Goal: Task Accomplishment & Management: Manage account settings

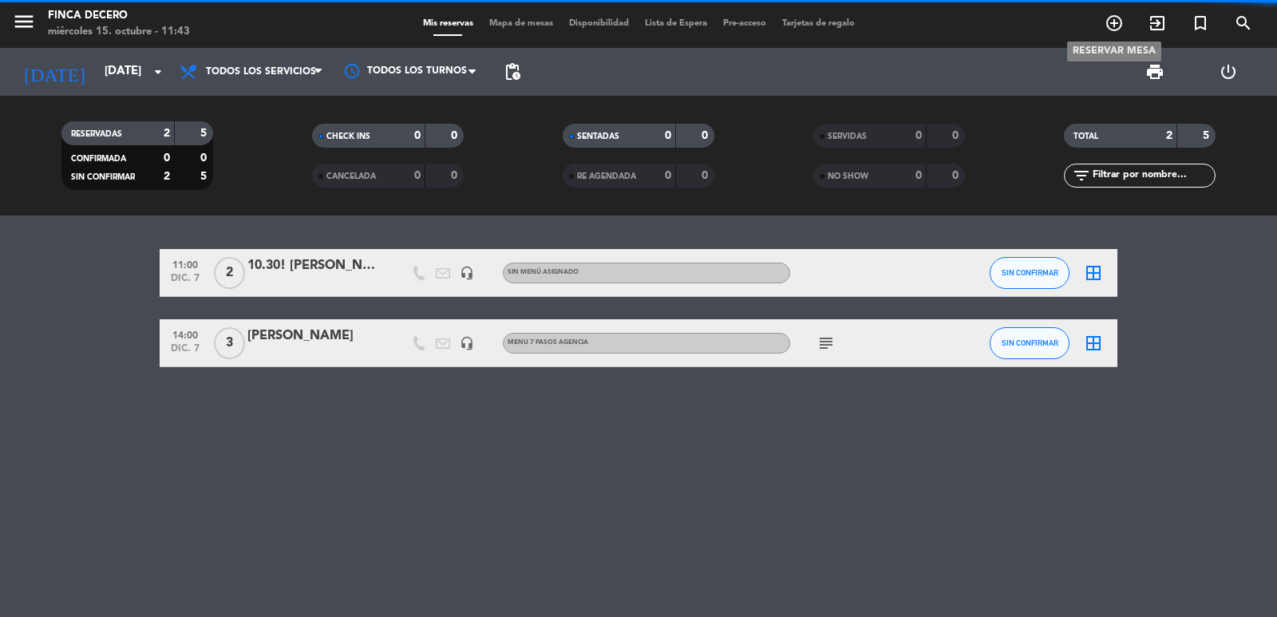
click at [1112, 26] on icon "add_circle_outline" at bounding box center [1113, 23] width 19 height 19
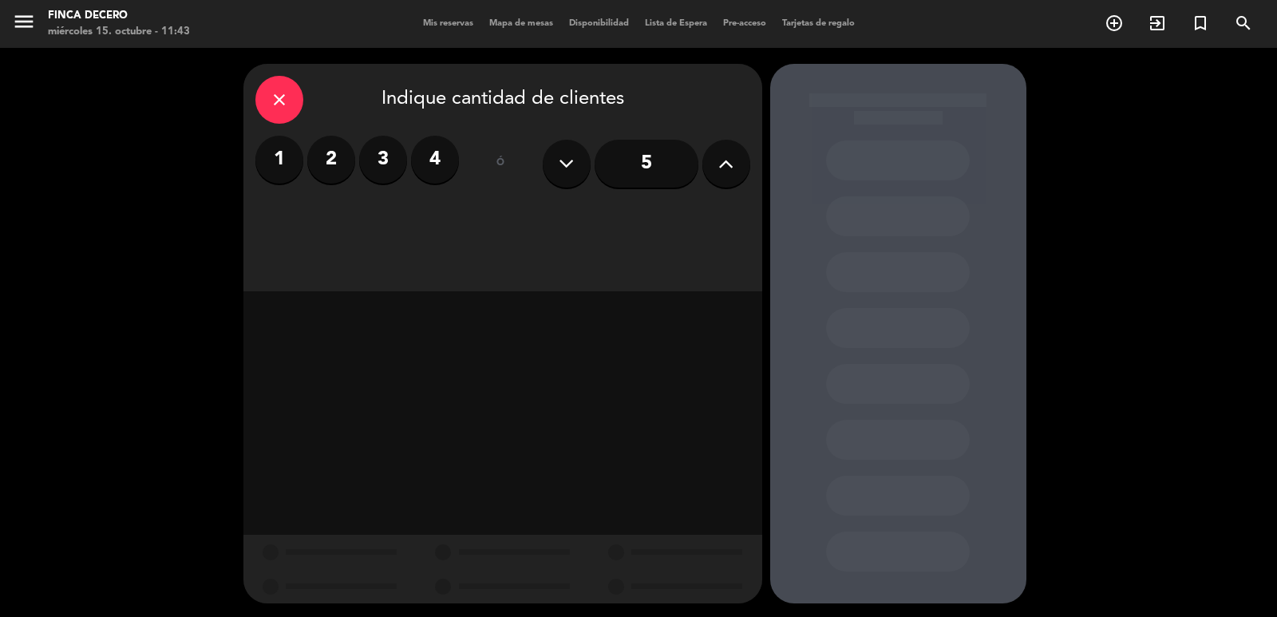
click at [733, 170] on button at bounding box center [726, 164] width 48 height 48
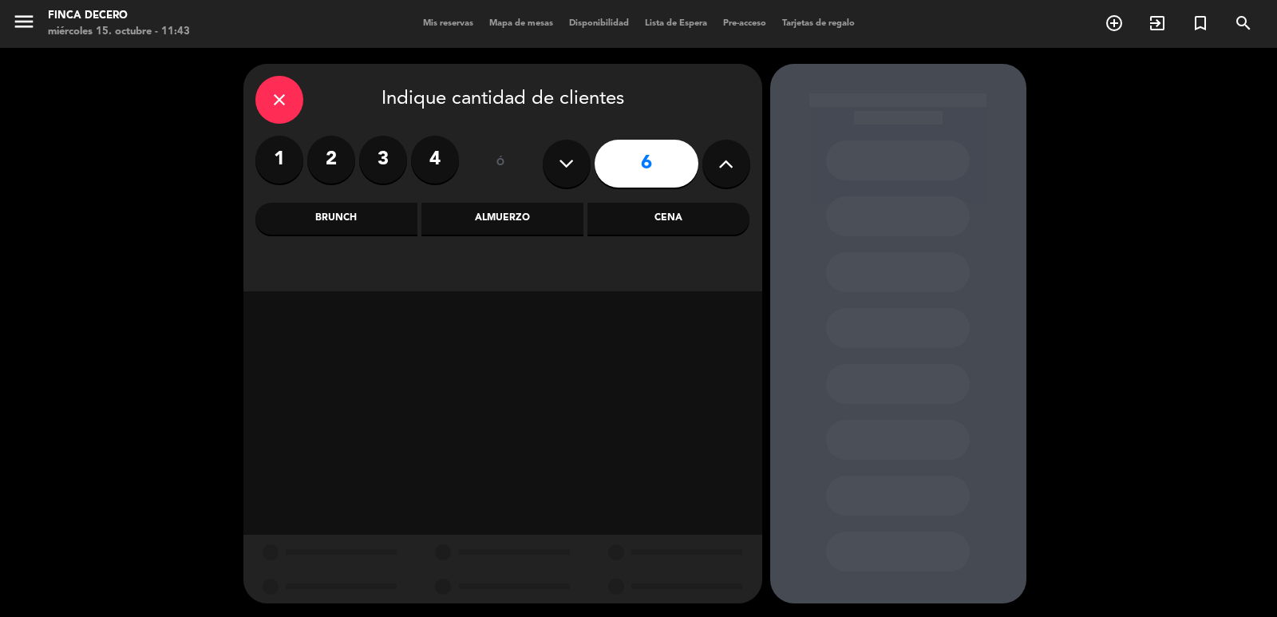
click at [537, 221] on div "Almuerzo" at bounding box center [502, 219] width 162 height 32
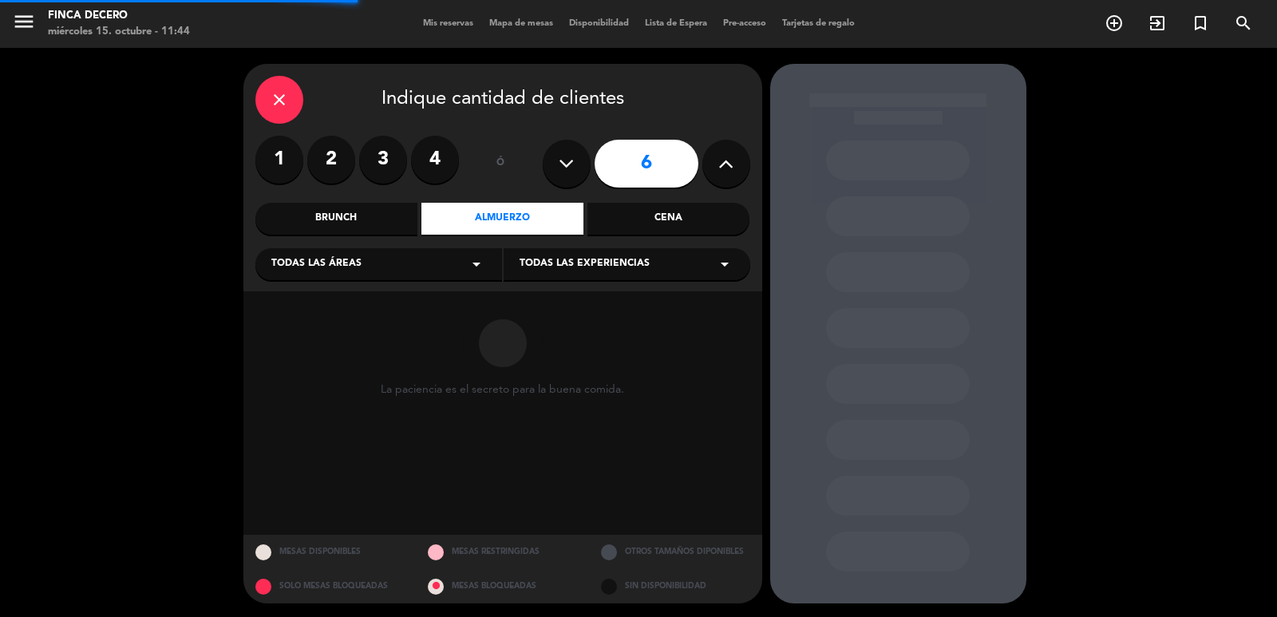
click at [570, 266] on span "Todas las experiencias" at bounding box center [584, 264] width 130 height 16
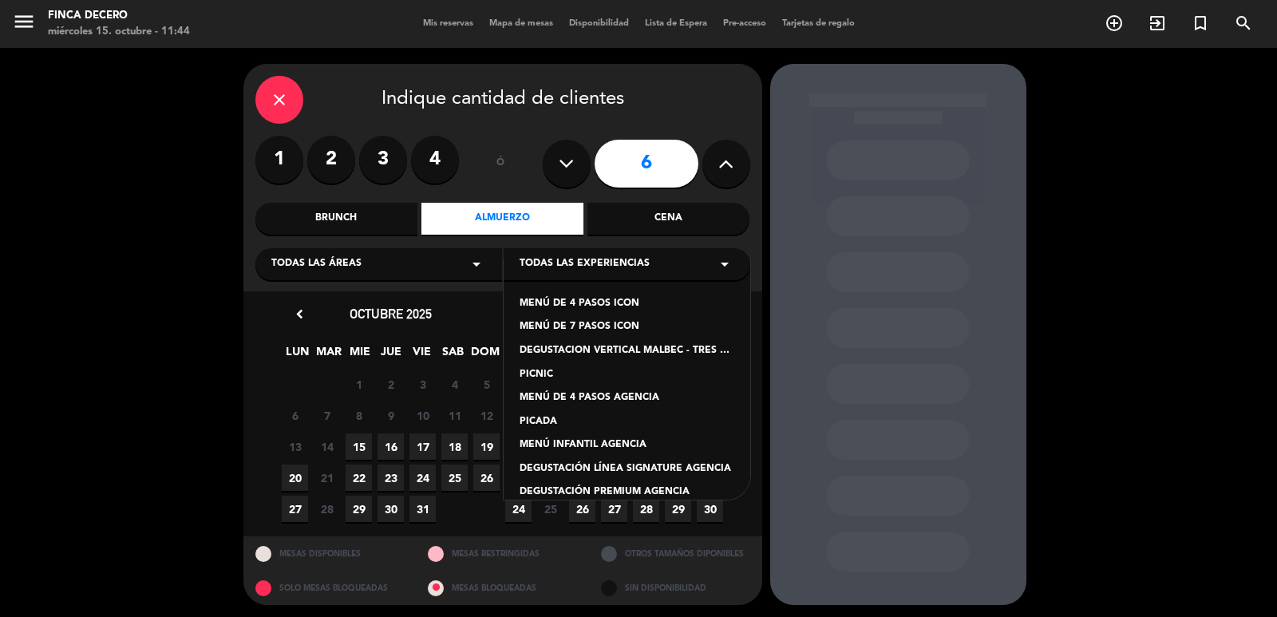
click at [599, 396] on div "MENÚ DE 4 PASOS AGENCIA" at bounding box center [626, 398] width 215 height 16
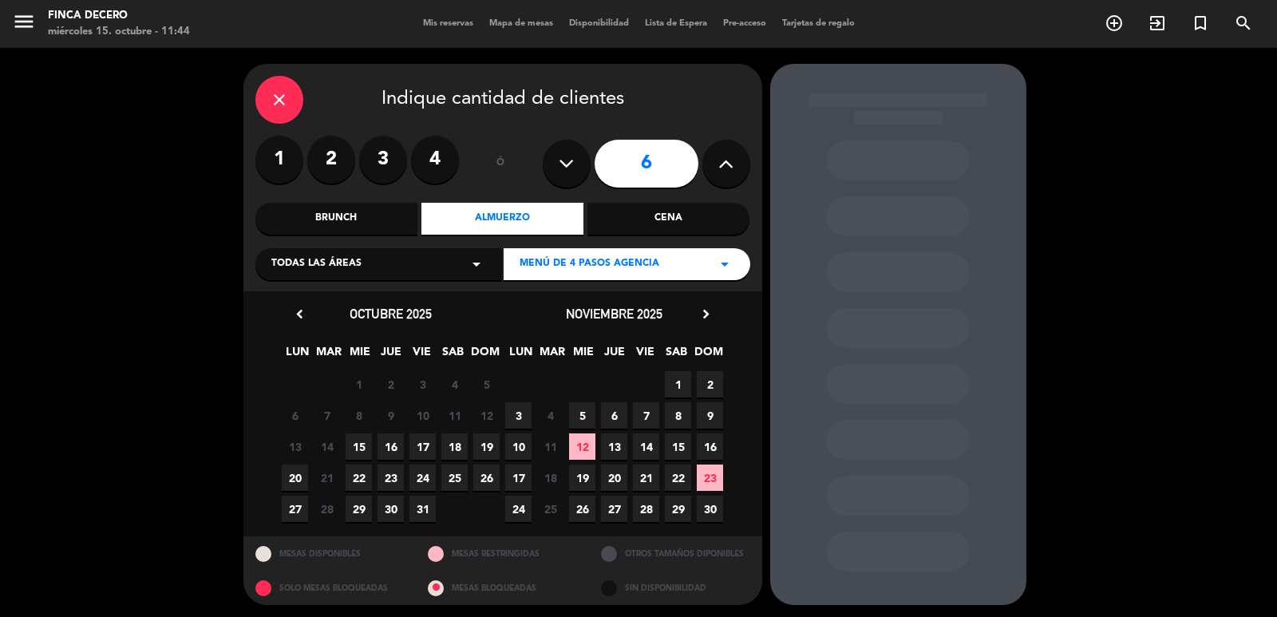
click at [697, 314] on icon "chevron_right" at bounding box center [705, 314] width 17 height 17
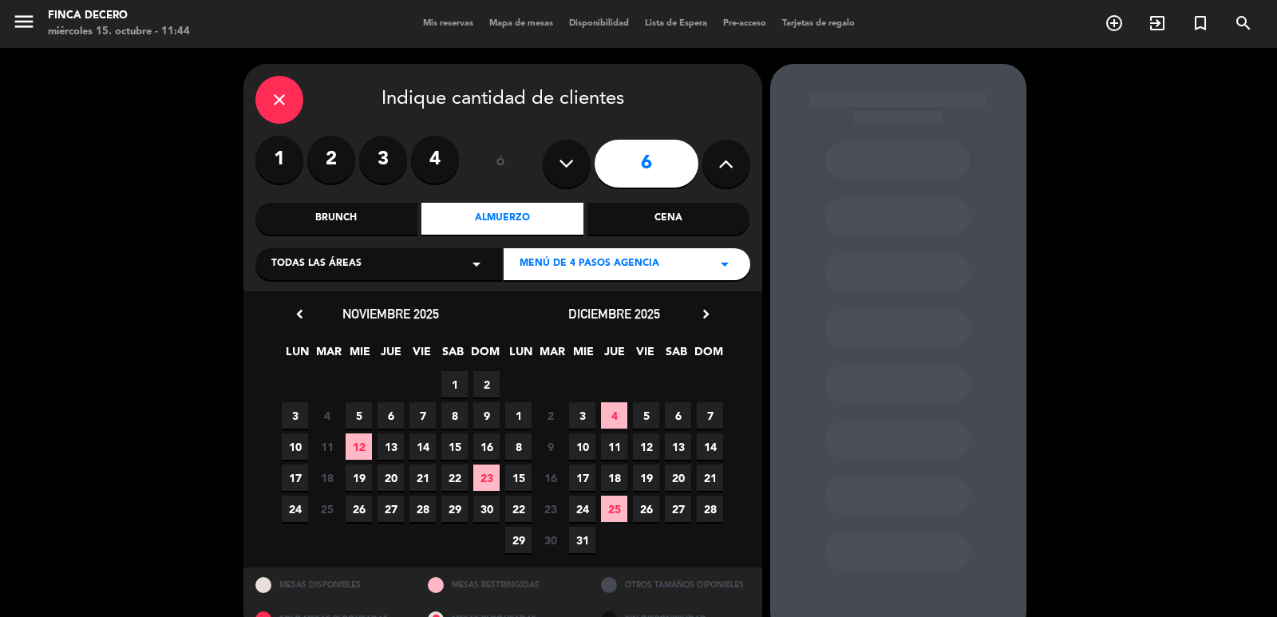
click at [518, 408] on span "1" at bounding box center [518, 415] width 26 height 26
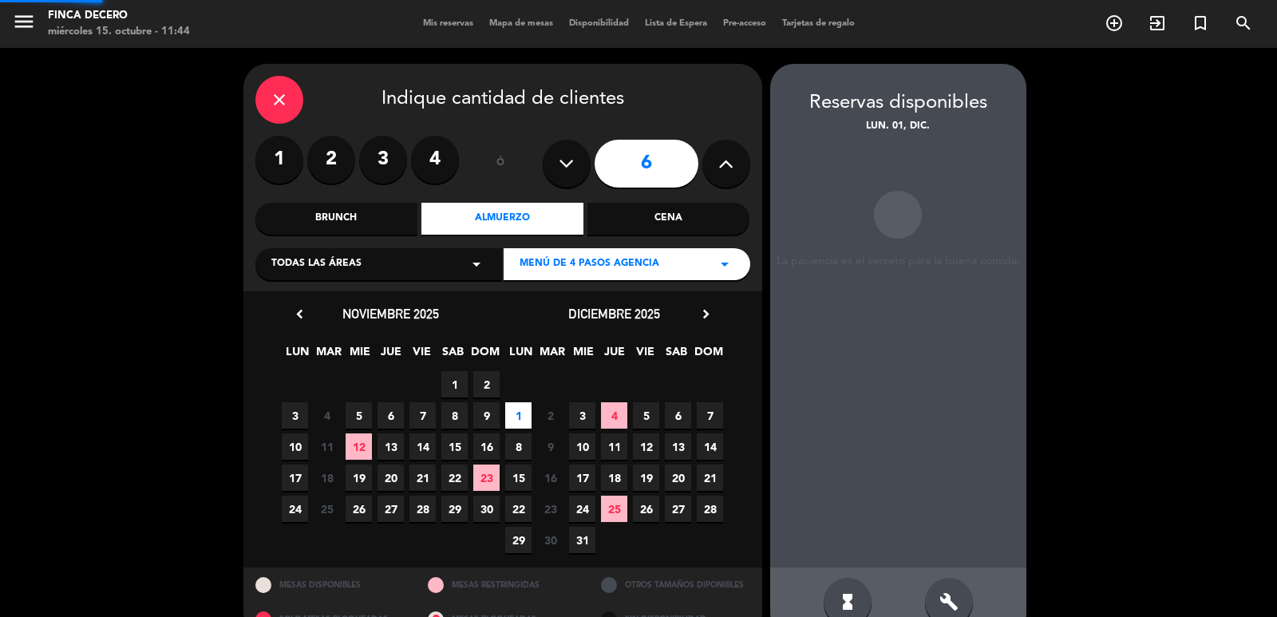
scroll to position [34, 0]
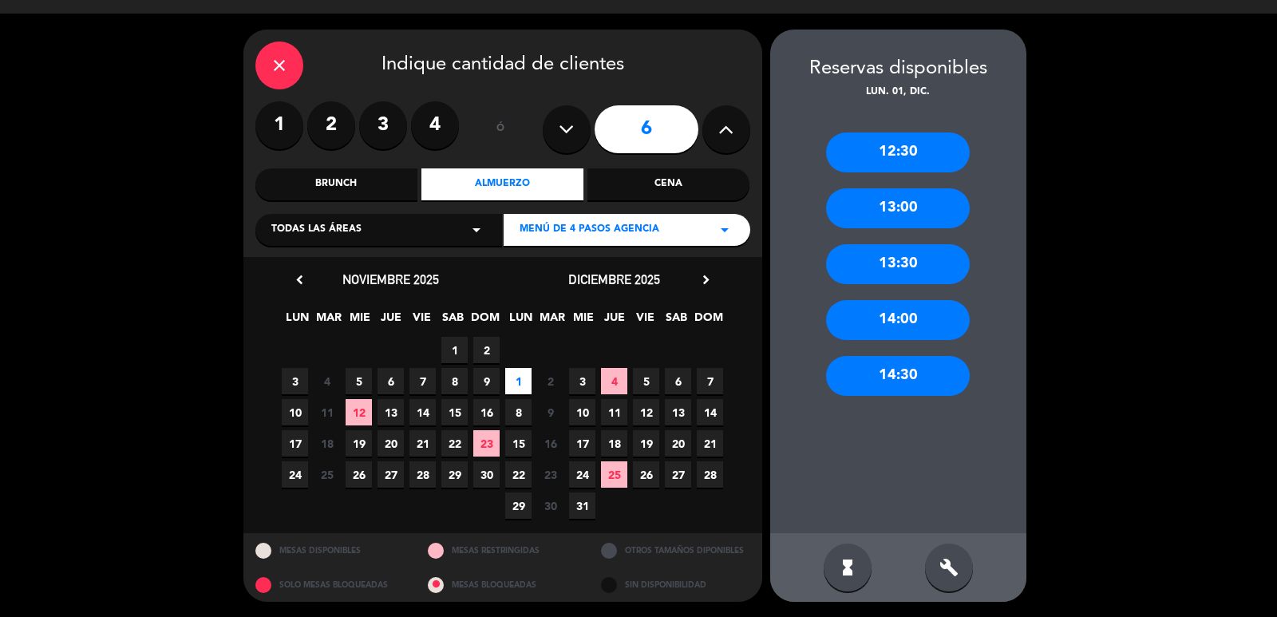
click at [874, 207] on div "13:00" at bounding box center [898, 208] width 144 height 40
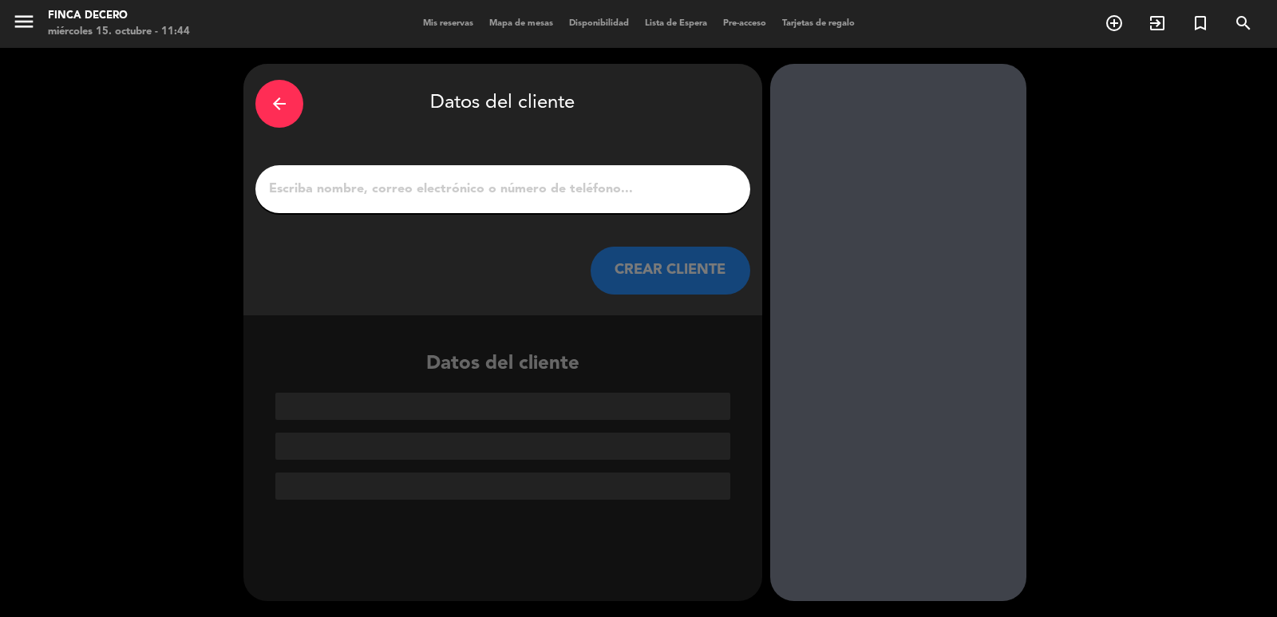
scroll to position [0, 0]
click at [482, 174] on div at bounding box center [502, 189] width 495 height 48
click at [476, 183] on input "1" at bounding box center [502, 189] width 471 height 22
paste input "[PERSON_NAME] X 6"
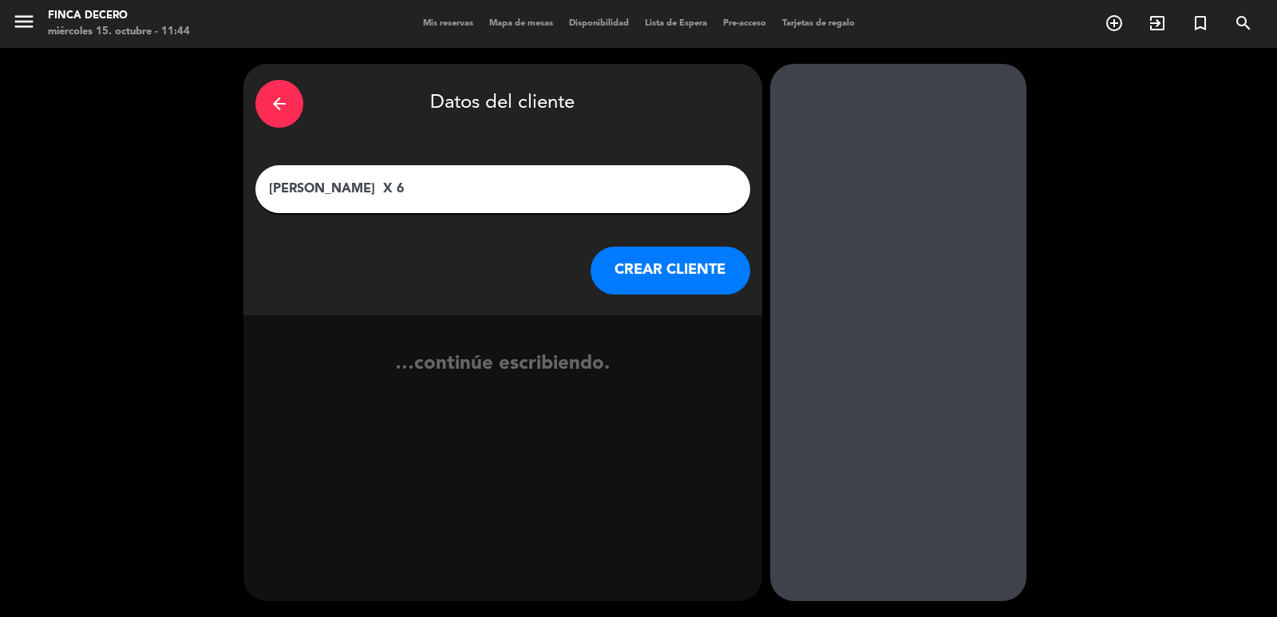
type input "[PERSON_NAME] X 6"
click at [693, 270] on button "CREAR CLIENTE" at bounding box center [670, 271] width 160 height 48
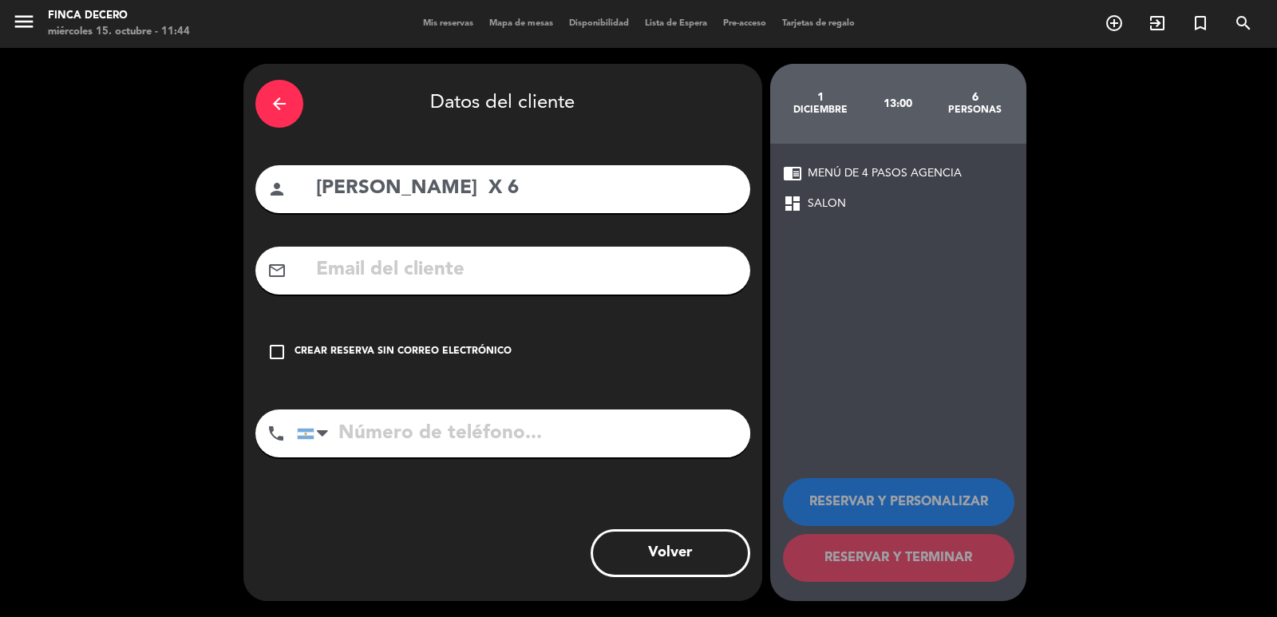
click at [275, 349] on icon "check_box_outline_blank" at bounding box center [276, 351] width 19 height 19
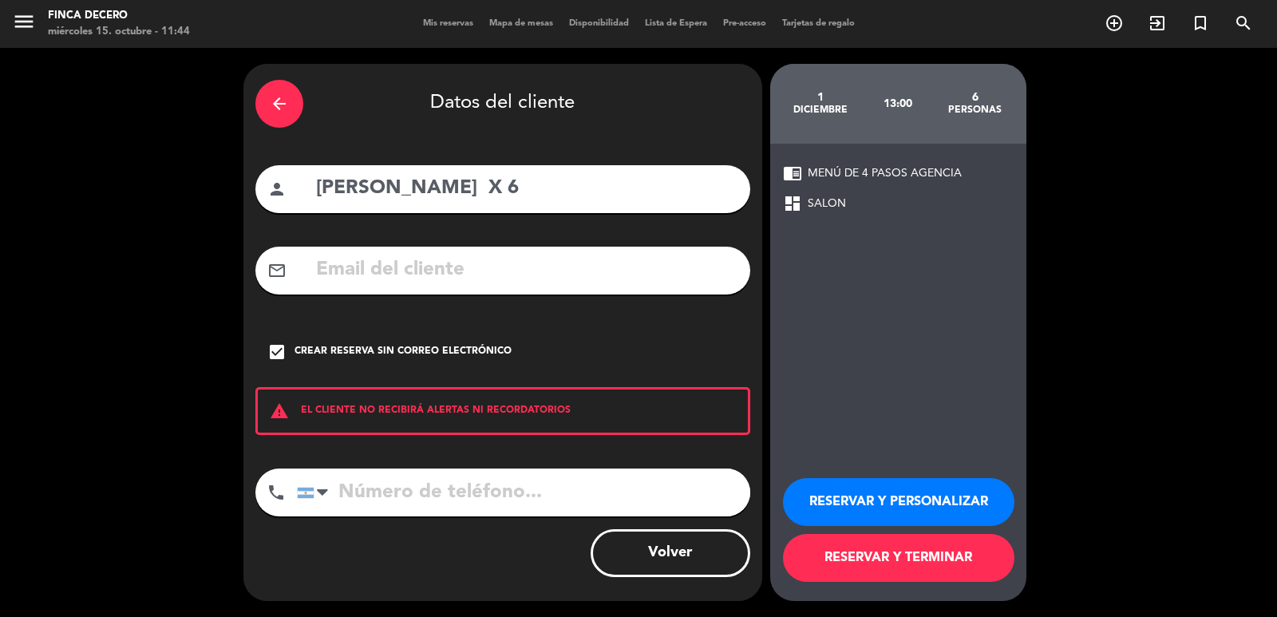
click at [880, 490] on button "RESERVAR Y PERSONALIZAR" at bounding box center [898, 502] width 231 height 48
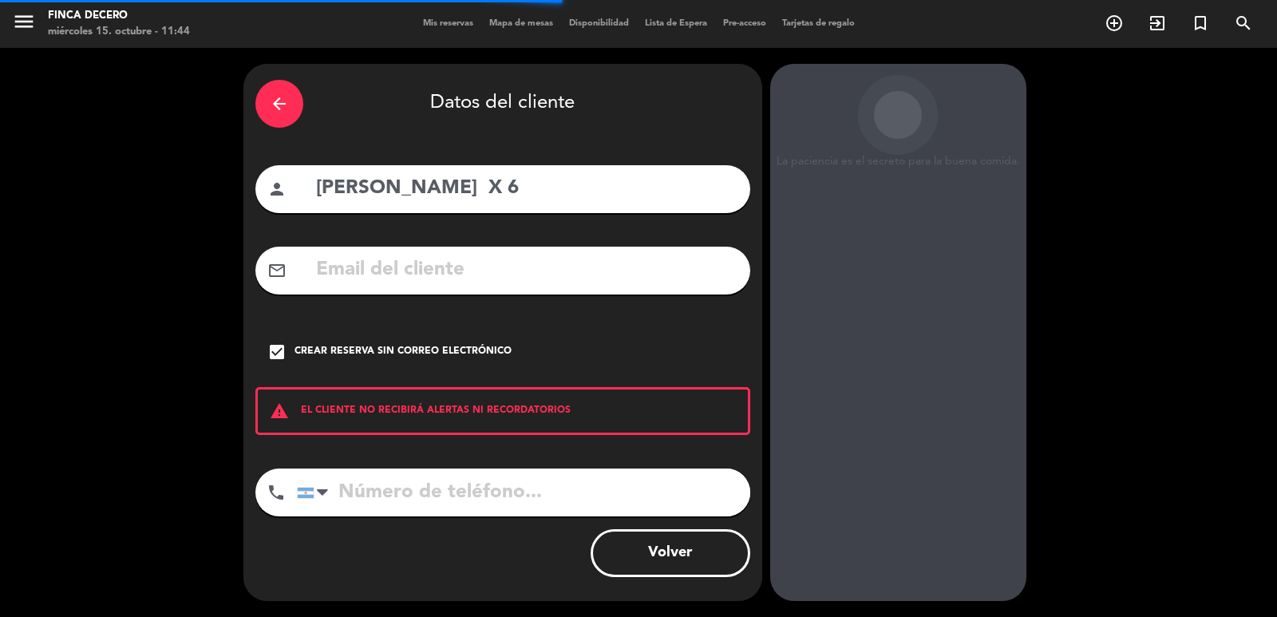
scroll to position [22, 0]
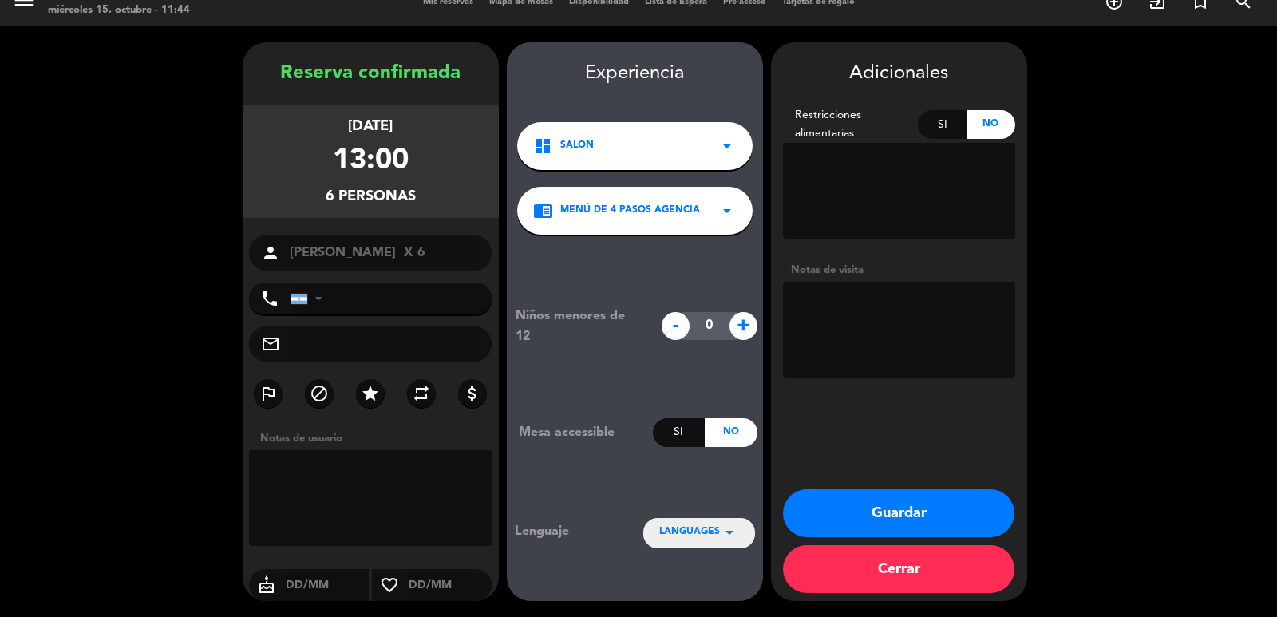
click at [343, 480] on textarea at bounding box center [370, 498] width 243 height 96
paste textarea "1/12 [PERSON_NAME] X 6 13:00 HS VISITA + ALM MENU 4 PASOS (2 X 1 COMO HABLARON …"
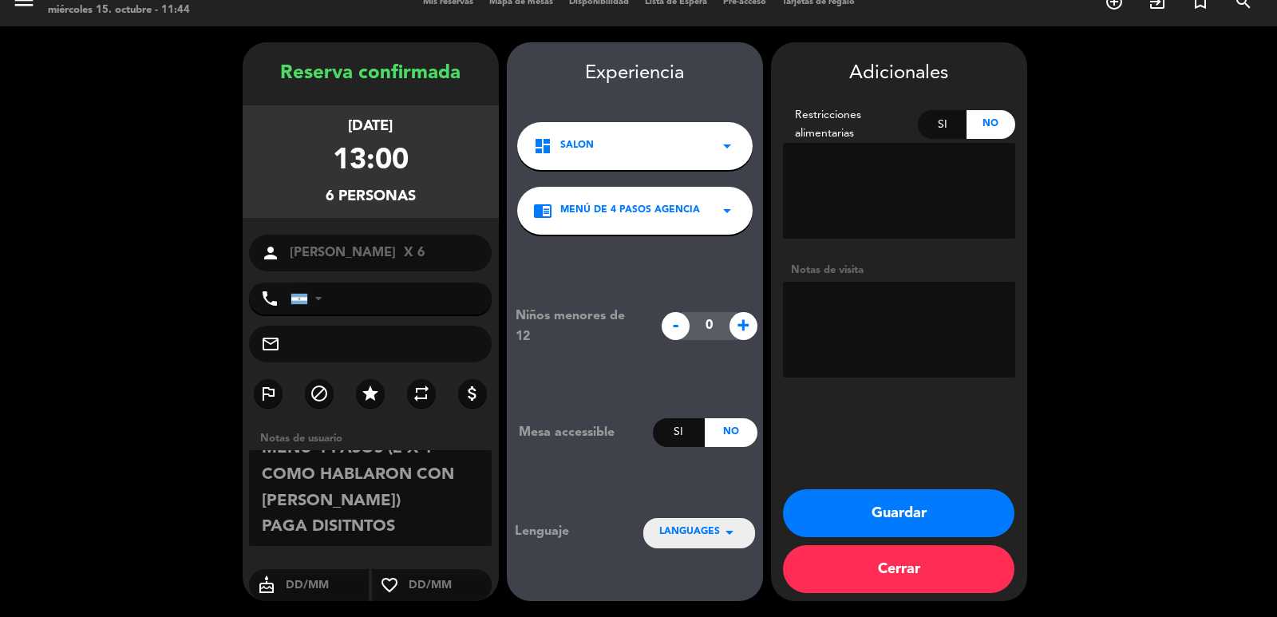
scroll to position [142, 0]
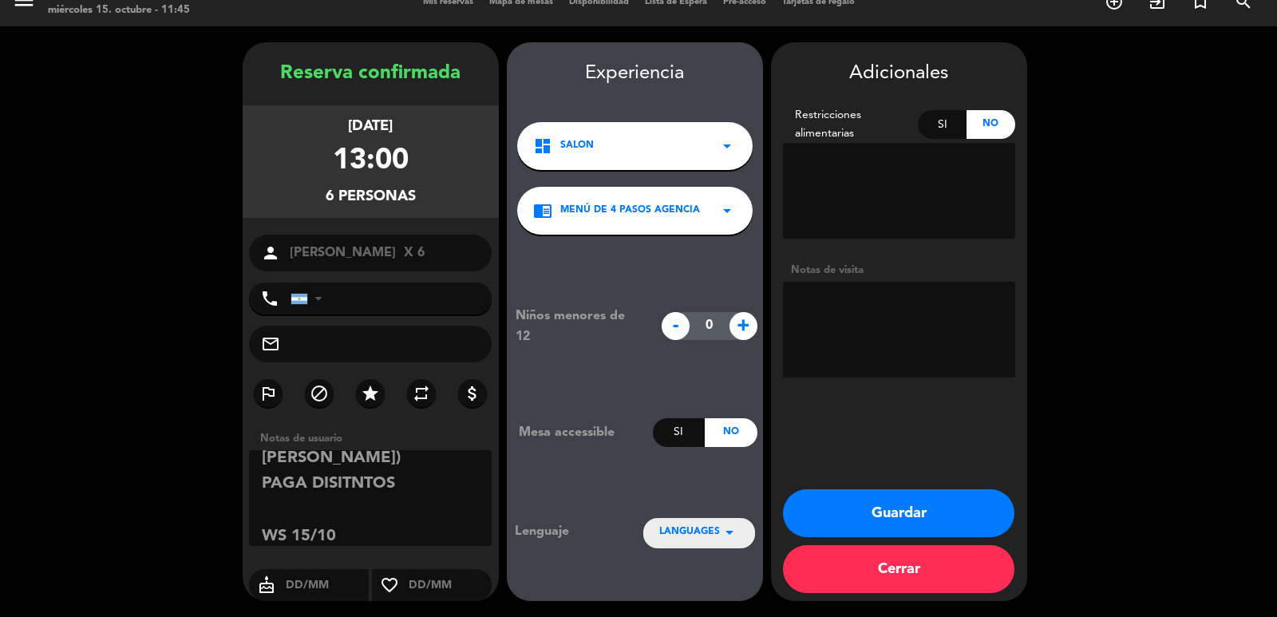
type textarea "1/12 [PERSON_NAME] X 6 13:00 HS VISITA + ALM MENU 4 PASOS (2 X 1 COMO HABLARON …"
click at [707, 532] on span "LANGUAGES" at bounding box center [689, 532] width 61 height 16
click at [708, 500] on div "Portugués" at bounding box center [699, 507] width 80 height 16
click at [893, 522] on button "Guardar" at bounding box center [898, 513] width 231 height 48
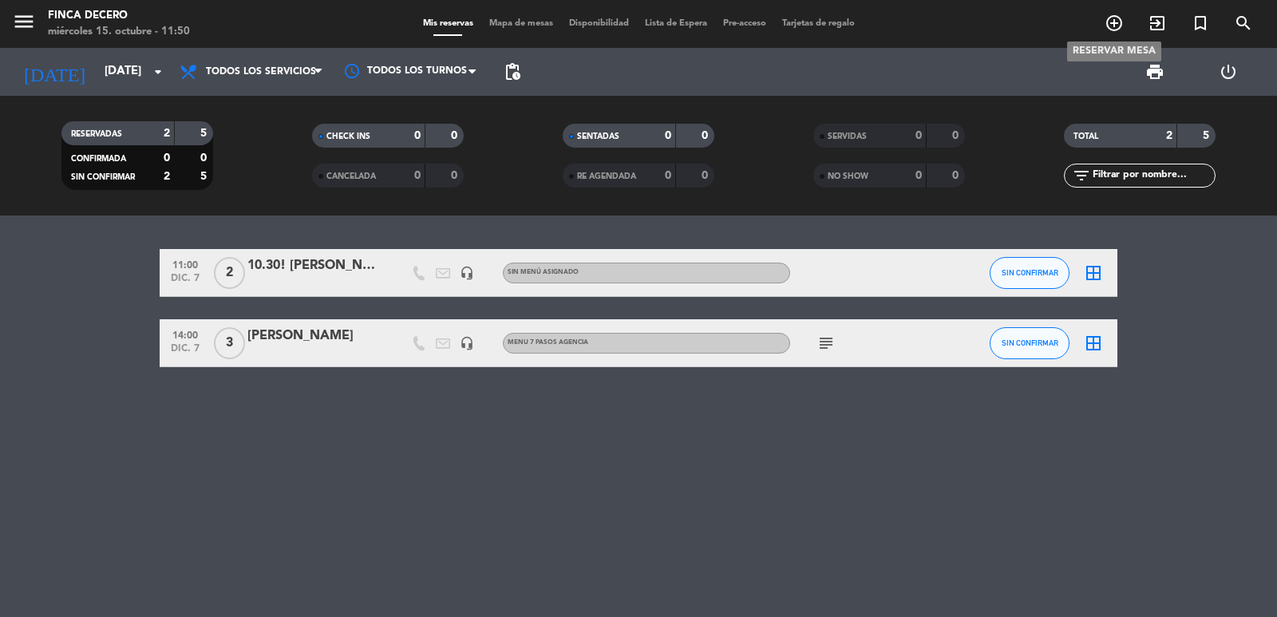
click at [1106, 26] on icon "add_circle_outline" at bounding box center [1113, 23] width 19 height 19
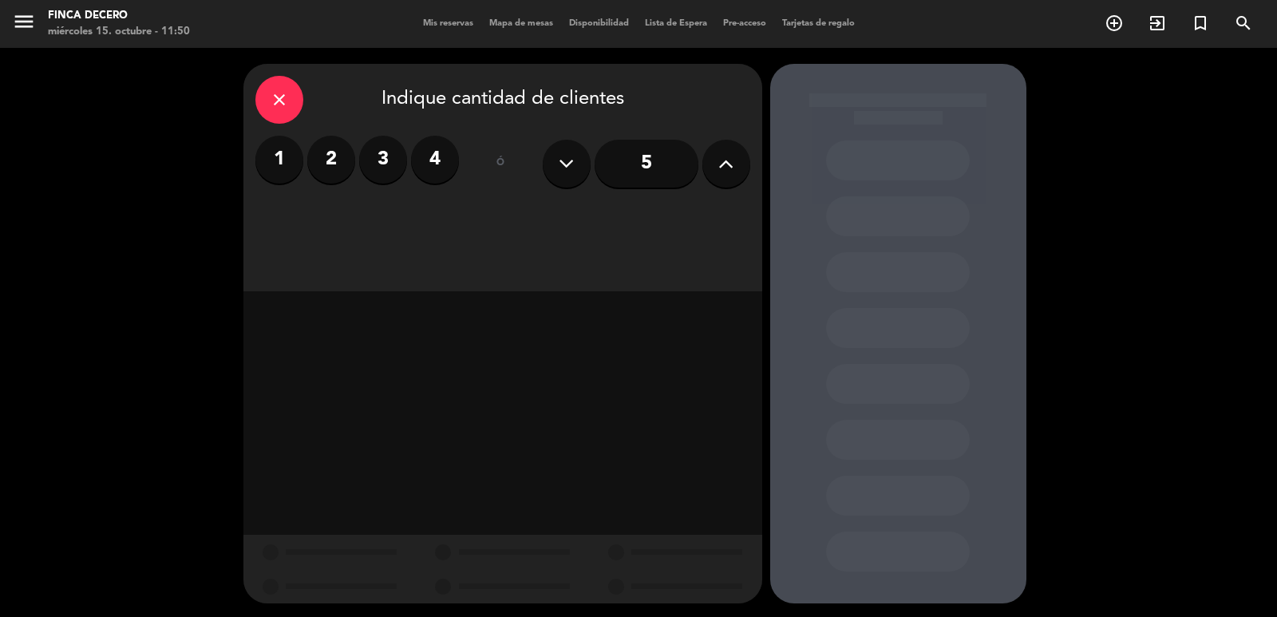
click at [442, 166] on label "4" at bounding box center [435, 160] width 48 height 48
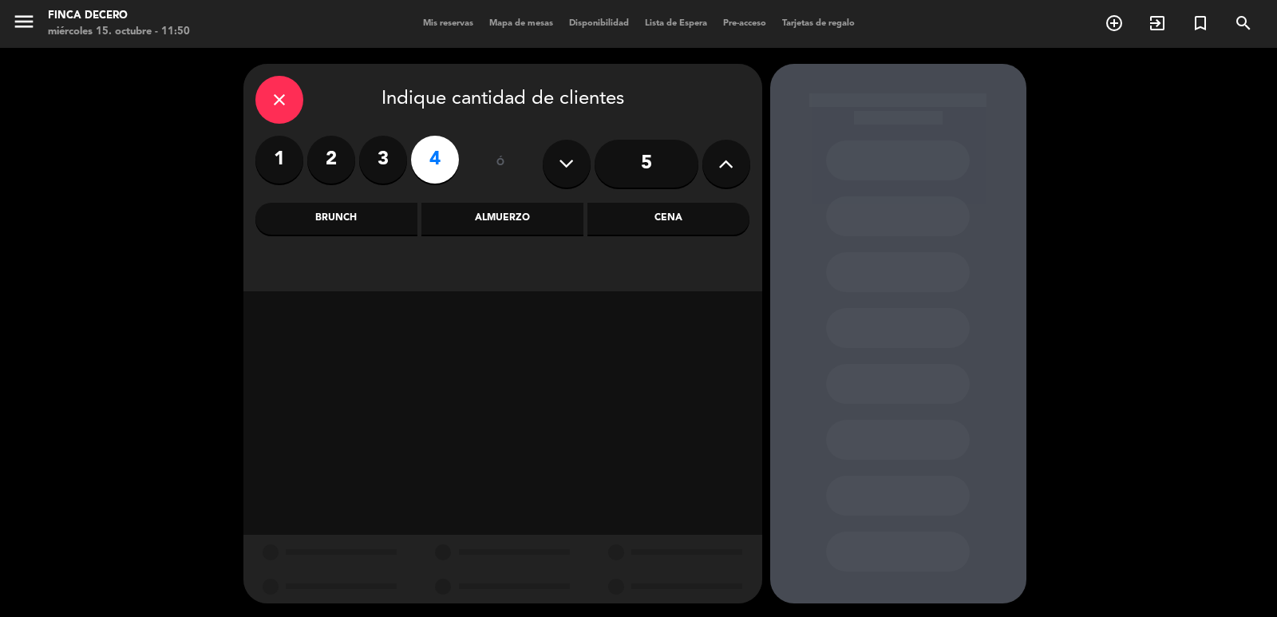
click at [475, 217] on div "Almuerzo" at bounding box center [502, 219] width 162 height 32
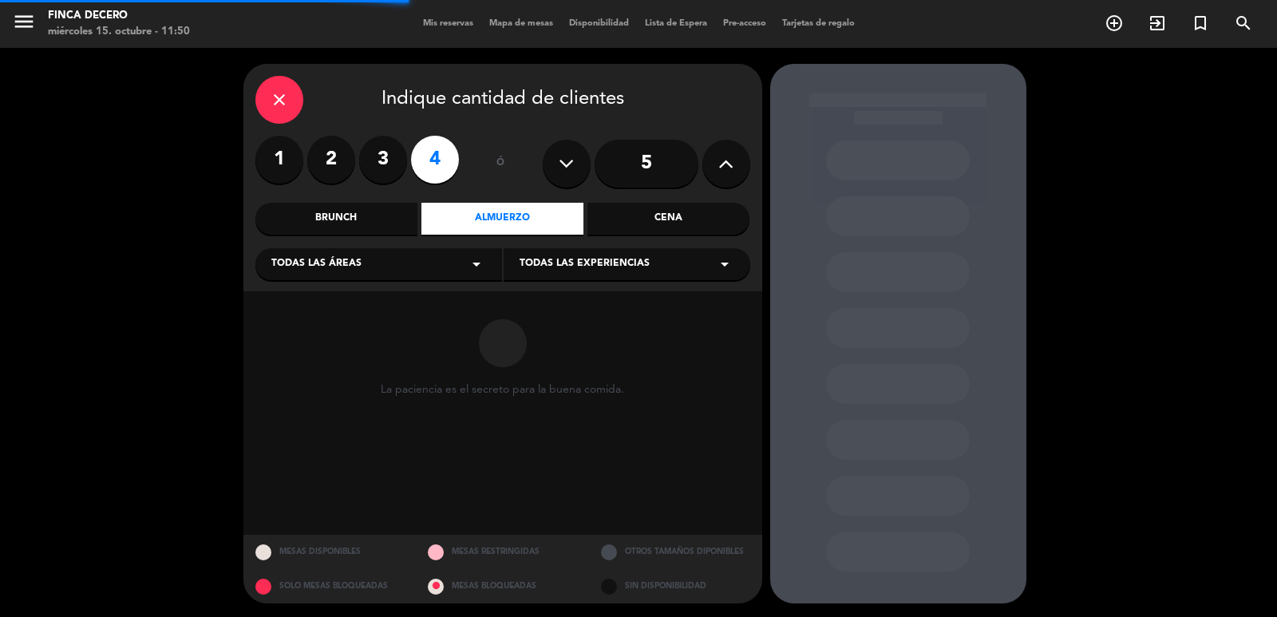
click at [555, 268] on span "Todas las experiencias" at bounding box center [584, 264] width 130 height 16
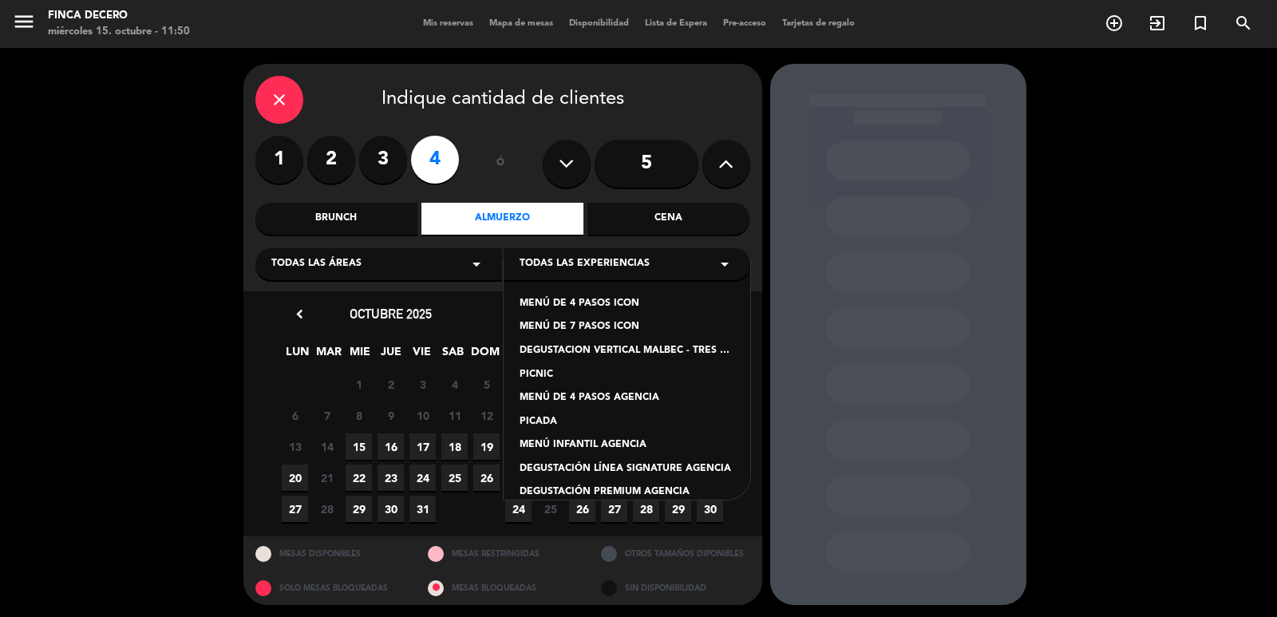
click at [621, 377] on div "PICNIC" at bounding box center [626, 375] width 215 height 16
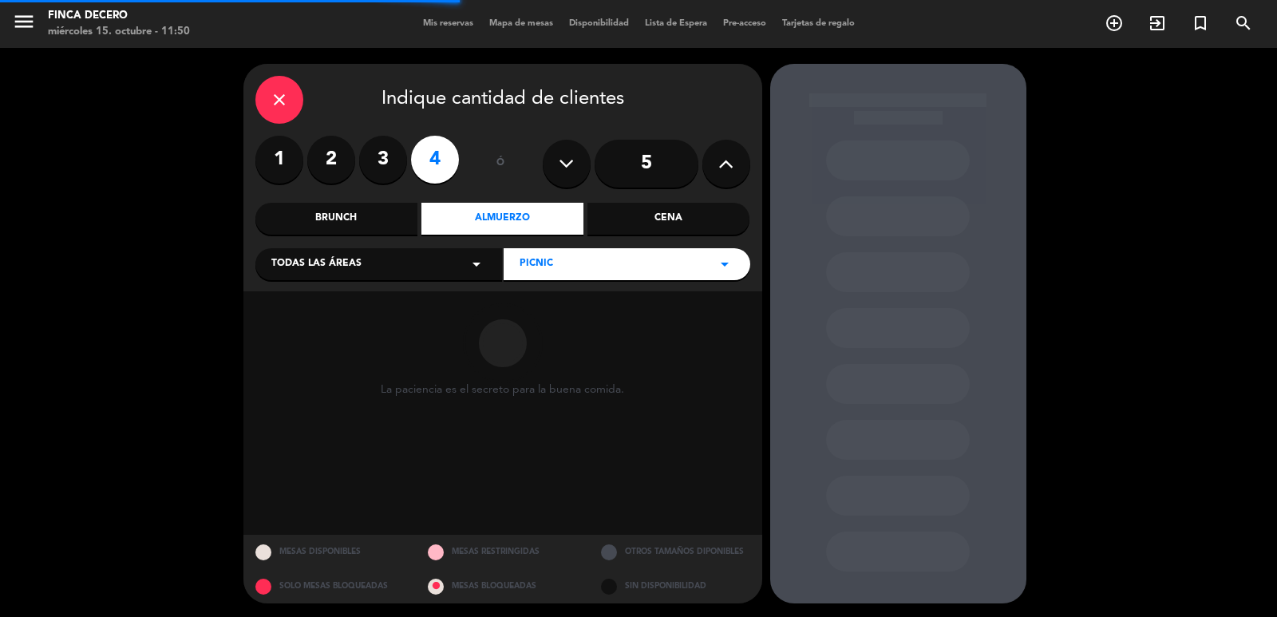
click at [654, 261] on div "PICNIC arrow_drop_down" at bounding box center [626, 264] width 247 height 32
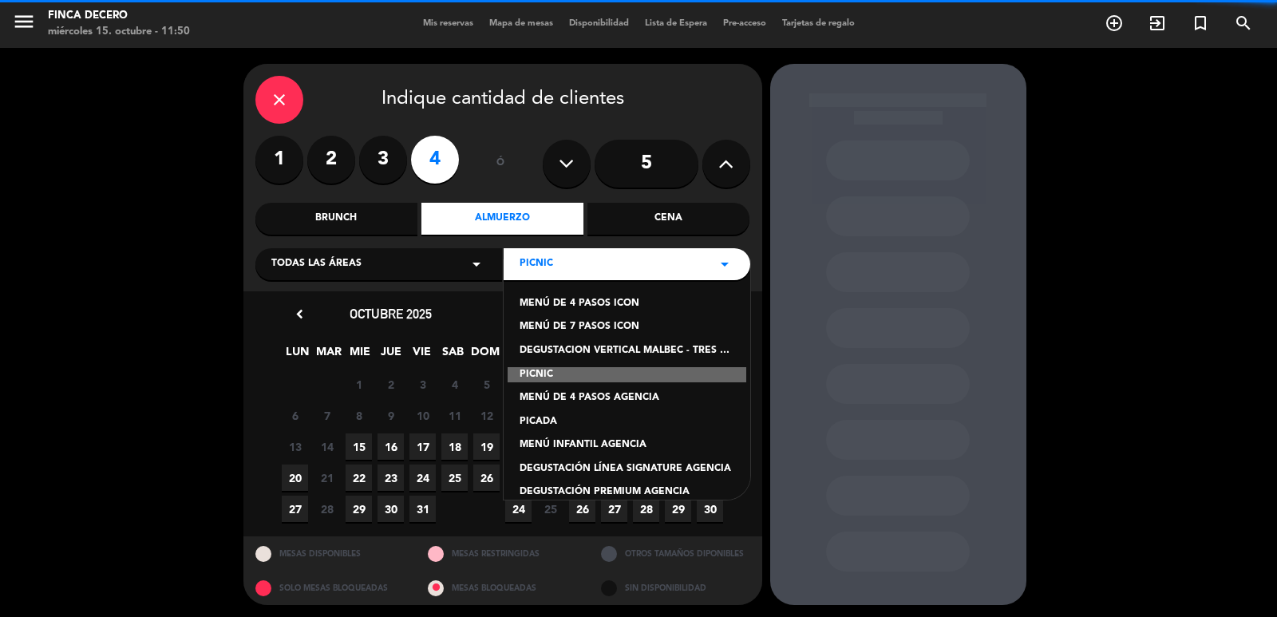
click at [620, 409] on div "MENÚ DE 4 PASOS ICON MENÚ DE 7 PASOS ICON DEGUSTACION VERTICAL MALBEC - TRES VI…" at bounding box center [626, 379] width 247 height 239
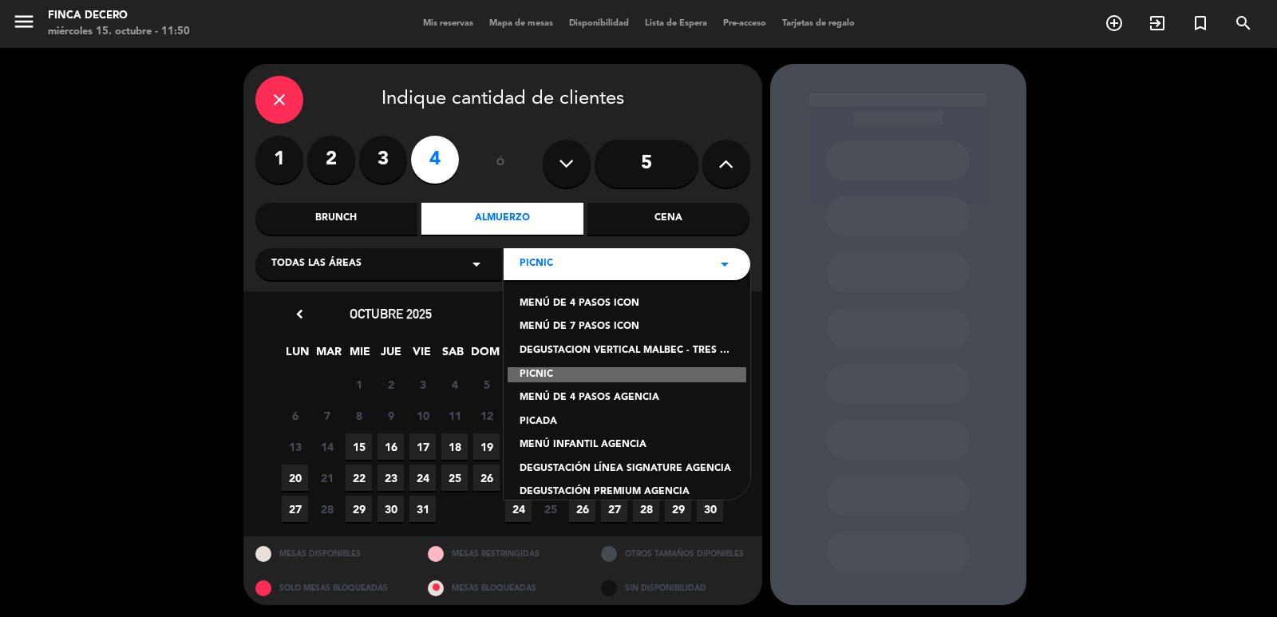
click at [619, 402] on div "MENÚ DE 4 PASOS AGENCIA" at bounding box center [626, 398] width 215 height 16
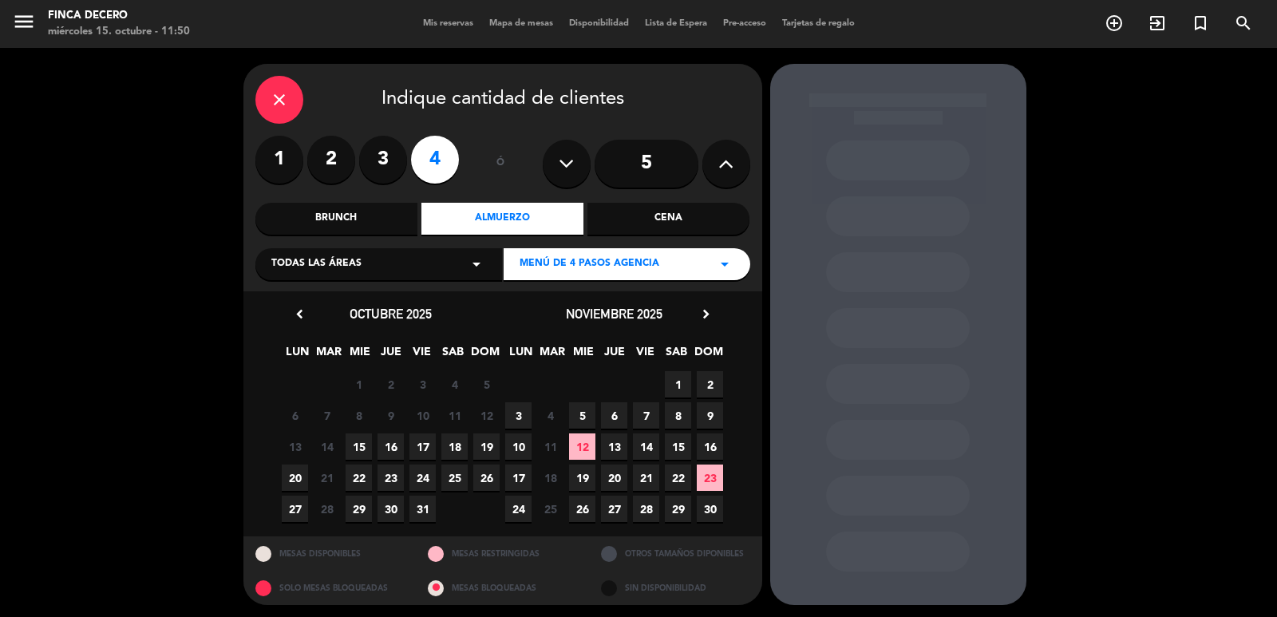
click at [449, 484] on span "25" at bounding box center [454, 477] width 26 height 26
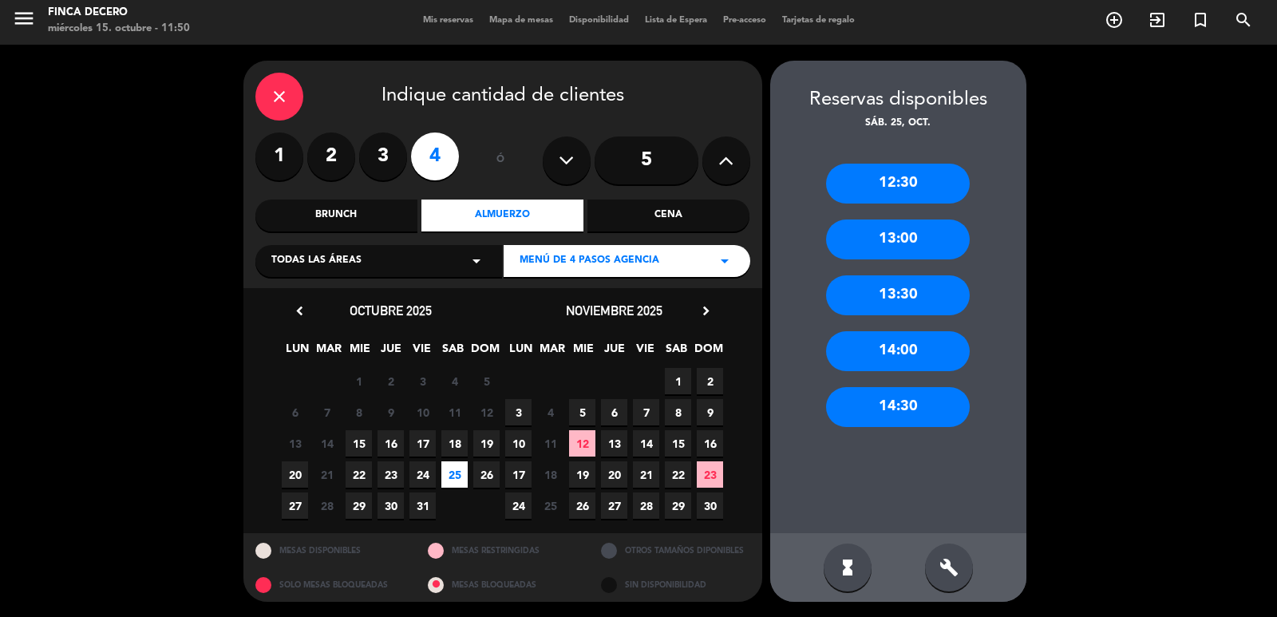
click at [877, 360] on div "14:00" at bounding box center [898, 351] width 144 height 40
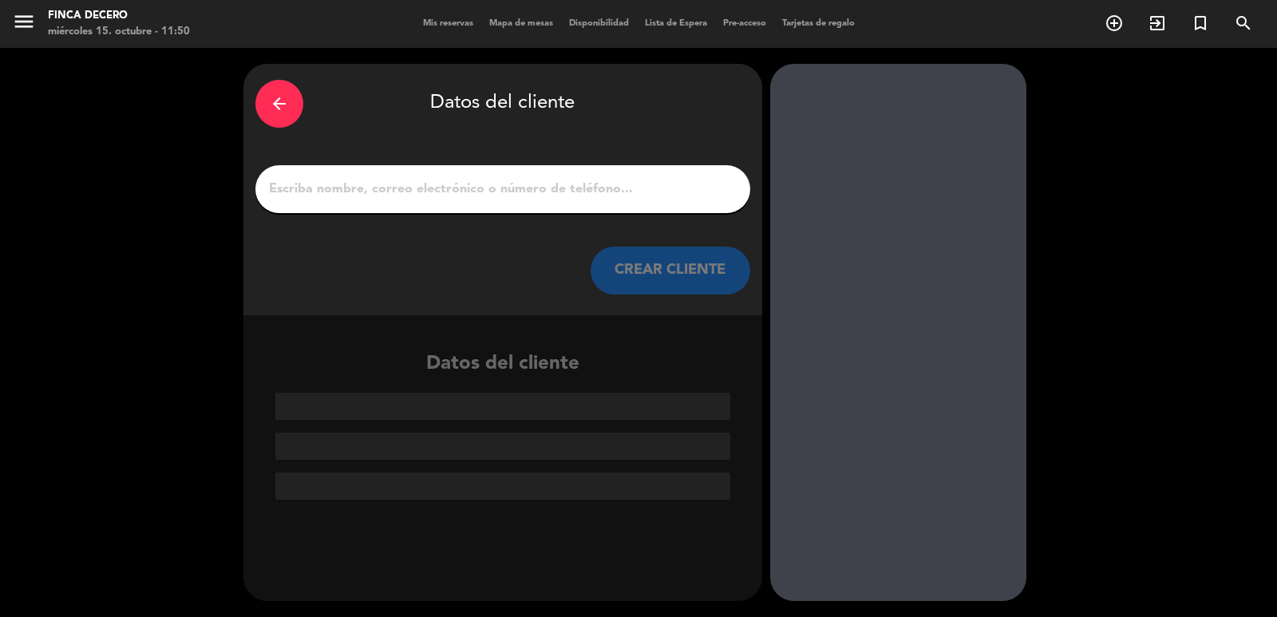
scroll to position [0, 0]
click at [401, 183] on input "1" at bounding box center [502, 189] width 471 height 22
paste input "[PERSON_NAME]"
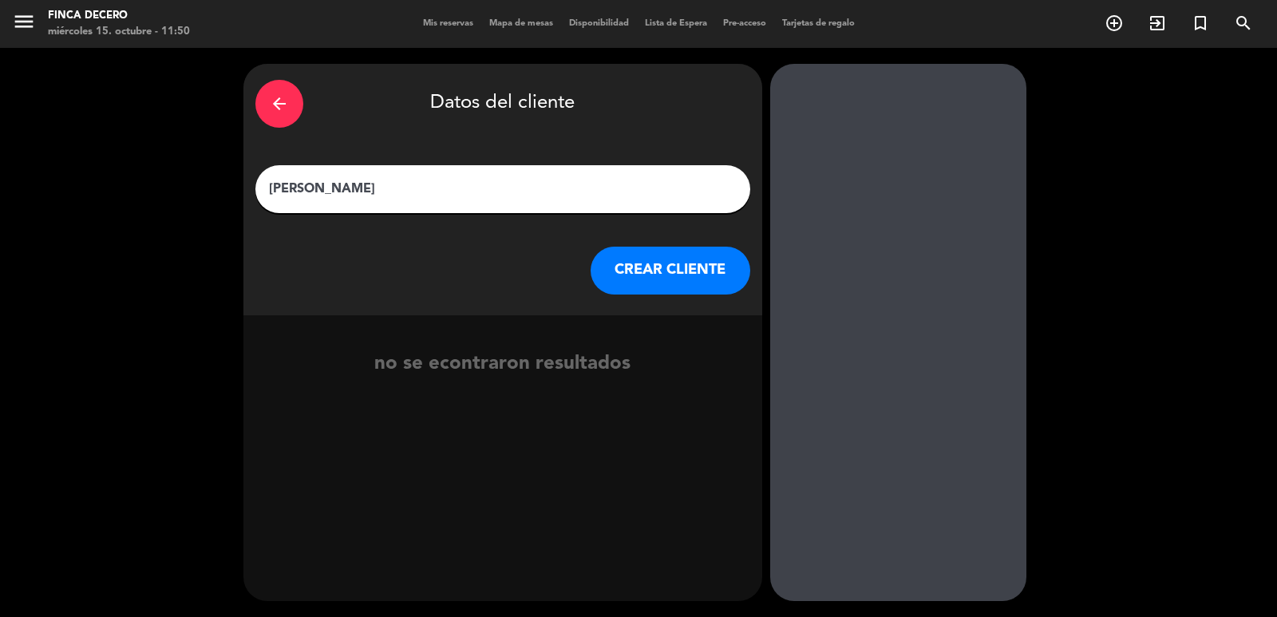
type input "[PERSON_NAME]"
click at [646, 269] on button "CREAR CLIENTE" at bounding box center [670, 271] width 160 height 48
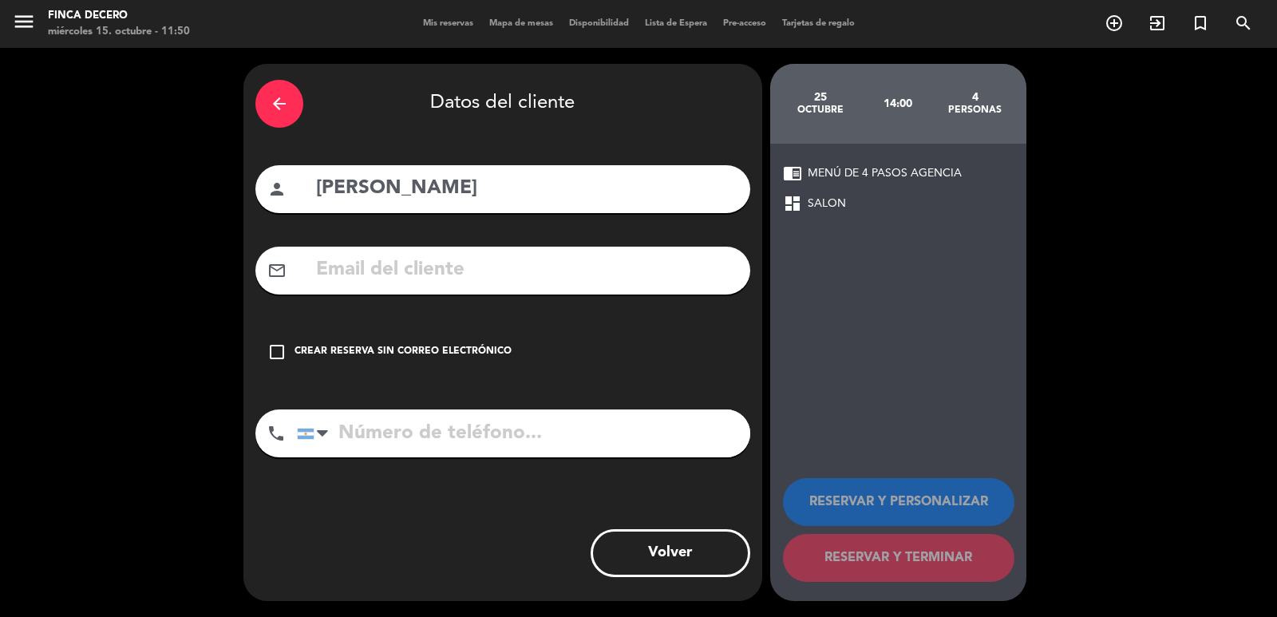
click at [279, 350] on icon "check_box_outline_blank" at bounding box center [276, 351] width 19 height 19
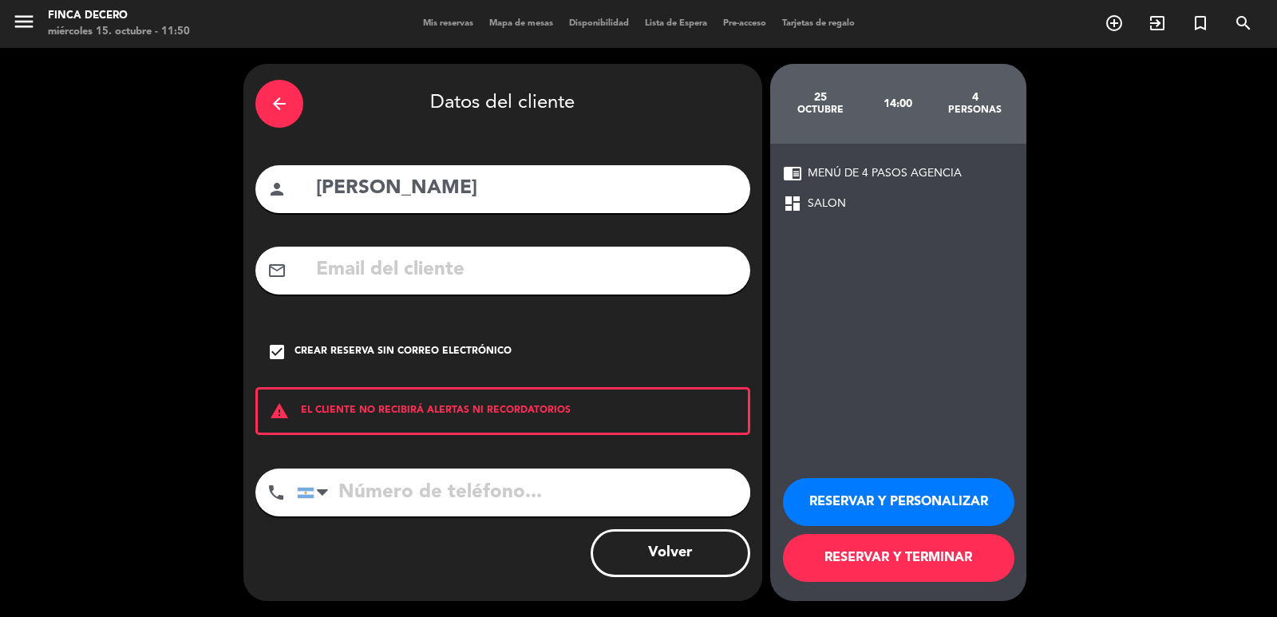
click at [822, 500] on button "RESERVAR Y PERSONALIZAR" at bounding box center [898, 502] width 231 height 48
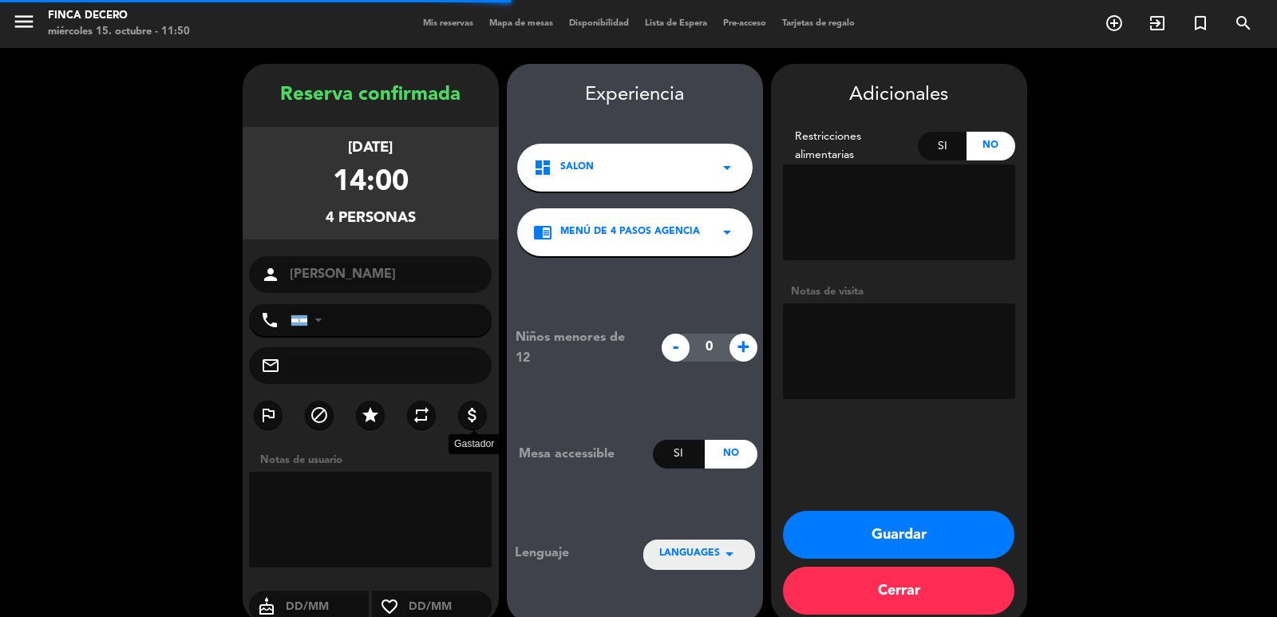
scroll to position [22, 0]
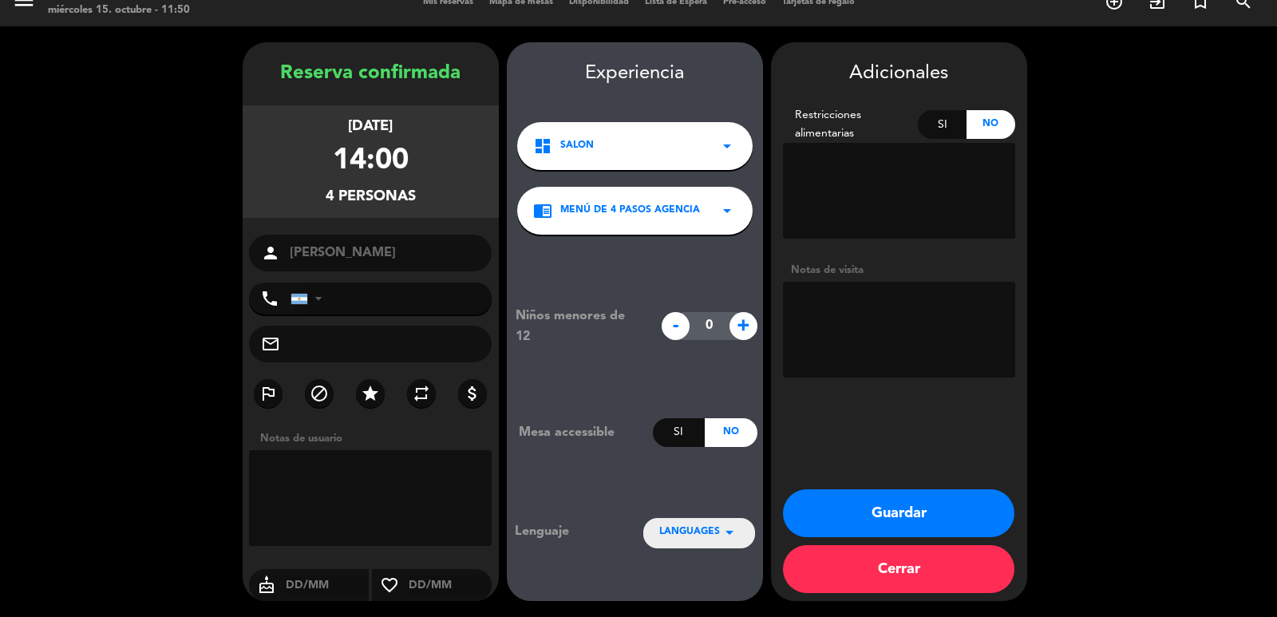
click at [655, 537] on div "LANGUAGES arrow_drop_down" at bounding box center [699, 532] width 112 height 29
click at [677, 483] on div "Inglés" at bounding box center [699, 483] width 80 height 16
click at [369, 468] on textarea at bounding box center [370, 498] width 243 height 96
paste textarea "Fecha: 25/10 Hora 14:00 hs Almuerzo de 4 pasos maridado Nombre: [PERSON_NAME] I…"
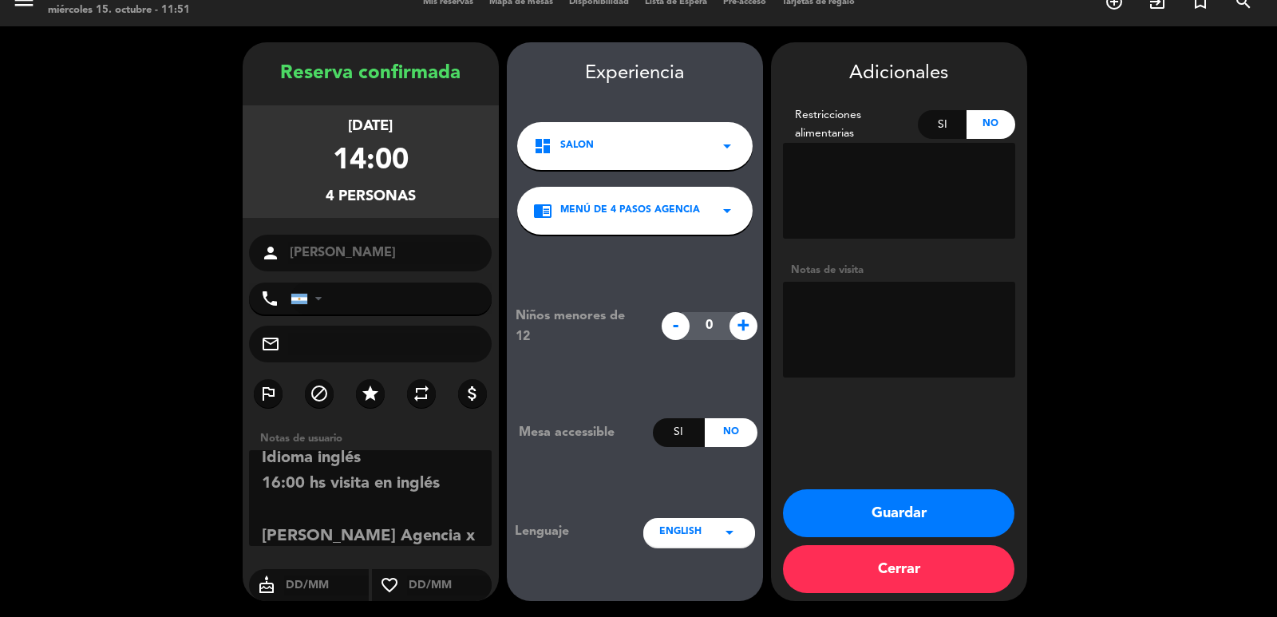
scroll to position [168, 0]
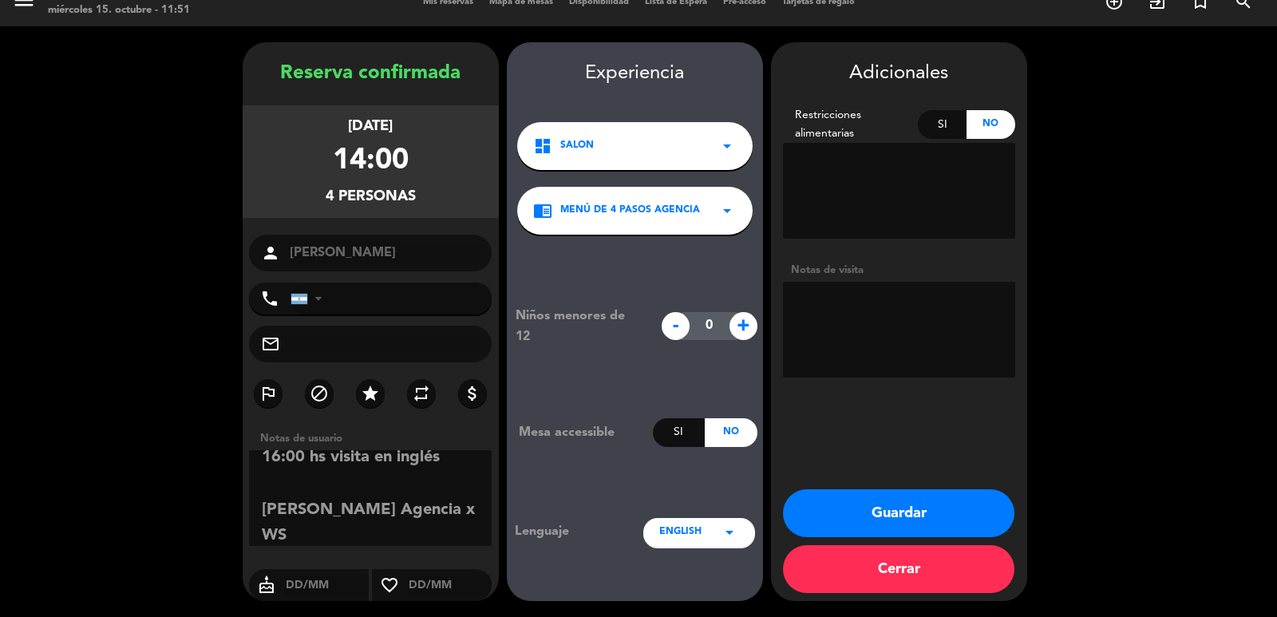
type textarea "Fecha: 25/10 Hora 14:00 hs Almuerzo de 4 pasos maridado Nombre: [PERSON_NAME] I…"
click at [873, 520] on button "Guardar" at bounding box center [898, 513] width 231 height 48
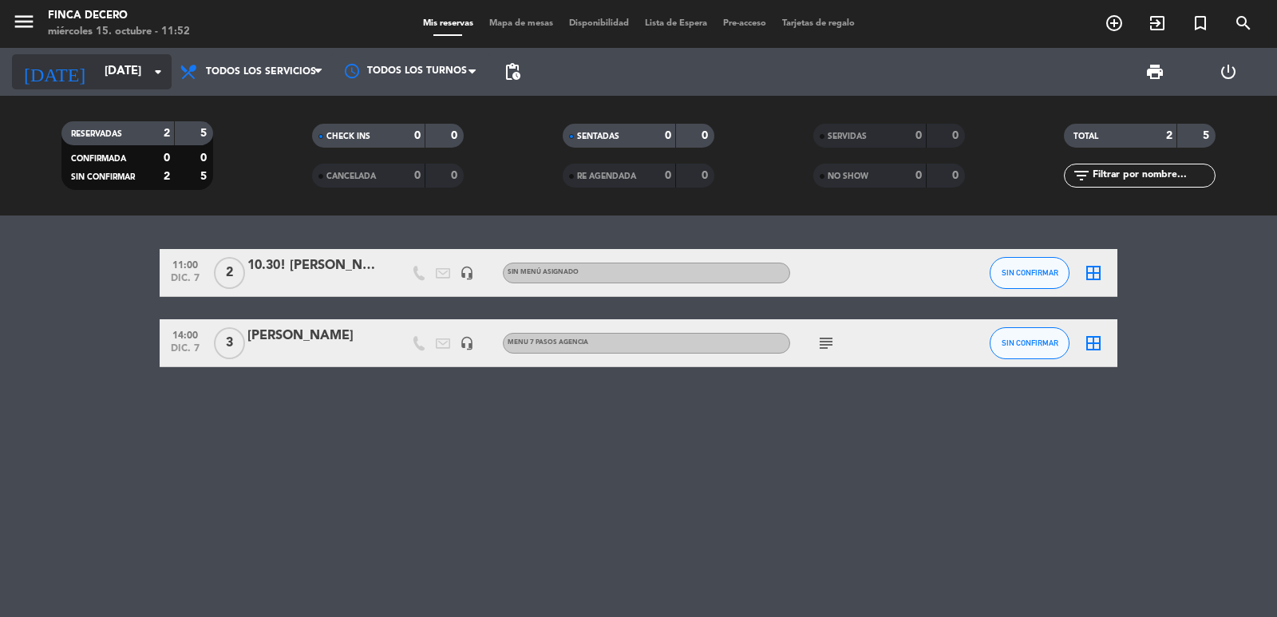
click at [110, 73] on input "[DATE]" at bounding box center [174, 72] width 154 height 30
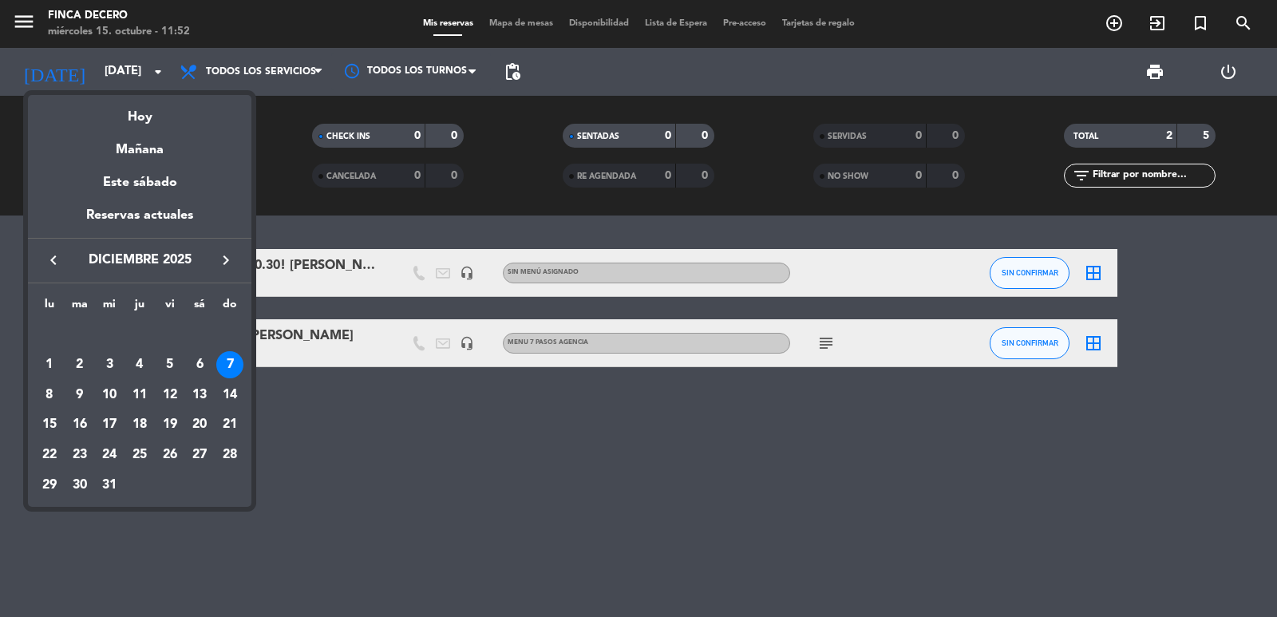
click at [56, 255] on icon "keyboard_arrow_left" at bounding box center [53, 260] width 19 height 19
click at [232, 357] on div "9" at bounding box center [229, 364] width 27 height 27
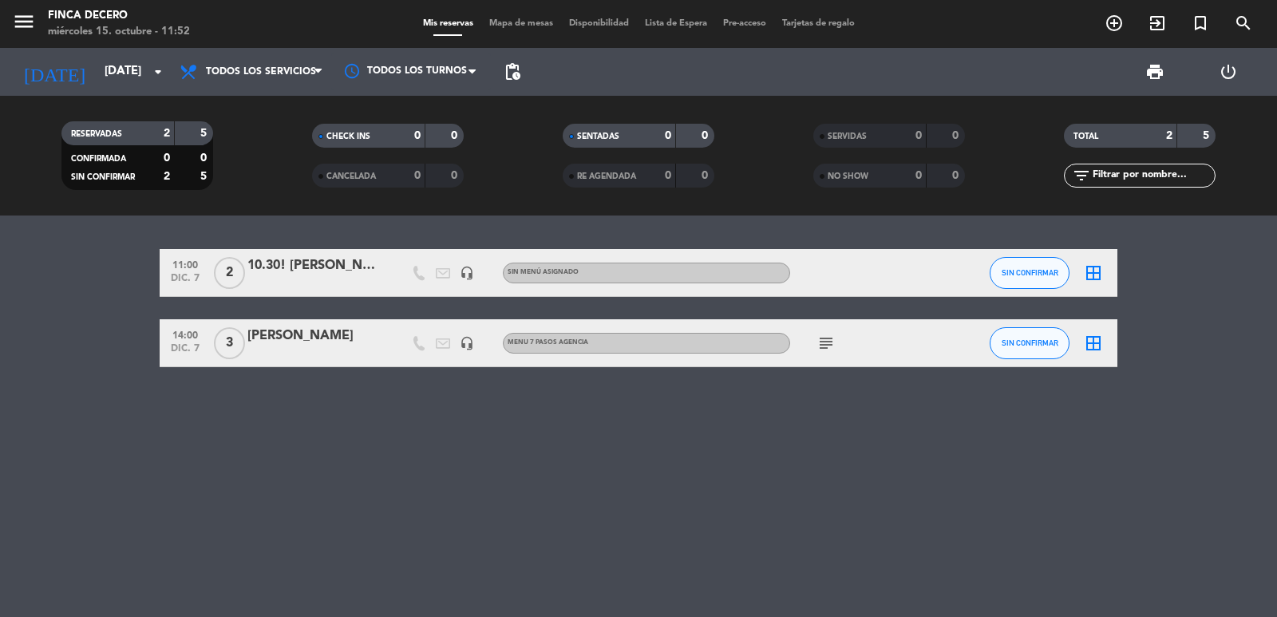
type input "[DATE]"
click at [268, 349] on div at bounding box center [315, 353] width 136 height 13
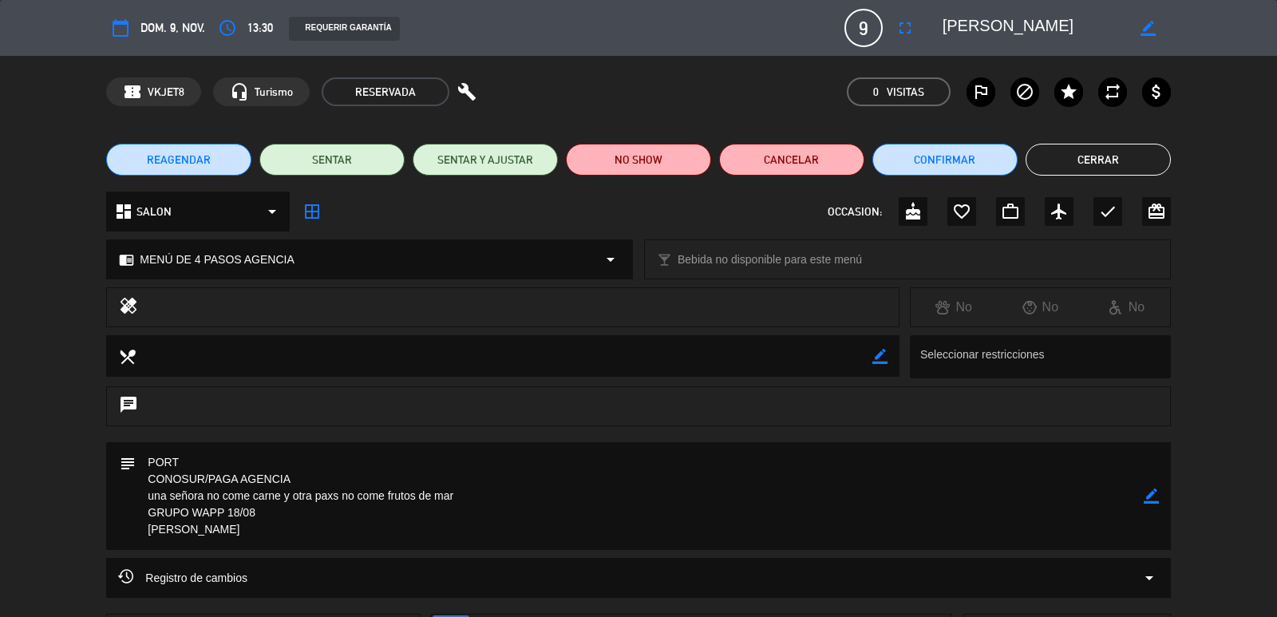
scroll to position [133, 0]
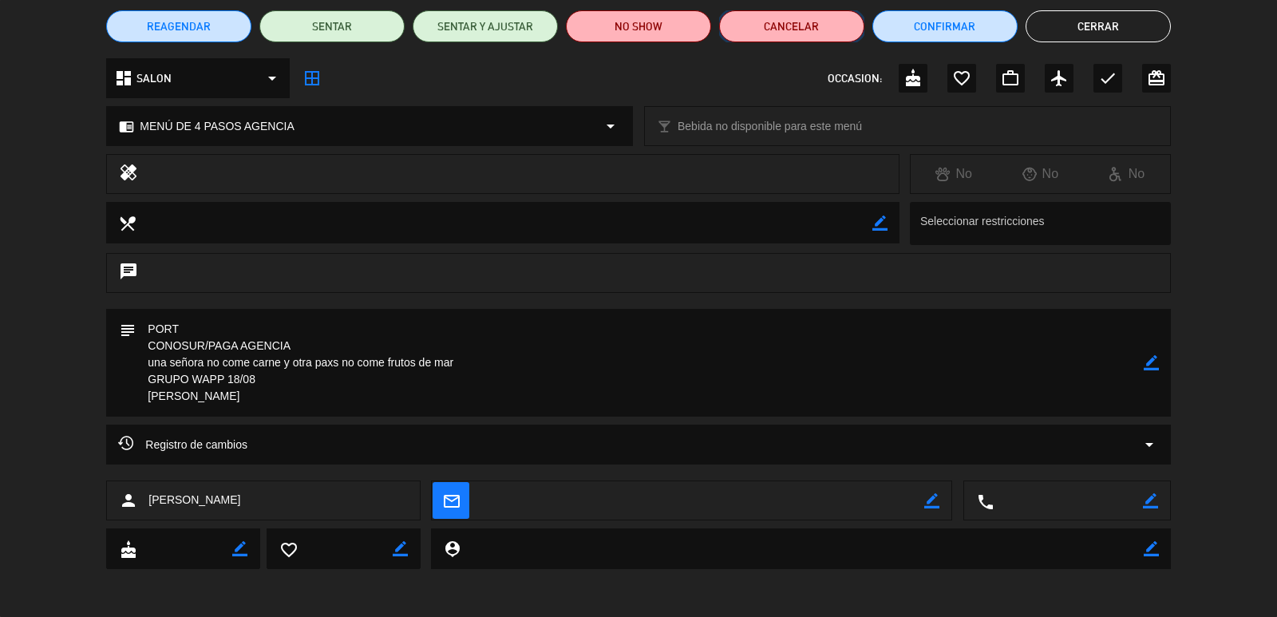
click at [738, 21] on button "Cancelar" at bounding box center [791, 26] width 145 height 32
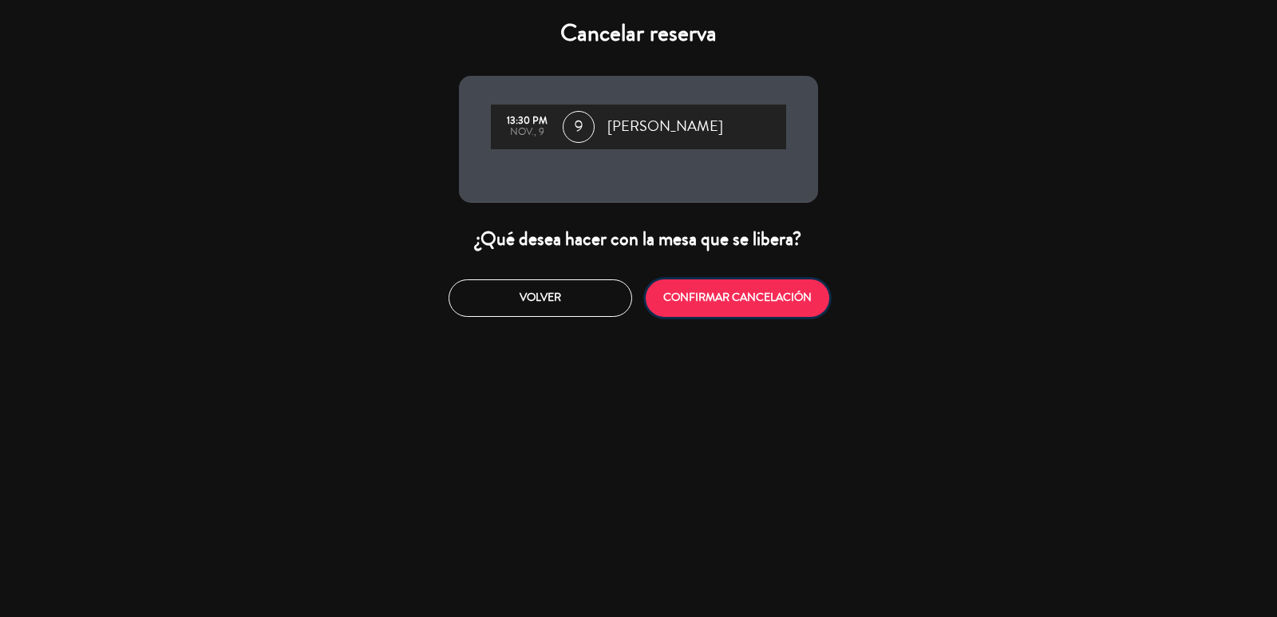
click at [699, 303] on button "CONFIRMAR CANCELACIÓN" at bounding box center [738, 298] width 184 height 38
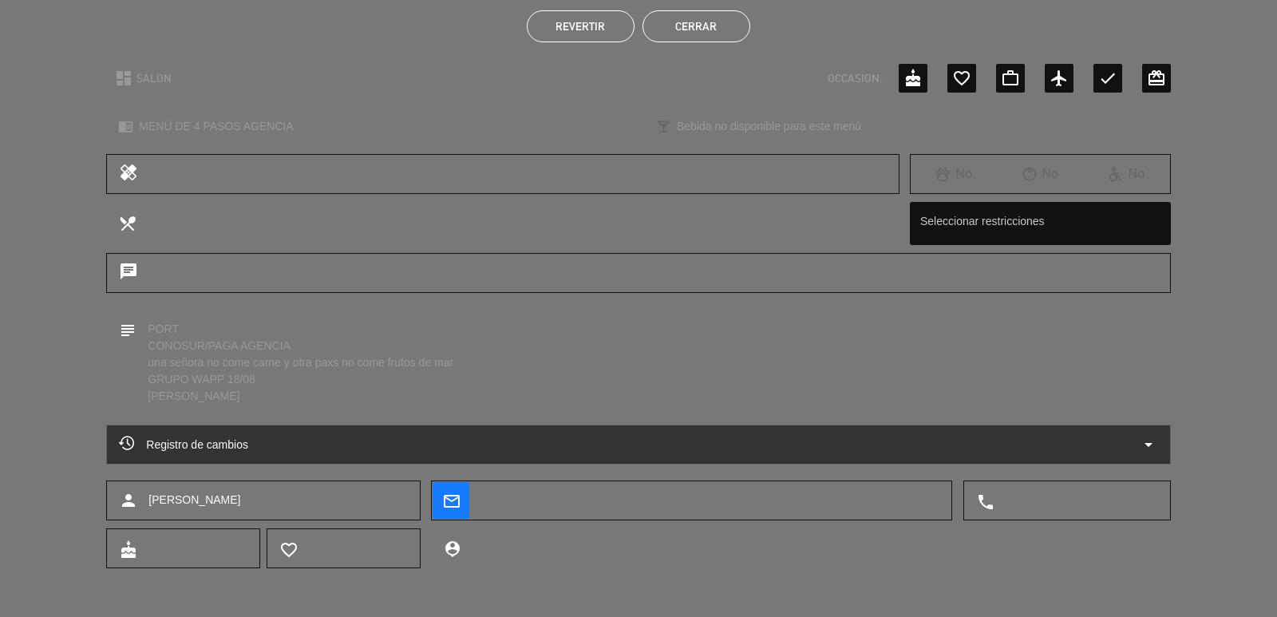
click at [693, 14] on button "Cerrar" at bounding box center [696, 26] width 108 height 32
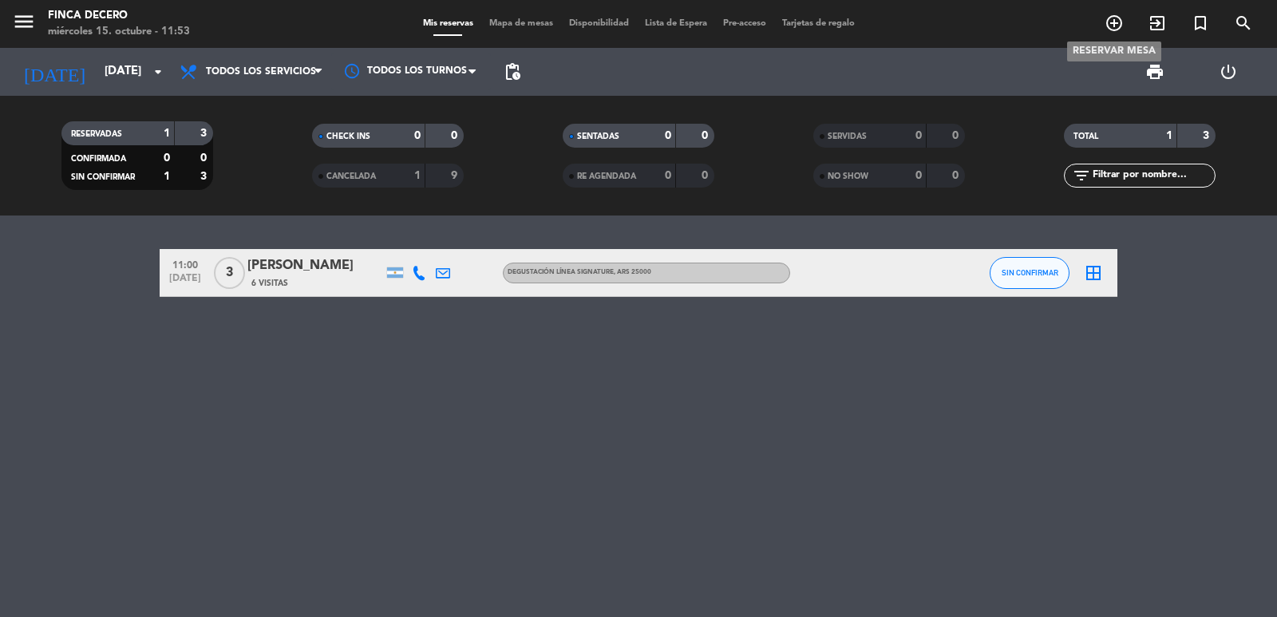
click at [1114, 27] on icon "add_circle_outline" at bounding box center [1113, 23] width 19 height 19
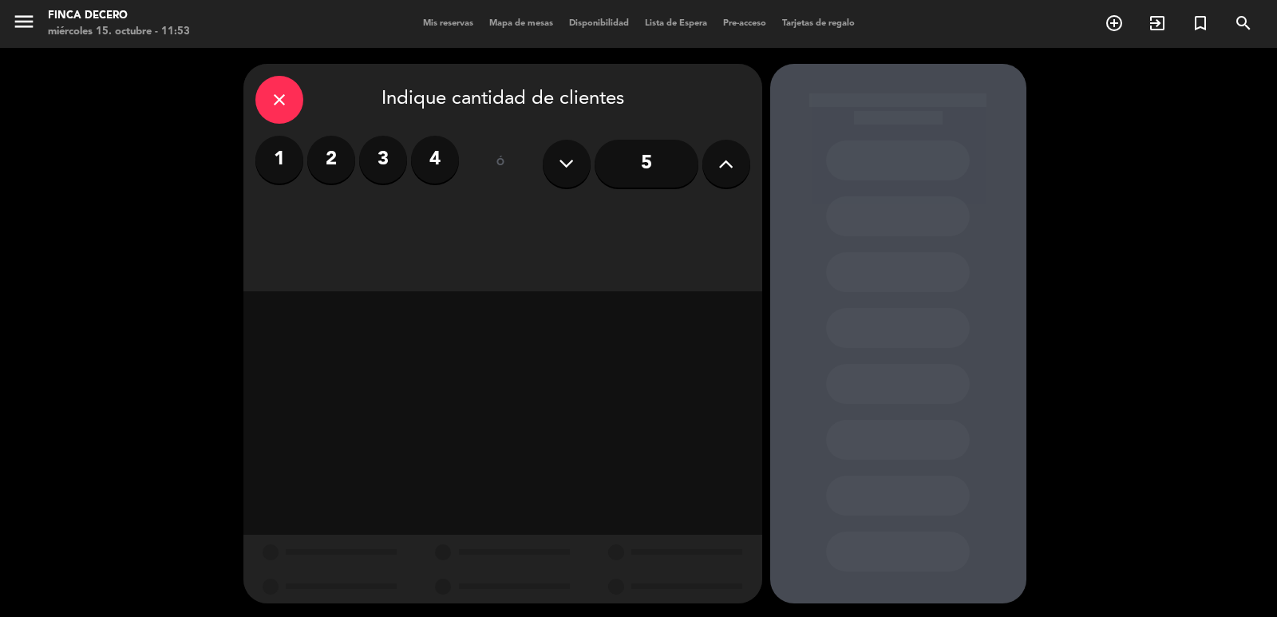
click at [385, 160] on label "3" at bounding box center [383, 160] width 48 height 48
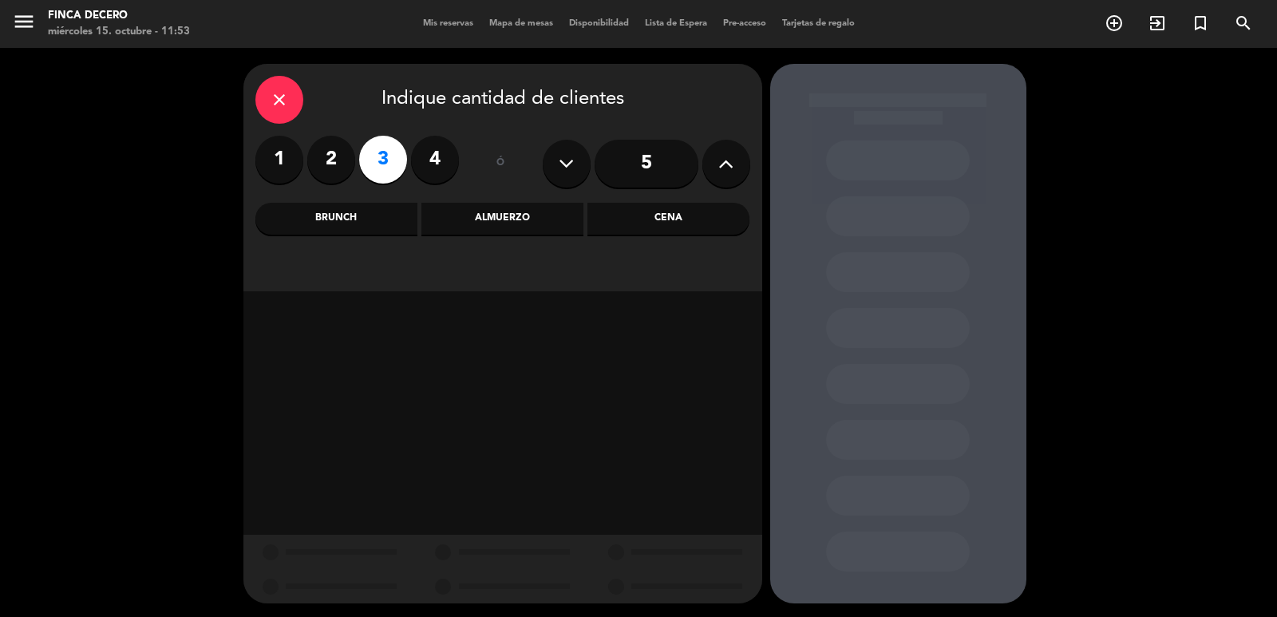
click at [540, 217] on div "Almuerzo" at bounding box center [502, 219] width 162 height 32
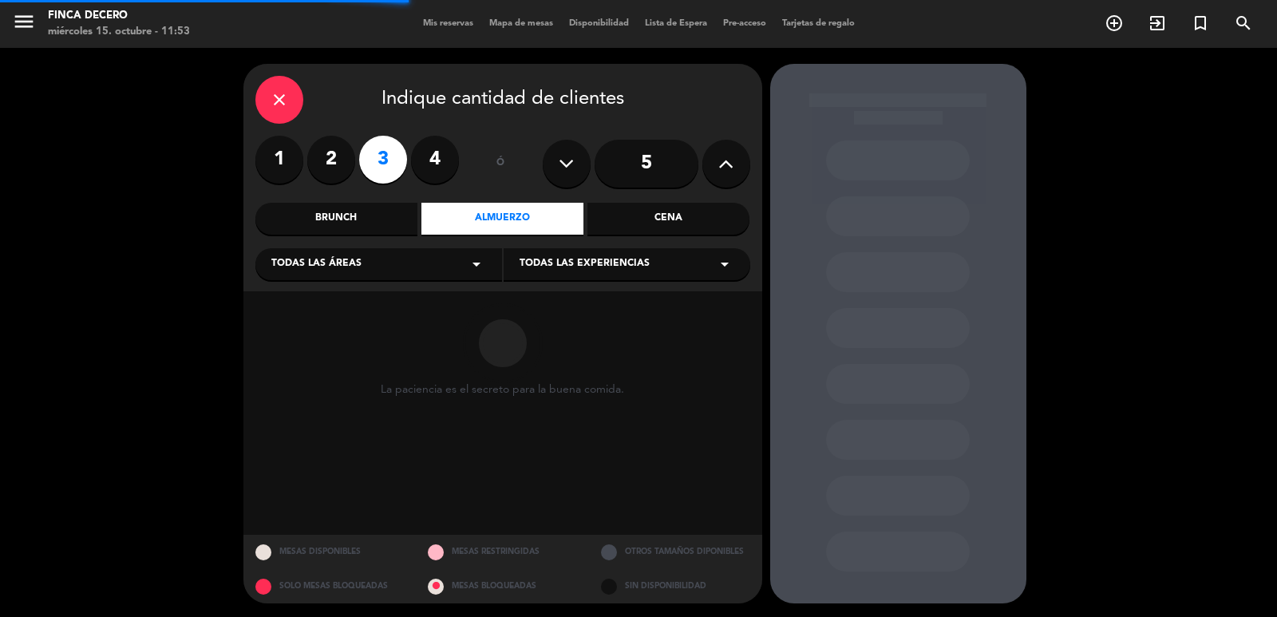
click at [584, 274] on div "Todas las experiencias arrow_drop_down" at bounding box center [626, 264] width 247 height 32
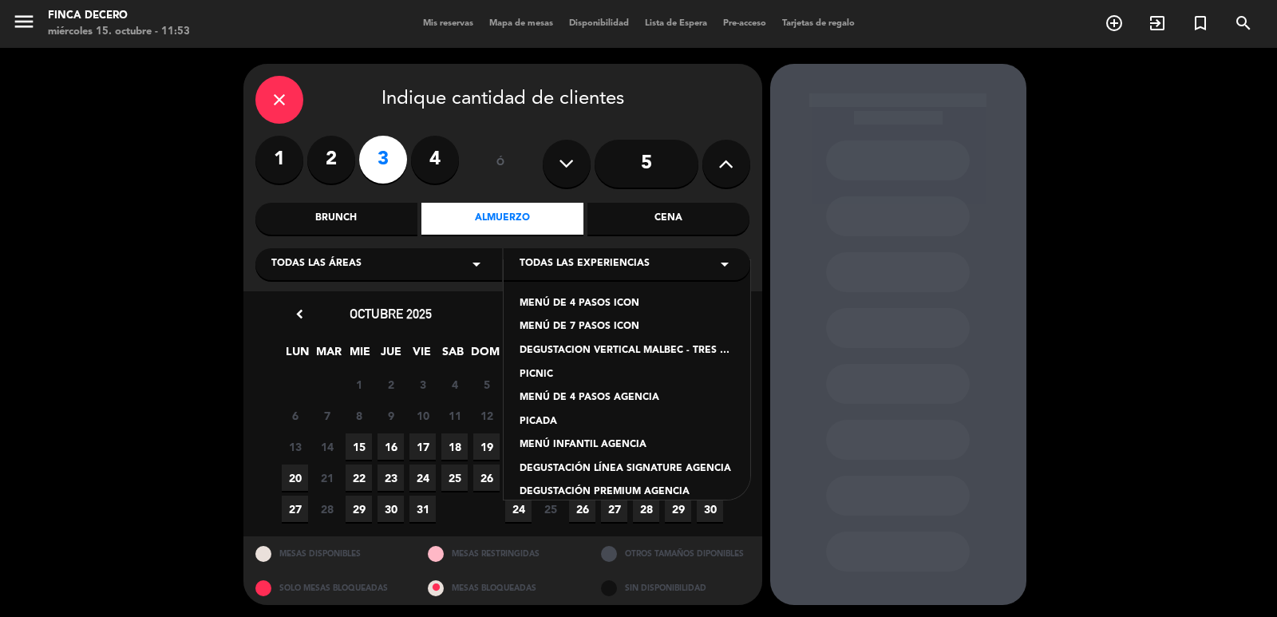
click at [627, 399] on div "MENÚ DE 4 PASOS AGENCIA" at bounding box center [626, 398] width 215 height 16
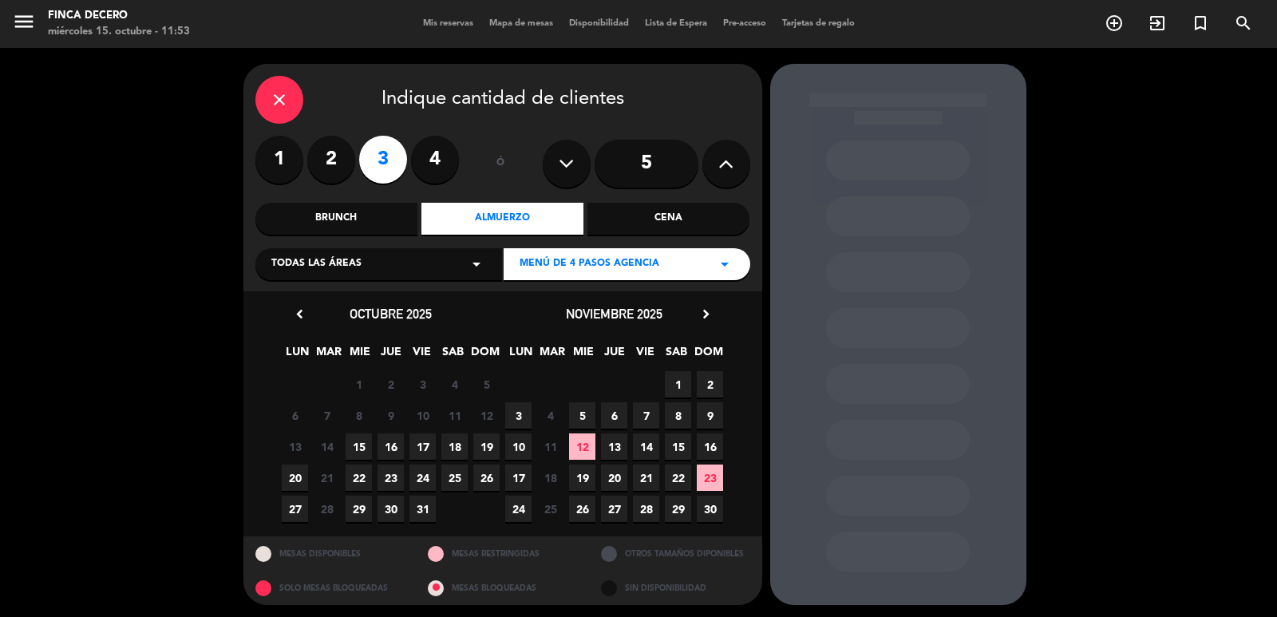
click at [718, 419] on span "9" at bounding box center [710, 415] width 26 height 26
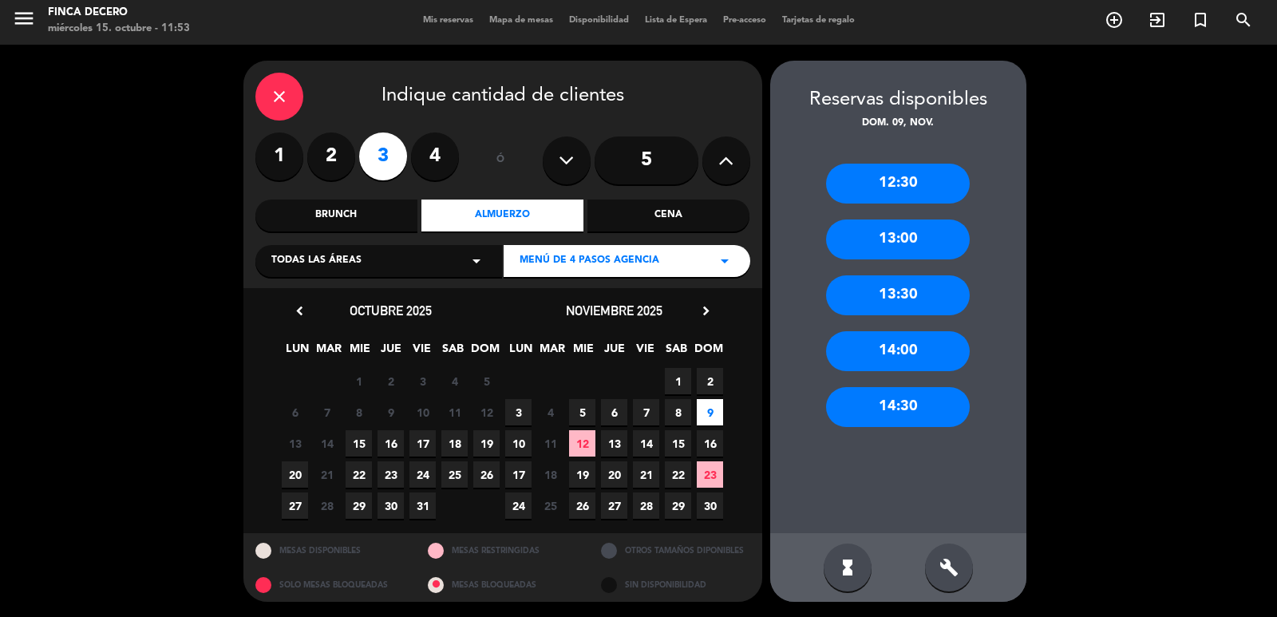
click at [673, 419] on span "8" at bounding box center [678, 412] width 26 height 26
click at [864, 189] on div "12:30" at bounding box center [898, 184] width 144 height 40
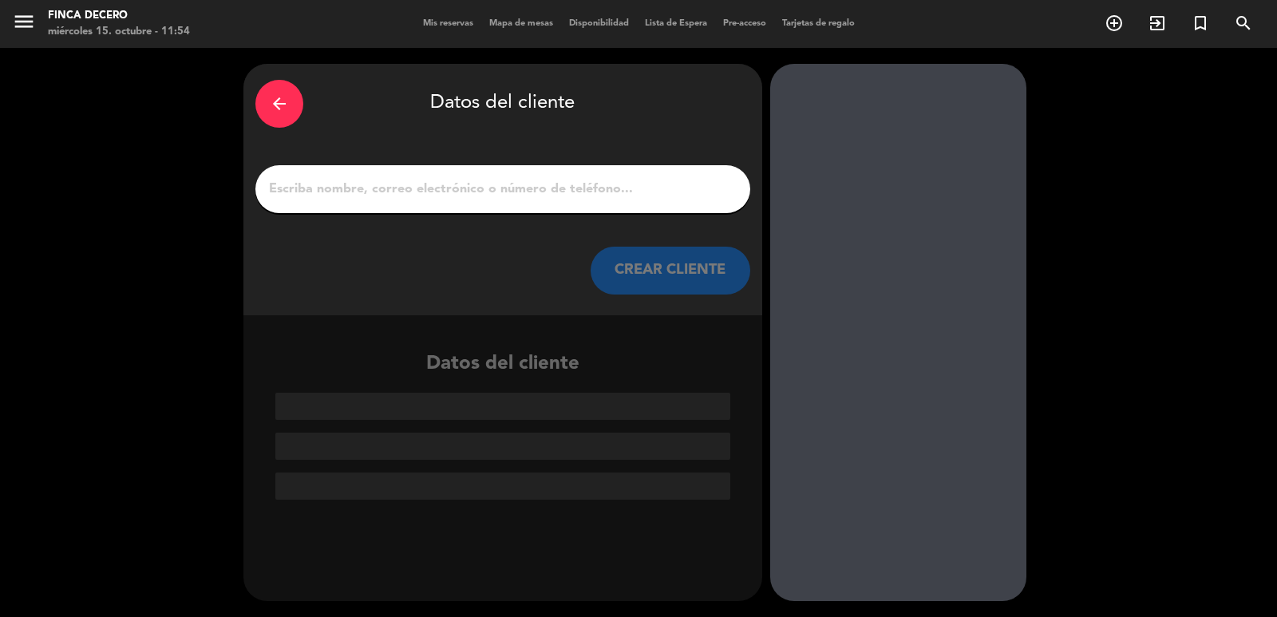
scroll to position [0, 0]
click at [436, 180] on input "1" at bounding box center [502, 189] width 471 height 22
paste input "Buenos días chicas! Cómo están? Les pido por favor una reserva para visita y al…"
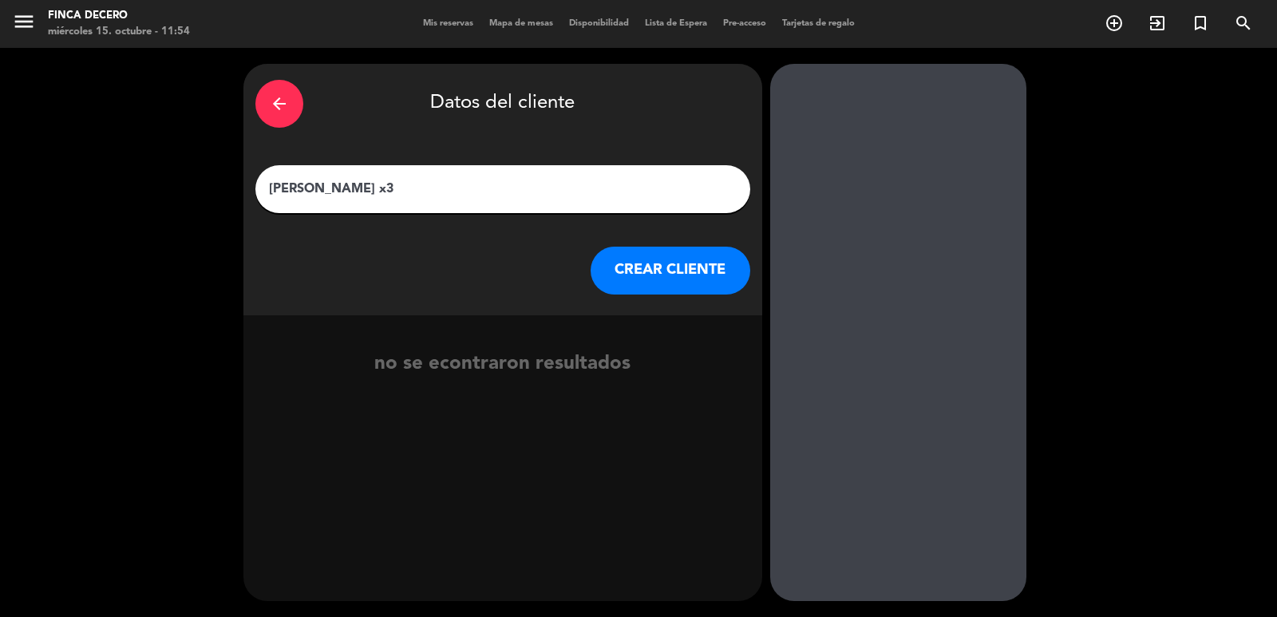
type input "[PERSON_NAME] x3"
click at [668, 274] on button "CREAR CLIENTE" at bounding box center [670, 271] width 160 height 48
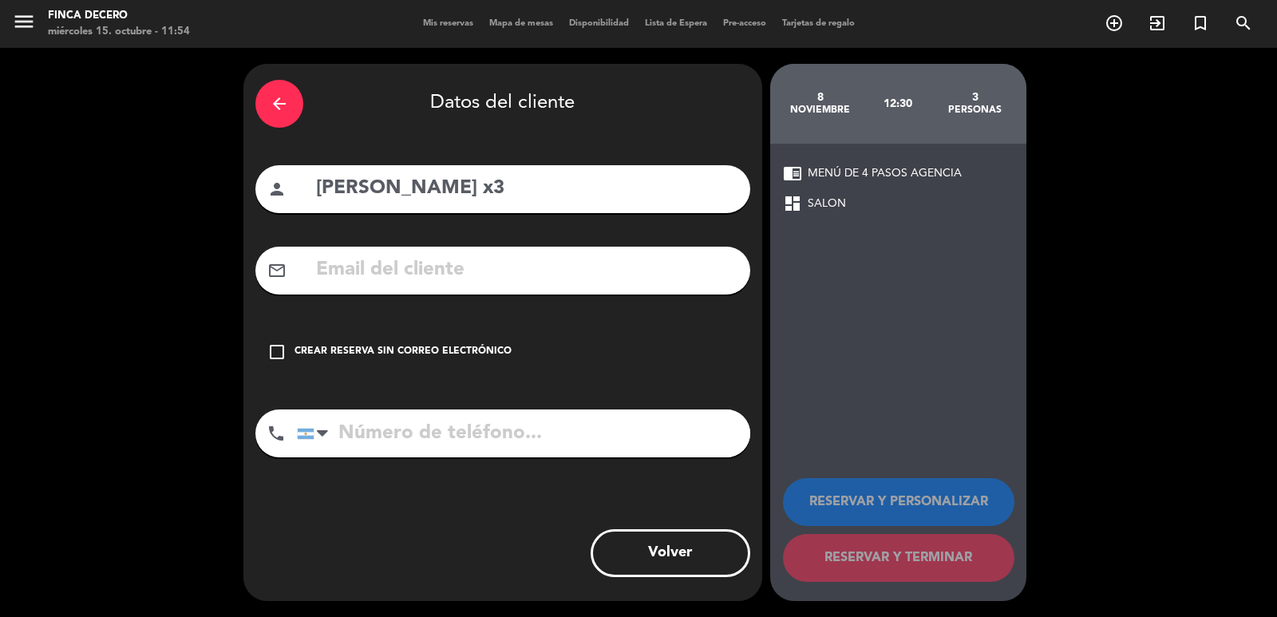
click at [277, 351] on icon "check_box_outline_blank" at bounding box center [276, 351] width 19 height 19
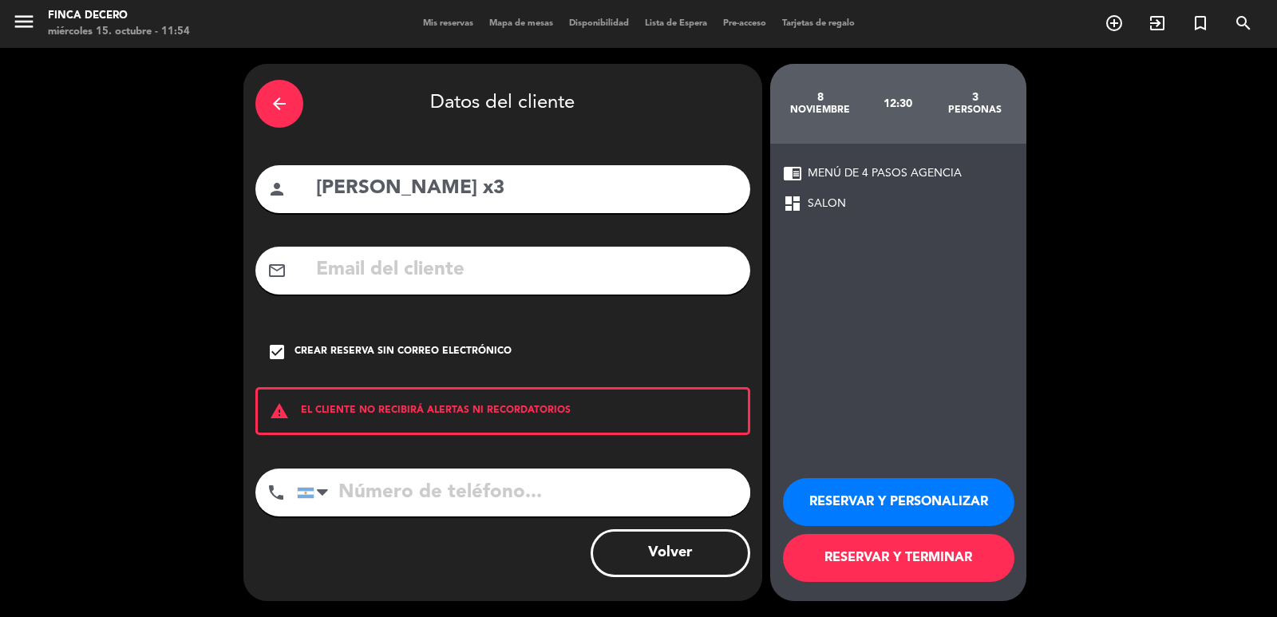
click at [839, 507] on button "RESERVAR Y PERSONALIZAR" at bounding box center [898, 502] width 231 height 48
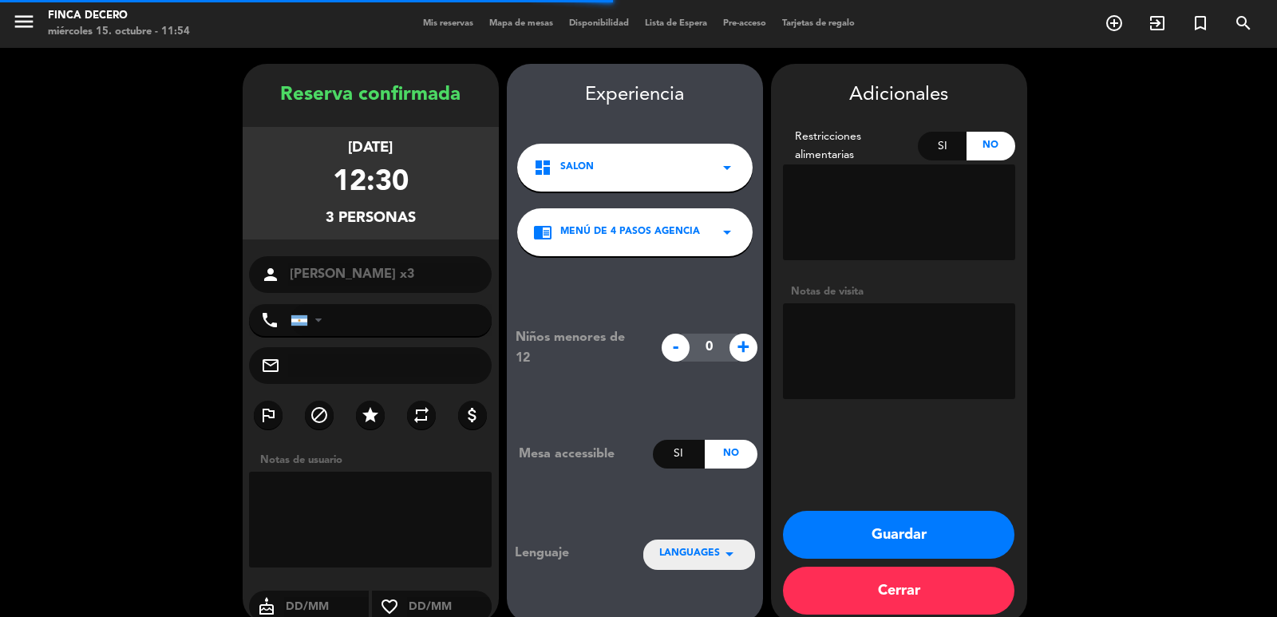
scroll to position [22, 0]
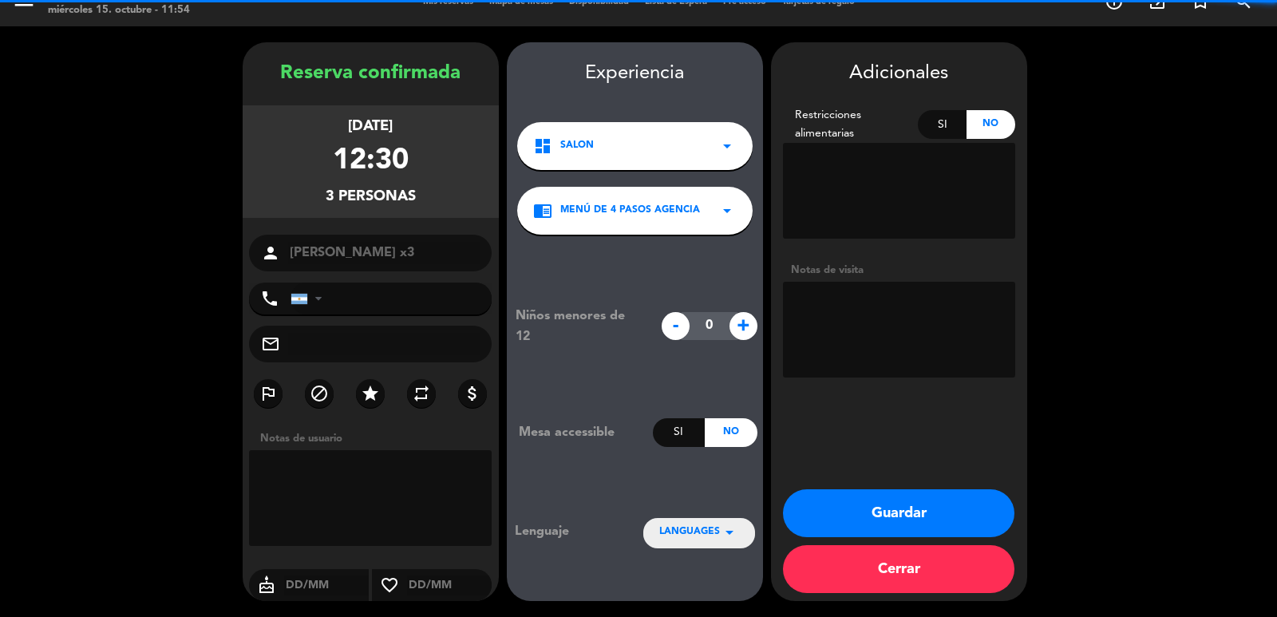
click at [377, 483] on textarea at bounding box center [370, 498] width 243 height 96
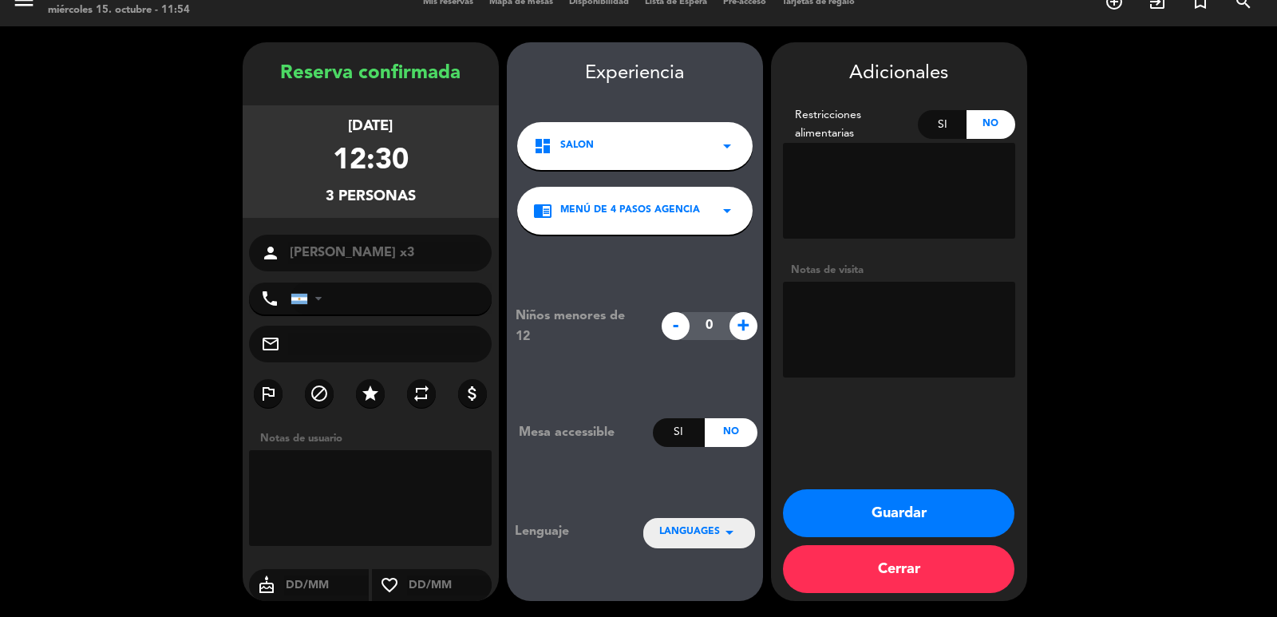
paste textarea "Buenos días chicas! Cómo están? Les pido por favor una reserva para visita y al…"
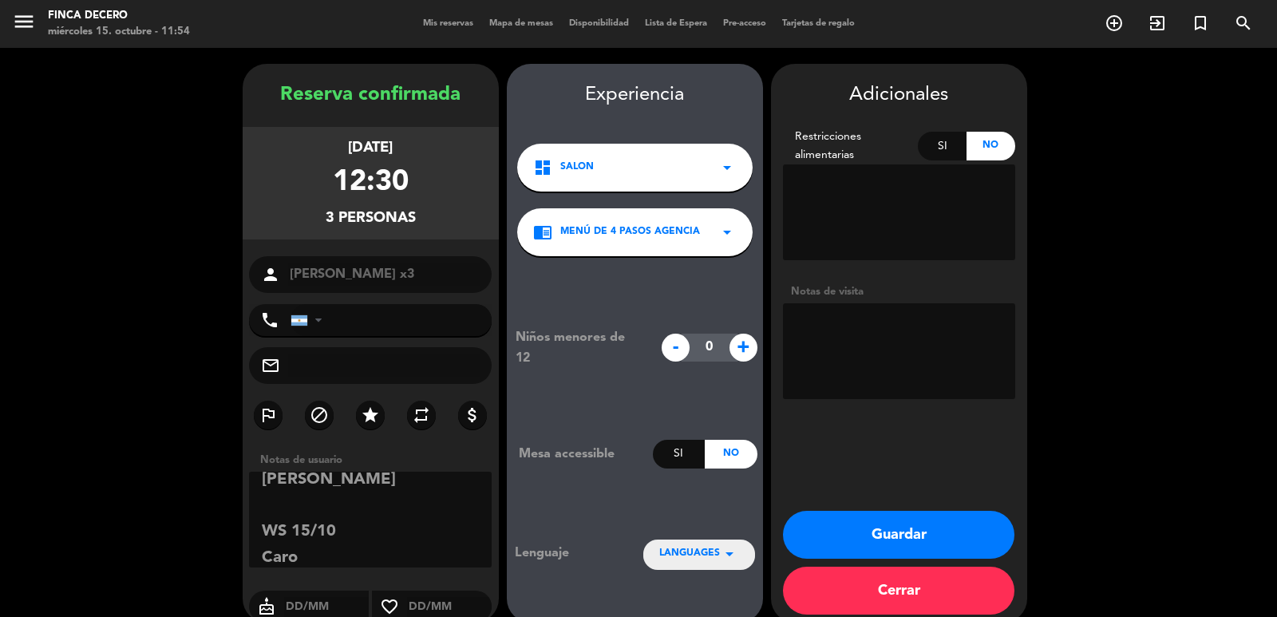
type textarea "Buenos días chicas! Cómo están? Les pido por favor una reserva para visita y al…"
click at [895, 523] on button "Guardar" at bounding box center [898, 535] width 231 height 48
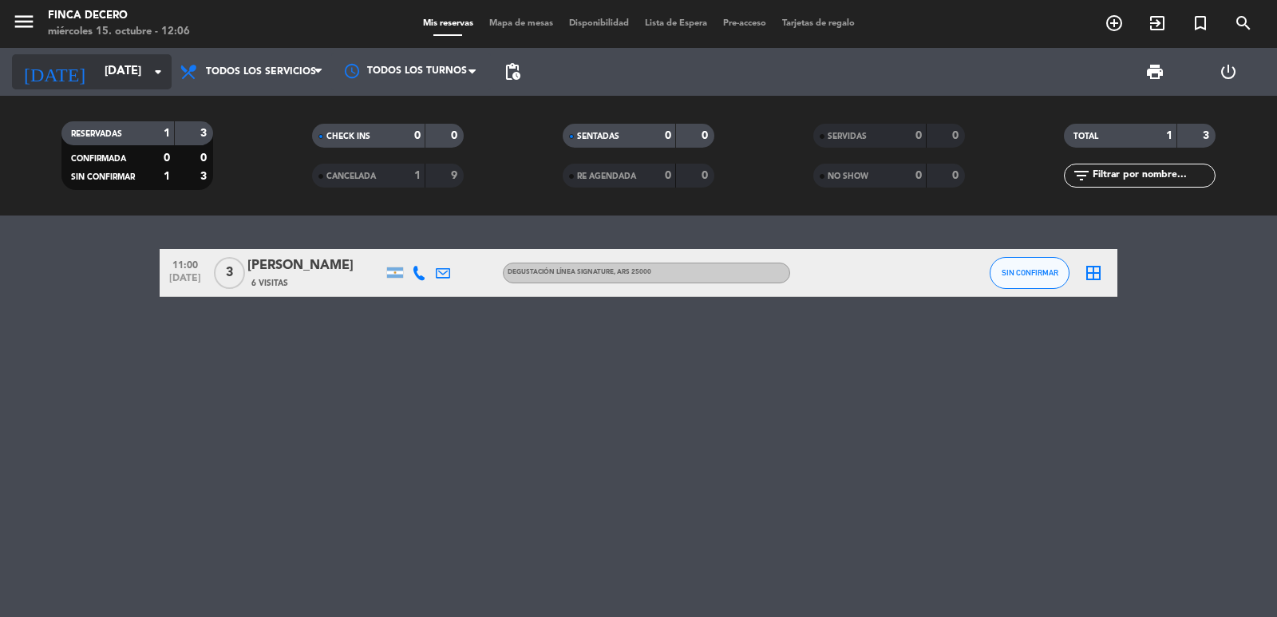
click at [156, 73] on icon "arrow_drop_down" at bounding box center [157, 71] width 19 height 19
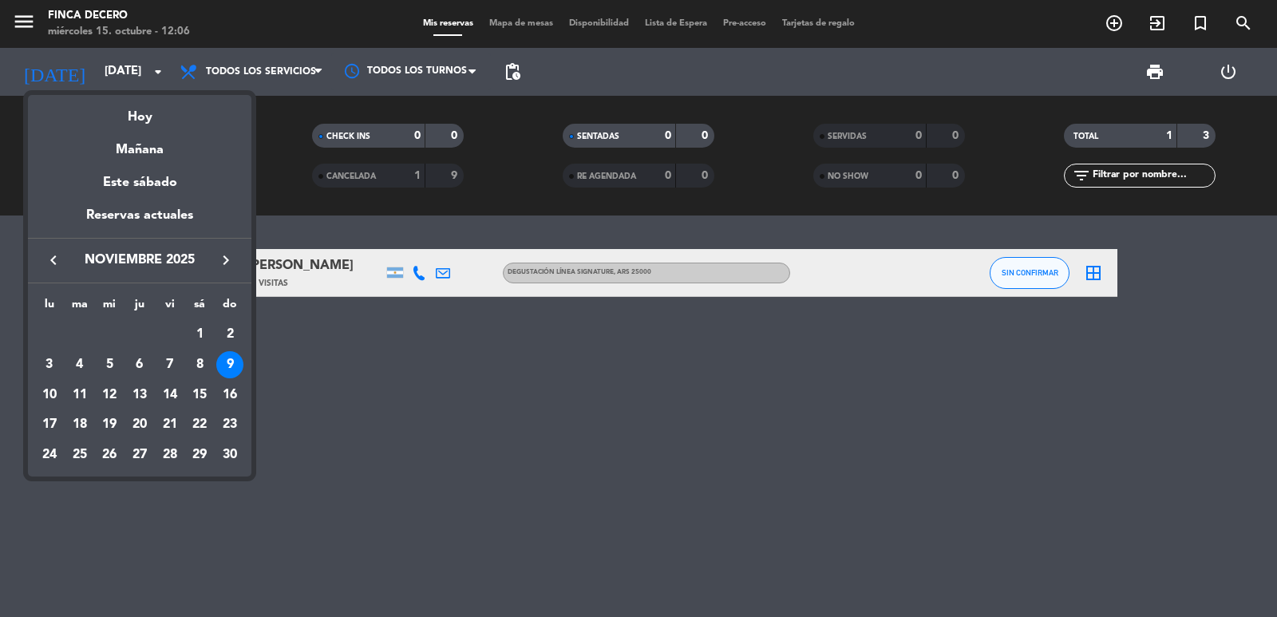
click at [45, 264] on icon "keyboard_arrow_left" at bounding box center [53, 260] width 19 height 19
click at [79, 446] on div "21" at bounding box center [79, 454] width 27 height 27
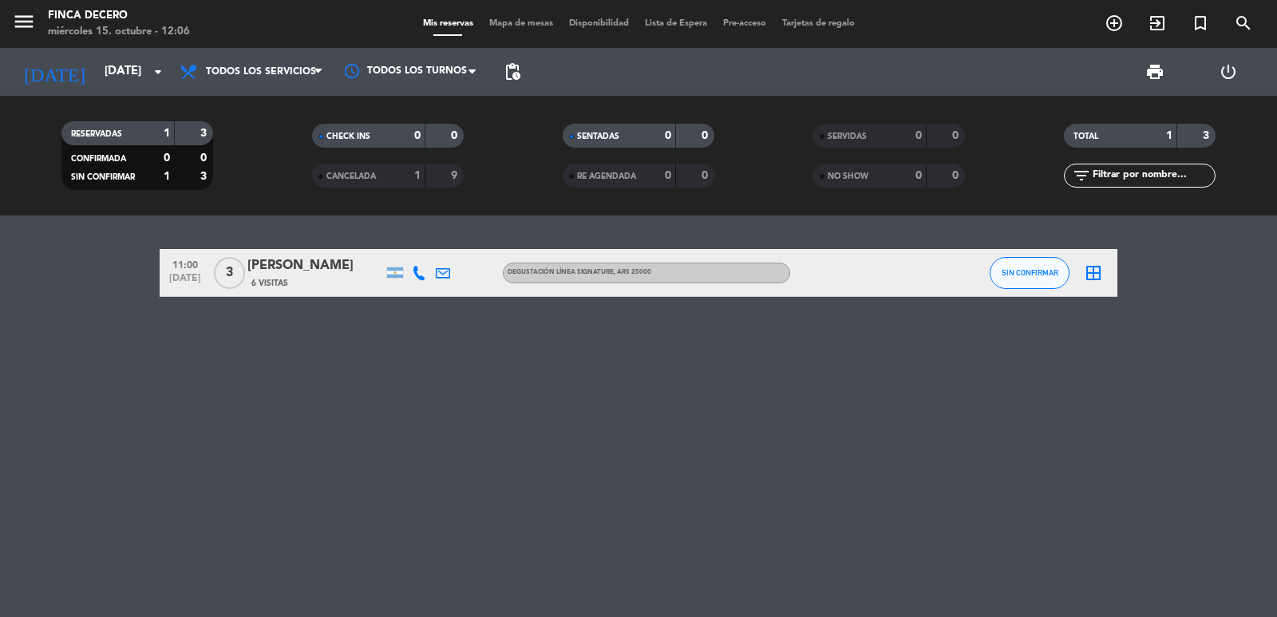
type input "[DATE]"
click at [1112, 27] on icon "add_circle_outline" at bounding box center [1113, 23] width 19 height 19
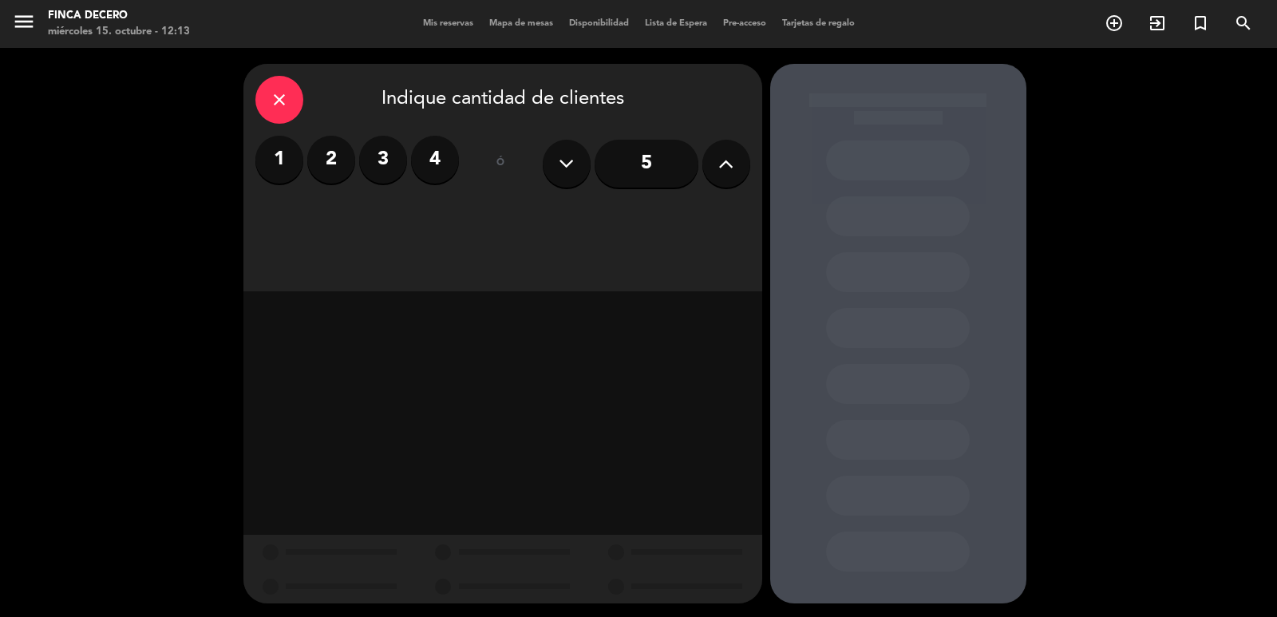
click at [348, 155] on label "2" at bounding box center [331, 160] width 48 height 48
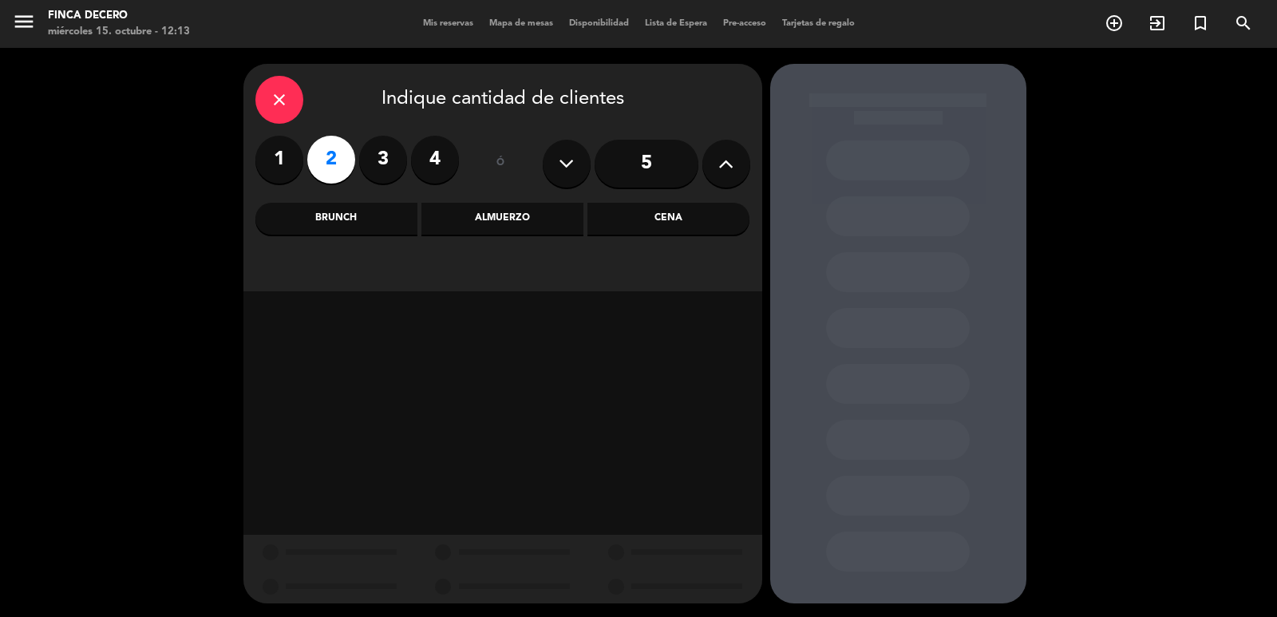
click at [493, 215] on div "Almuerzo" at bounding box center [502, 219] width 162 height 32
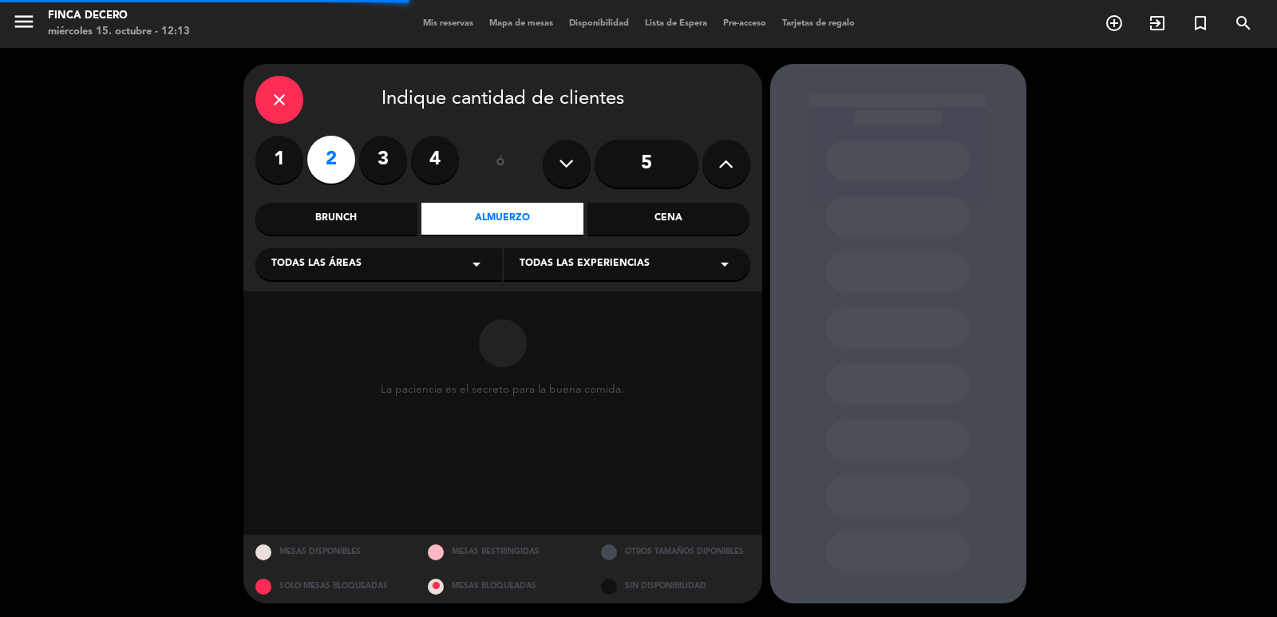
click at [613, 261] on span "Todas las experiencias" at bounding box center [584, 264] width 130 height 16
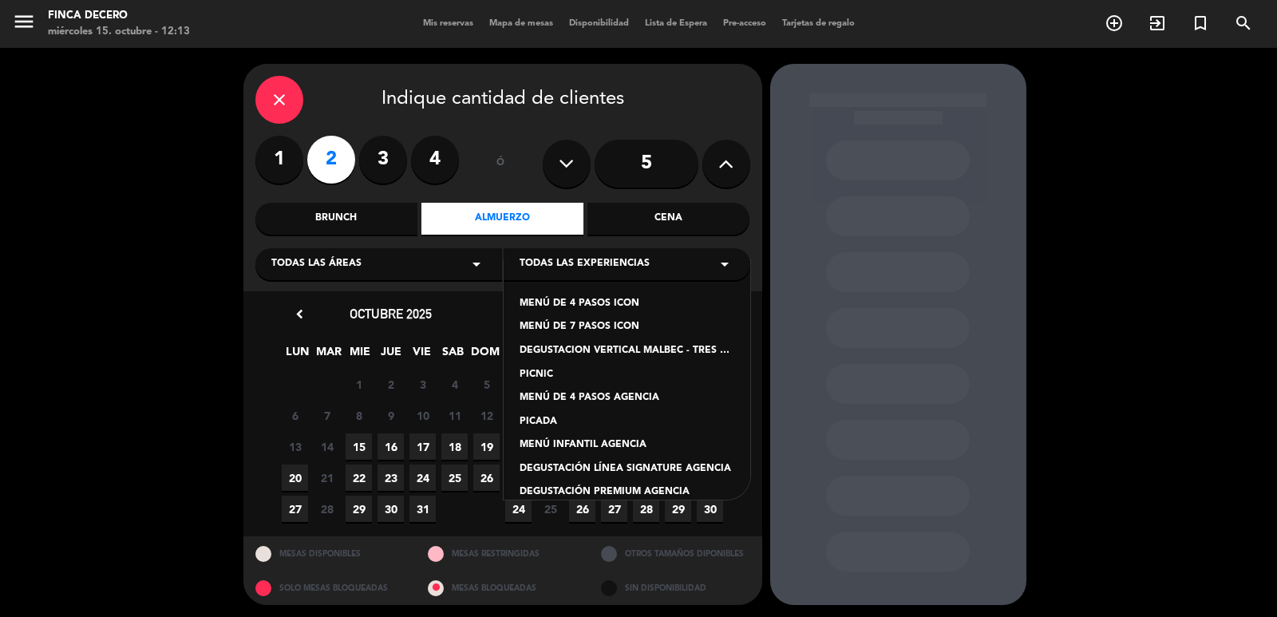
click at [597, 397] on div "MENÚ DE 4 PASOS AGENCIA" at bounding box center [626, 398] width 215 height 16
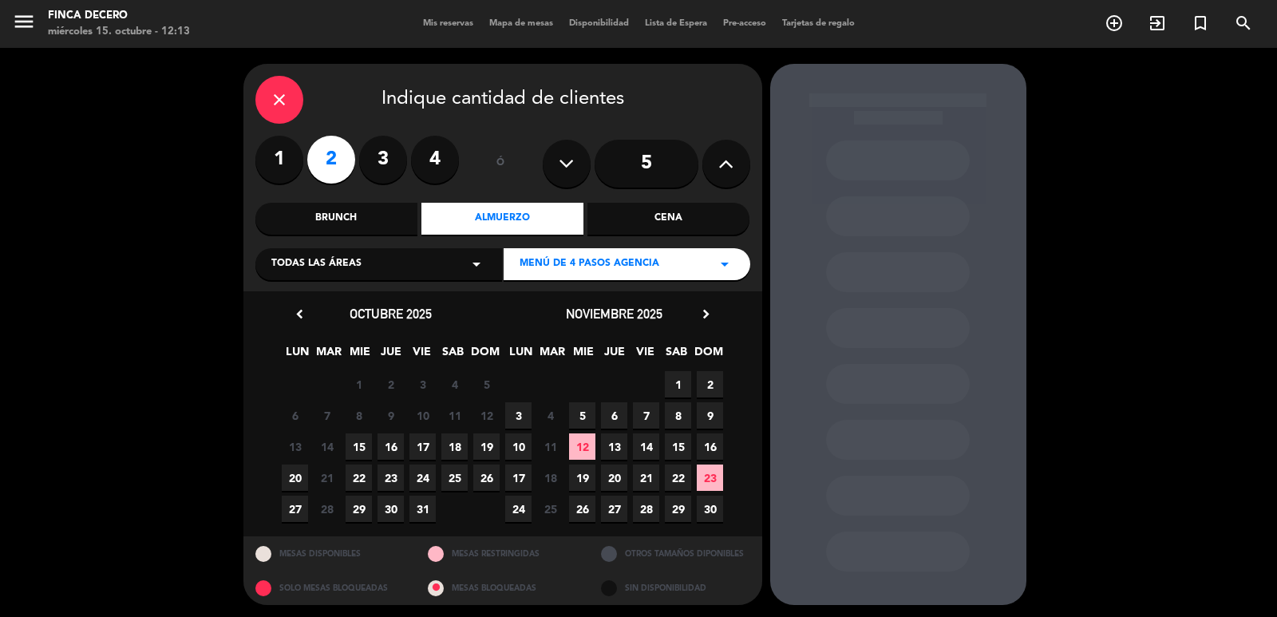
click at [717, 476] on span "23" at bounding box center [710, 477] width 26 height 26
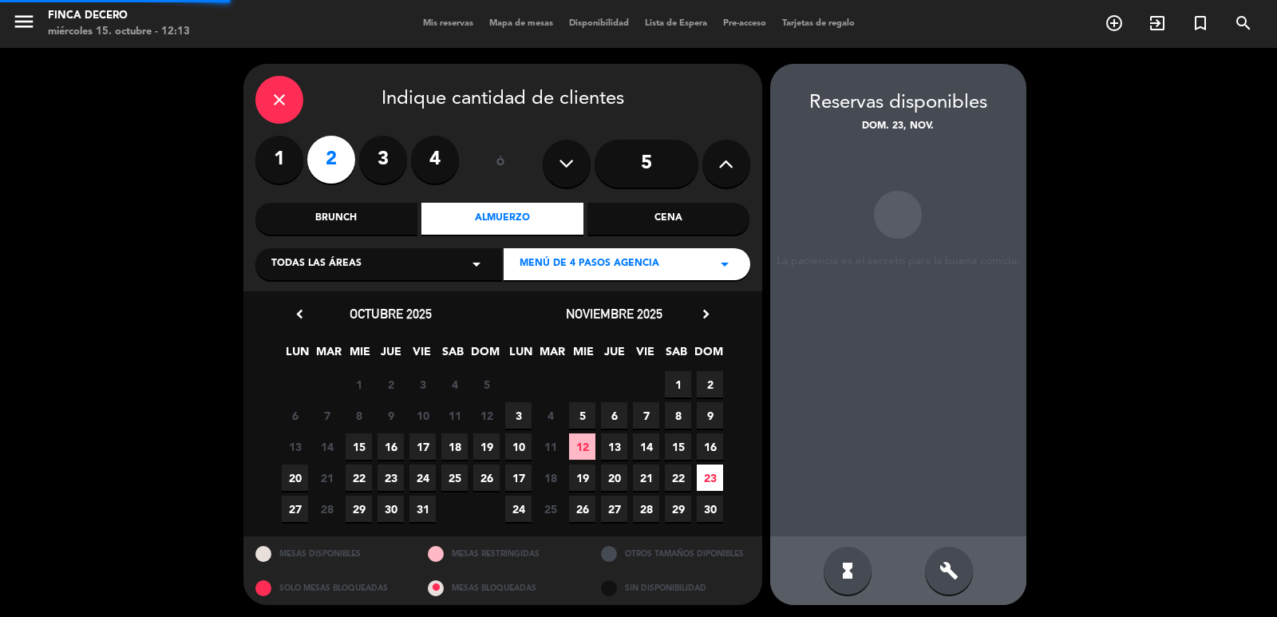
scroll to position [3, 0]
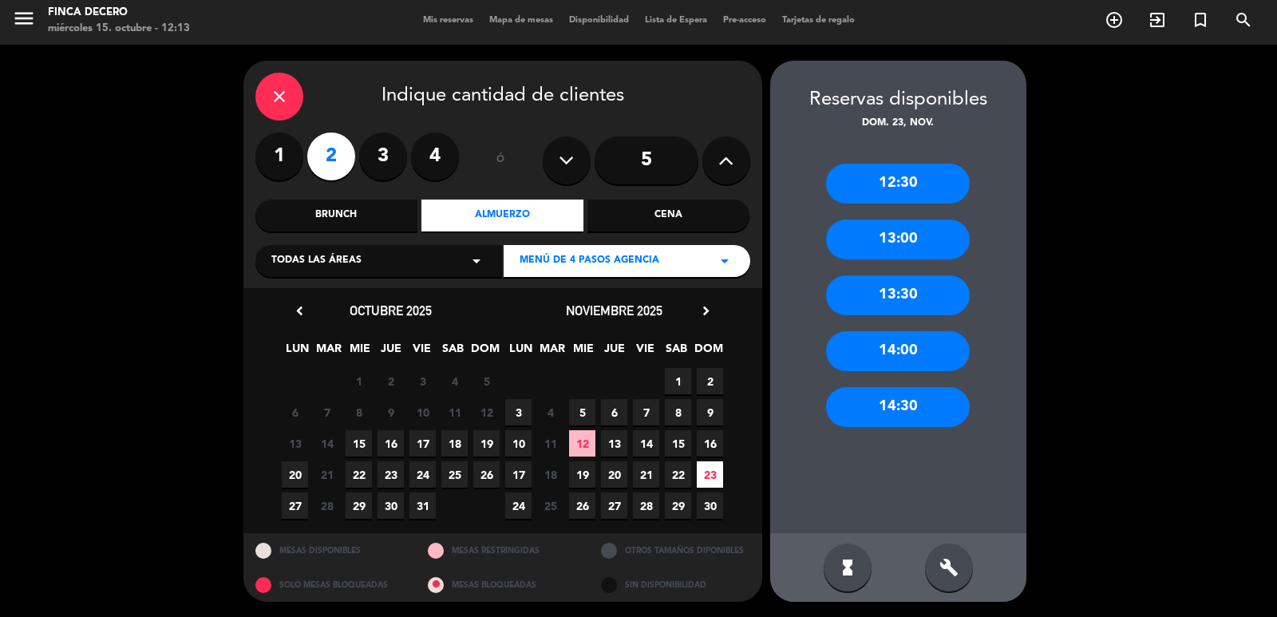
click at [535, 263] on span "MENÚ DE 4 PASOS AGENCIA" at bounding box center [589, 261] width 140 height 16
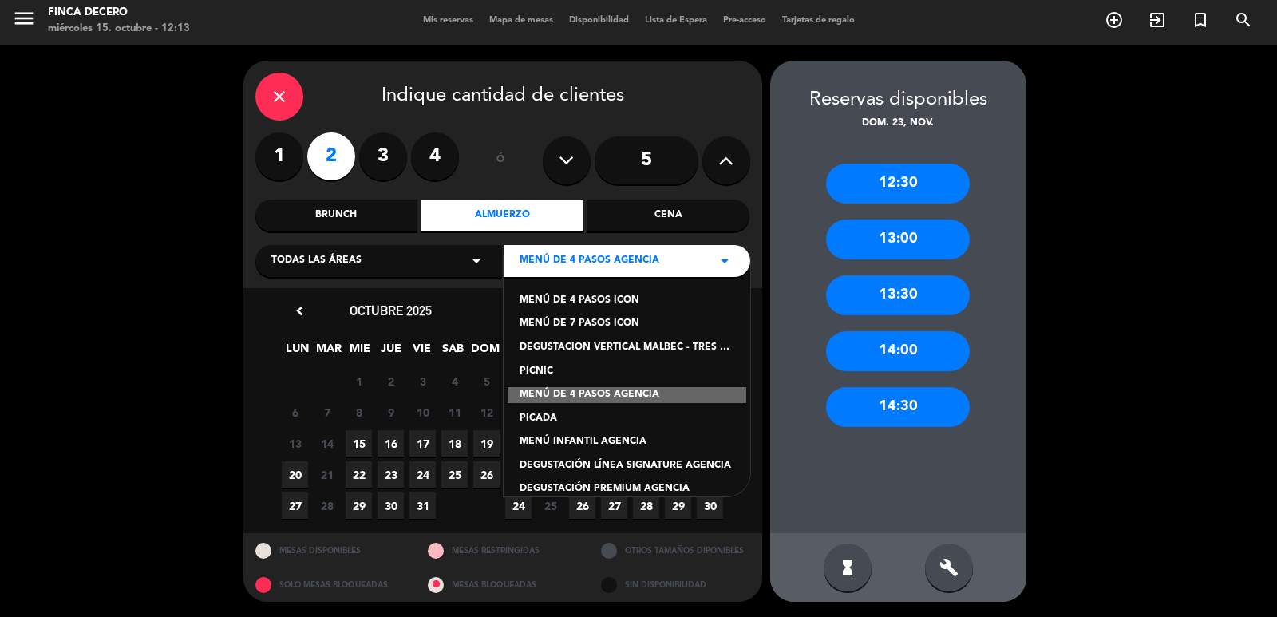
click at [370, 214] on div "Brunch" at bounding box center [336, 215] width 162 height 32
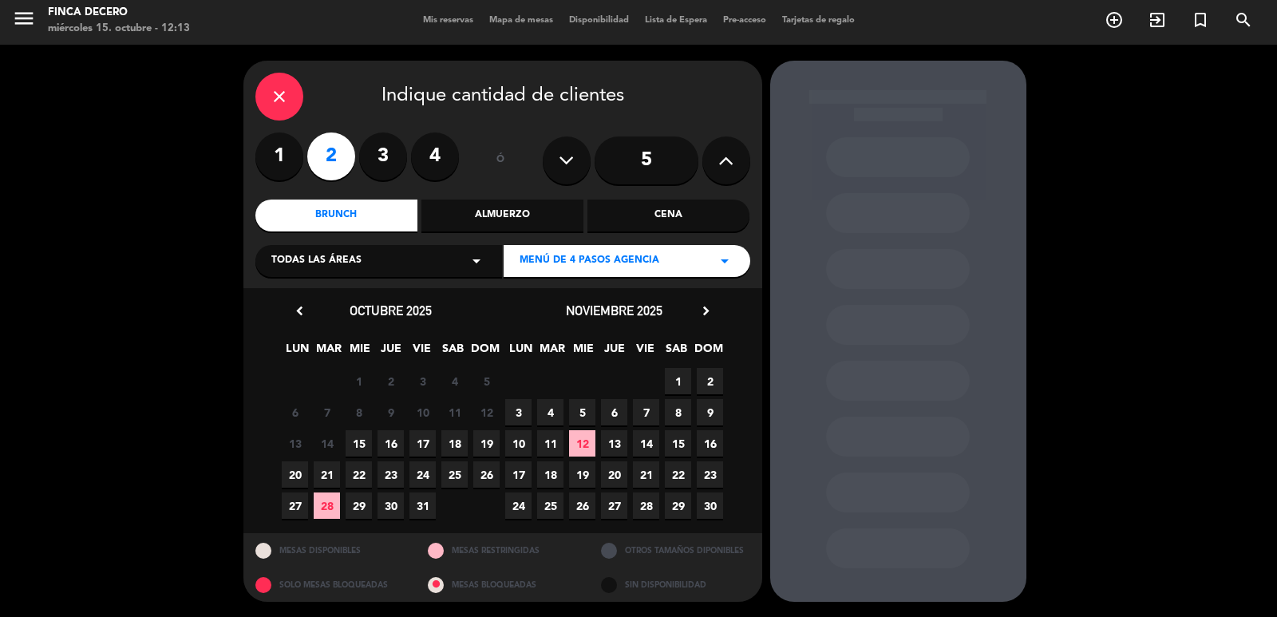
click at [460, 263] on div "Todas las áreas arrow_drop_down" at bounding box center [378, 261] width 247 height 32
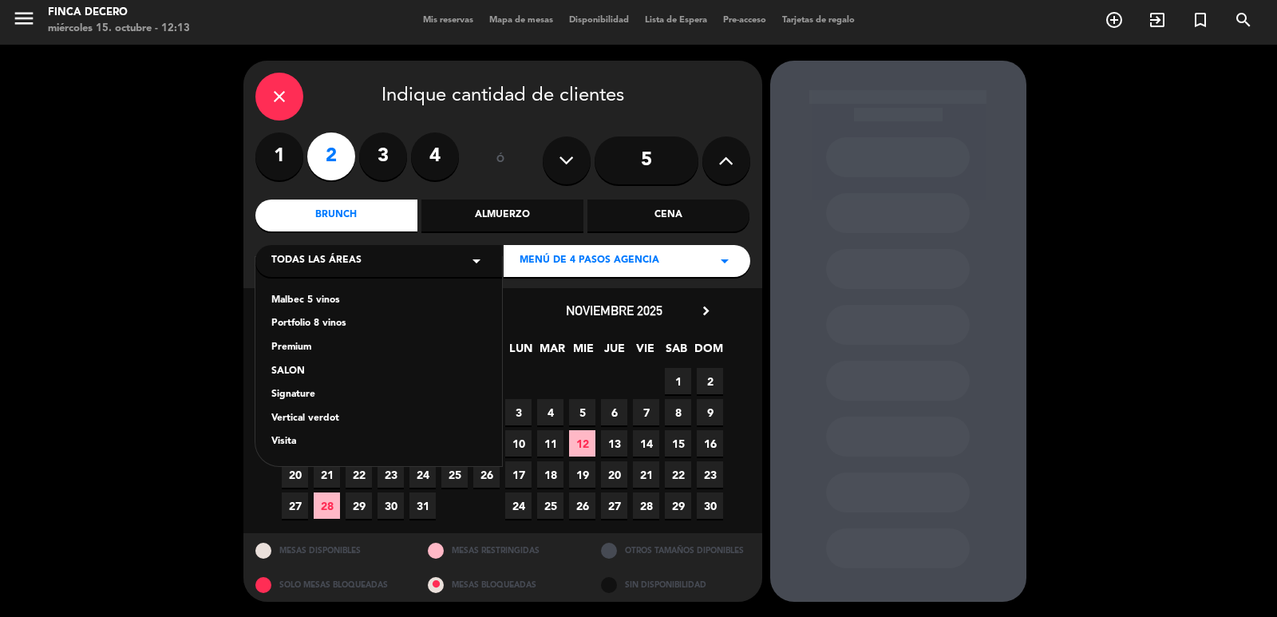
click at [394, 262] on div "Todas las áreas arrow_drop_down" at bounding box center [378, 261] width 247 height 32
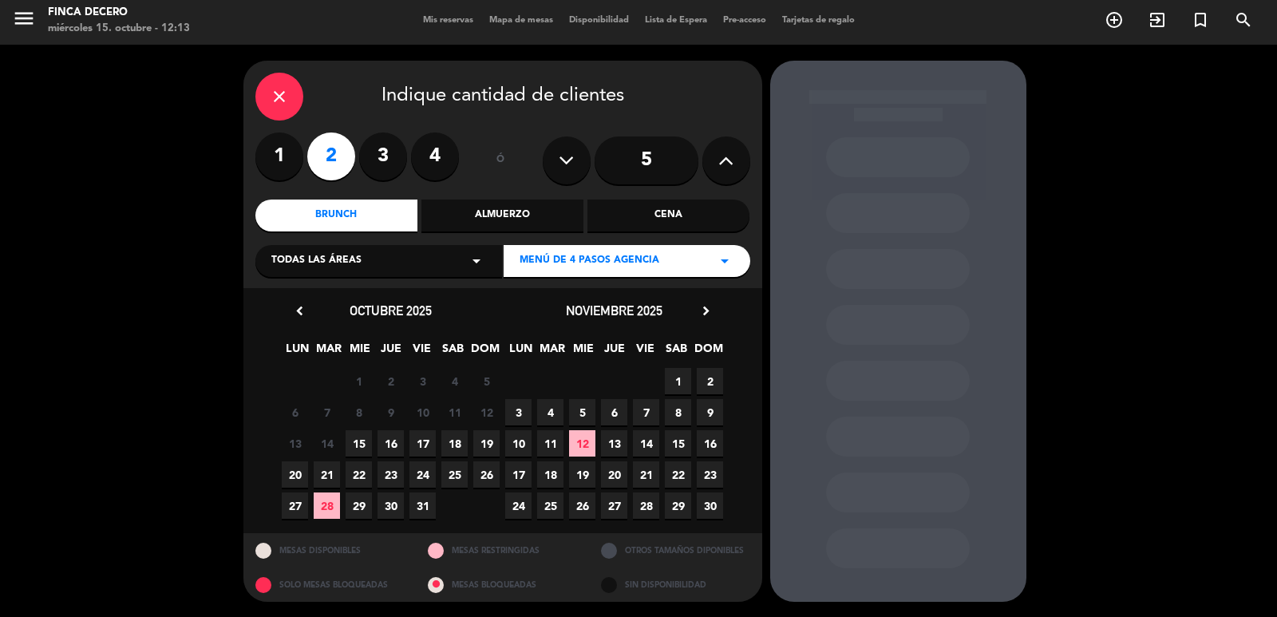
click at [409, 261] on div "Todas las áreas arrow_drop_down" at bounding box center [378, 261] width 247 height 32
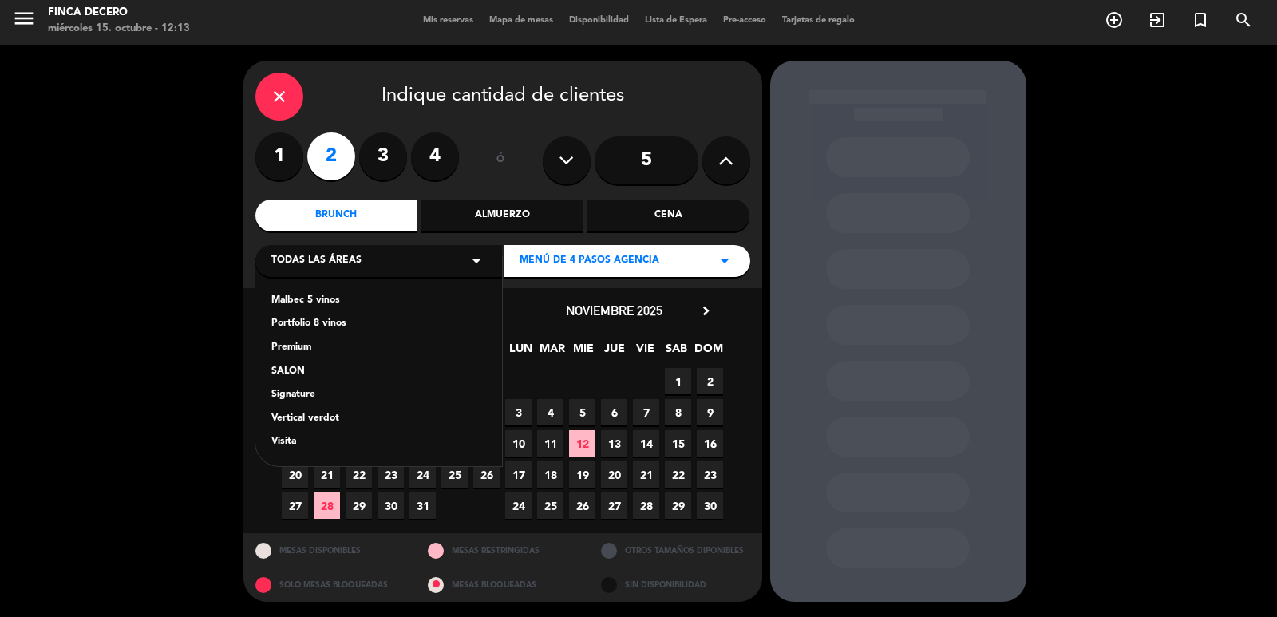
click at [302, 395] on div "Signature" at bounding box center [378, 395] width 215 height 16
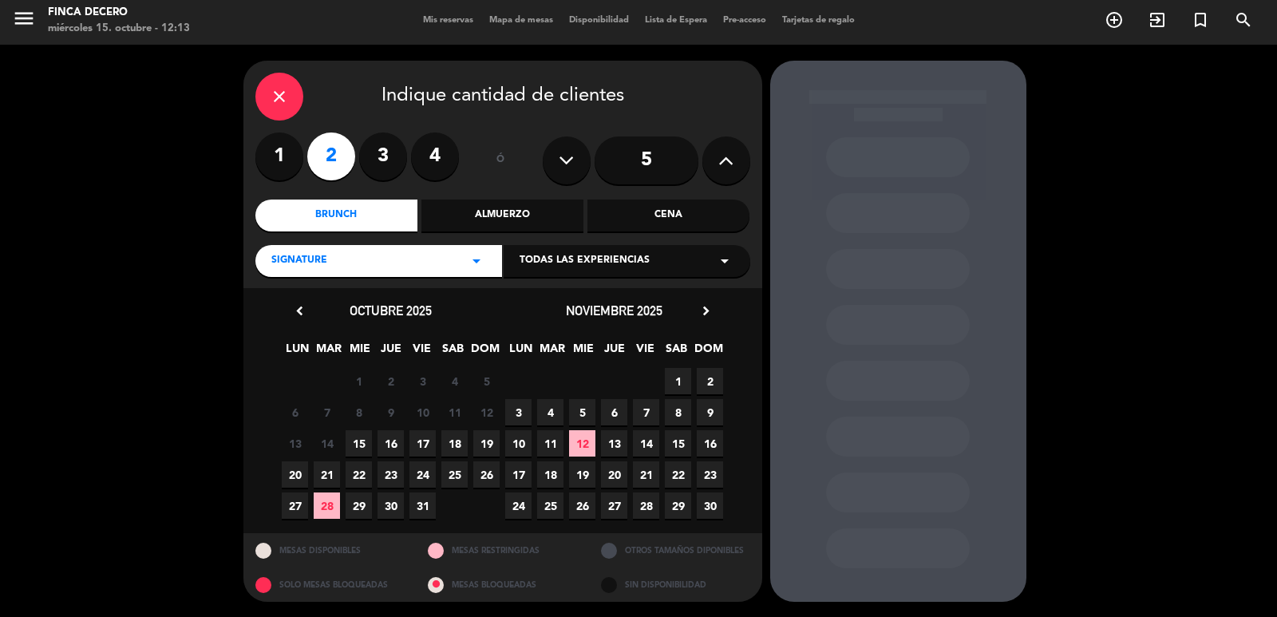
click at [708, 472] on span "23" at bounding box center [710, 474] width 26 height 26
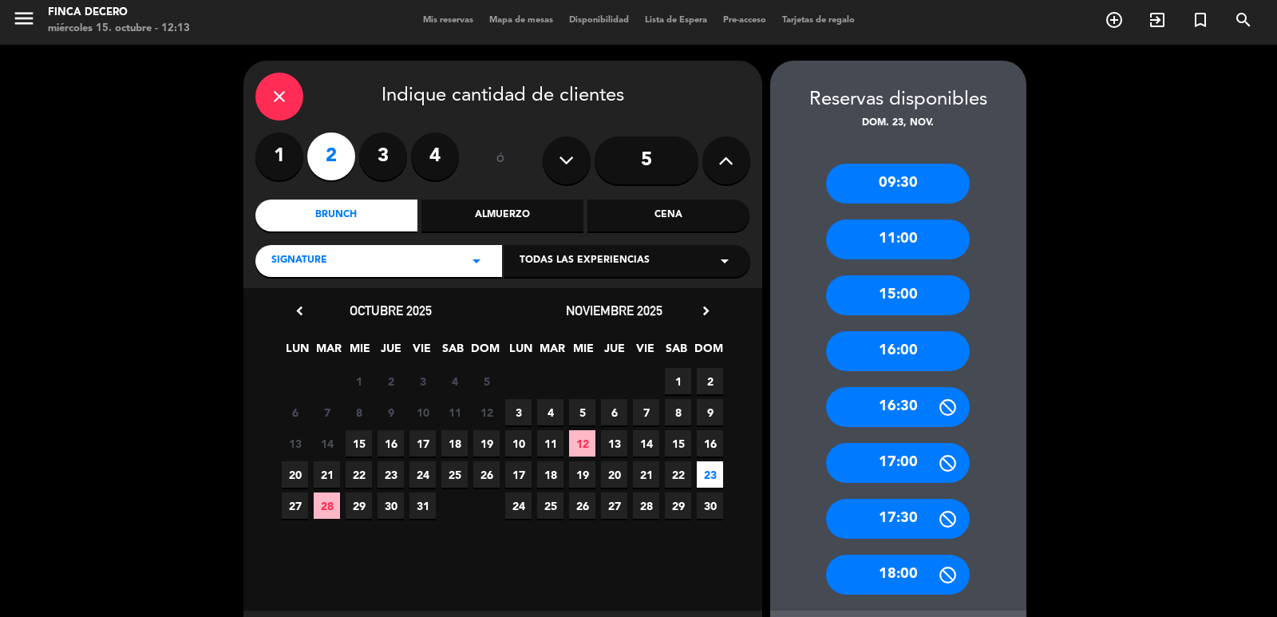
click at [886, 243] on div "11:00" at bounding box center [898, 239] width 144 height 40
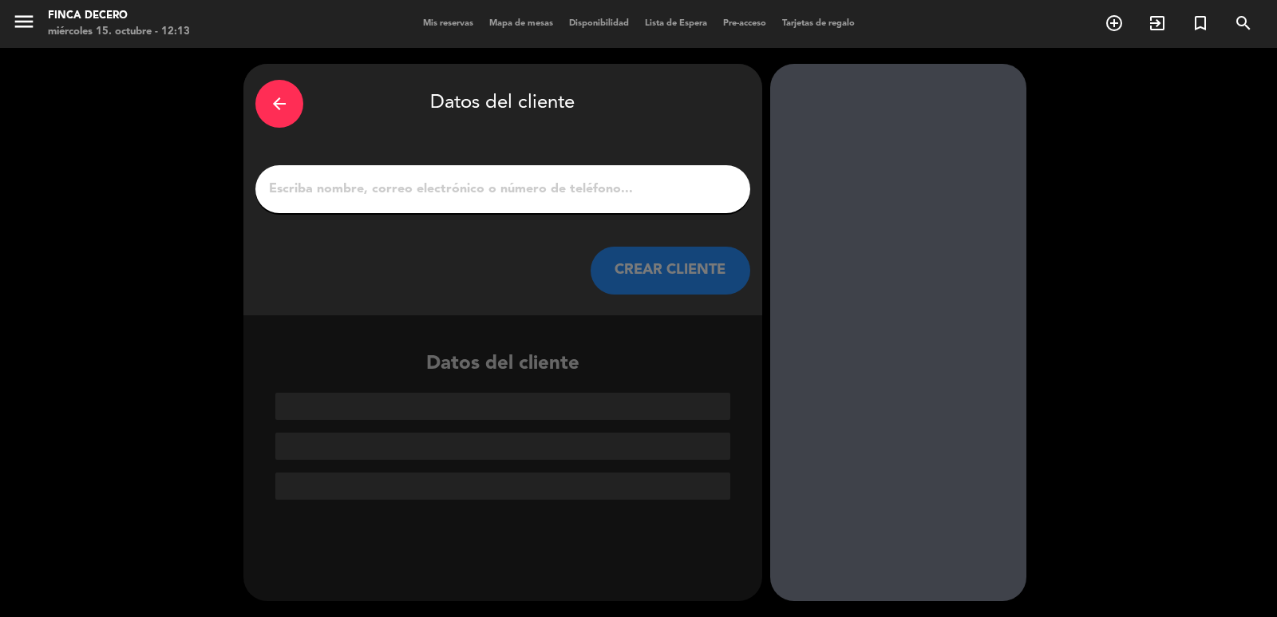
scroll to position [0, 0]
click at [304, 189] on input "1" at bounding box center [502, 189] width 471 height 22
paste input "[PERSON_NAME])"
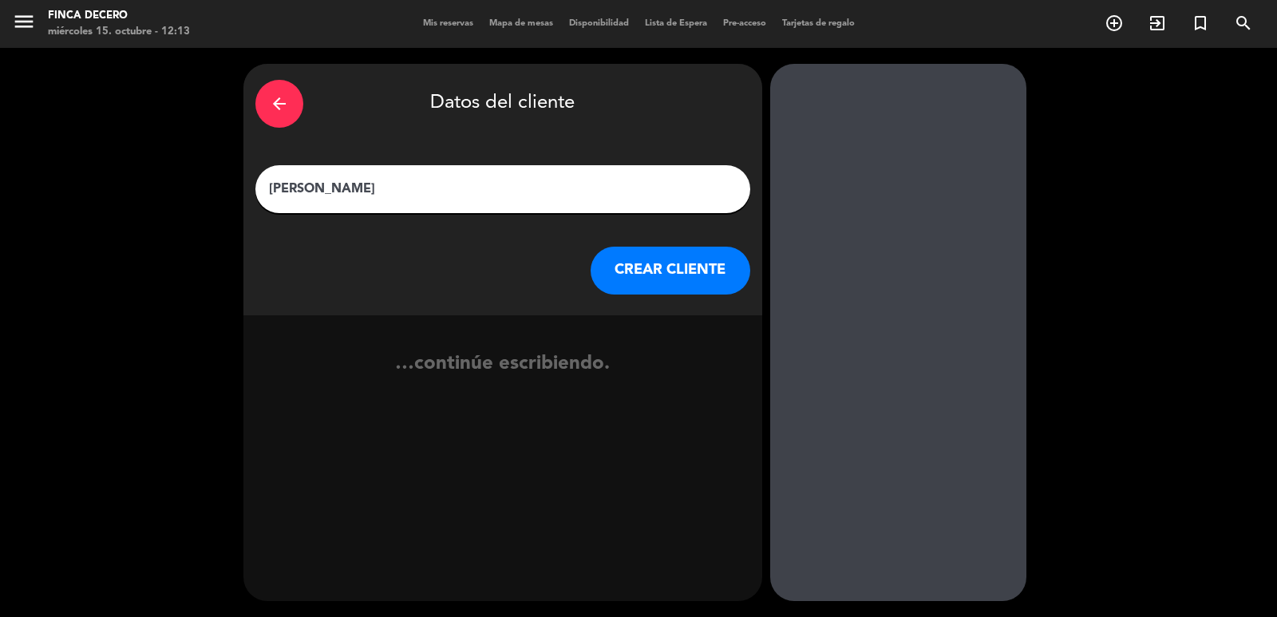
type input "[PERSON_NAME]"
click at [619, 281] on button "CREAR CLIENTE" at bounding box center [670, 271] width 160 height 48
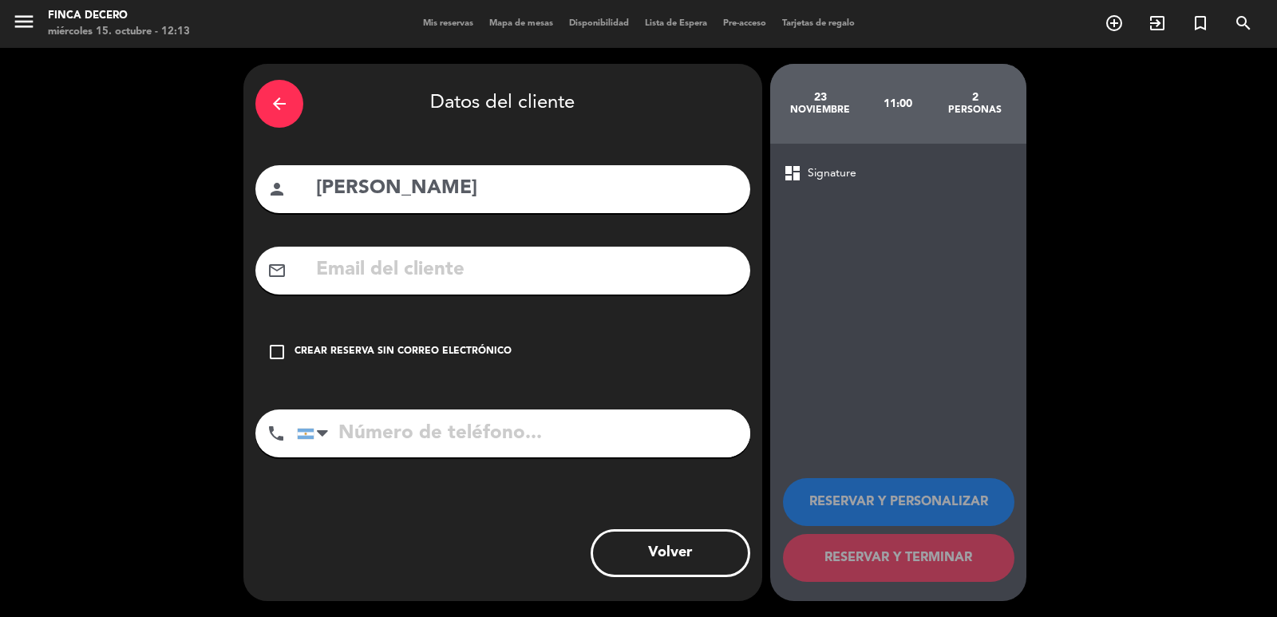
click at [279, 346] on icon "check_box_outline_blank" at bounding box center [276, 351] width 19 height 19
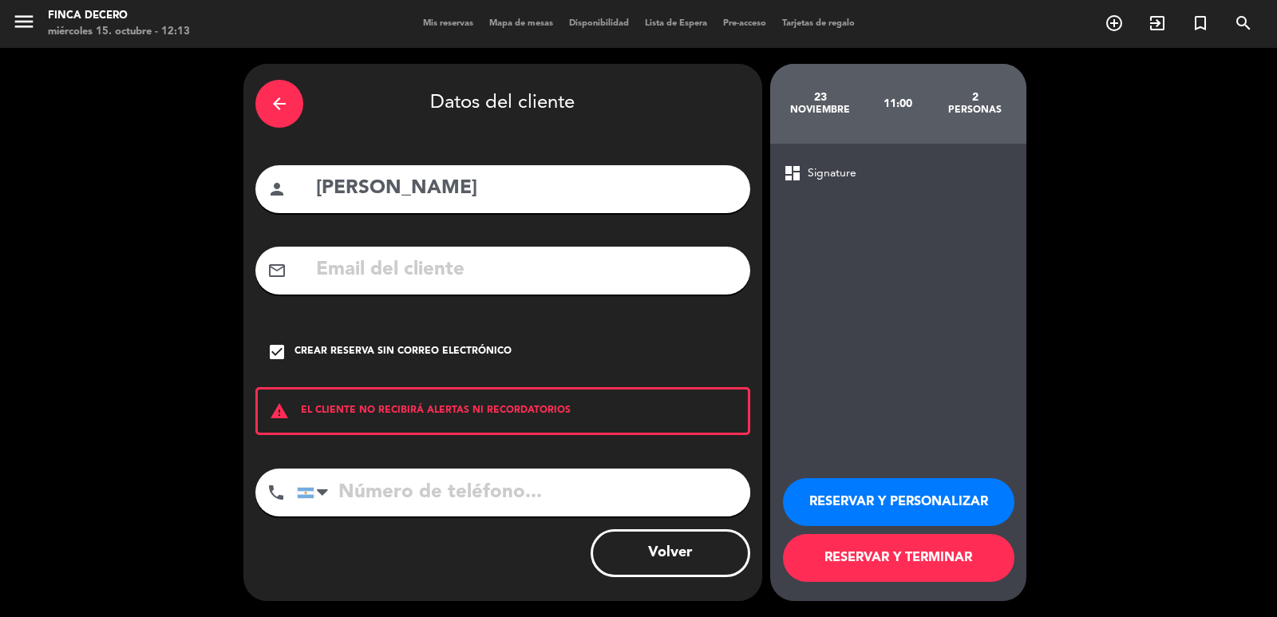
click at [867, 508] on button "RESERVAR Y PERSONALIZAR" at bounding box center [898, 502] width 231 height 48
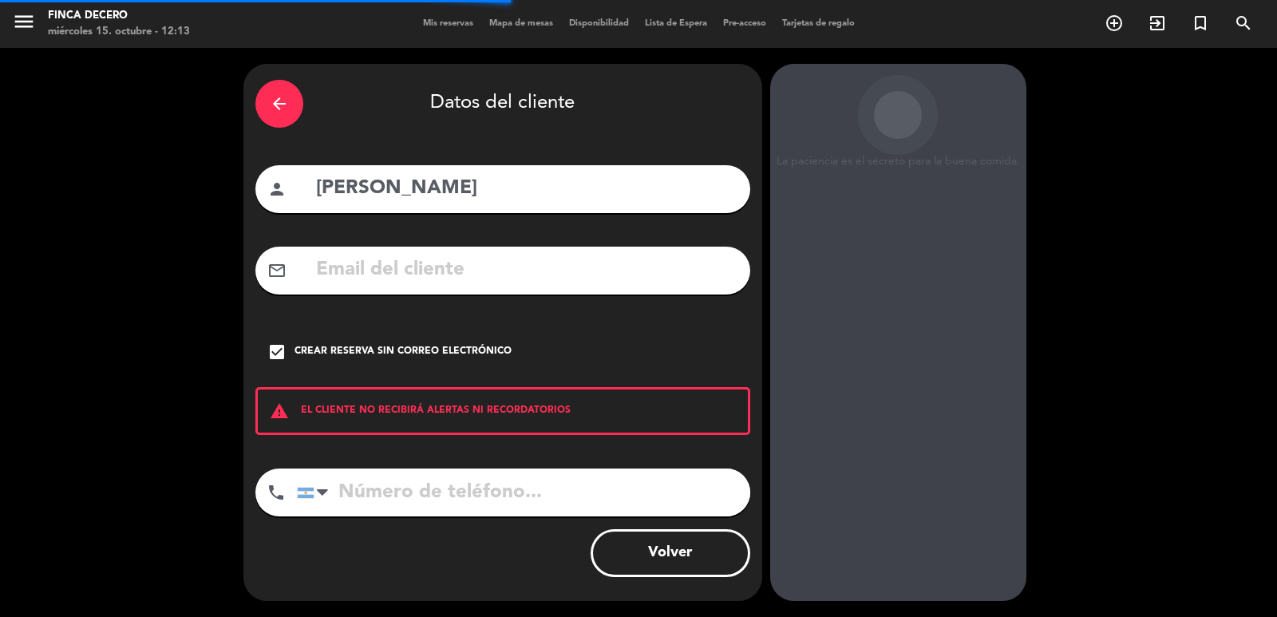
scroll to position [22, 0]
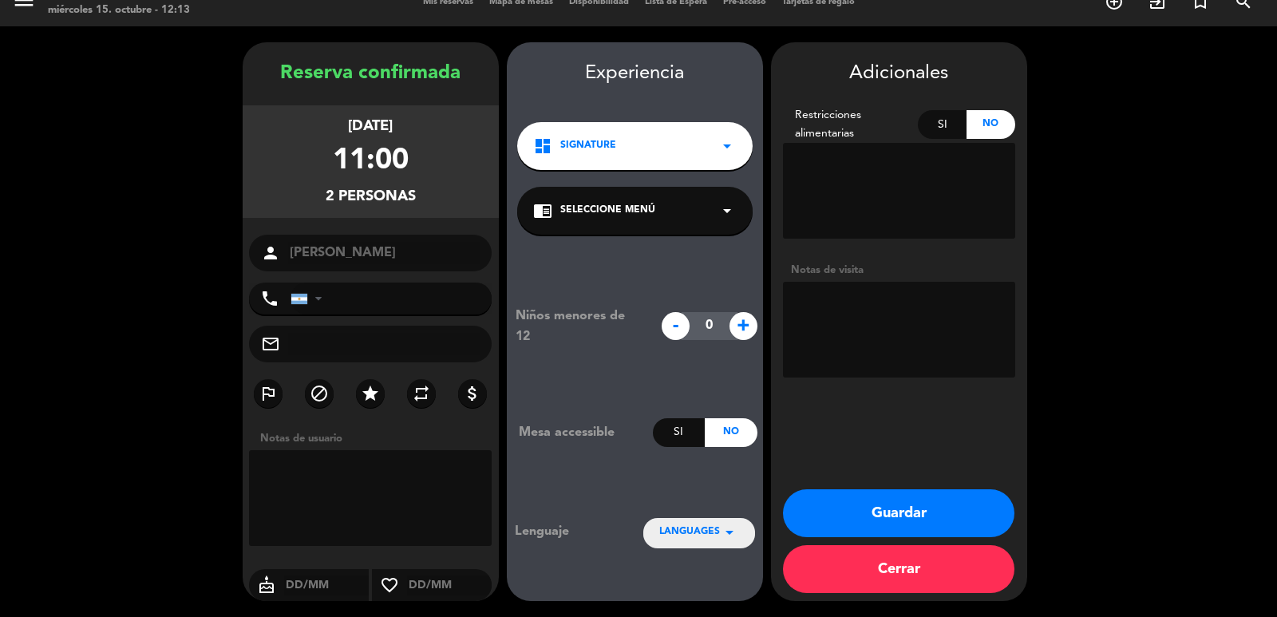
click at [365, 468] on textarea at bounding box center [370, 498] width 243 height 96
paste textarea "RESERVA #53 Nombre: MODO [PERSON_NAME] (Pax: [PERSON_NAME]) Cantidad de persona…"
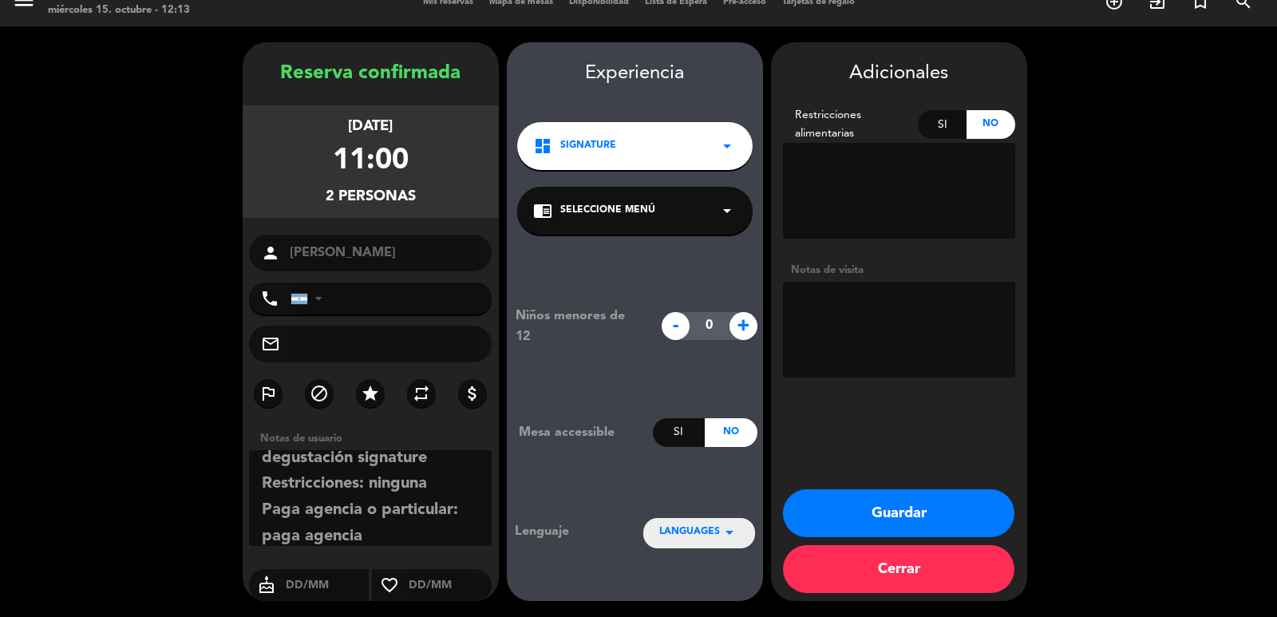
scroll to position [298, 0]
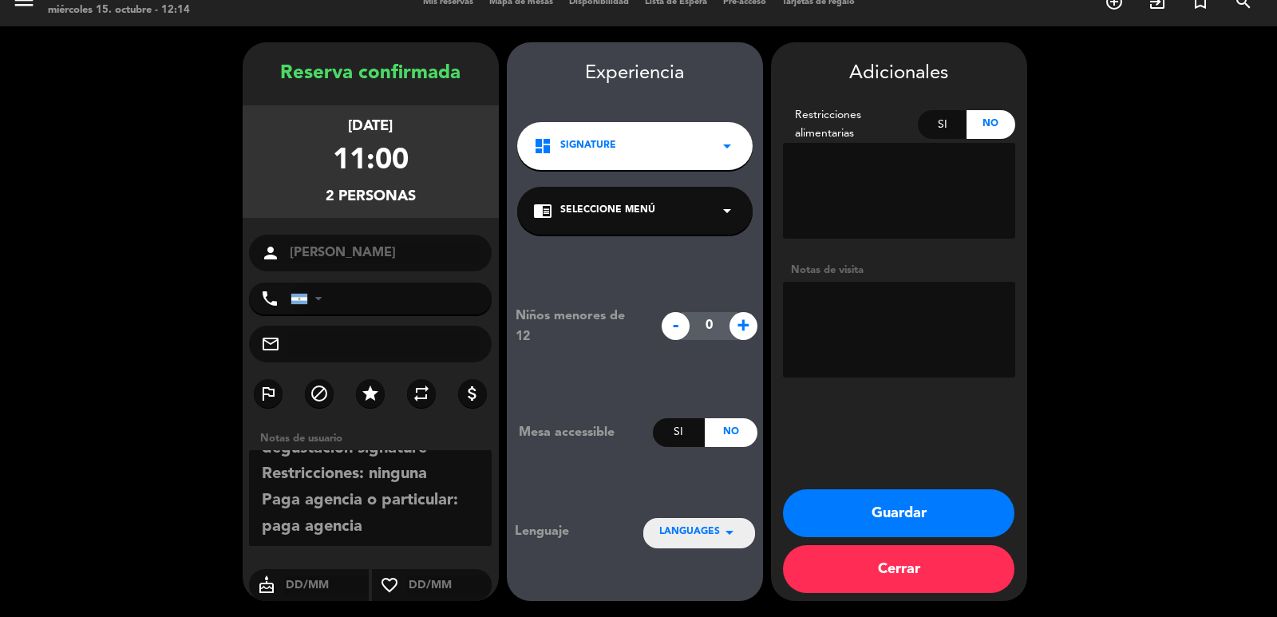
type textarea "RESERVA #53 Nombre: MODO [PERSON_NAME] (Pax: [PERSON_NAME]) Cantidad de persona…"
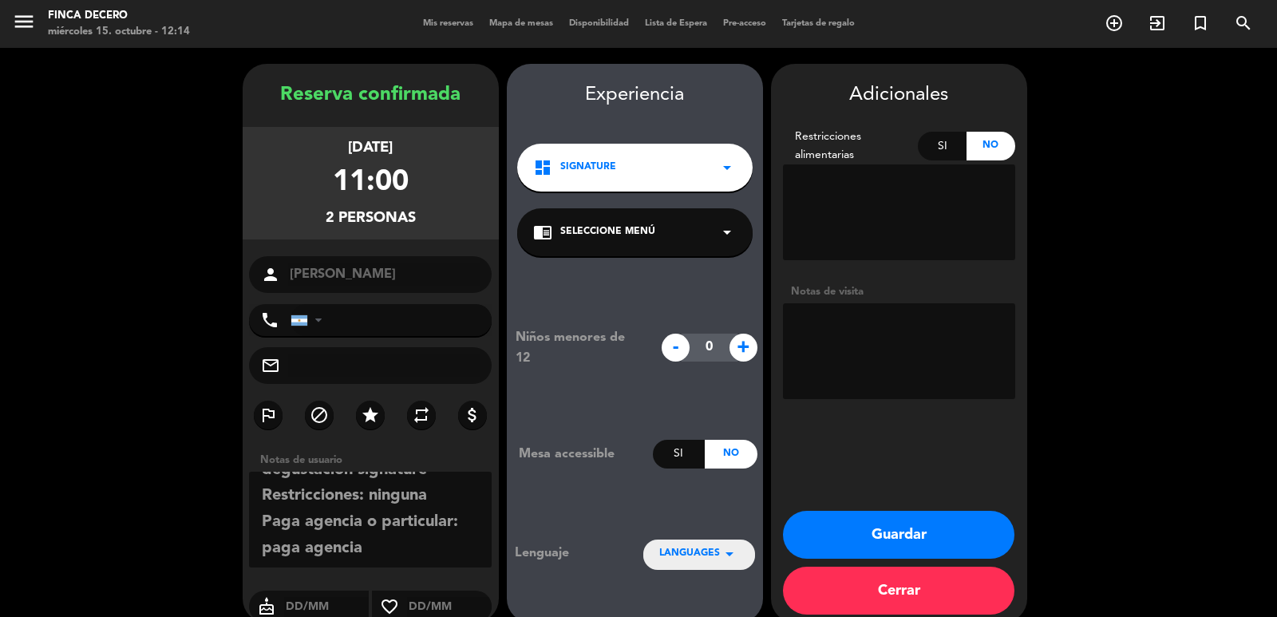
scroll to position [22, 0]
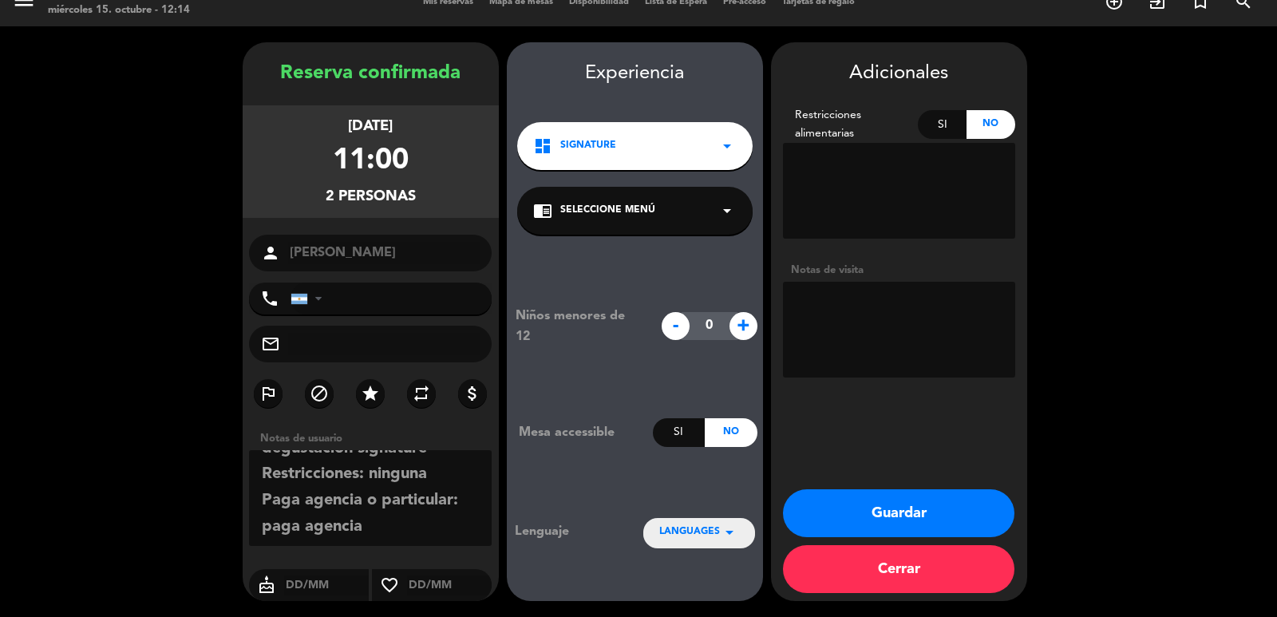
click at [857, 502] on button "Guardar" at bounding box center [898, 513] width 231 height 48
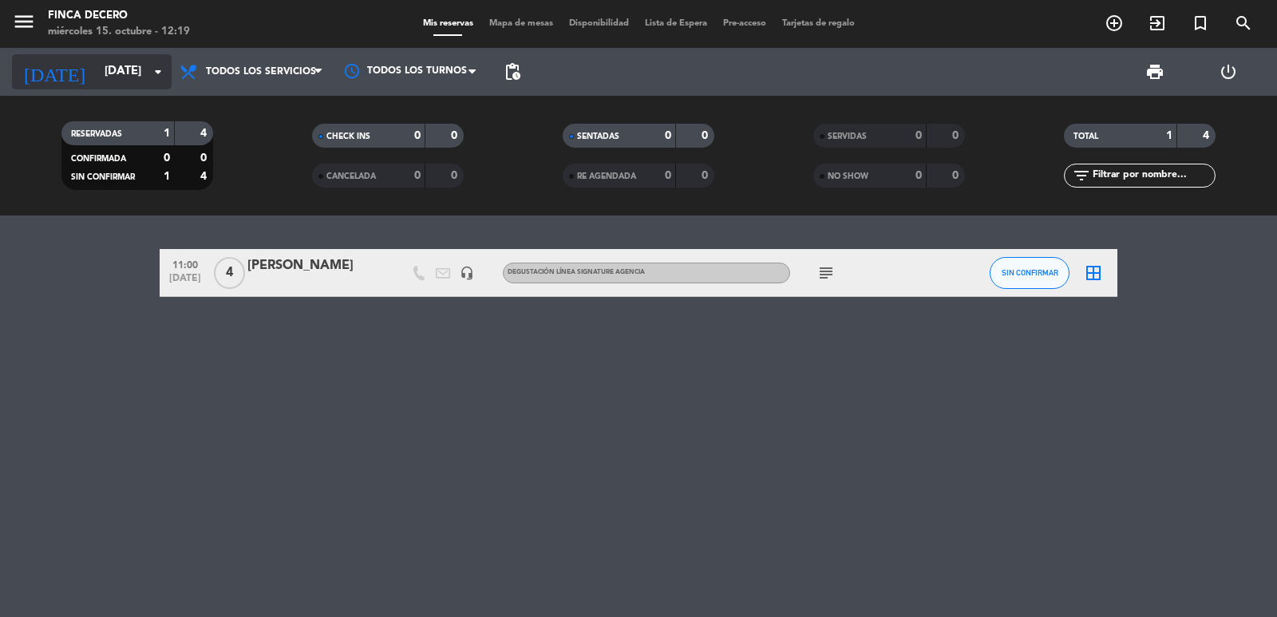
click at [146, 63] on input "[DATE]" at bounding box center [174, 72] width 154 height 30
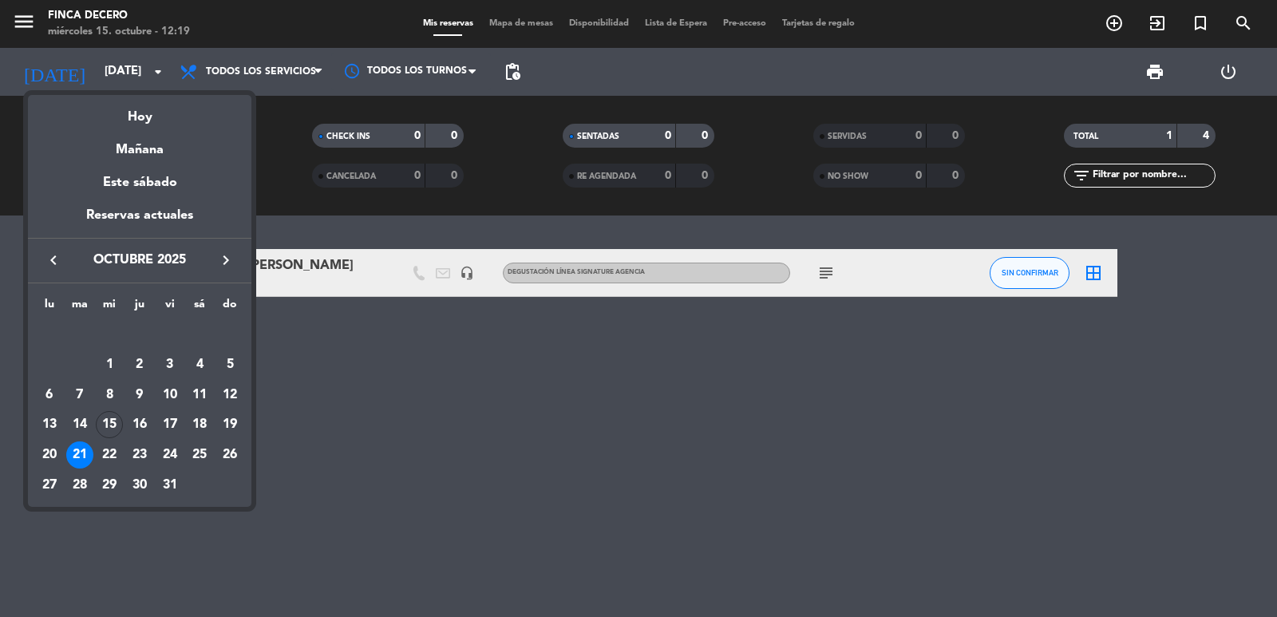
click at [234, 253] on icon "keyboard_arrow_right" at bounding box center [225, 260] width 19 height 19
click at [477, 570] on div at bounding box center [638, 308] width 1277 height 617
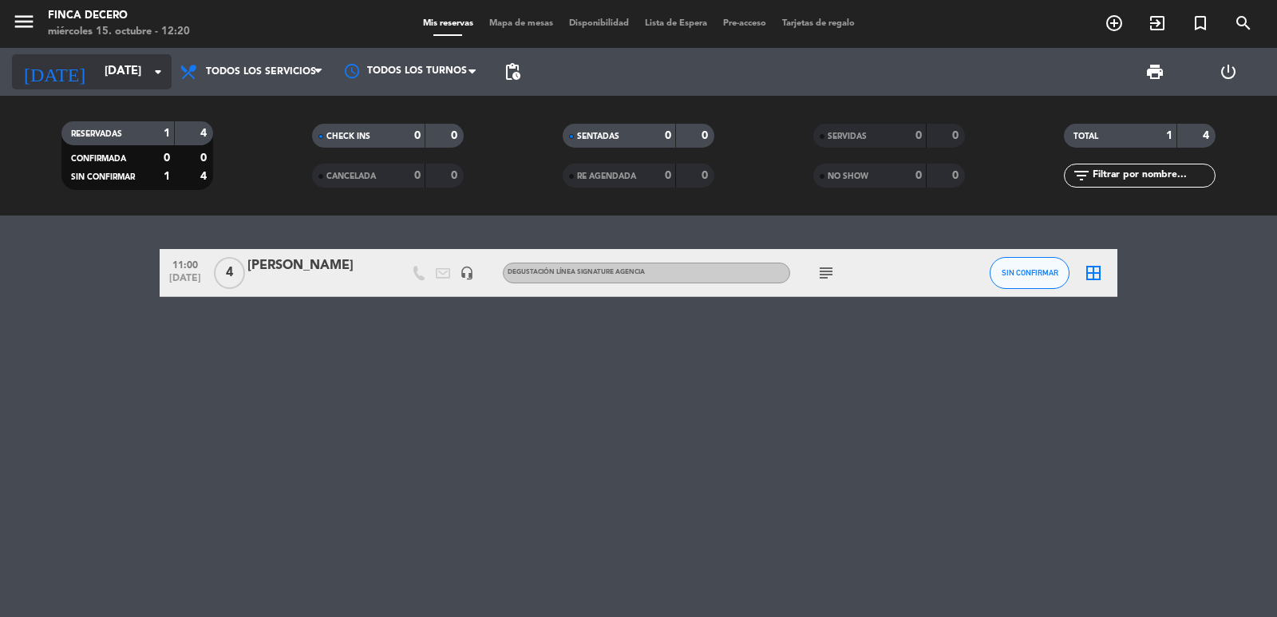
click at [128, 82] on input "[DATE]" at bounding box center [174, 72] width 154 height 30
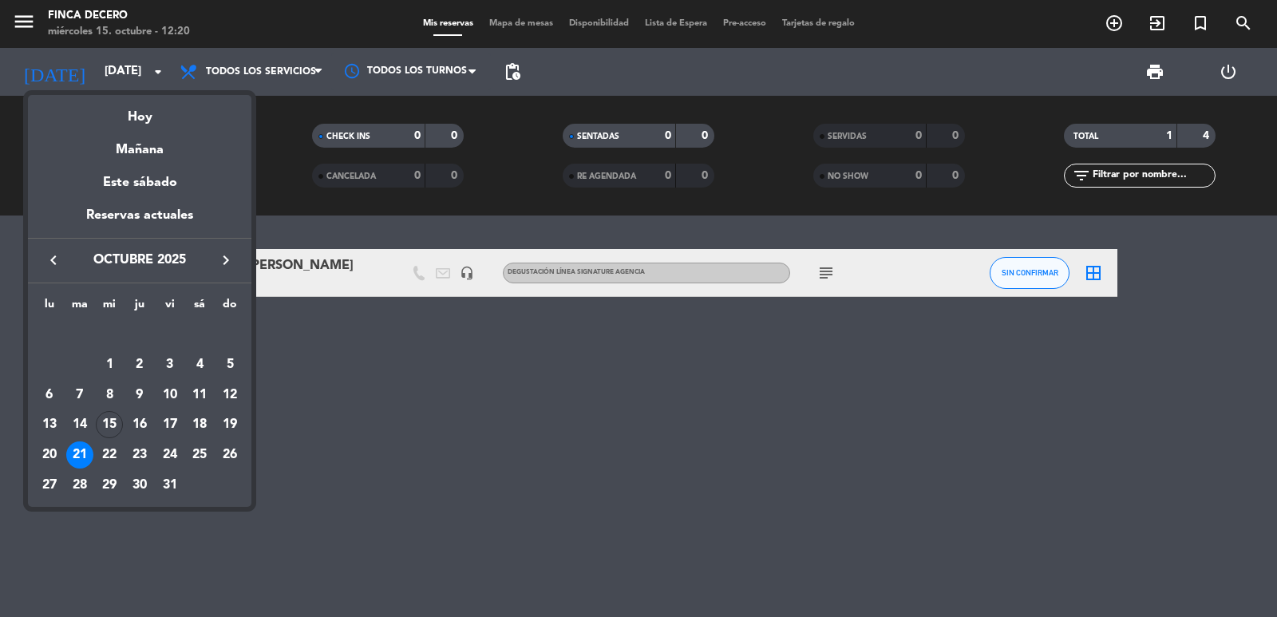
click at [227, 264] on icon "keyboard_arrow_right" at bounding box center [225, 260] width 19 height 19
click at [112, 392] on div "12" at bounding box center [109, 394] width 27 height 27
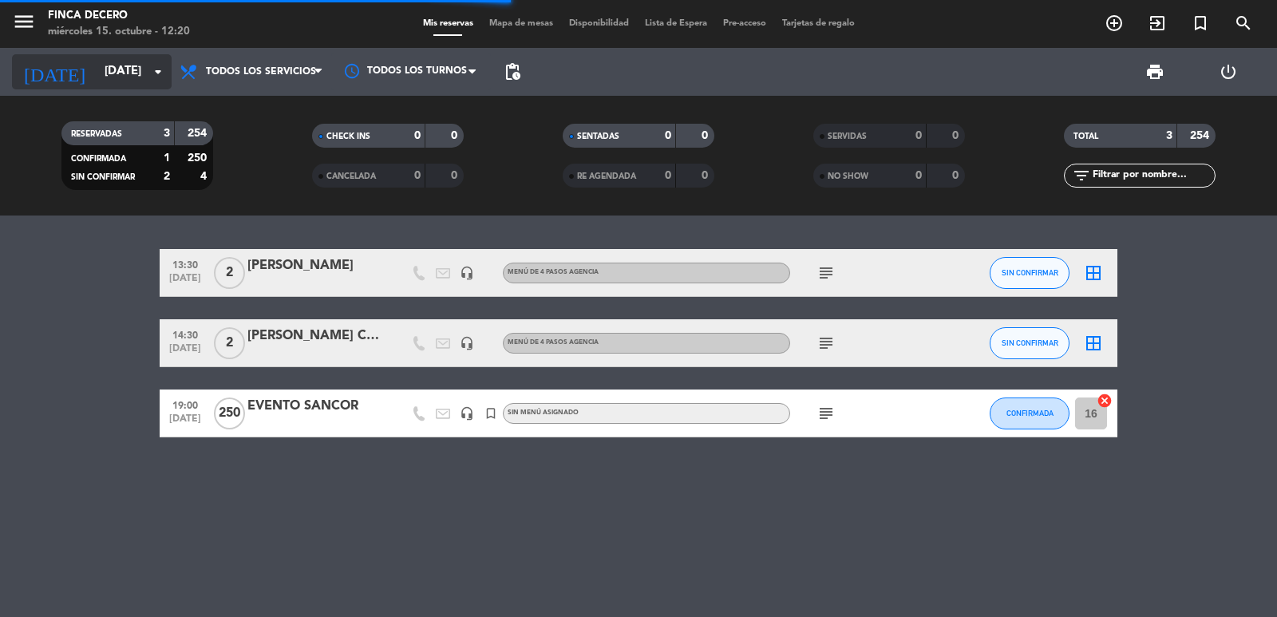
click at [97, 71] on input "[DATE]" at bounding box center [174, 72] width 154 height 30
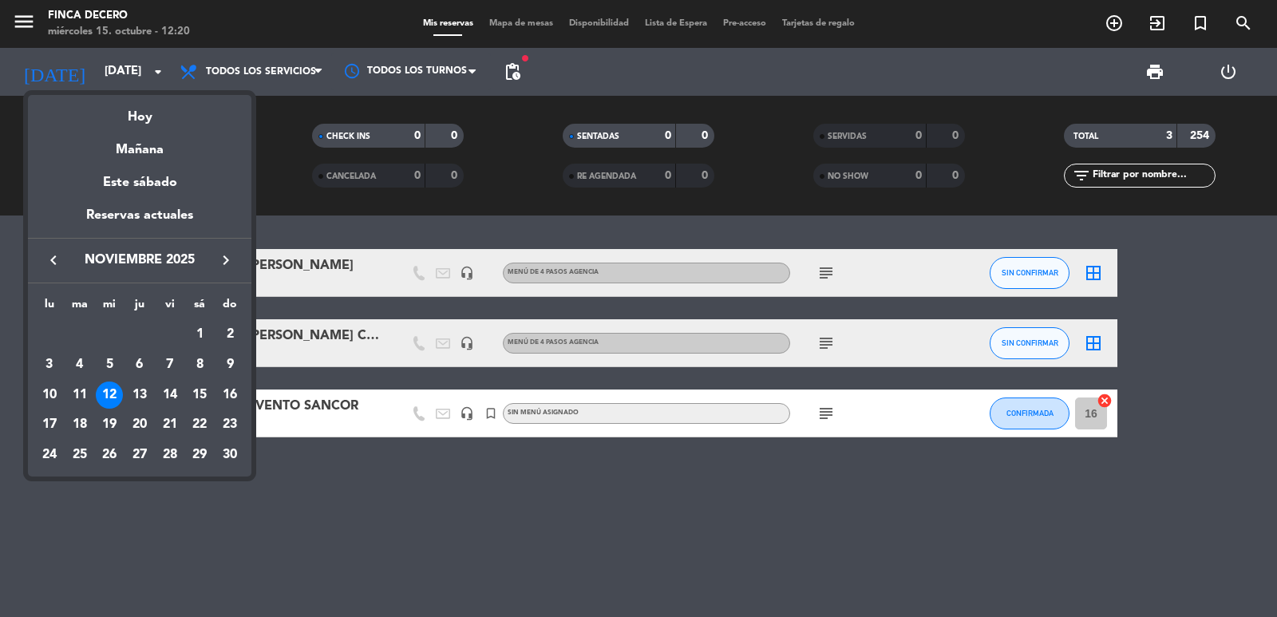
click at [97, 70] on div at bounding box center [638, 308] width 1277 height 617
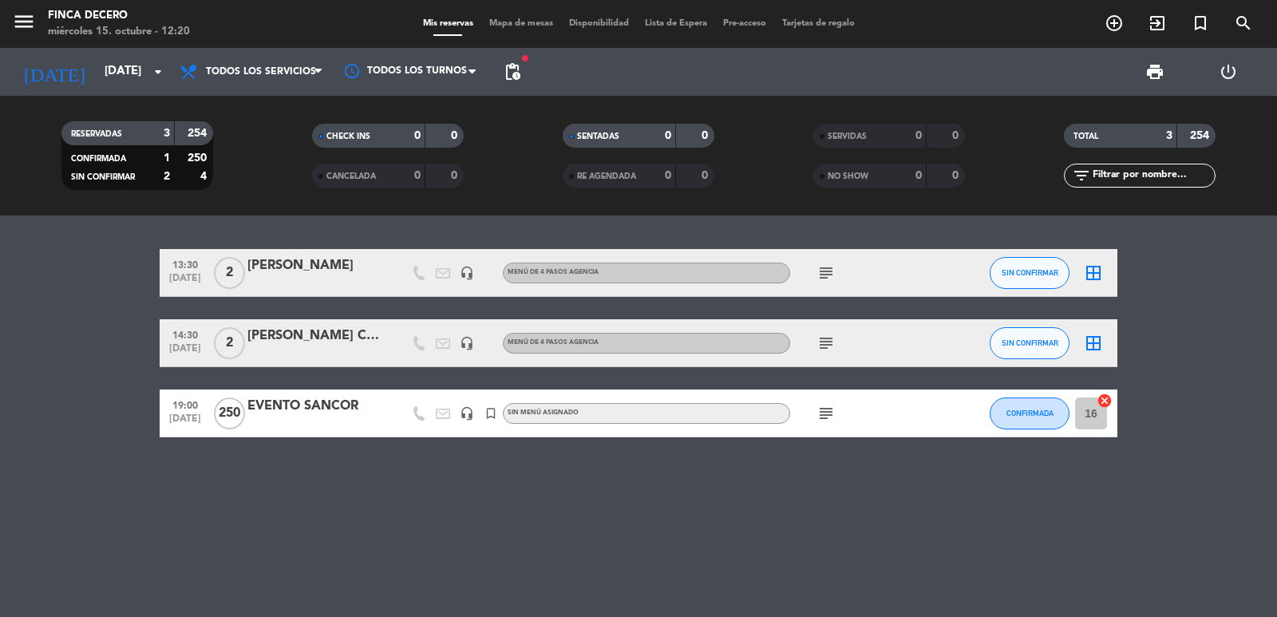
click at [97, 70] on input "[DATE]" at bounding box center [174, 72] width 154 height 30
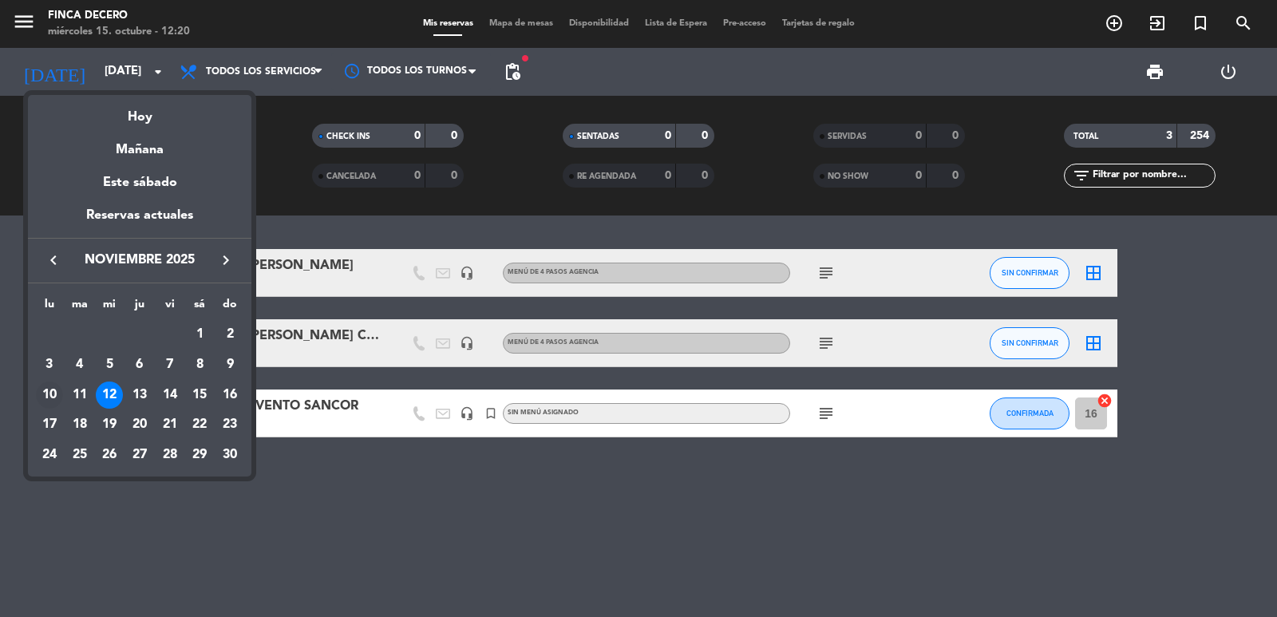
click at [52, 385] on div "10" at bounding box center [49, 394] width 27 height 27
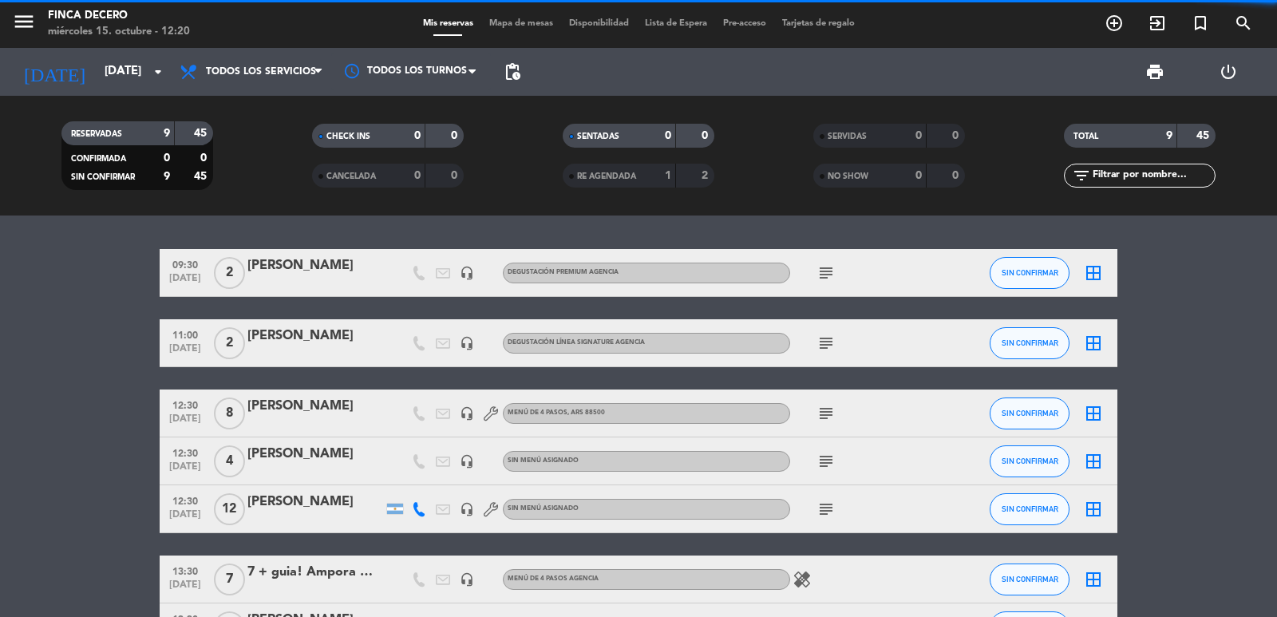
scroll to position [80, 0]
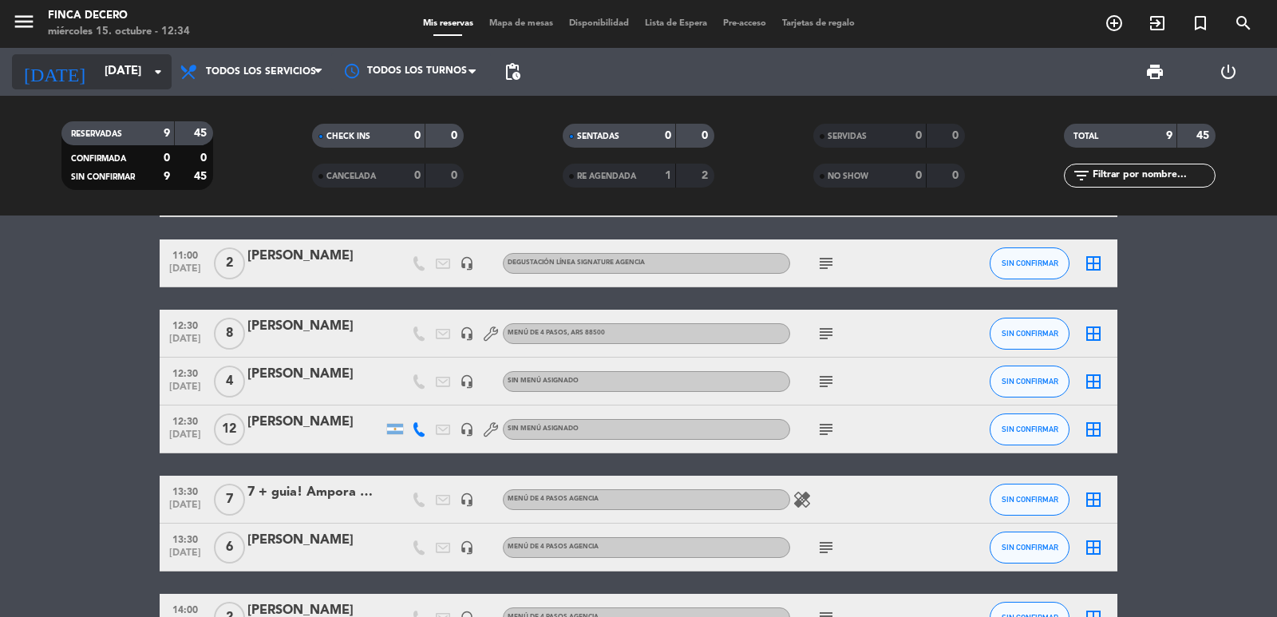
click at [97, 71] on input "[DATE]" at bounding box center [174, 72] width 154 height 30
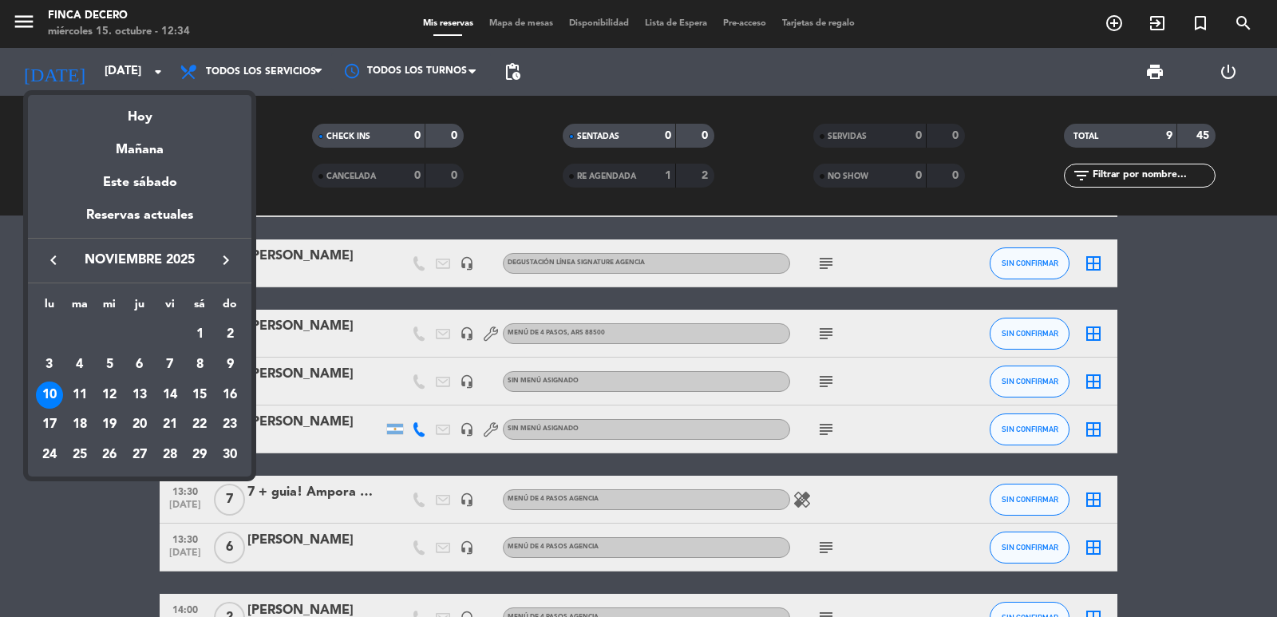
drag, startPoint x: 53, startPoint y: 248, endPoint x: 65, endPoint y: 265, distance: 20.6
click at [54, 248] on div "keyboard_arrow_left noviembre 2025 keyboard_arrow_right" at bounding box center [139, 260] width 223 height 45
click at [55, 256] on icon "keyboard_arrow_left" at bounding box center [53, 260] width 19 height 19
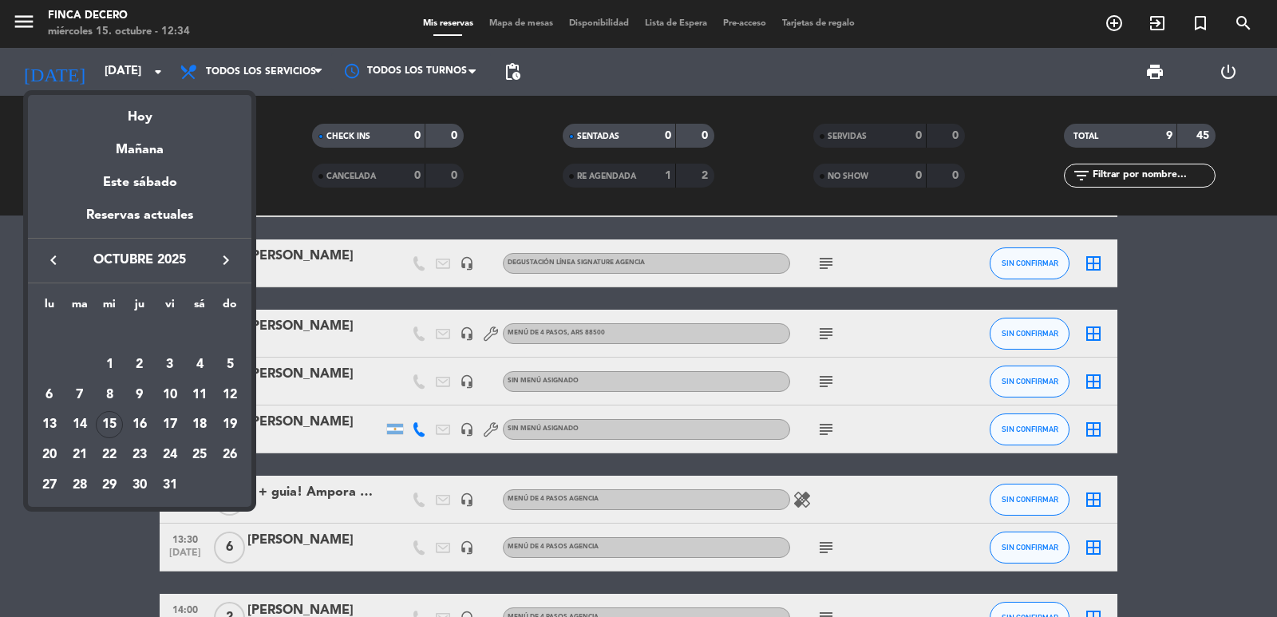
click at [217, 259] on icon "keyboard_arrow_right" at bounding box center [225, 260] width 19 height 19
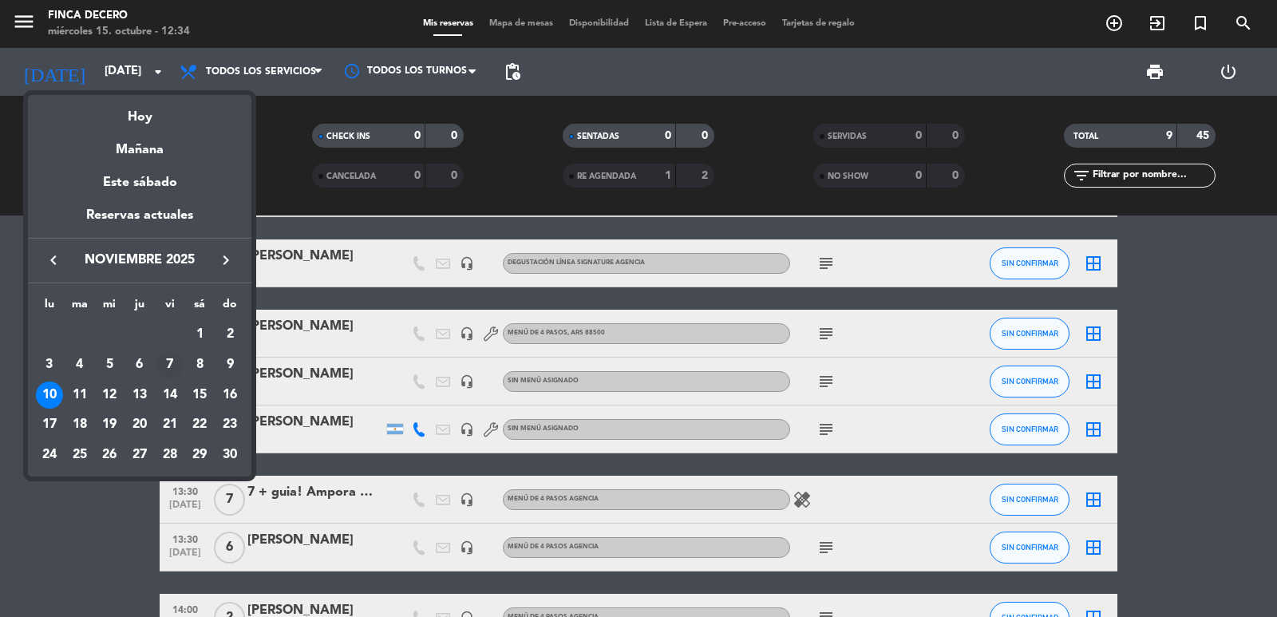
click at [169, 366] on div "7" at bounding box center [169, 364] width 27 height 27
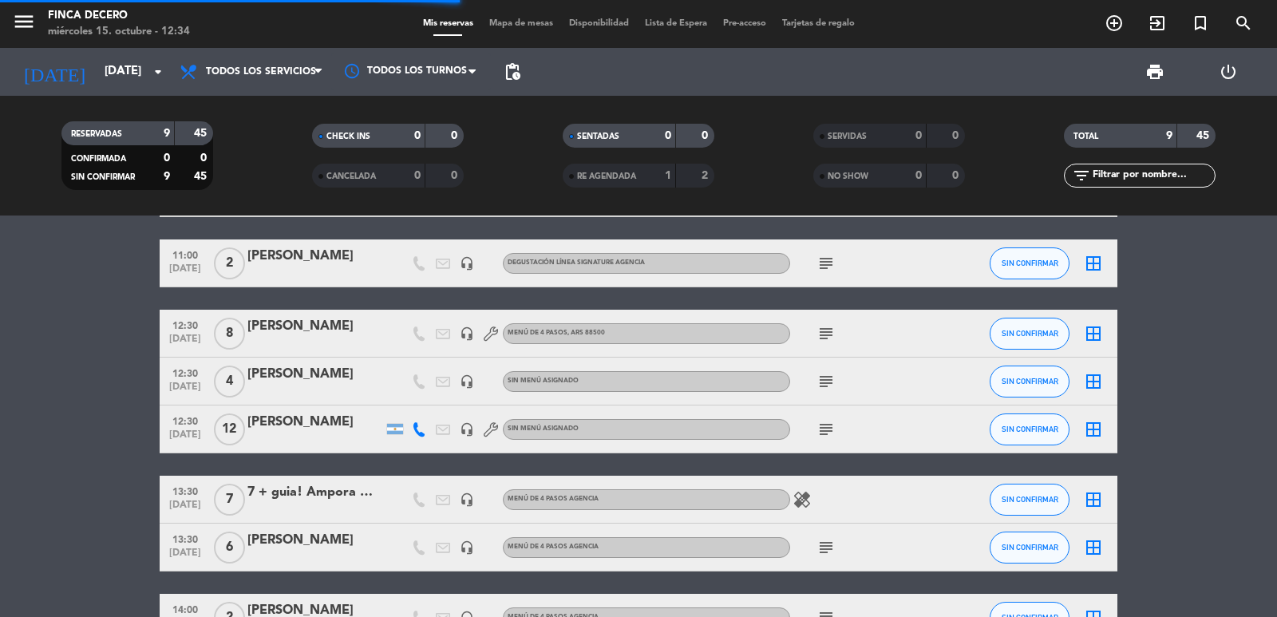
scroll to position [0, 0]
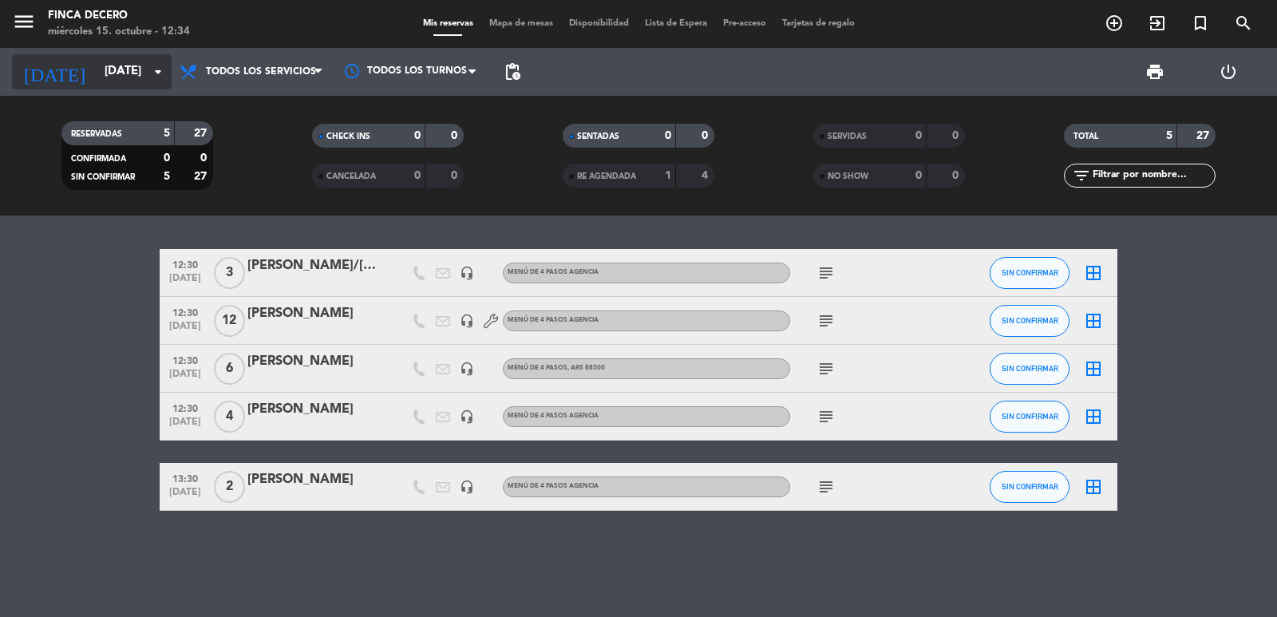
click at [125, 72] on input "[DATE]" at bounding box center [174, 72] width 154 height 30
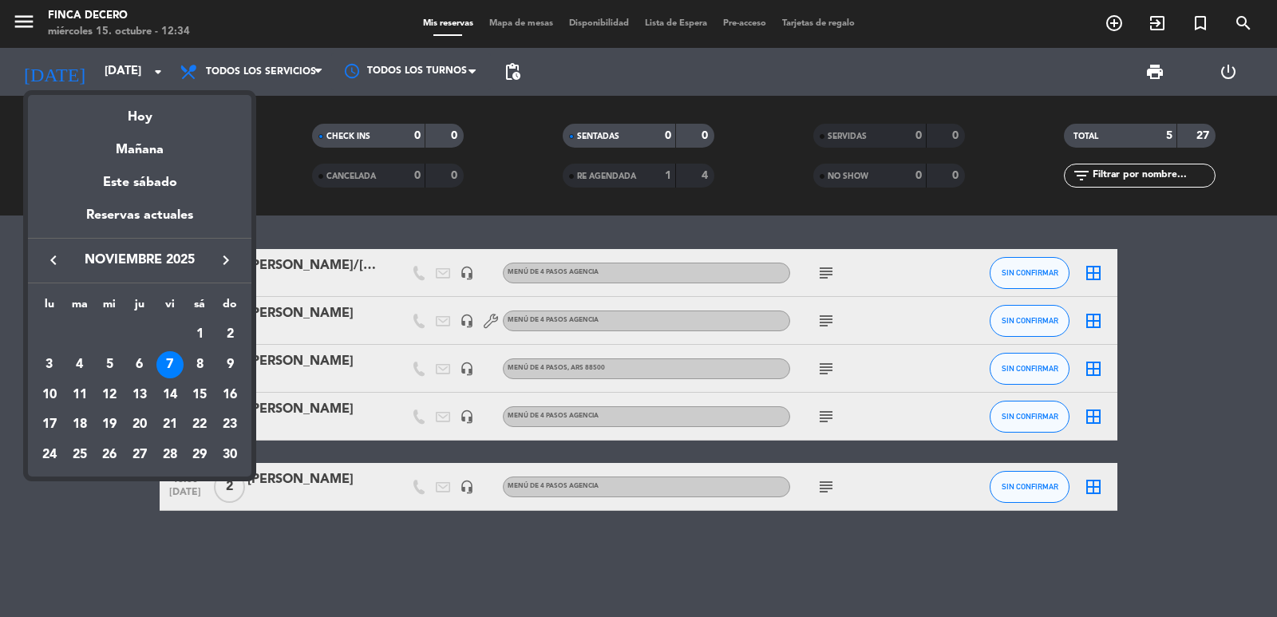
click at [223, 250] on button "keyboard_arrow_right" at bounding box center [225, 260] width 29 height 21
click at [230, 359] on div "7" at bounding box center [229, 364] width 27 height 27
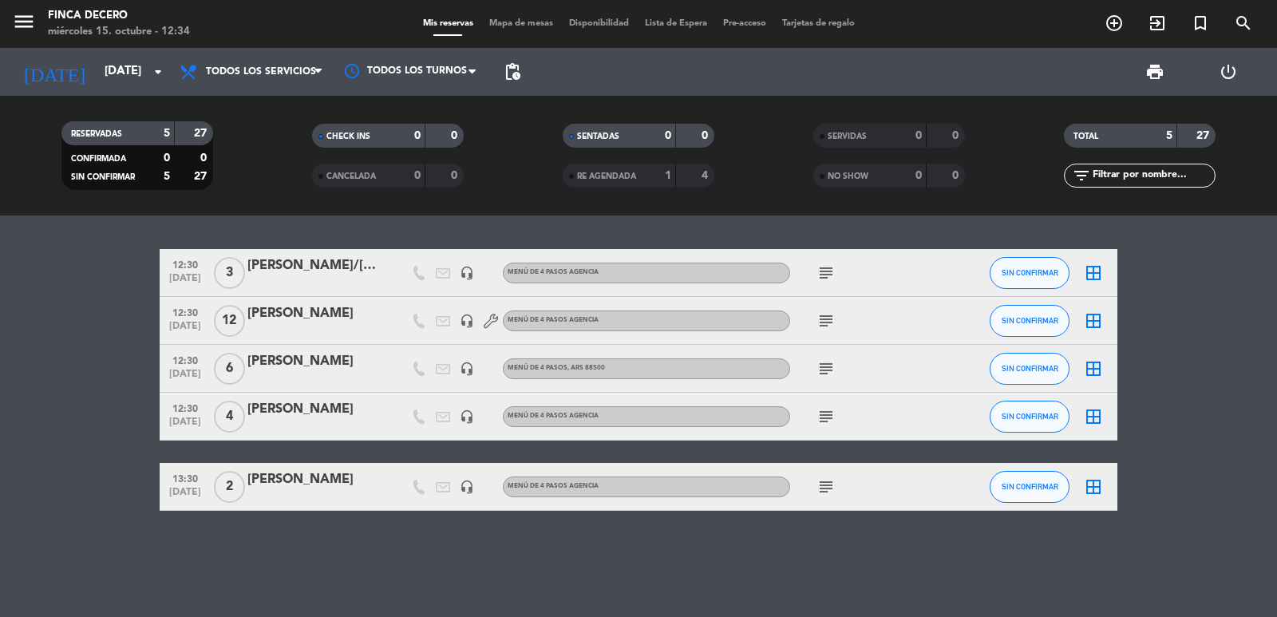
type input "[DATE]"
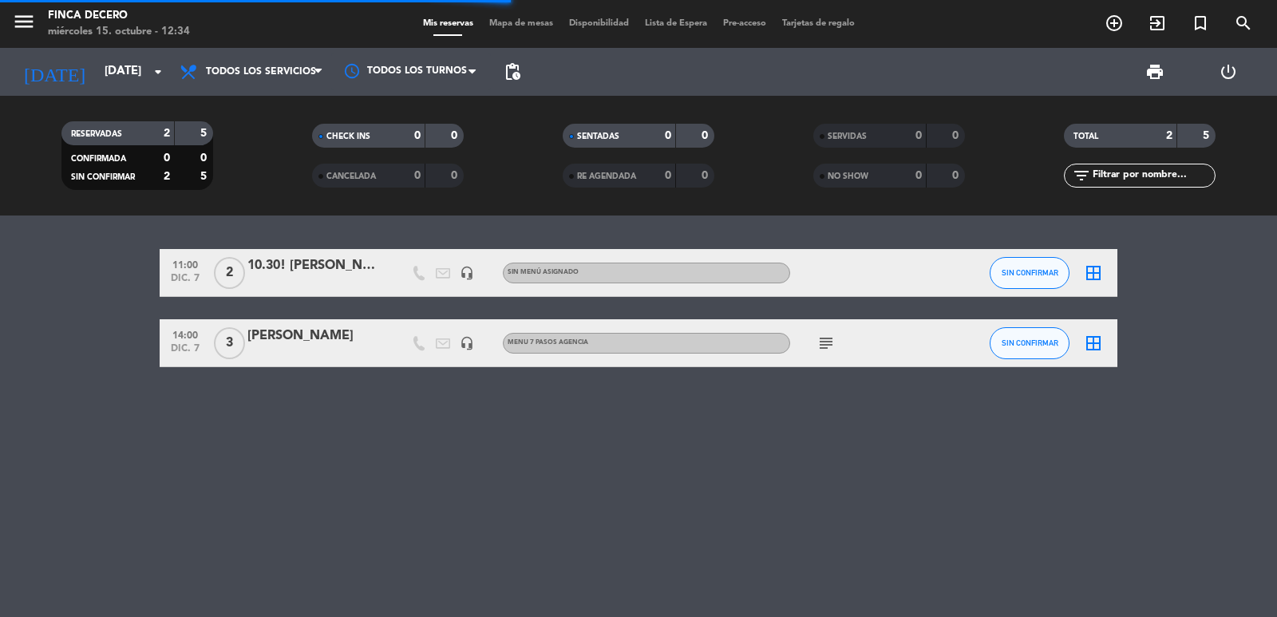
click at [255, 351] on div at bounding box center [315, 353] width 136 height 13
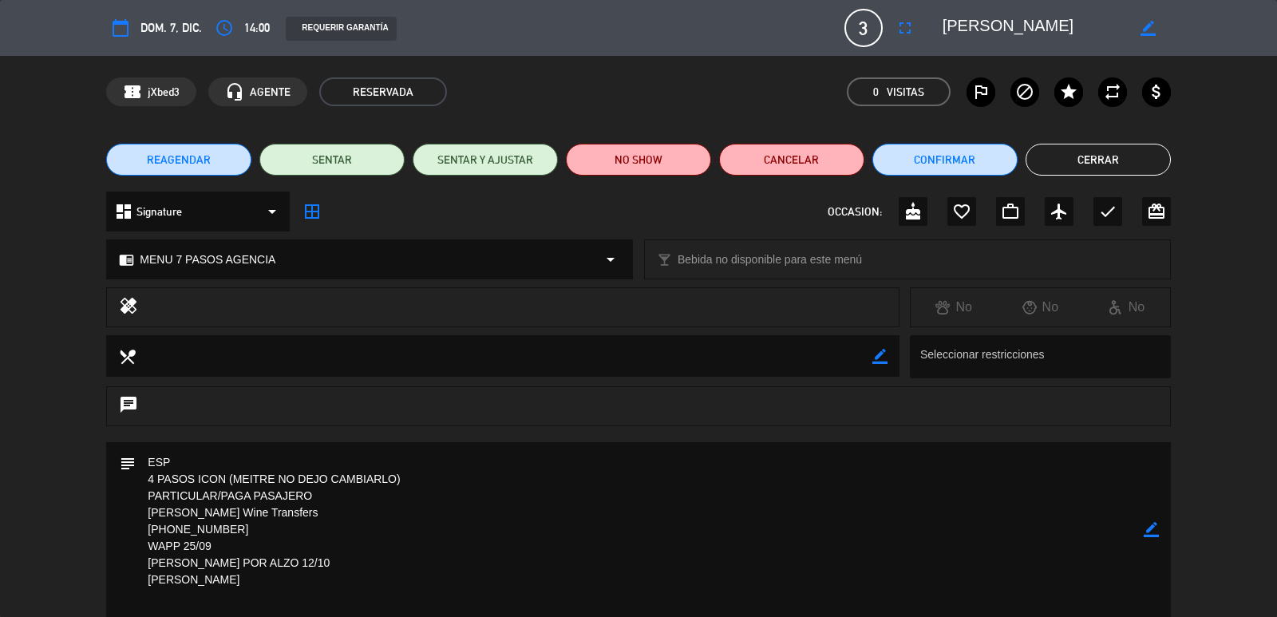
scroll to position [239, 0]
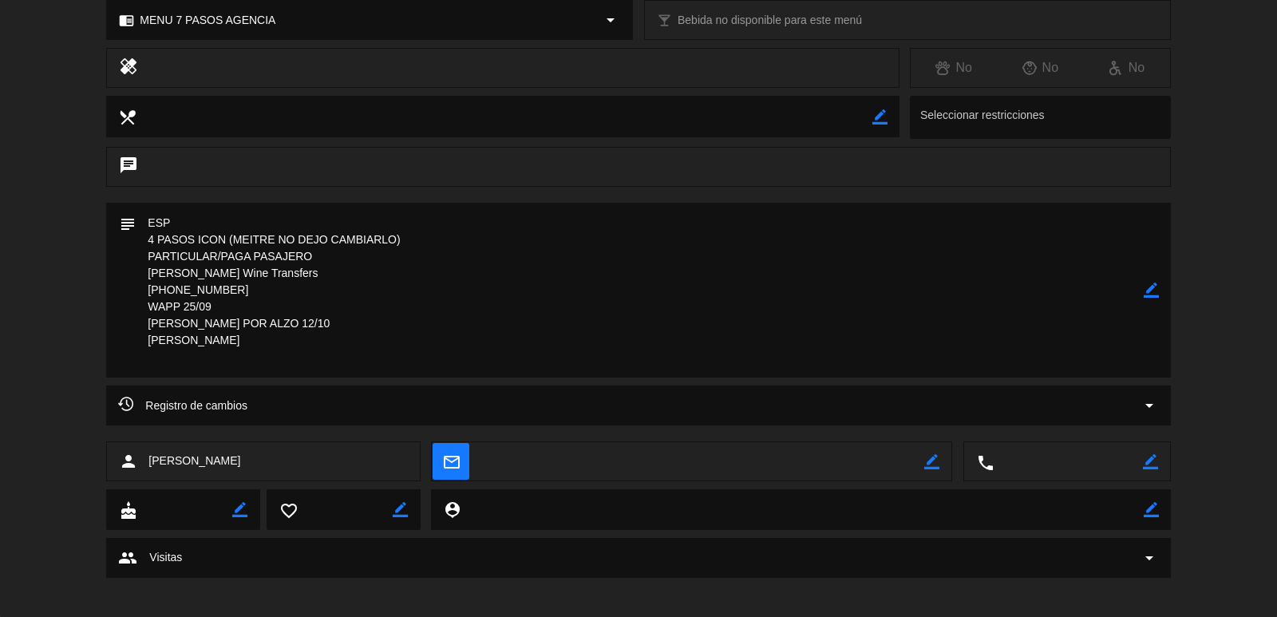
click at [190, 357] on textarea at bounding box center [639, 290] width 1007 height 175
click at [1145, 285] on icon "border_color" at bounding box center [1150, 289] width 15 height 15
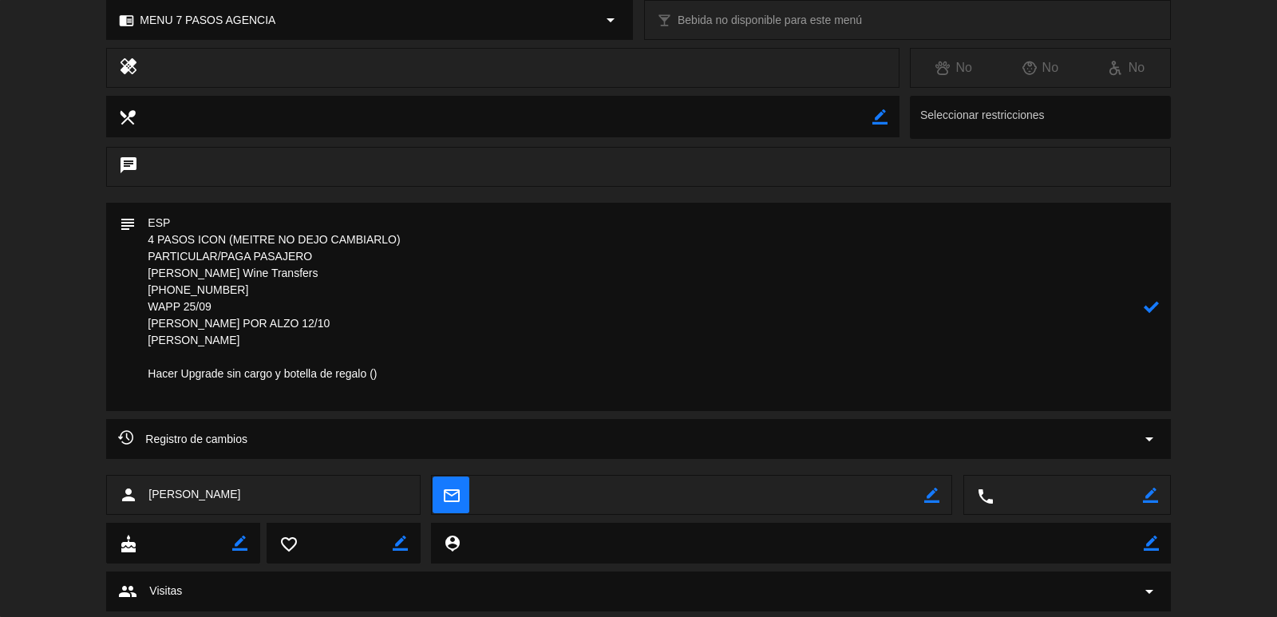
drag, startPoint x: 287, startPoint y: 329, endPoint x: 631, endPoint y: 360, distance: 345.3
click at [631, 360] on textarea at bounding box center [639, 307] width 1007 height 208
click at [396, 389] on textarea at bounding box center [639, 307] width 1007 height 208
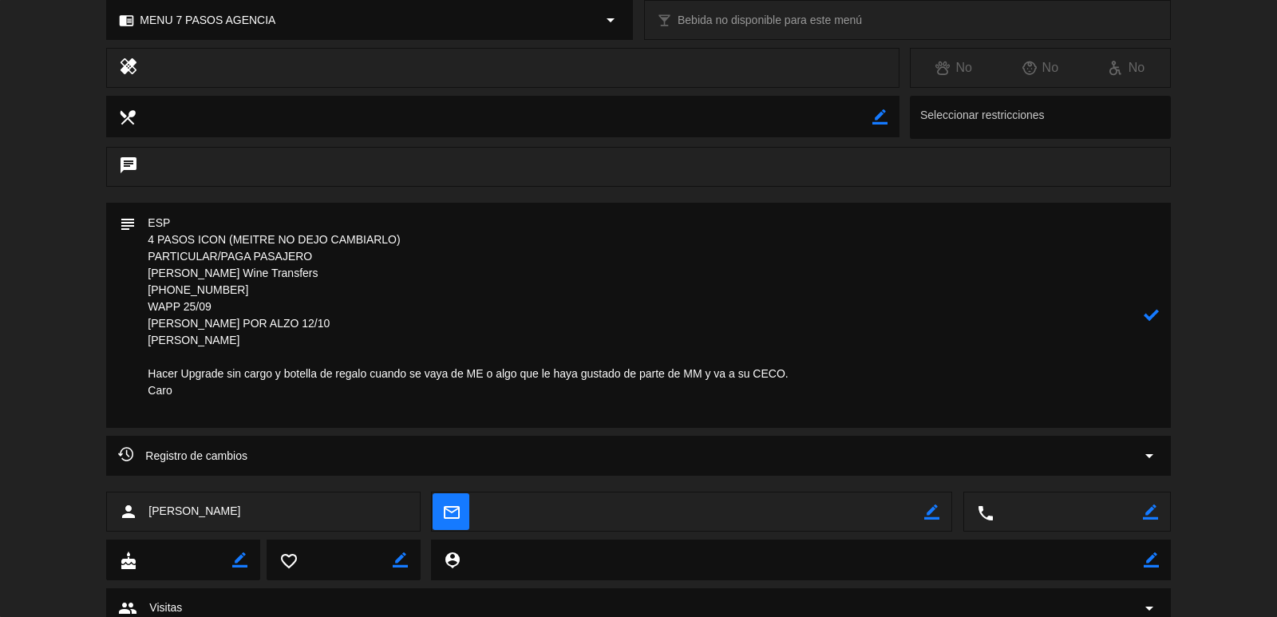
drag, startPoint x: 405, startPoint y: 377, endPoint x: 817, endPoint y: 405, distance: 413.4
click at [817, 405] on textarea at bounding box center [639, 315] width 1007 height 225
click at [819, 401] on textarea at bounding box center [639, 315] width 1007 height 225
click at [819, 396] on textarea at bounding box center [639, 315] width 1007 height 225
click at [819, 395] on textarea at bounding box center [639, 315] width 1007 height 225
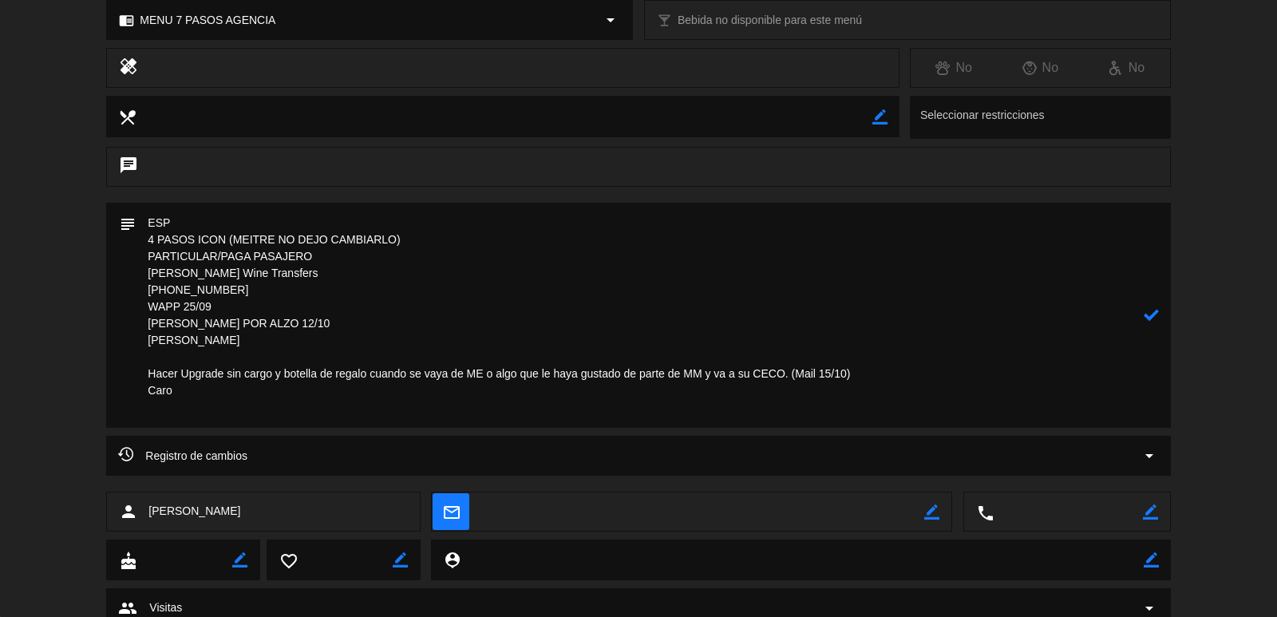
type textarea "ESP 4 PASOS ICON (MEITRE NO DEJO CAMBIARLO) PARTICULAR/PAGA PASAJERO [PERSON_NA…"
click at [1155, 310] on icon at bounding box center [1150, 314] width 15 height 15
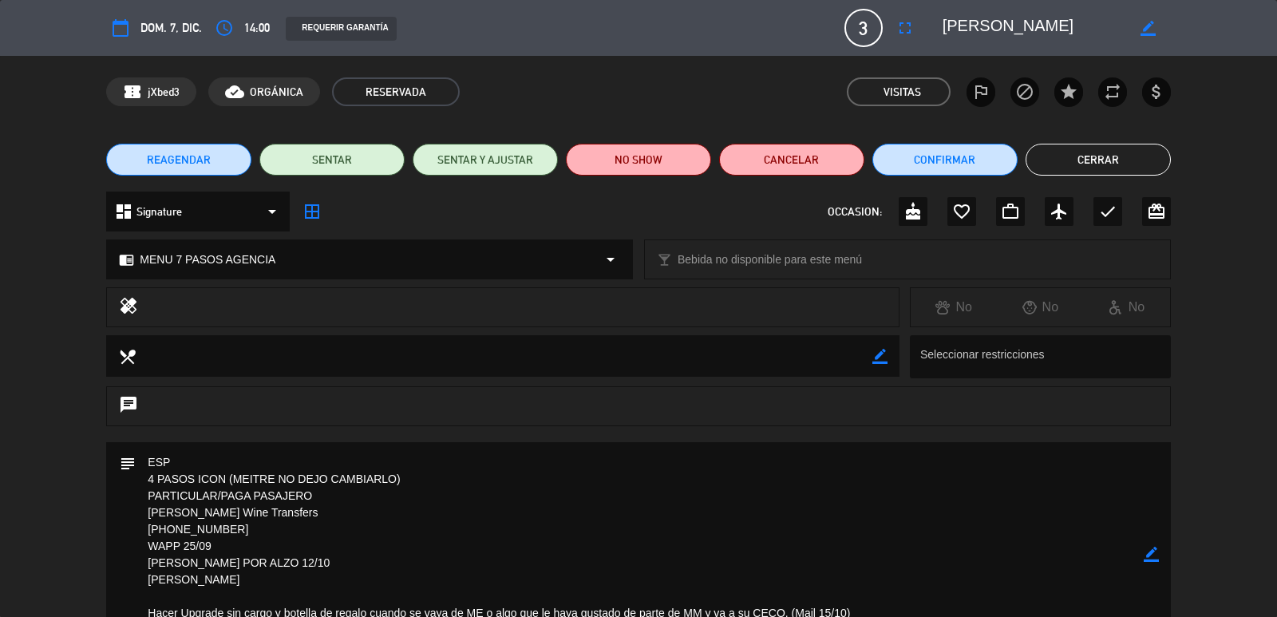
click at [1084, 160] on button "Cerrar" at bounding box center [1097, 160] width 145 height 32
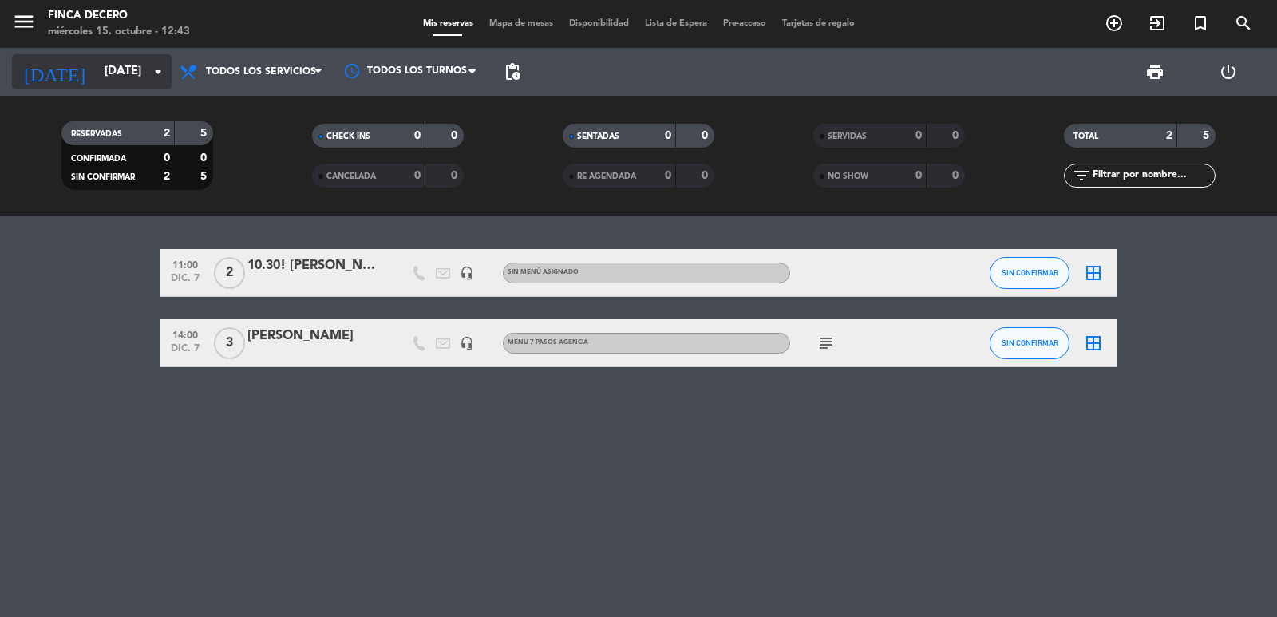
click at [145, 78] on input "[DATE]" at bounding box center [174, 72] width 154 height 30
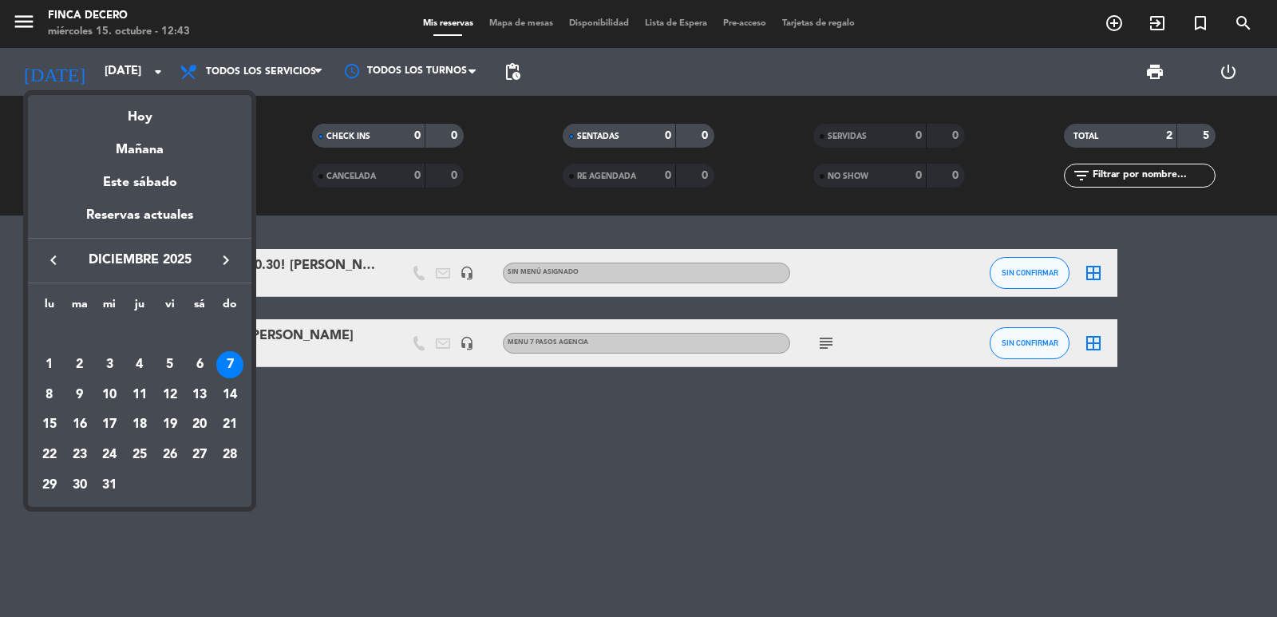
click at [43, 263] on button "keyboard_arrow_left" at bounding box center [53, 260] width 29 height 21
click at [82, 389] on div "11" at bounding box center [79, 394] width 27 height 27
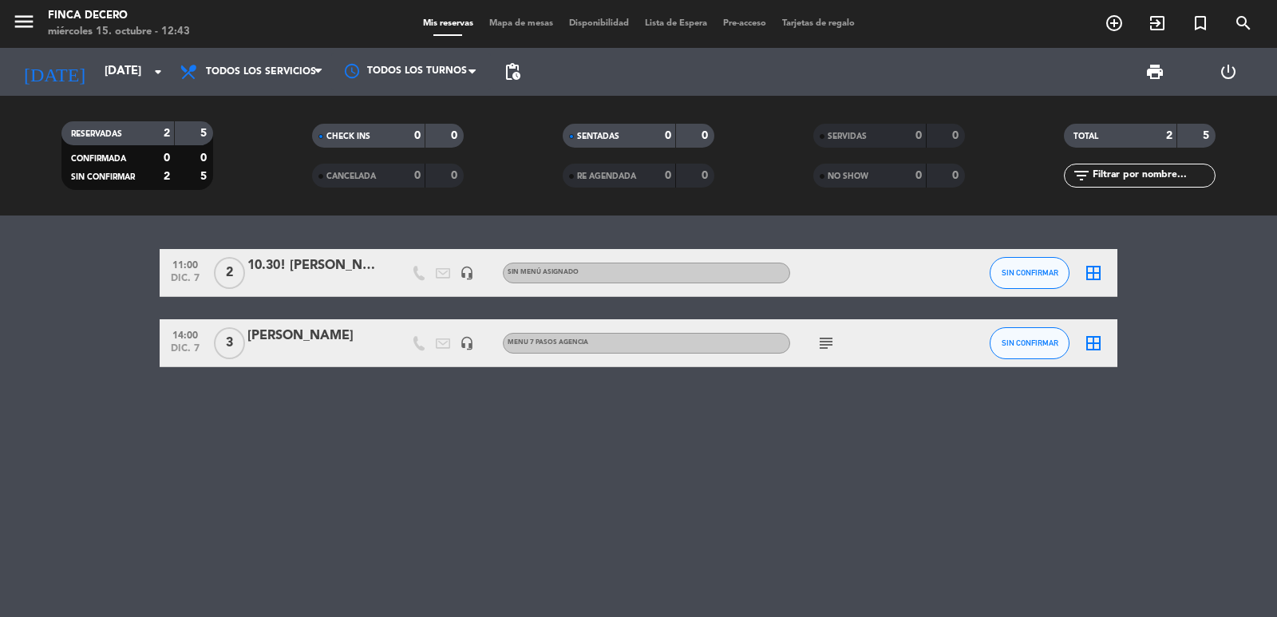
type input "[DATE]"
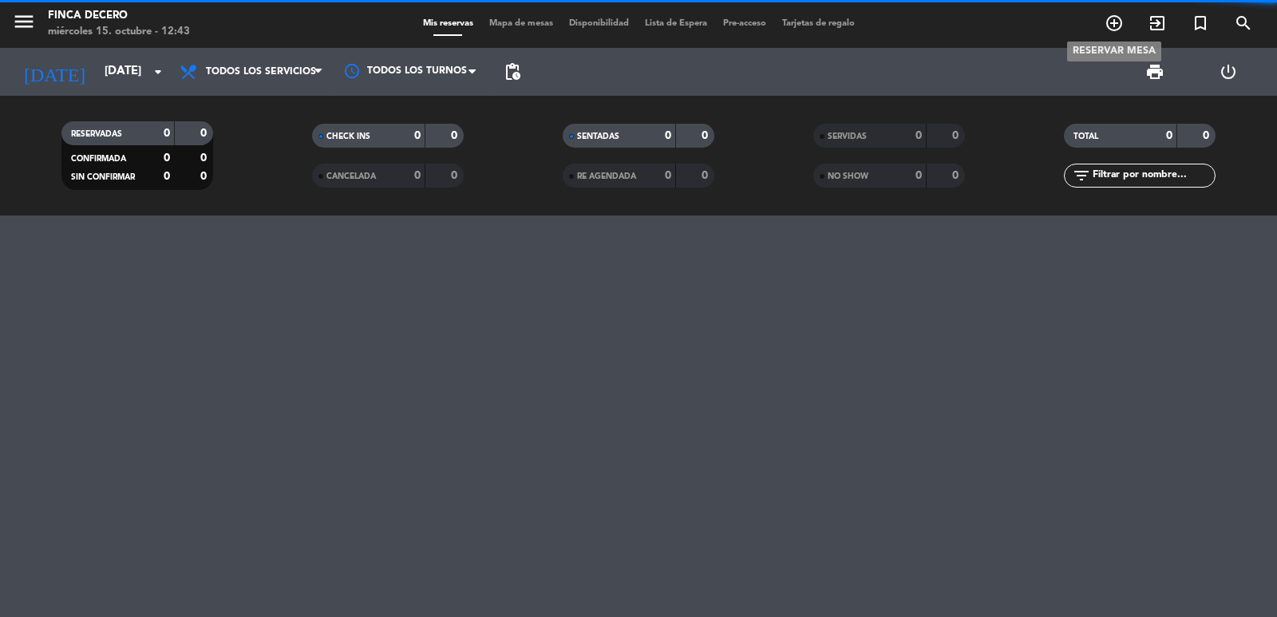
click at [1112, 17] on icon "add_circle_outline" at bounding box center [1113, 23] width 19 height 19
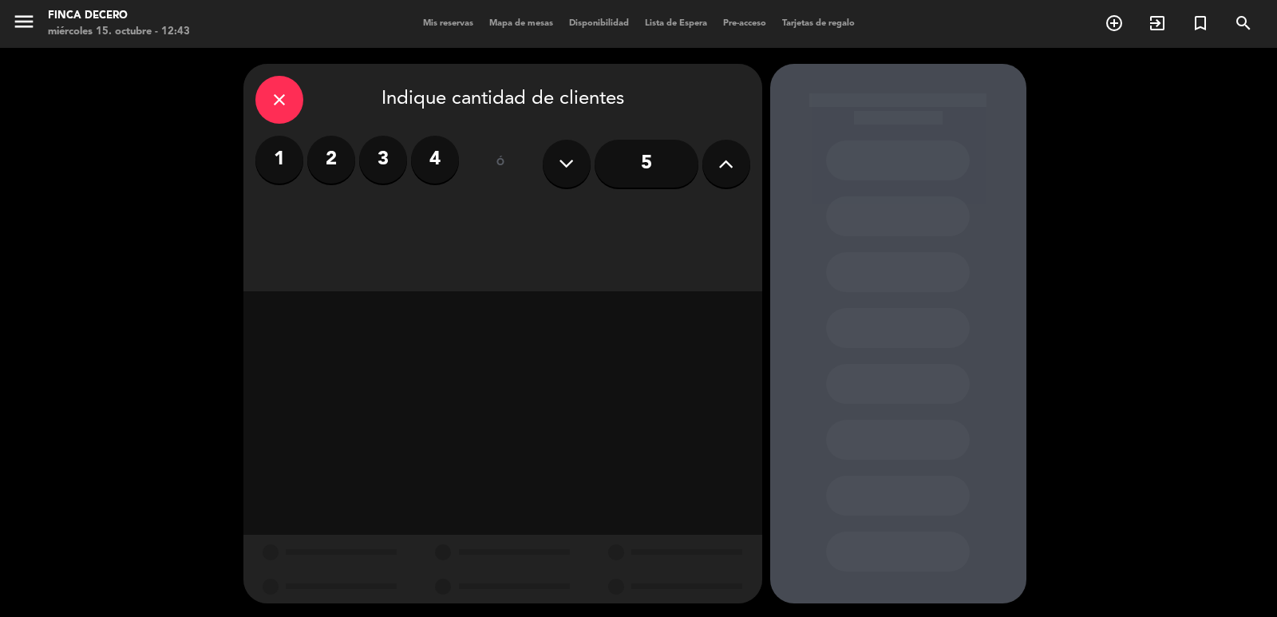
click at [338, 156] on label "2" at bounding box center [331, 160] width 48 height 48
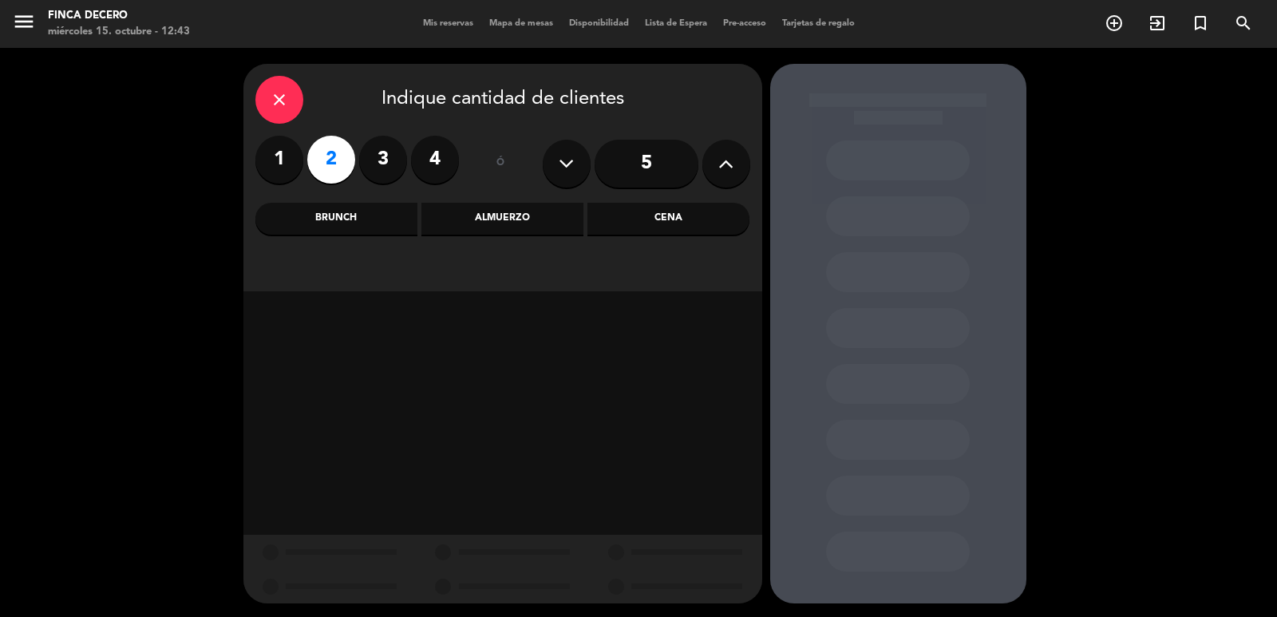
click at [381, 219] on div "Brunch" at bounding box center [336, 219] width 162 height 32
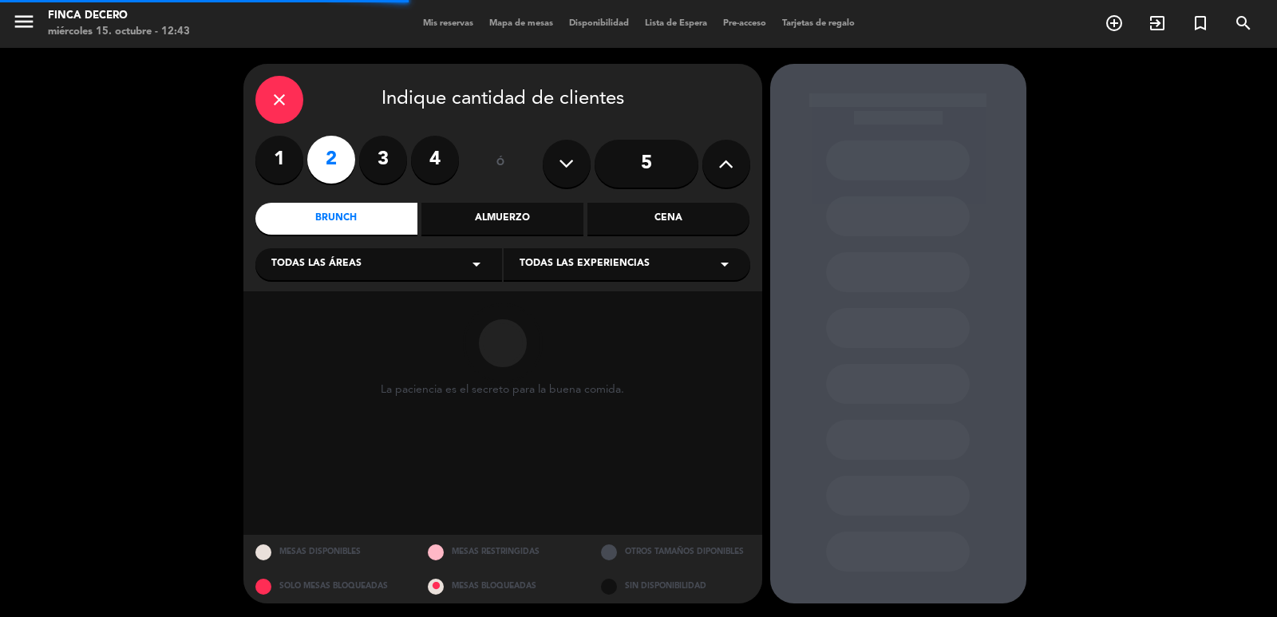
click at [398, 258] on div "Todas las áreas arrow_drop_down" at bounding box center [378, 264] width 247 height 32
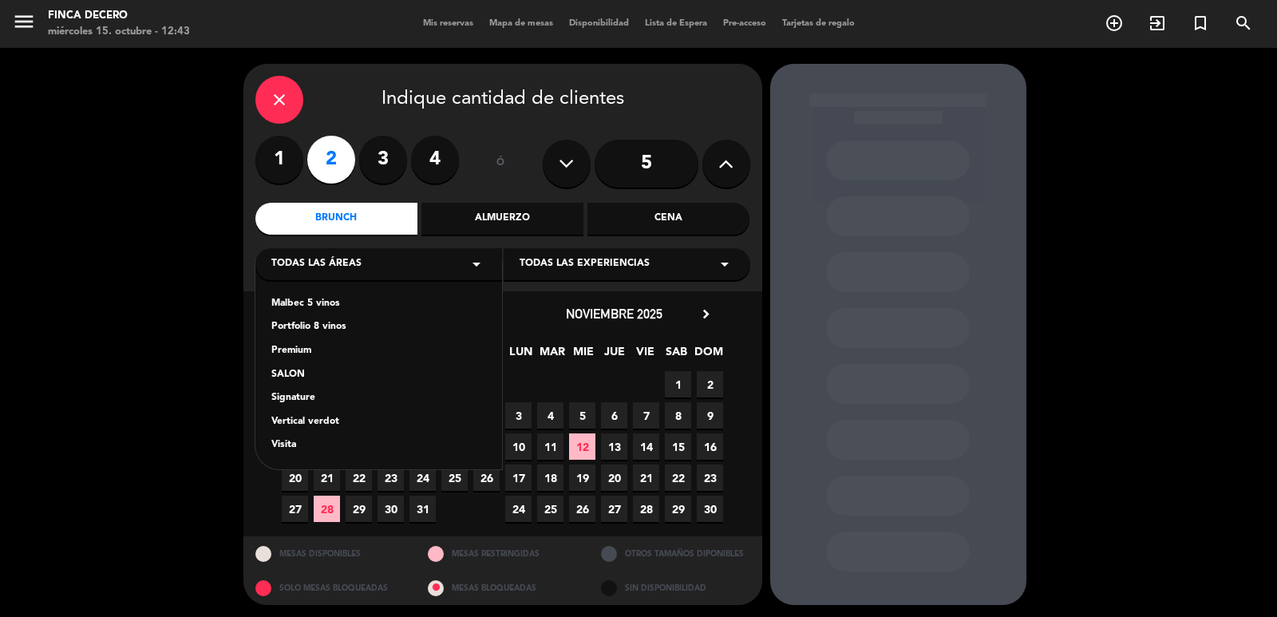
click at [399, 258] on div "Todas las áreas arrow_drop_down" at bounding box center [378, 264] width 247 height 32
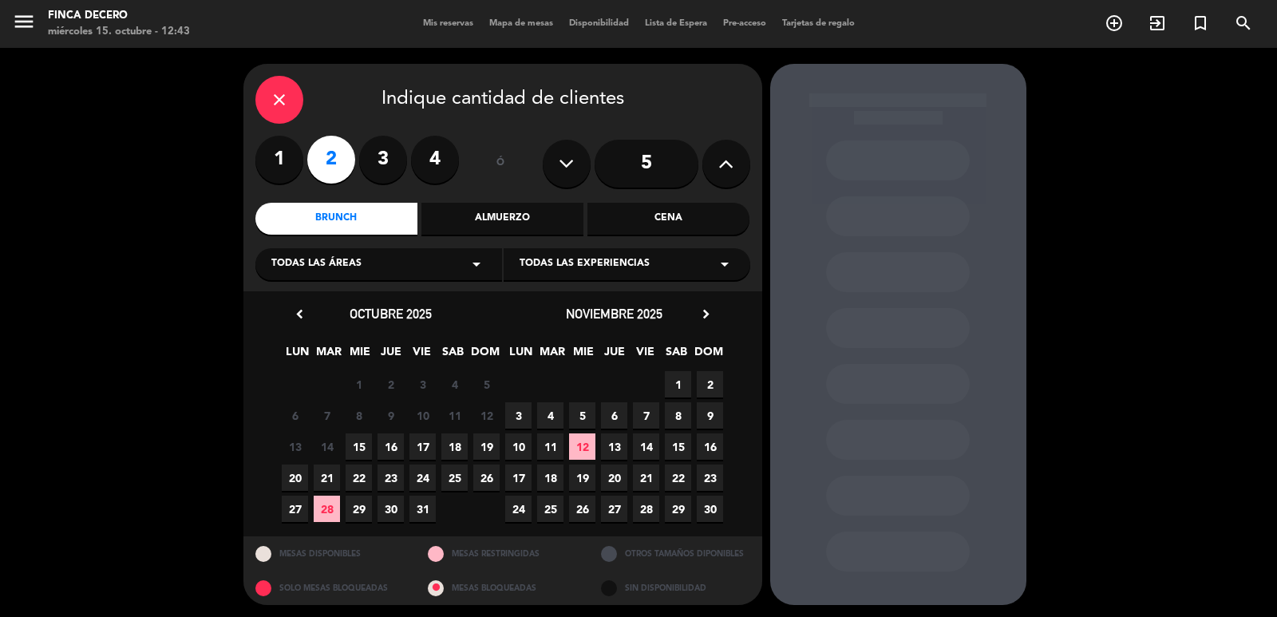
click at [397, 218] on div "Brunch" at bounding box center [336, 219] width 162 height 32
click at [374, 259] on div "Todas las áreas arrow_drop_down" at bounding box center [378, 264] width 247 height 32
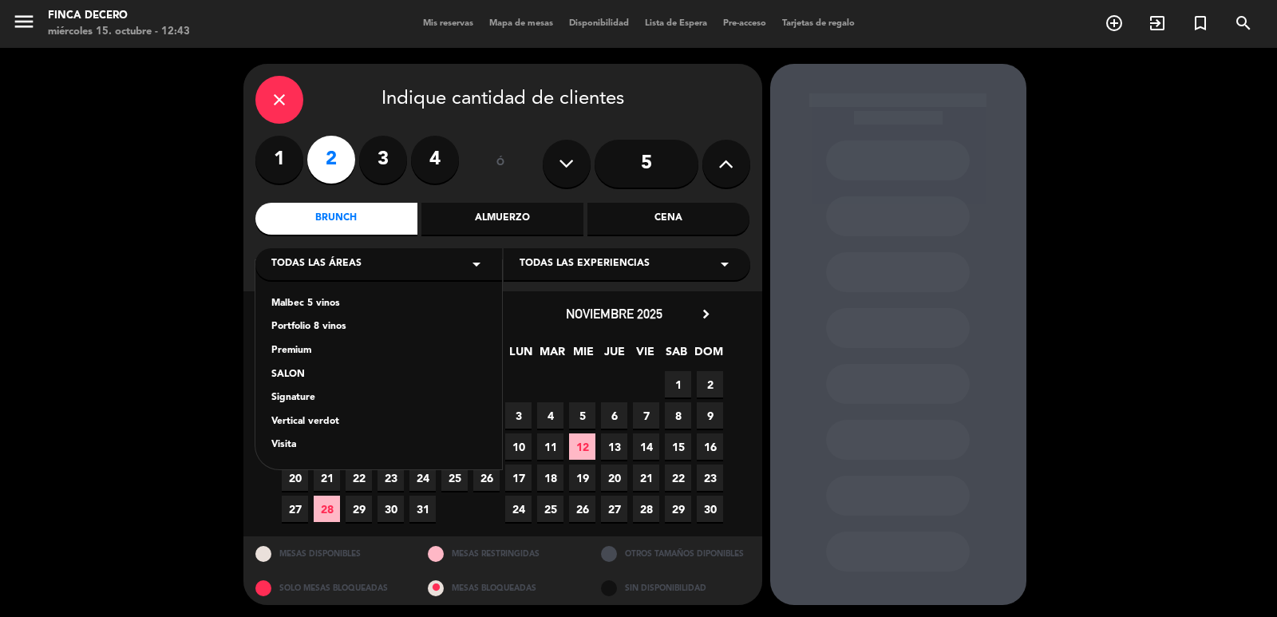
scroll to position [3, 0]
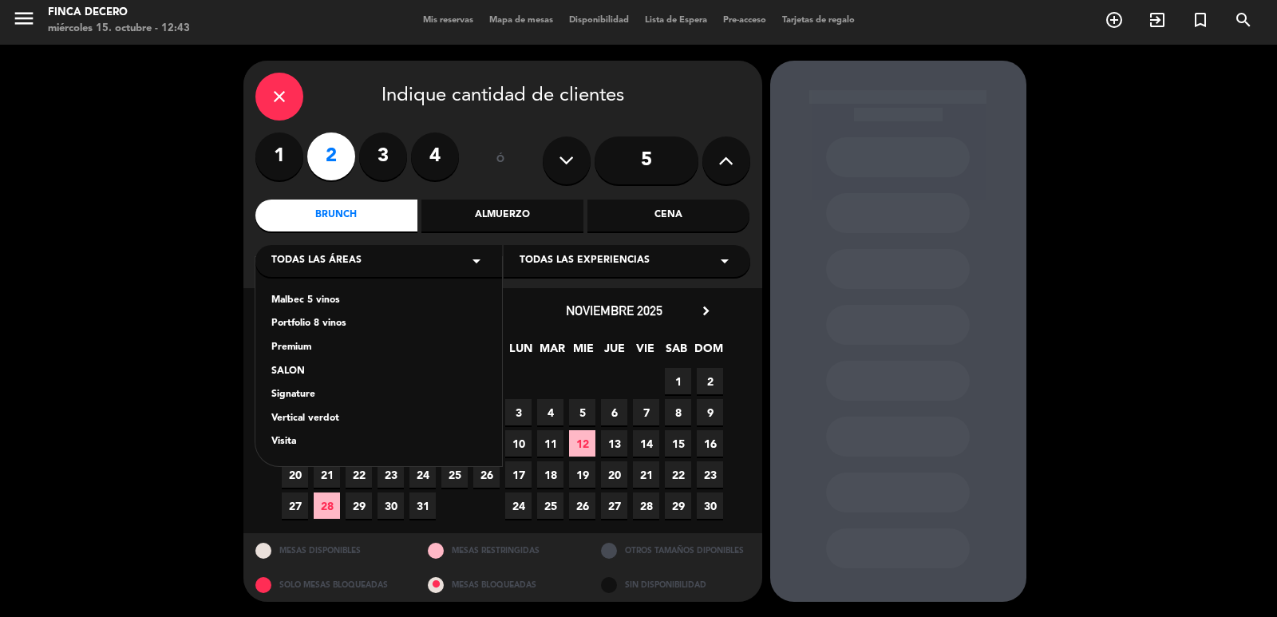
click at [342, 230] on div "Brunch" at bounding box center [336, 215] width 162 height 32
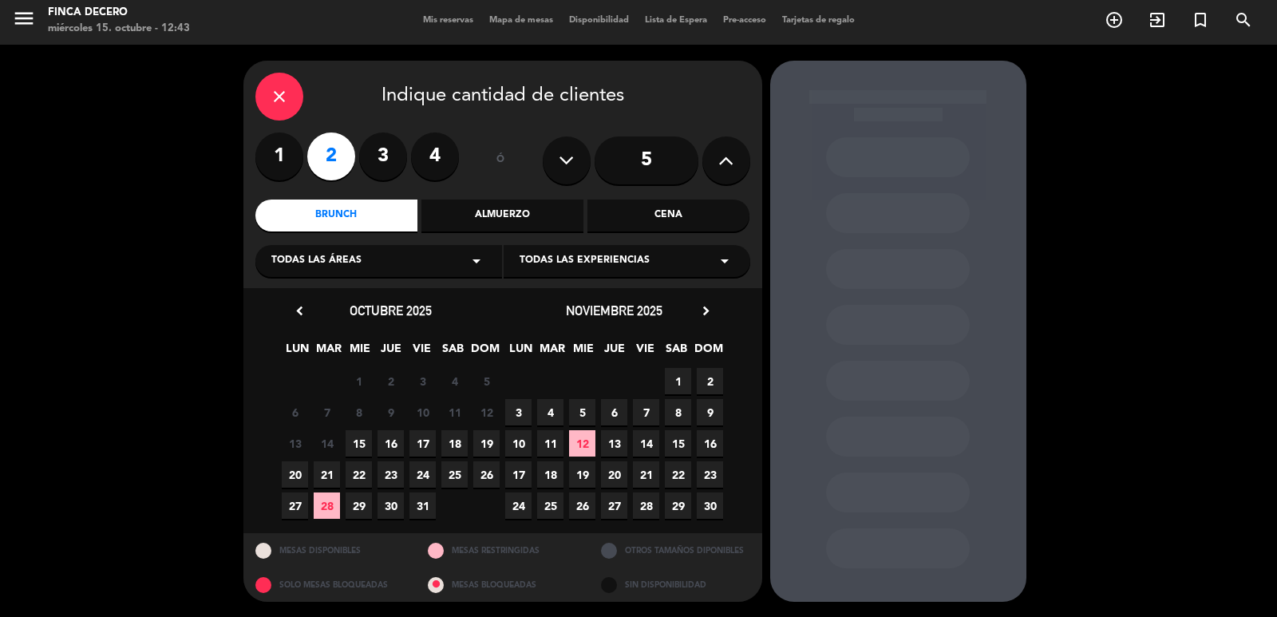
click at [570, 271] on div "Todas las experiencias arrow_drop_down" at bounding box center [626, 261] width 247 height 32
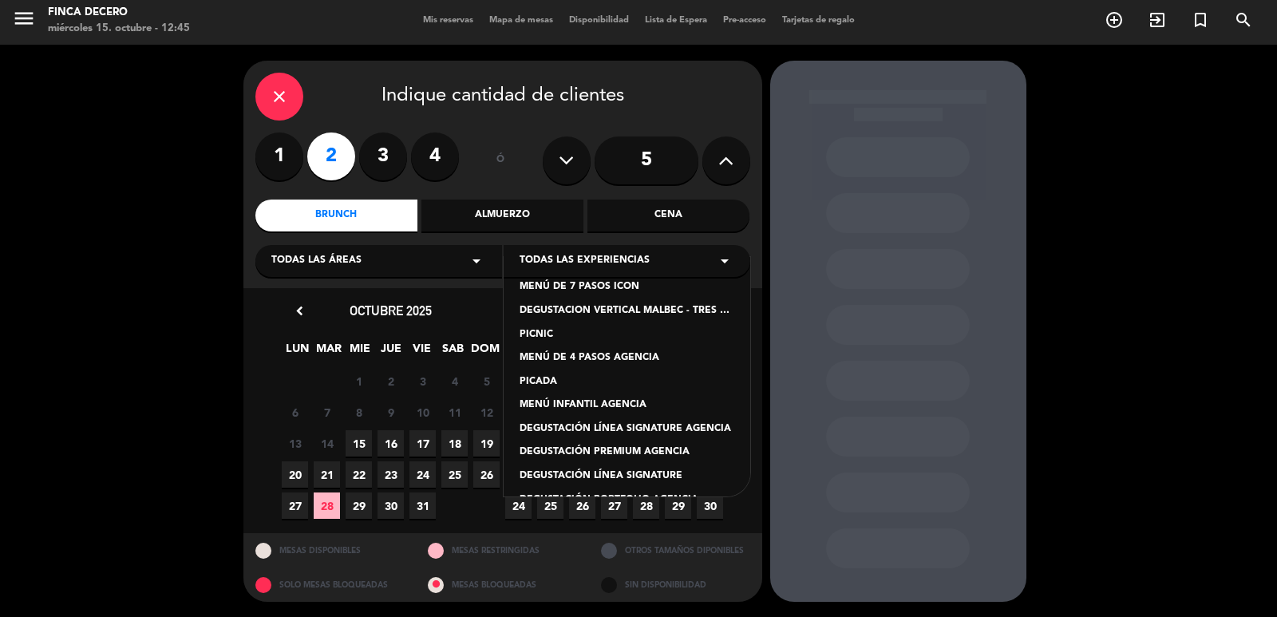
scroll to position [0, 0]
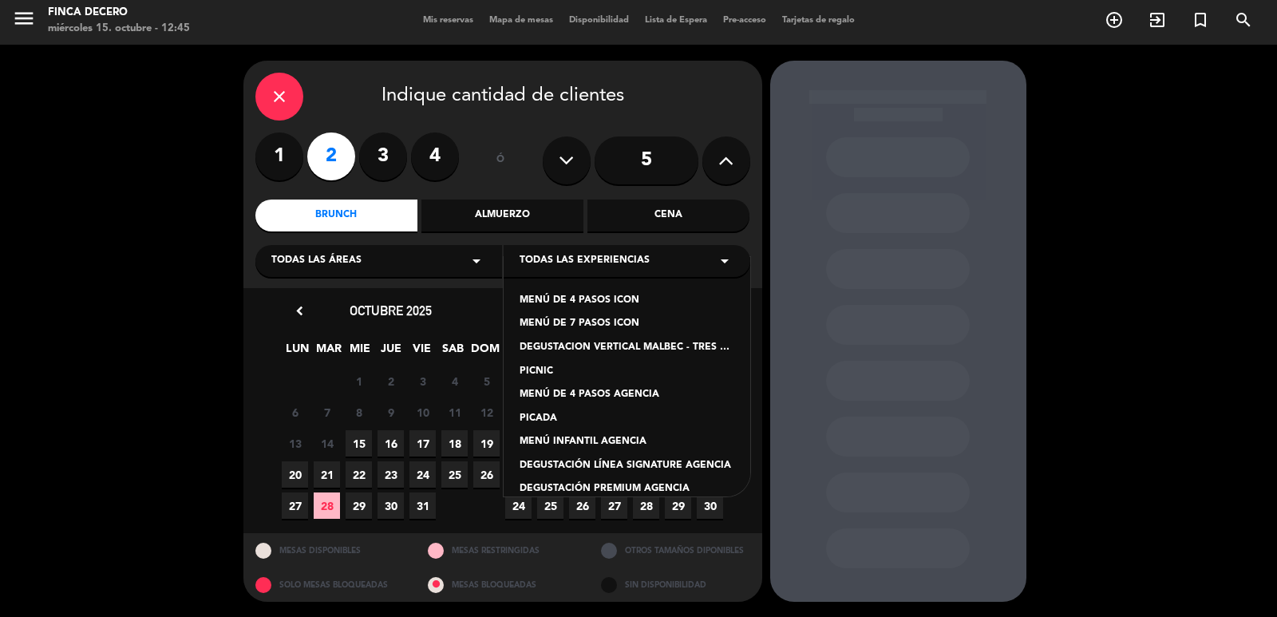
click at [539, 369] on div "PICNIC" at bounding box center [626, 372] width 215 height 16
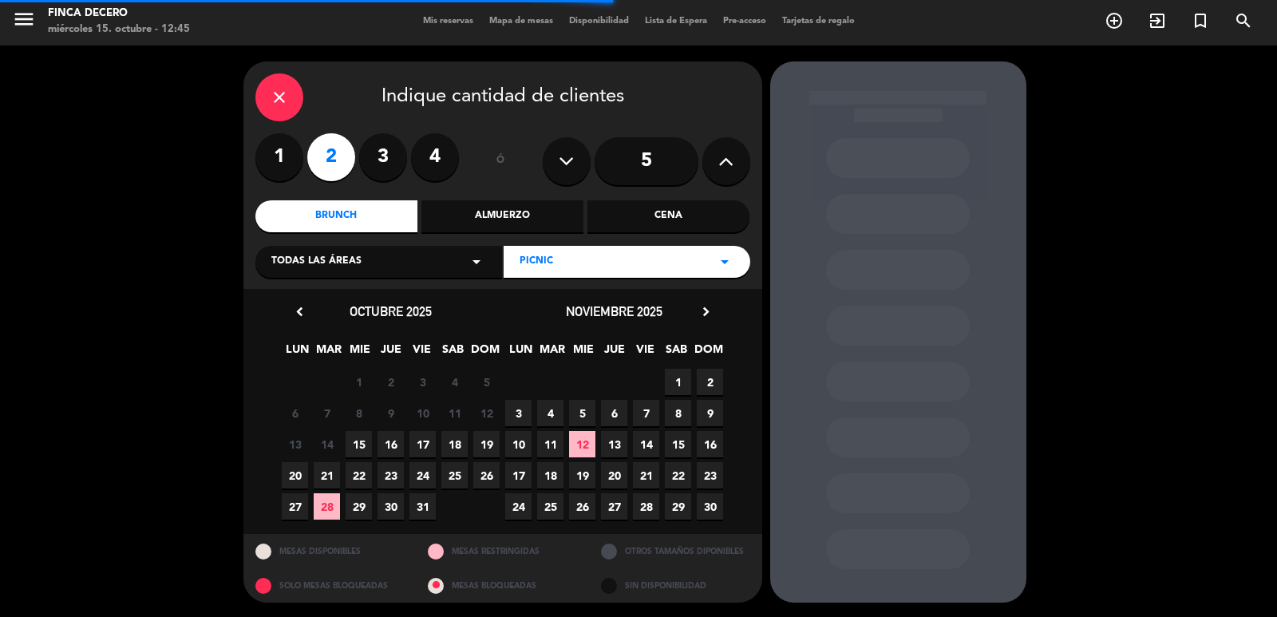
scroll to position [3, 0]
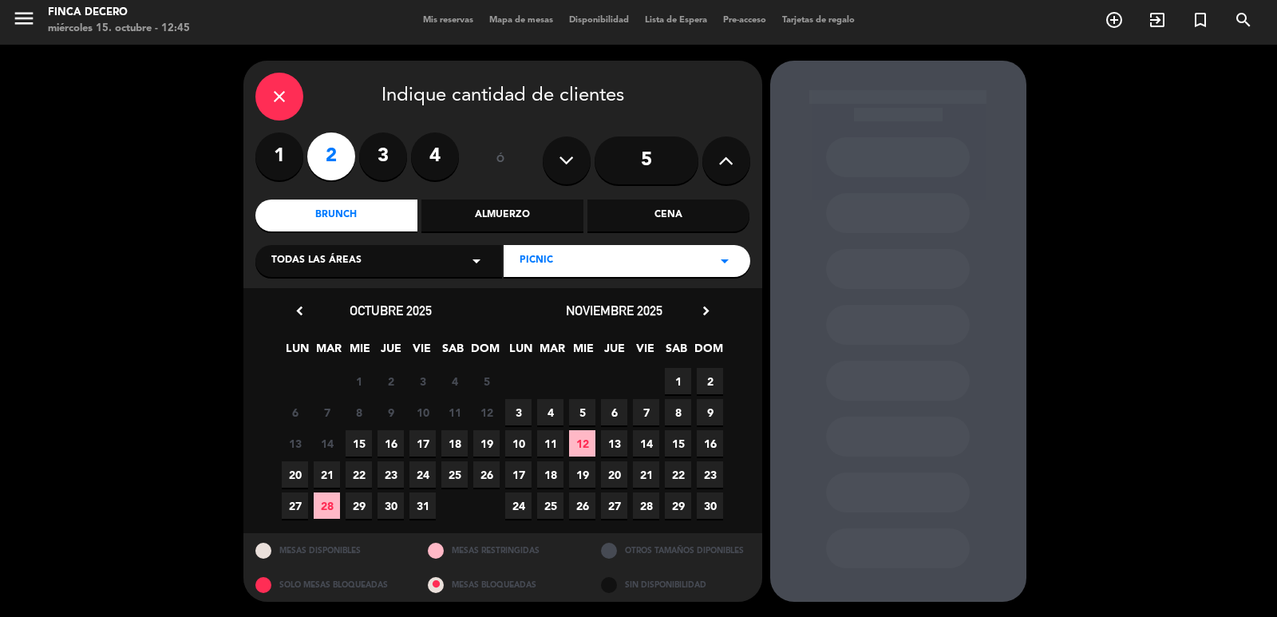
click at [546, 448] on span "11" at bounding box center [550, 443] width 26 height 26
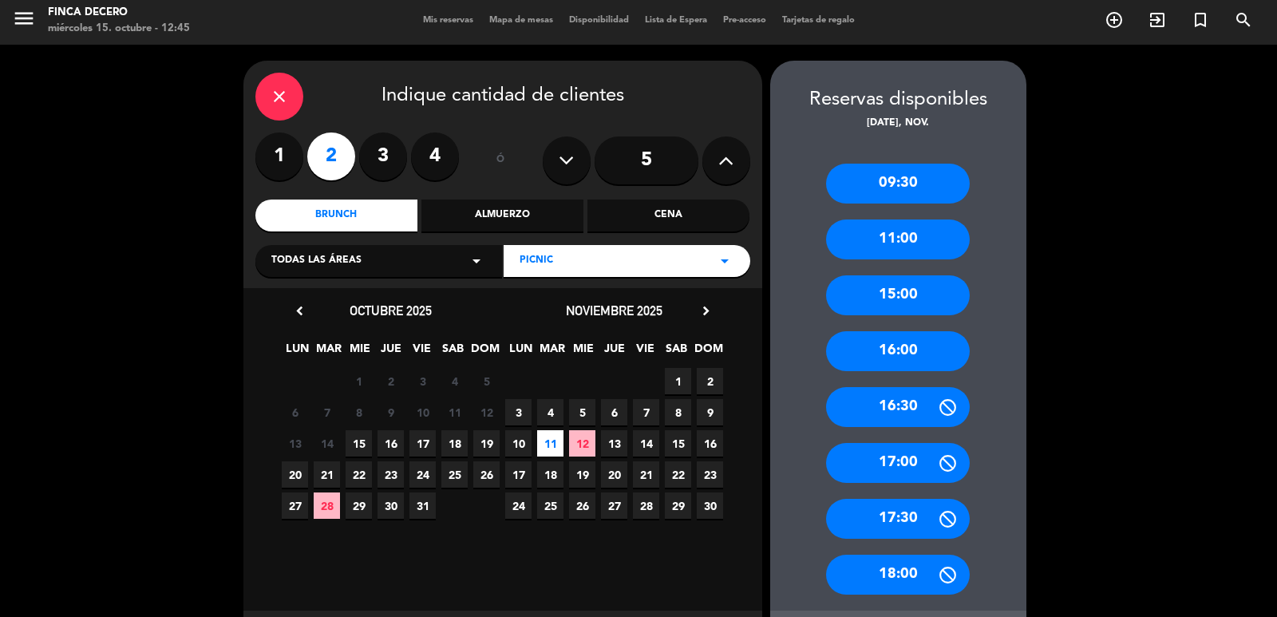
click at [930, 235] on div "11:00" at bounding box center [898, 239] width 144 height 40
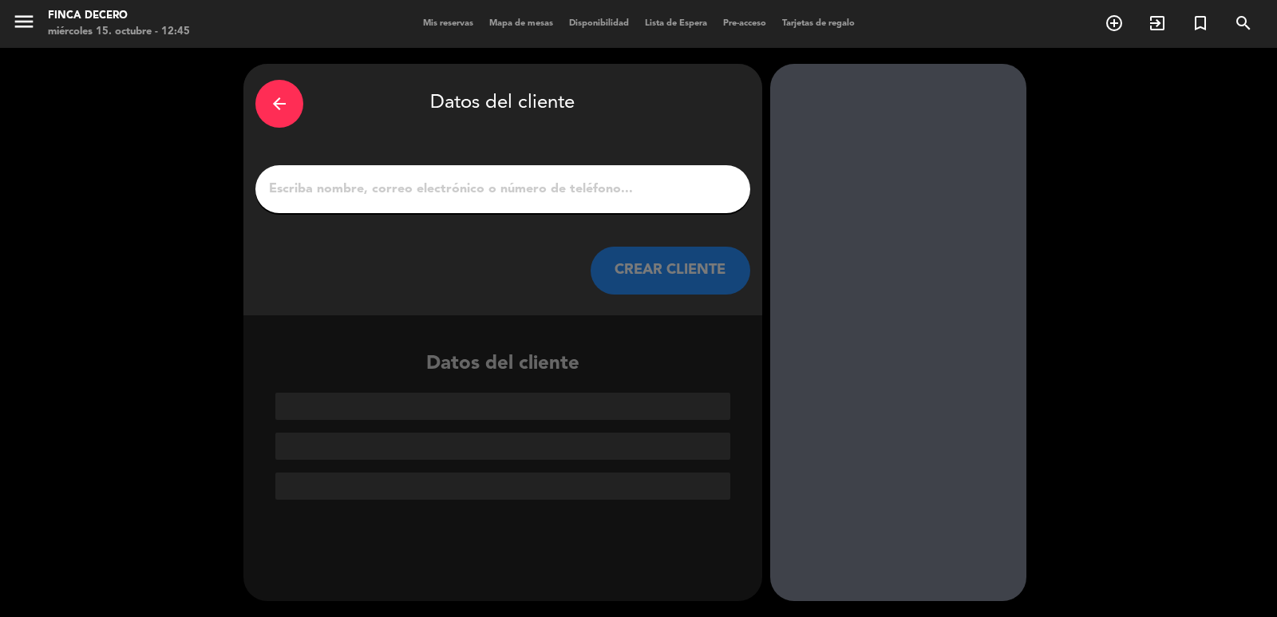
scroll to position [0, 0]
click at [389, 202] on div at bounding box center [502, 189] width 495 height 48
drag, startPoint x: 365, startPoint y: 176, endPoint x: 322, endPoint y: 204, distance: 50.7
click at [322, 204] on div at bounding box center [502, 189] width 495 height 48
paste input "- "[PERSON_NAME] [PERSON_NAME]""
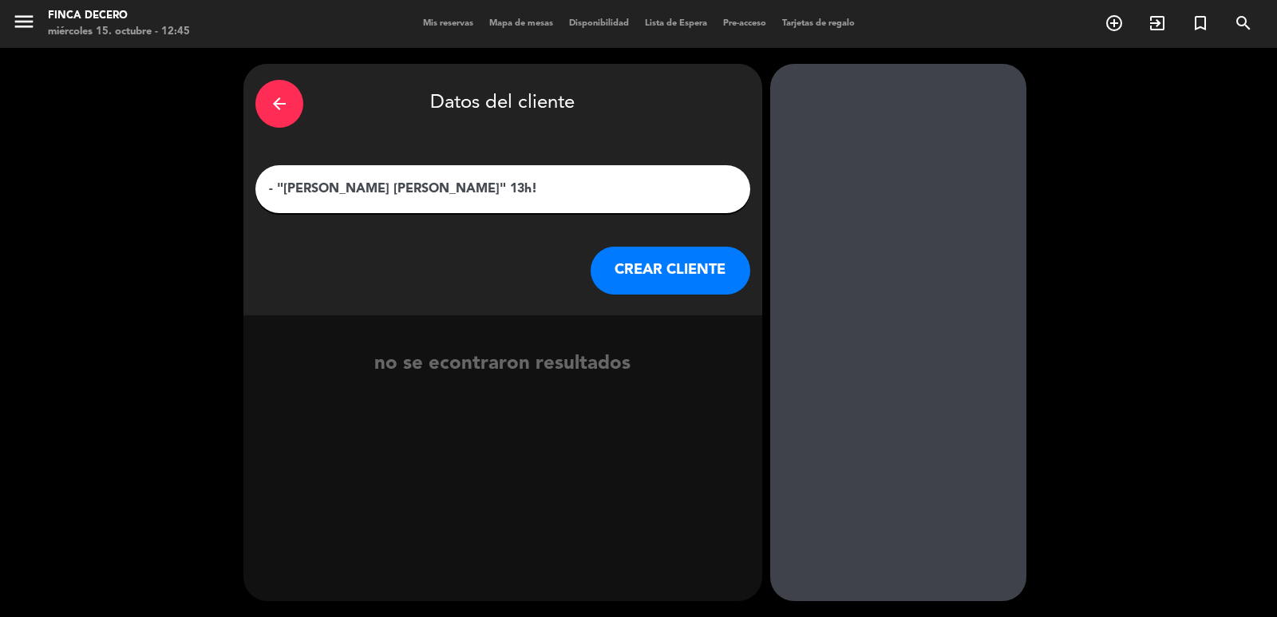
type input "- "[PERSON_NAME] [PERSON_NAME]" 13h!"
click at [678, 275] on button "CREAR CLIENTE" at bounding box center [670, 271] width 160 height 48
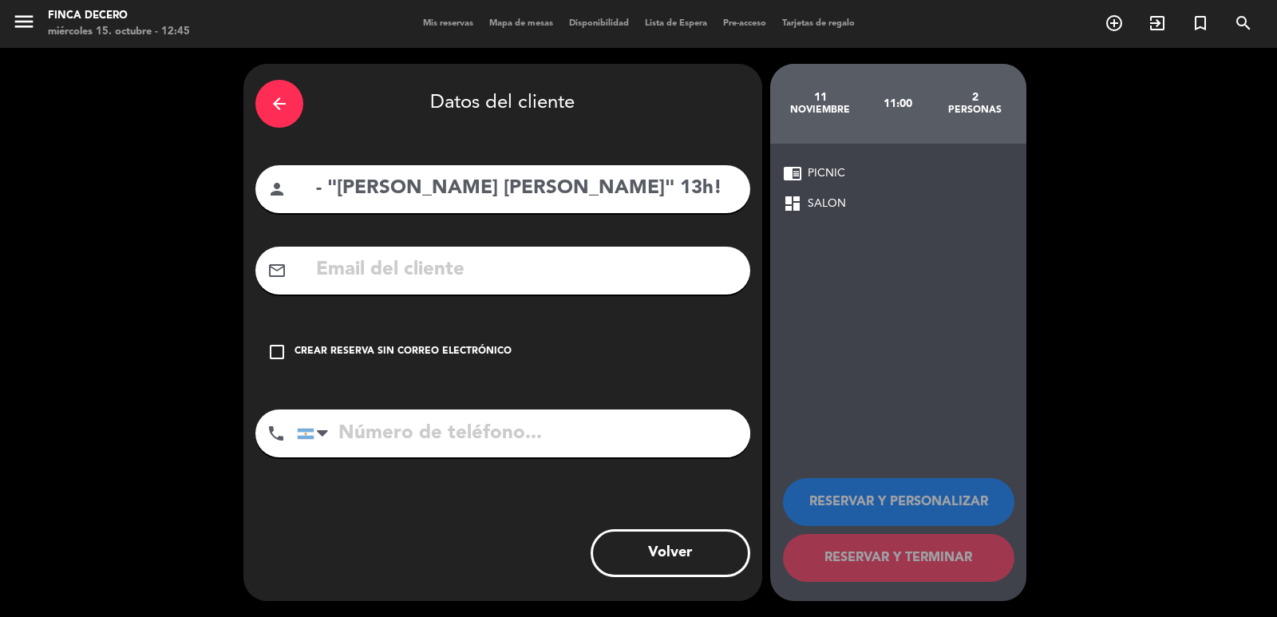
click at [276, 358] on icon "check_box_outline_blank" at bounding box center [276, 351] width 19 height 19
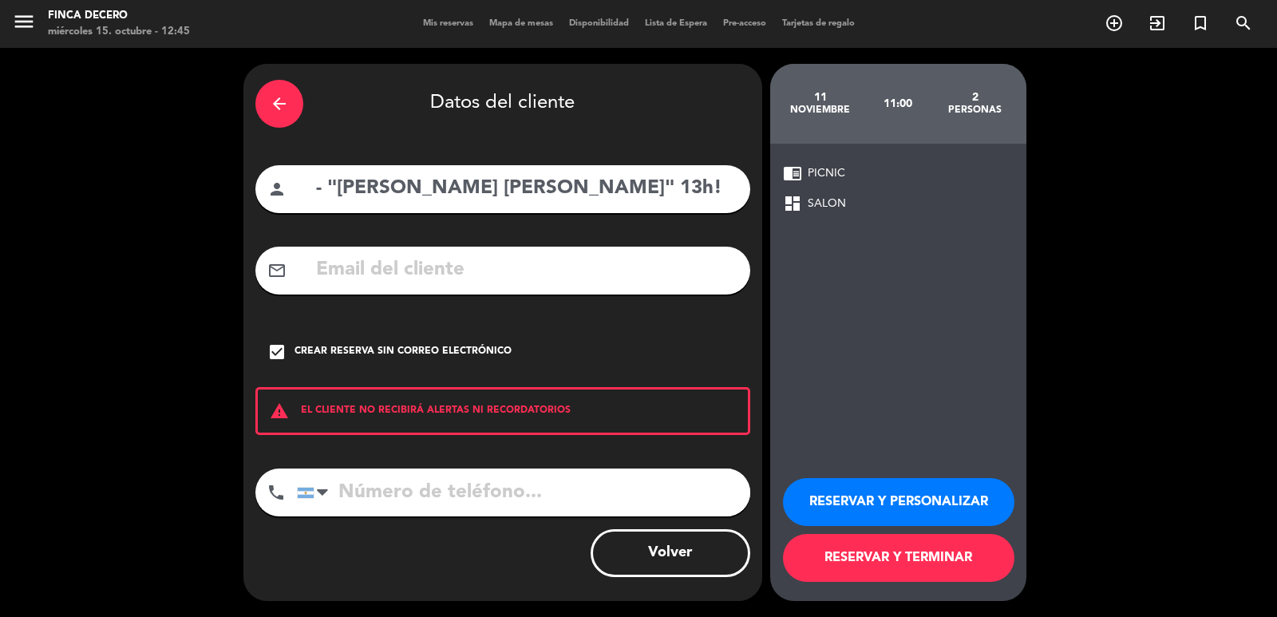
click at [855, 506] on button "RESERVAR Y PERSONALIZAR" at bounding box center [898, 502] width 231 height 48
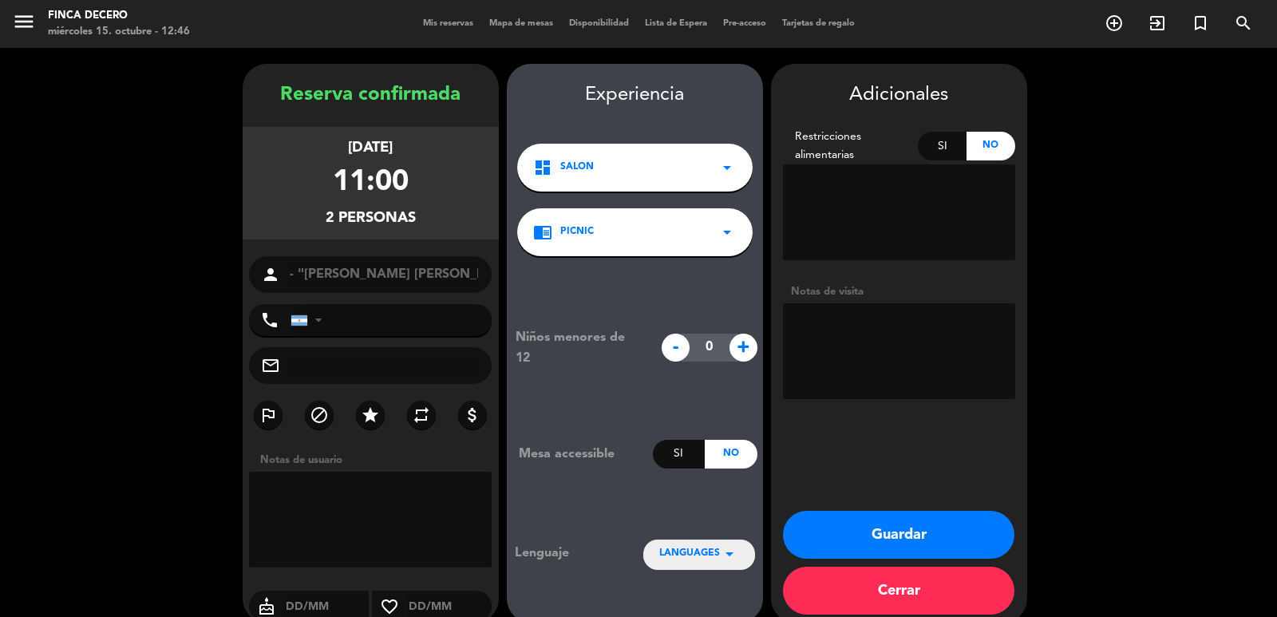
scroll to position [22, 0]
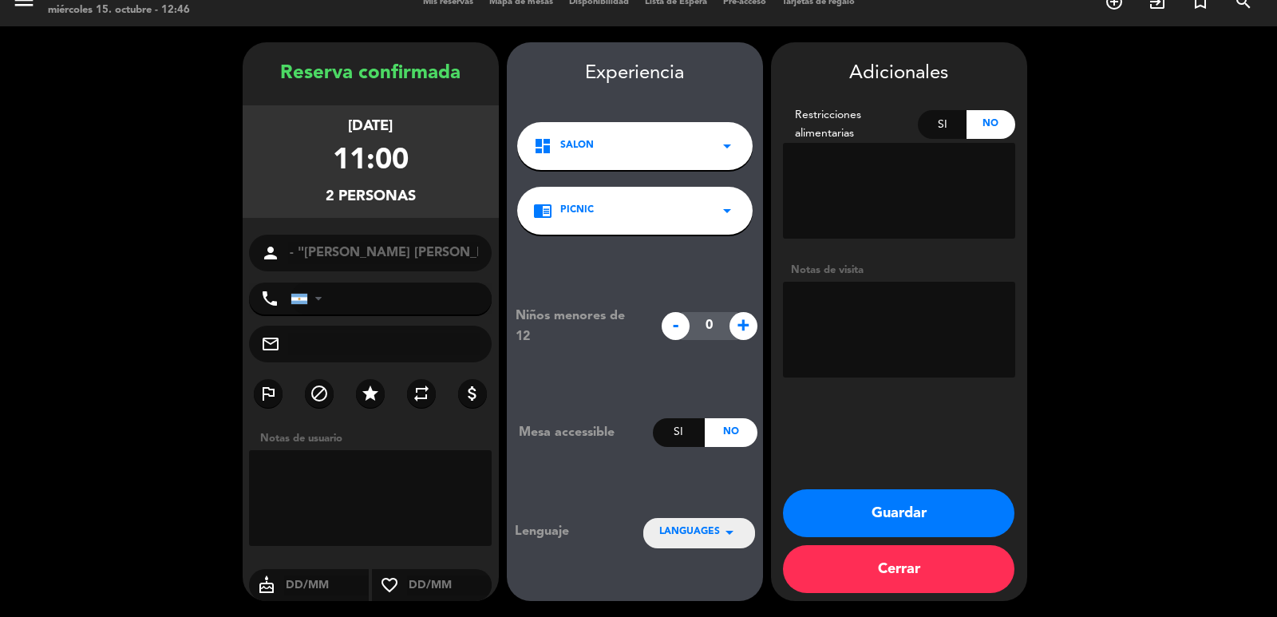
click at [336, 471] on textarea at bounding box center [370, 498] width 243 height 96
paste textarea "Buenas tardes, les saluda Ivanadel hotel [PERSON_NAME]. - Nombre: "[PERSON_NAME…"
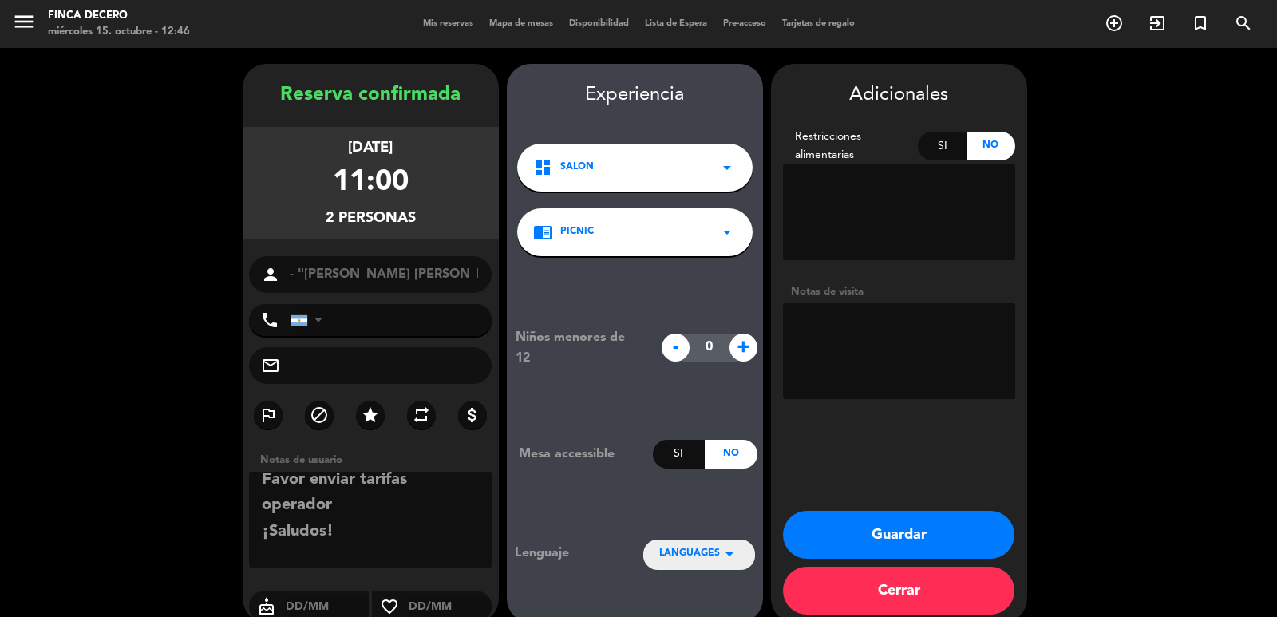
type textarea "Buenas tardes, les saluda Ivanadel hotel [PERSON_NAME]. - Nombre: "[PERSON_NAME…"
drag, startPoint x: 839, startPoint y: 543, endPoint x: 563, endPoint y: 289, distance: 375.6
click at [840, 542] on button "Guardar" at bounding box center [898, 535] width 231 height 48
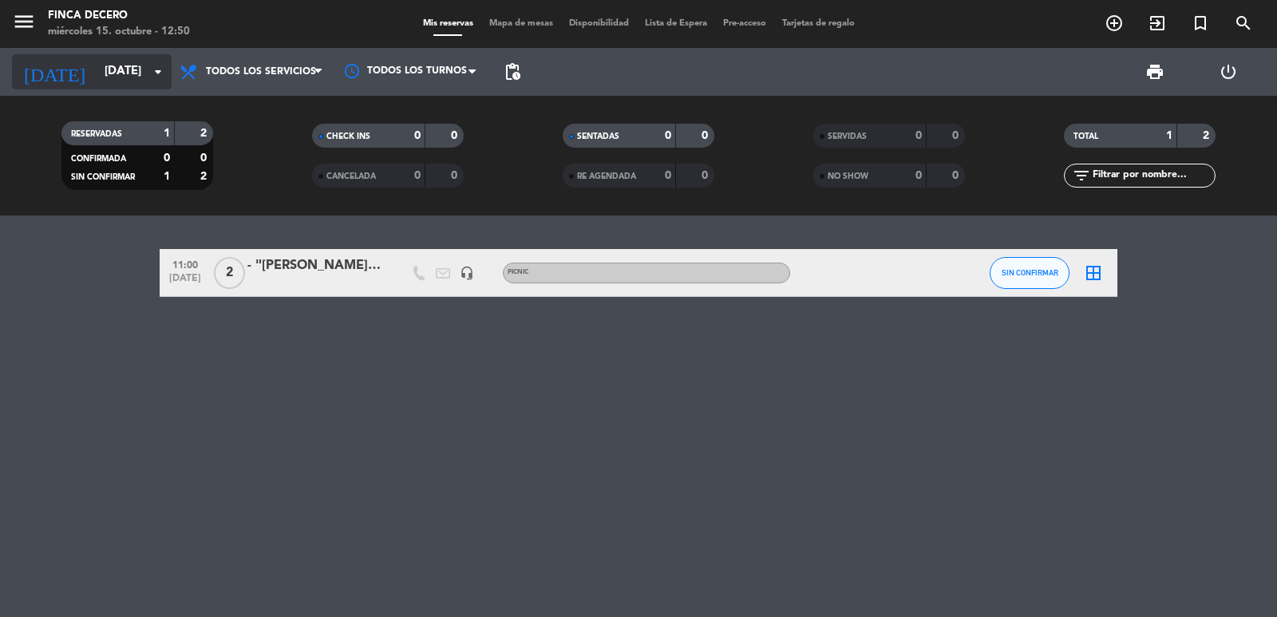
click at [132, 81] on input "[DATE]" at bounding box center [174, 72] width 154 height 30
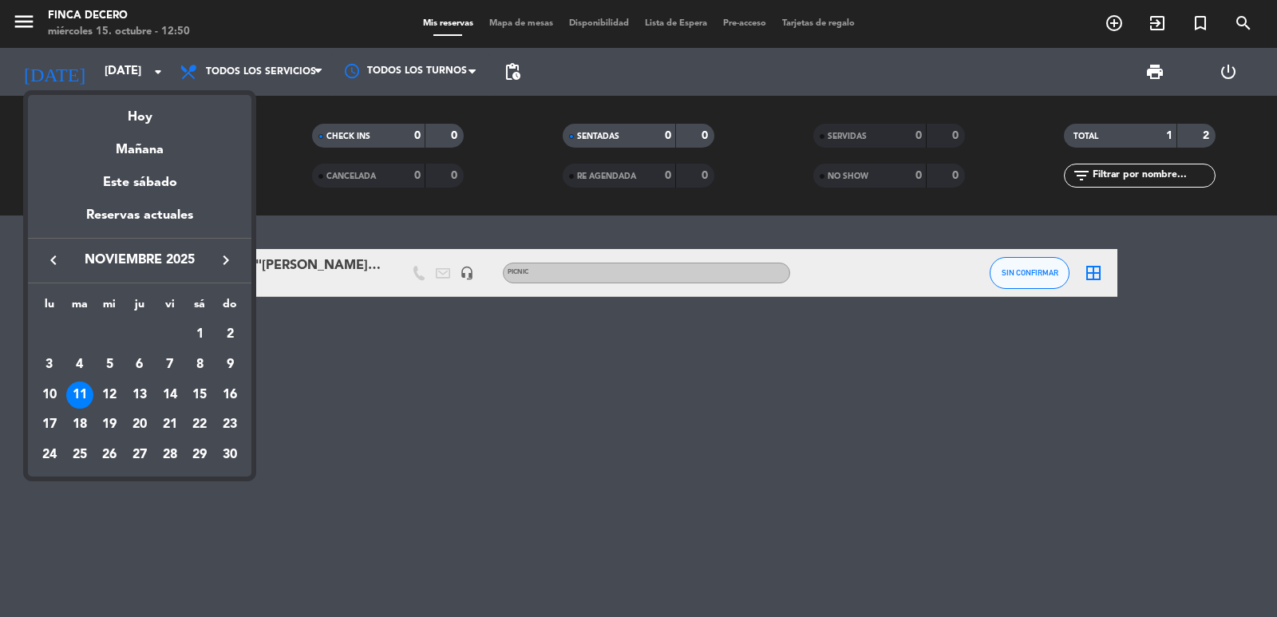
click at [57, 272] on div "keyboard_arrow_left noviembre 2025 keyboard_arrow_right" at bounding box center [139, 260] width 223 height 45
click at [57, 263] on icon "keyboard_arrow_left" at bounding box center [53, 260] width 19 height 19
click at [83, 448] on div "21" at bounding box center [79, 454] width 27 height 27
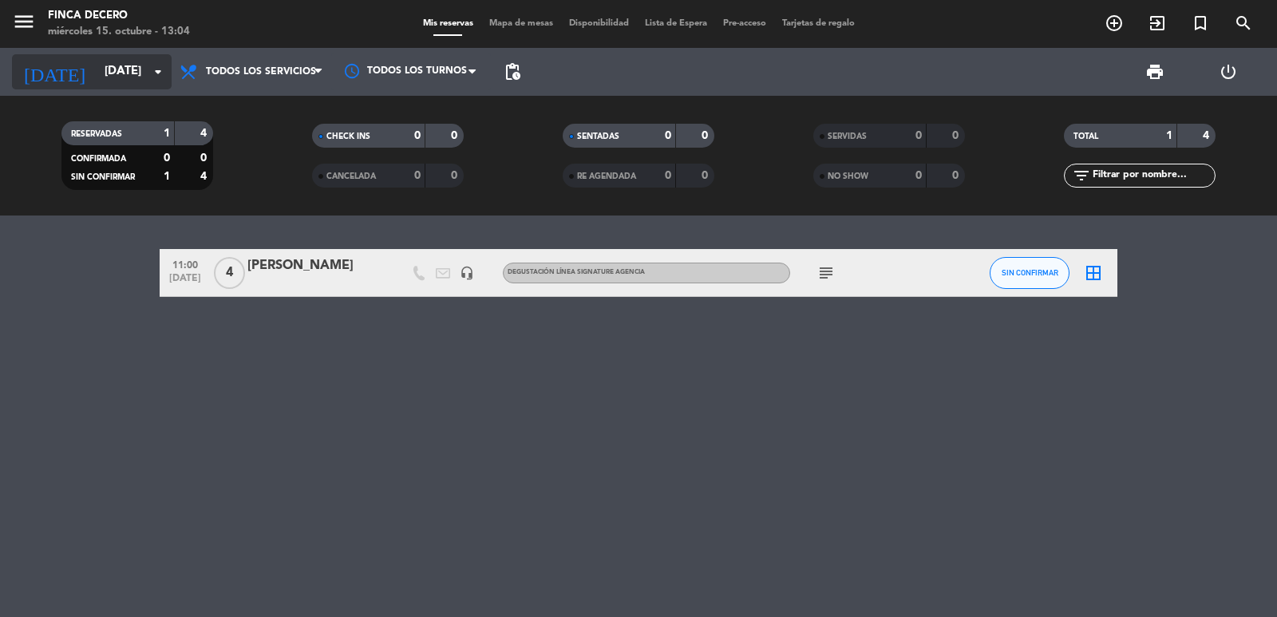
click at [160, 77] on icon "arrow_drop_down" at bounding box center [157, 71] width 19 height 19
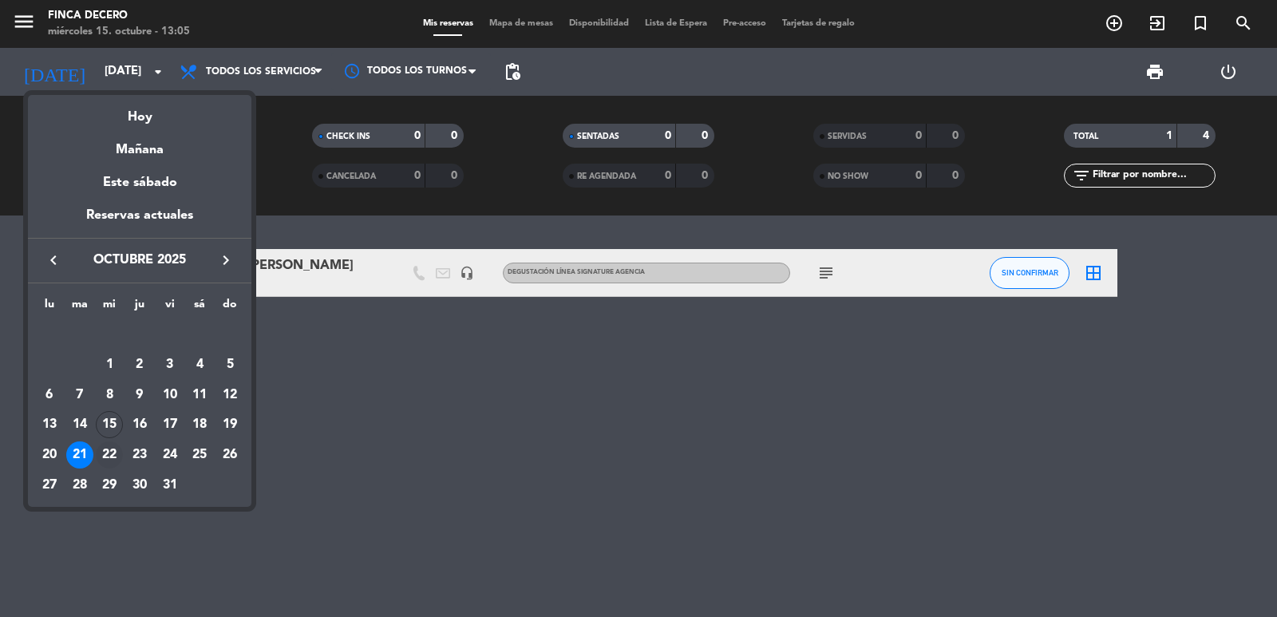
click at [111, 453] on div "22" at bounding box center [109, 454] width 27 height 27
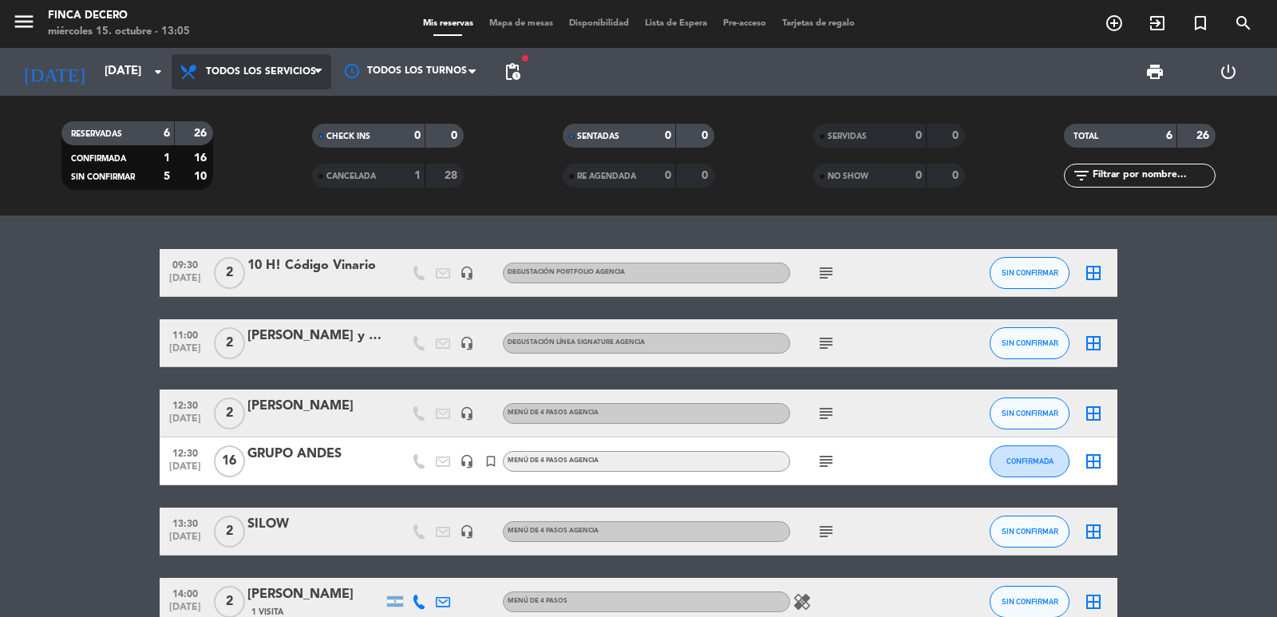
click at [278, 73] on span "Todos los servicios" at bounding box center [261, 71] width 110 height 11
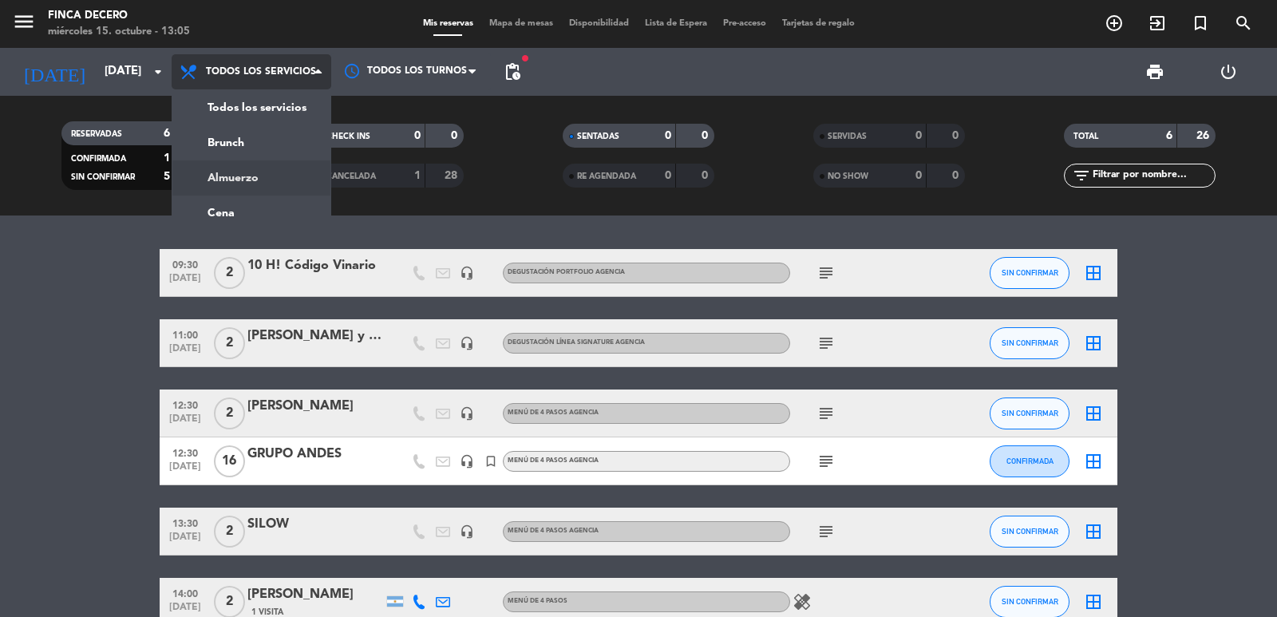
click at [246, 184] on div "menu Finca Decero [DATE] 15. octubre - 13:05 Mis reservas Mapa de mesas Disponi…" at bounding box center [638, 107] width 1277 height 215
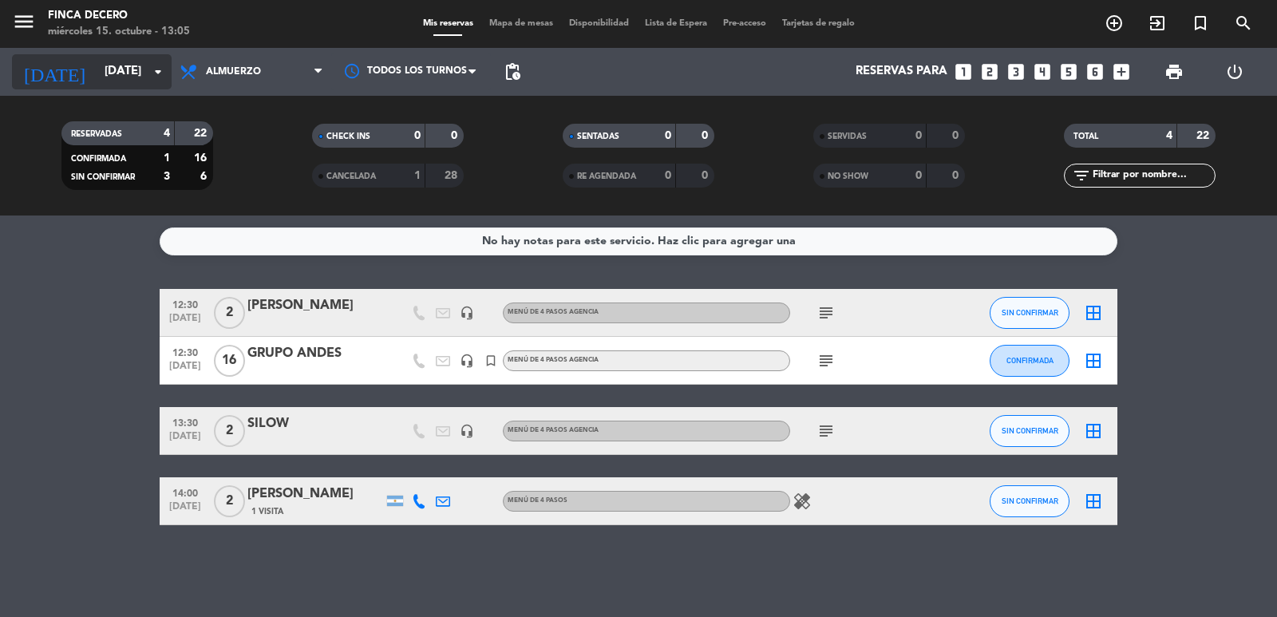
click at [151, 72] on icon "arrow_drop_down" at bounding box center [157, 71] width 19 height 19
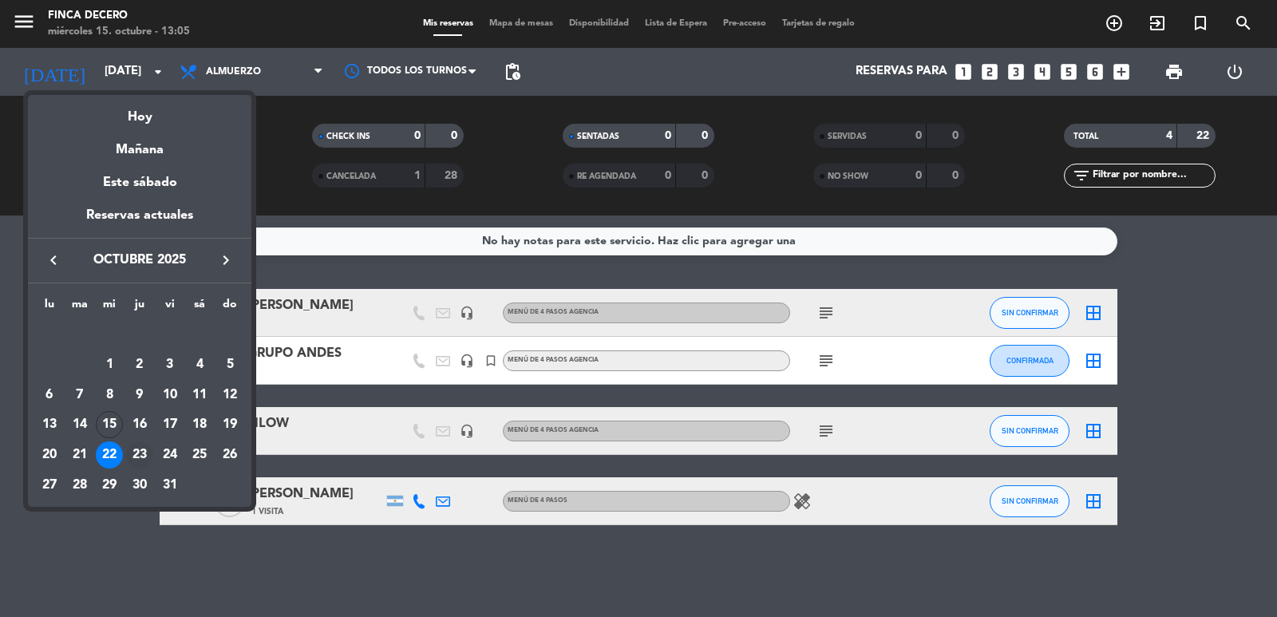
click at [137, 457] on div "23" at bounding box center [139, 454] width 27 height 27
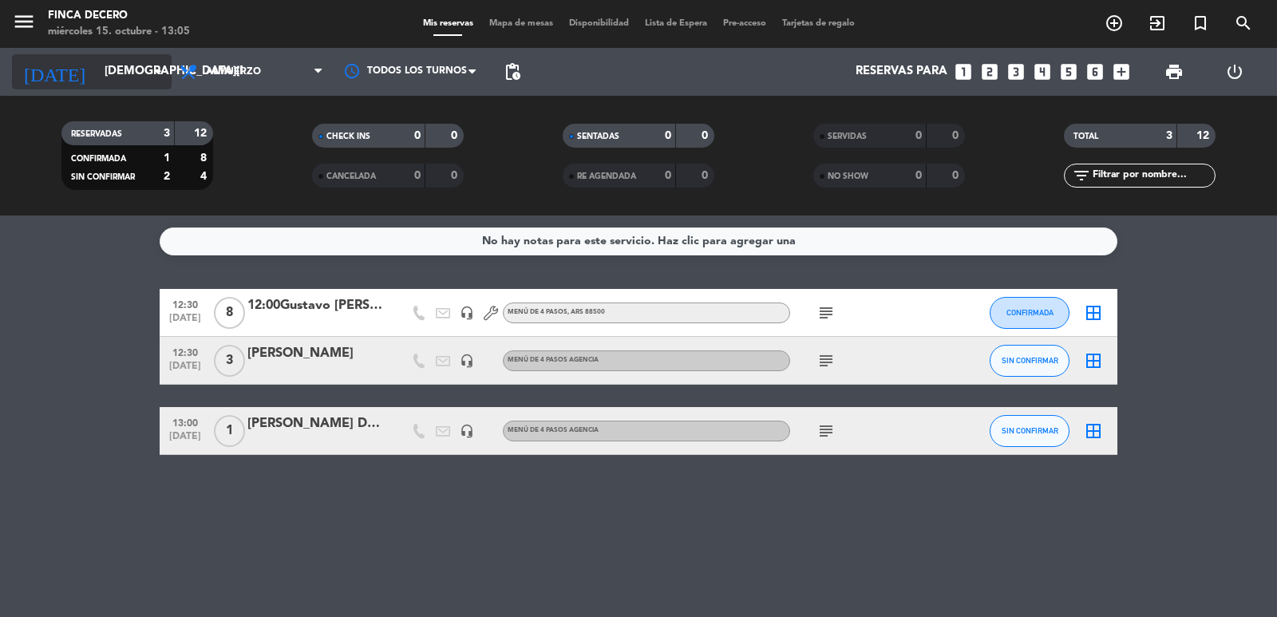
click at [141, 68] on input "[DEMOGRAPHIC_DATA][DATE]" at bounding box center [174, 72] width 154 height 30
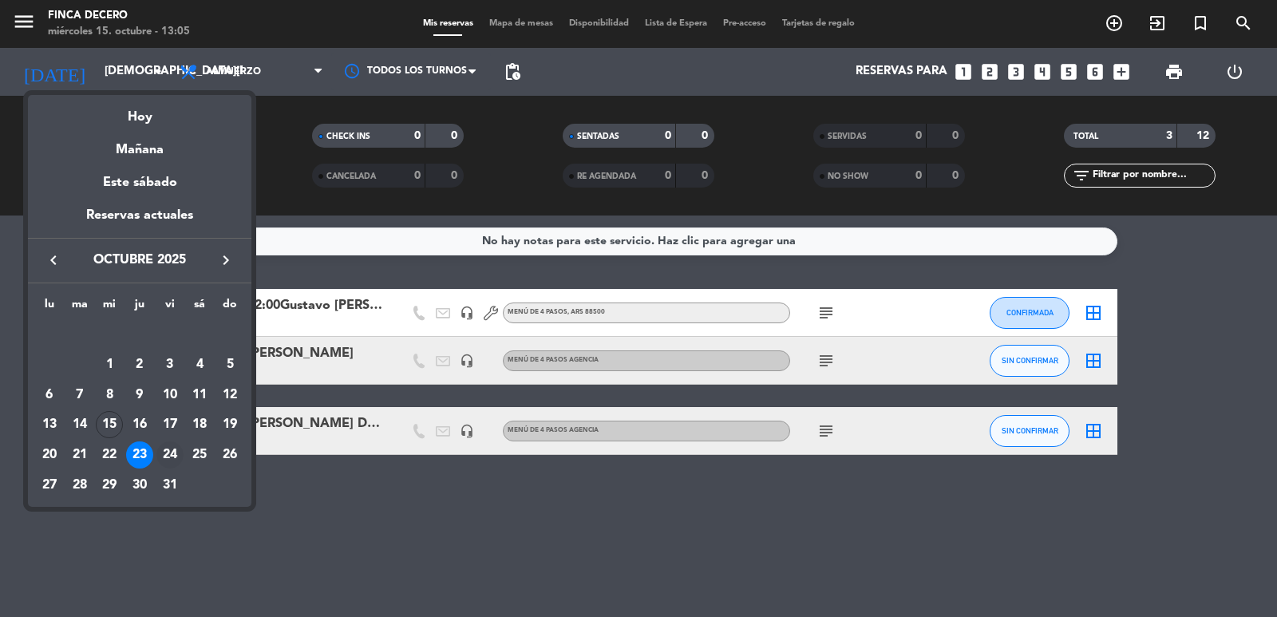
click at [173, 456] on div "24" at bounding box center [169, 454] width 27 height 27
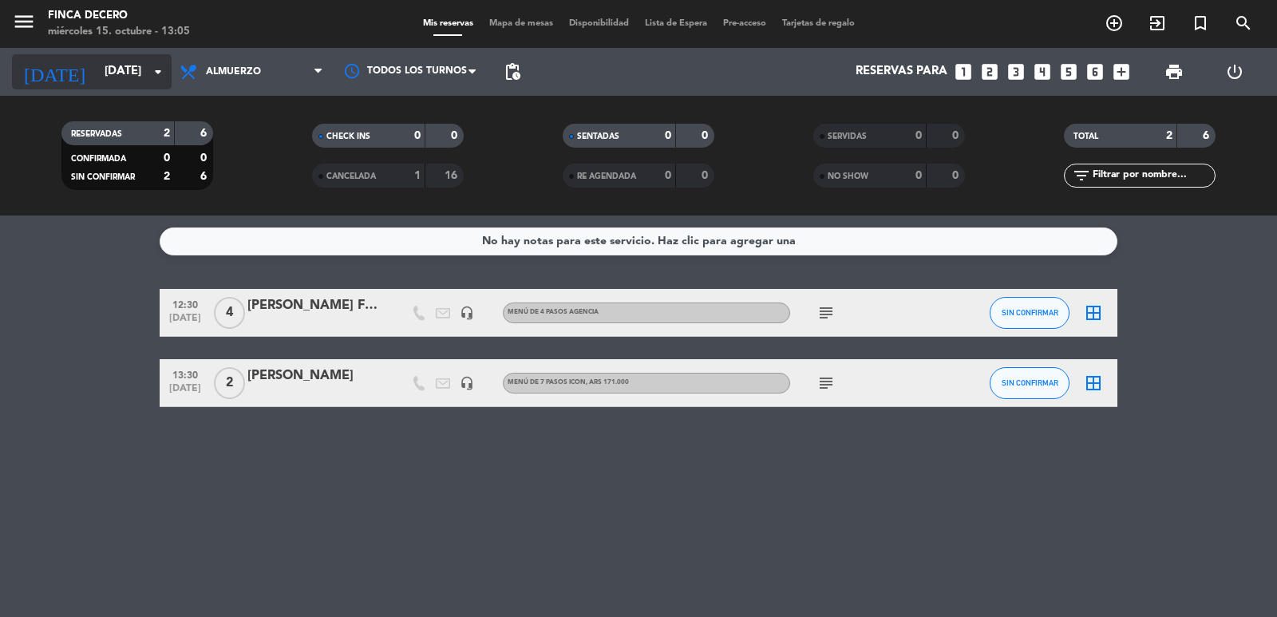
click at [129, 81] on input "[DATE]" at bounding box center [174, 72] width 154 height 30
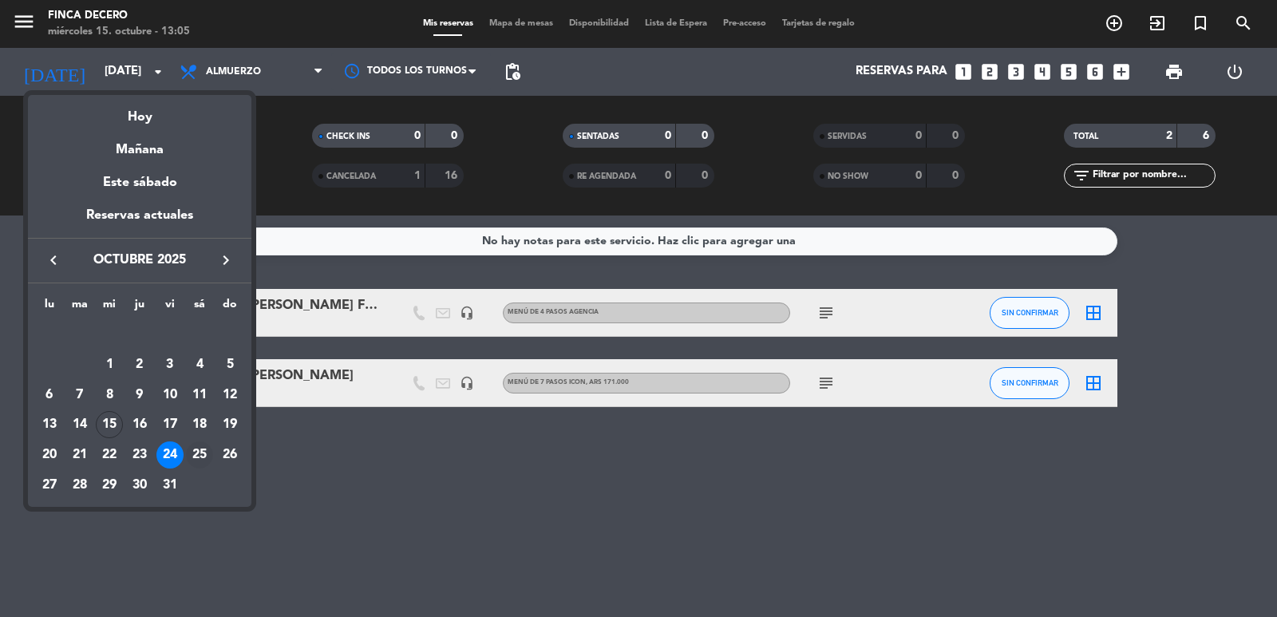
click at [200, 456] on div "25" at bounding box center [199, 454] width 27 height 27
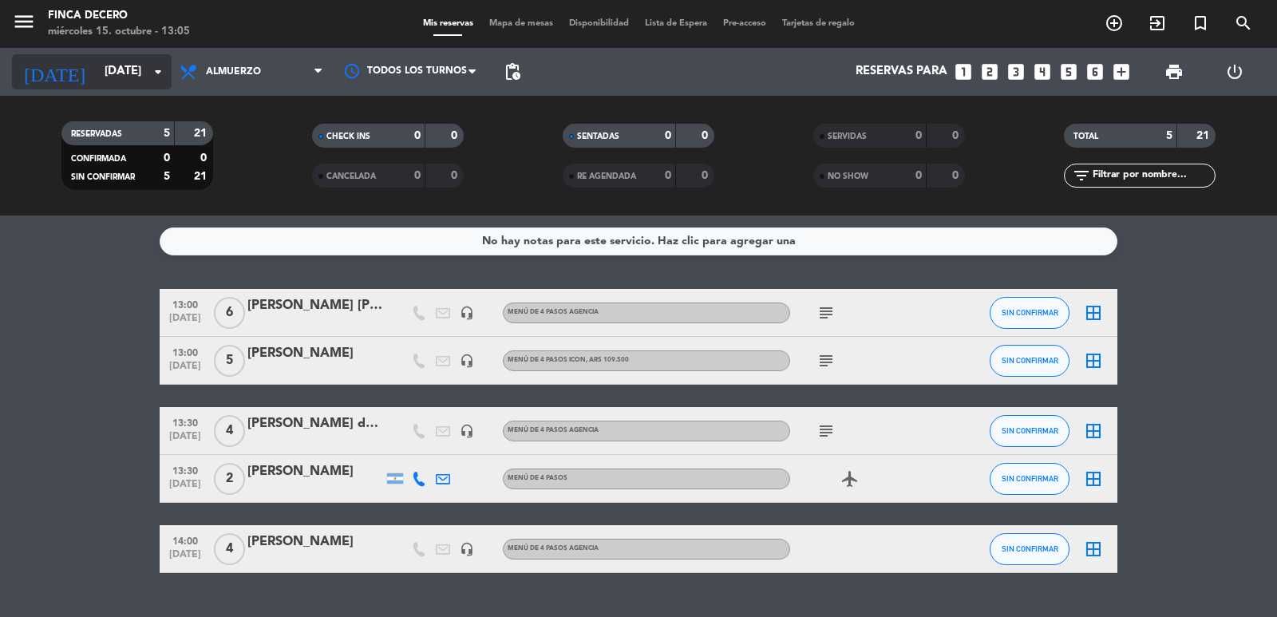
click at [98, 74] on input "[DATE]" at bounding box center [174, 72] width 154 height 30
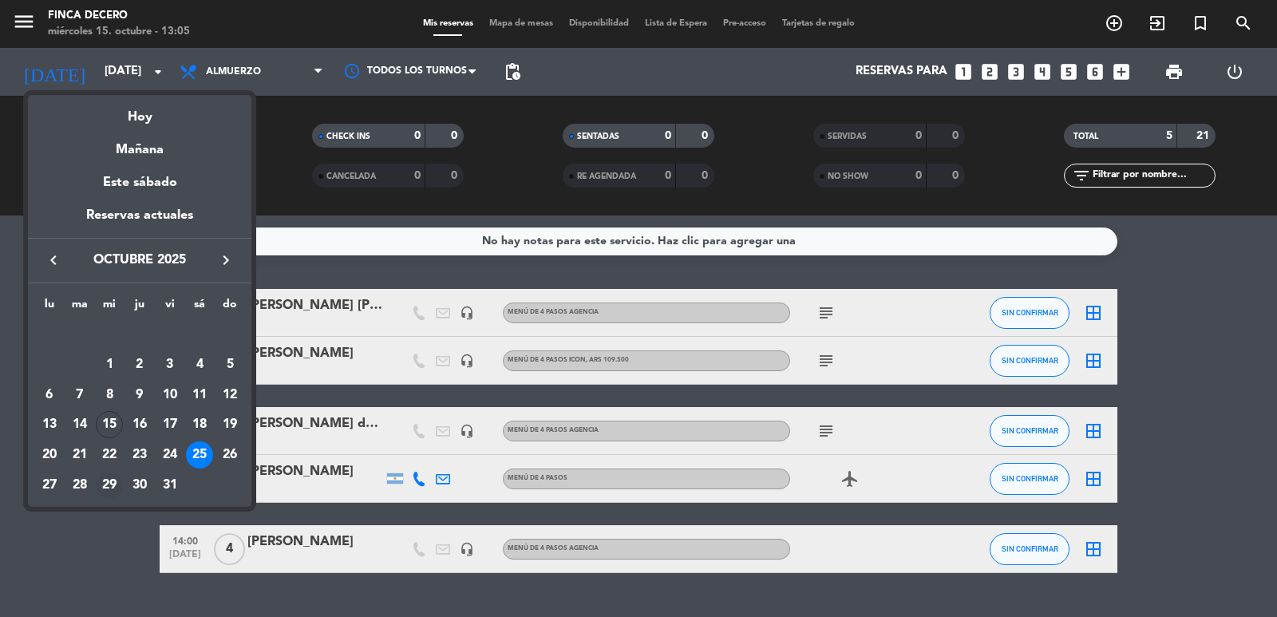
click at [105, 484] on div "29" at bounding box center [109, 485] width 27 height 27
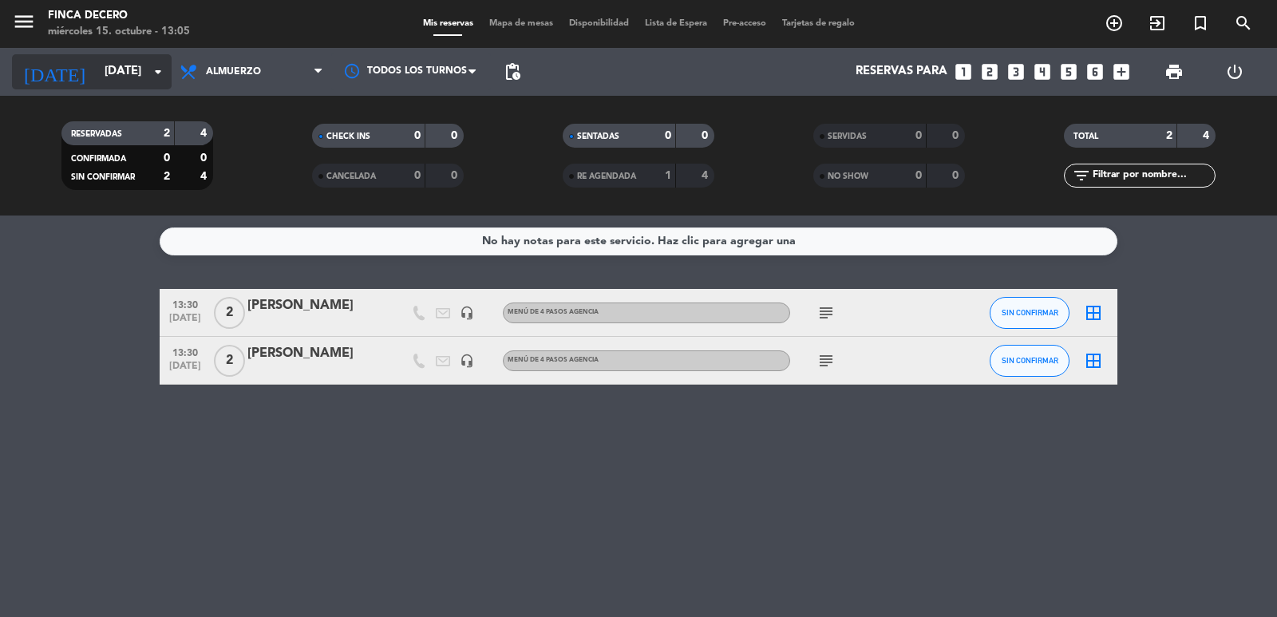
click at [99, 71] on input "[DATE]" at bounding box center [174, 72] width 154 height 30
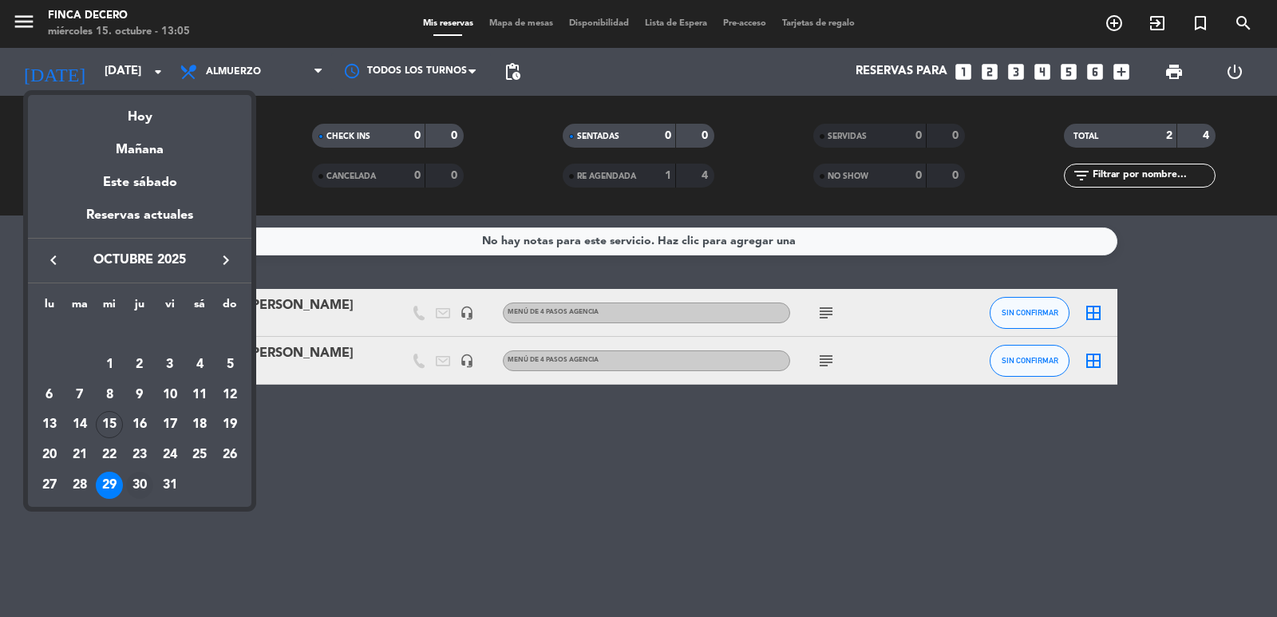
click at [145, 480] on div "30" at bounding box center [139, 485] width 27 height 27
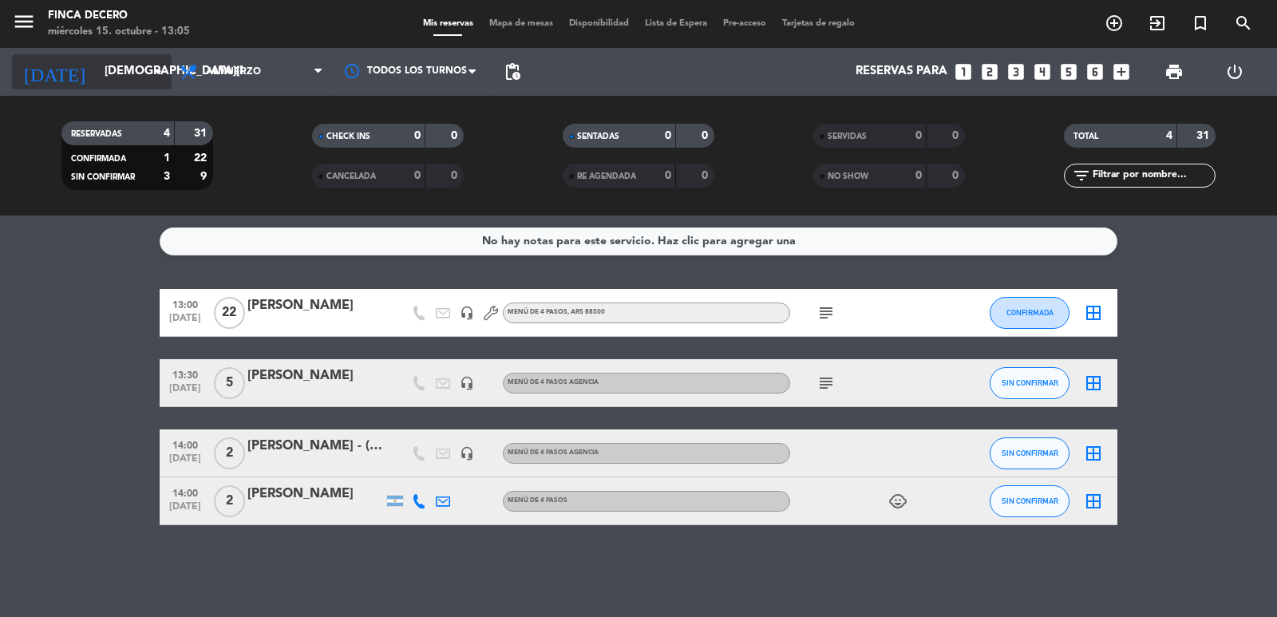
click at [116, 79] on input "[DEMOGRAPHIC_DATA][DATE]" at bounding box center [174, 72] width 154 height 30
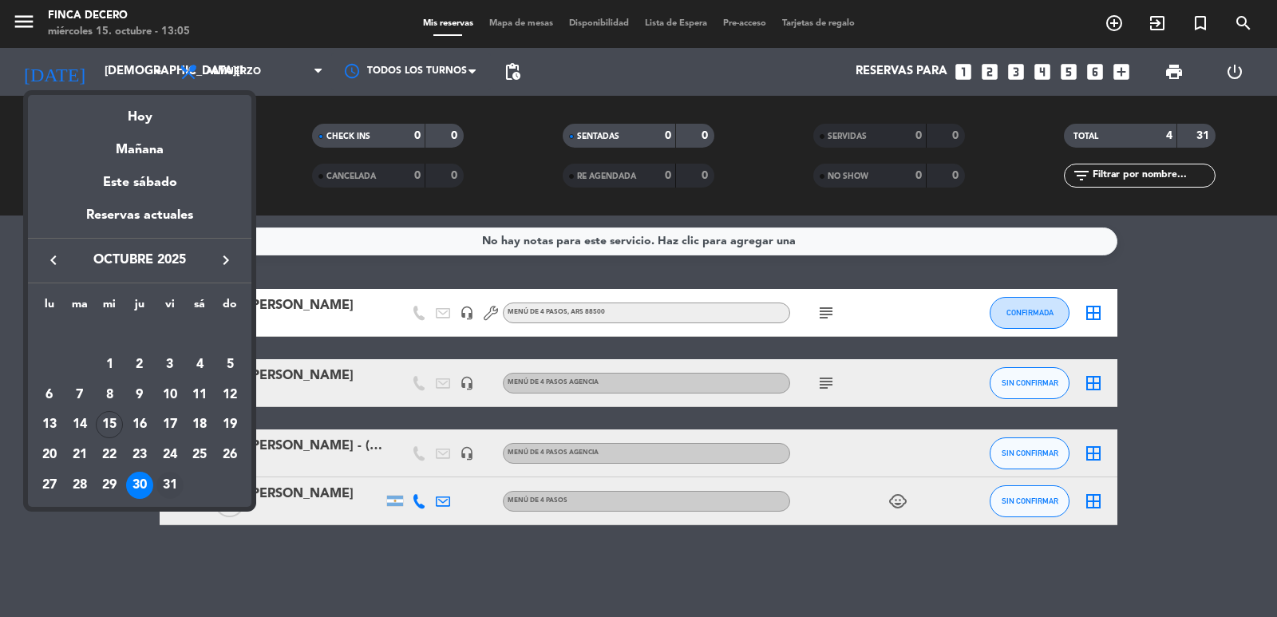
click at [169, 486] on div "31" at bounding box center [169, 485] width 27 height 27
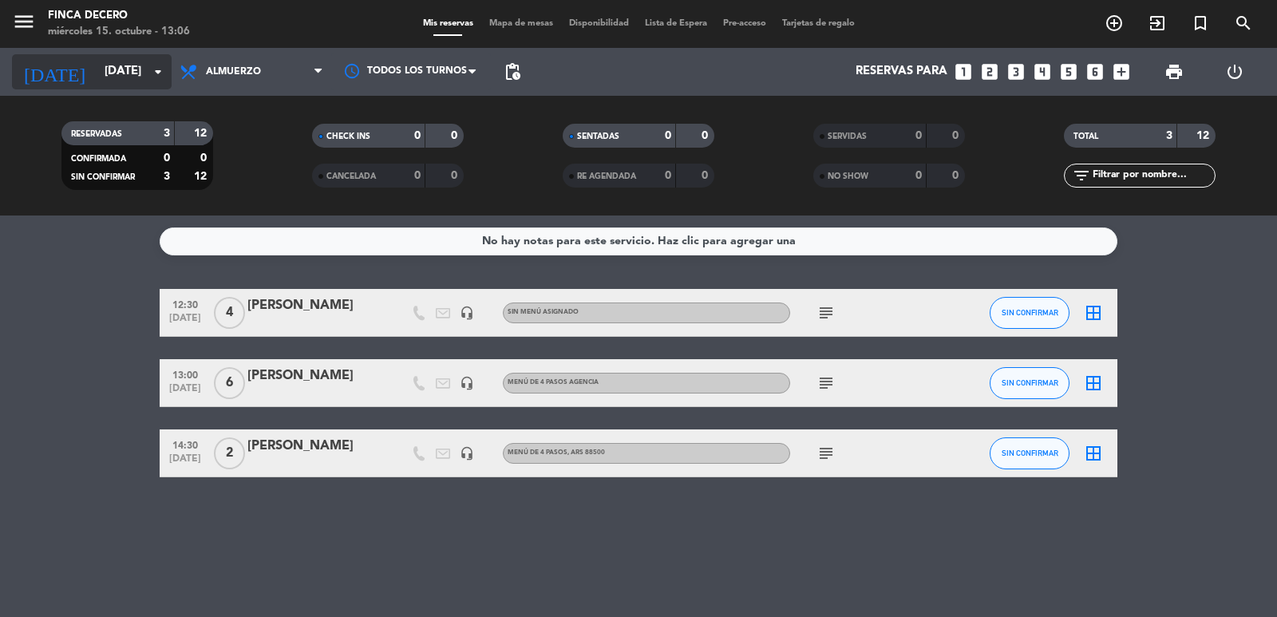
click at [97, 66] on input "[DATE]" at bounding box center [174, 72] width 154 height 30
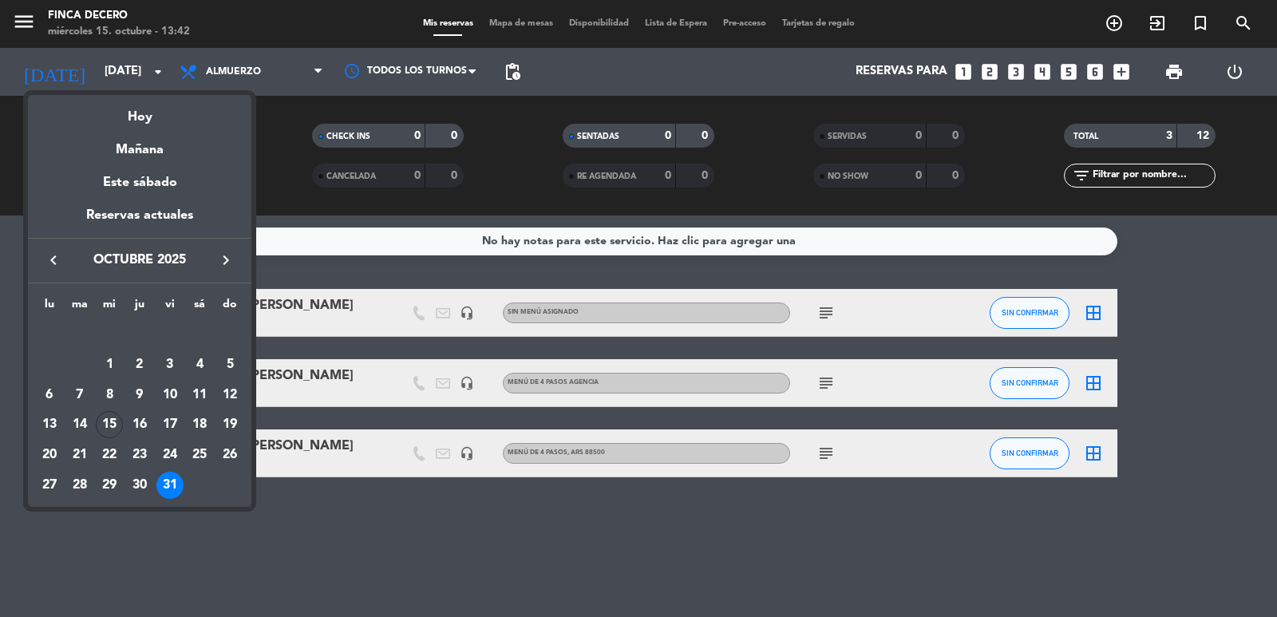
click at [228, 265] on icon "keyboard_arrow_right" at bounding box center [225, 260] width 19 height 19
click at [229, 264] on icon "keyboard_arrow_right" at bounding box center [225, 260] width 19 height 19
click at [54, 361] on div "1" at bounding box center [49, 364] width 27 height 27
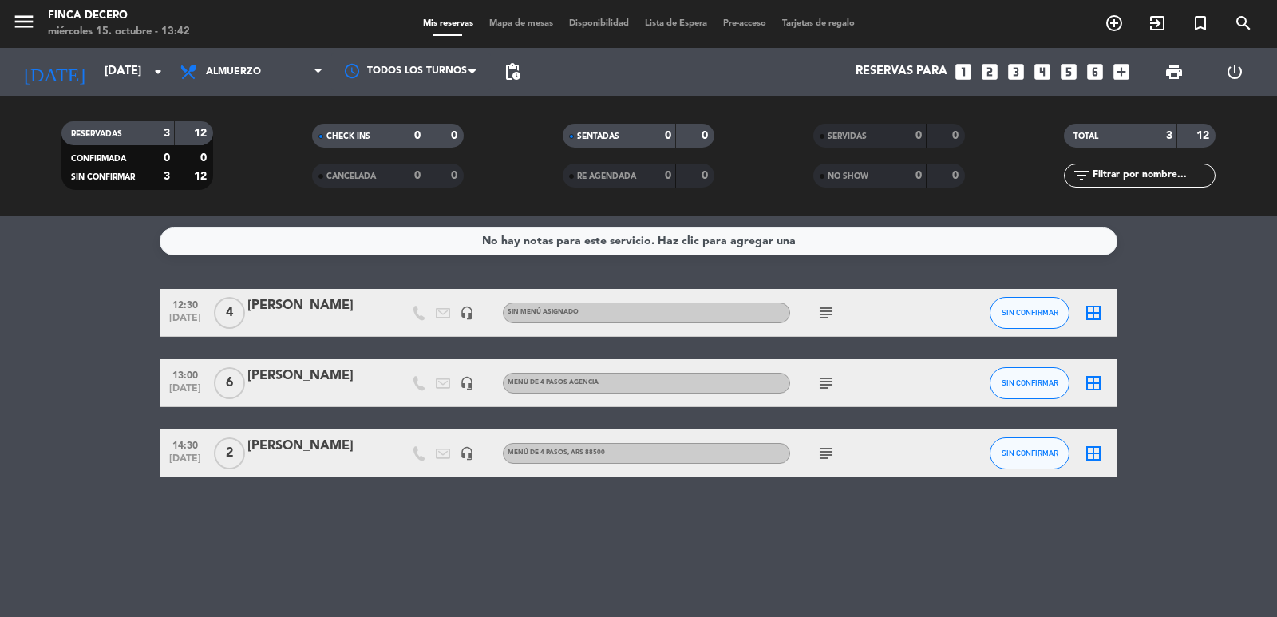
type input "lun. 1 dic."
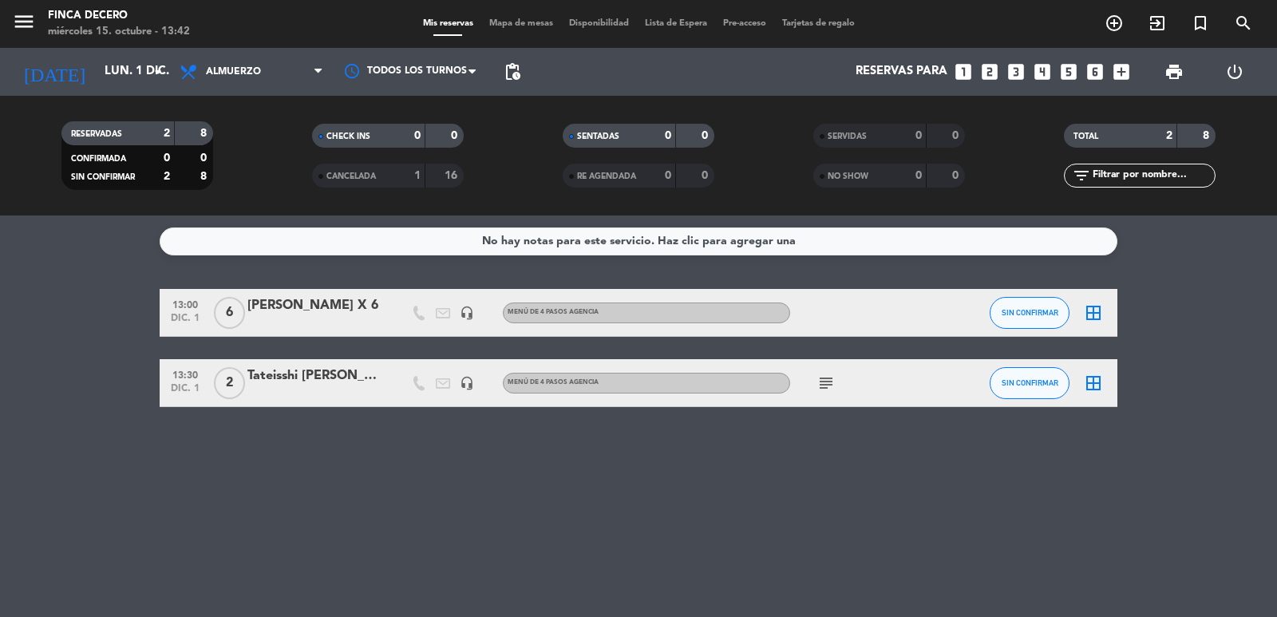
click at [290, 309] on div "[PERSON_NAME] X 6" at bounding box center [315, 305] width 136 height 21
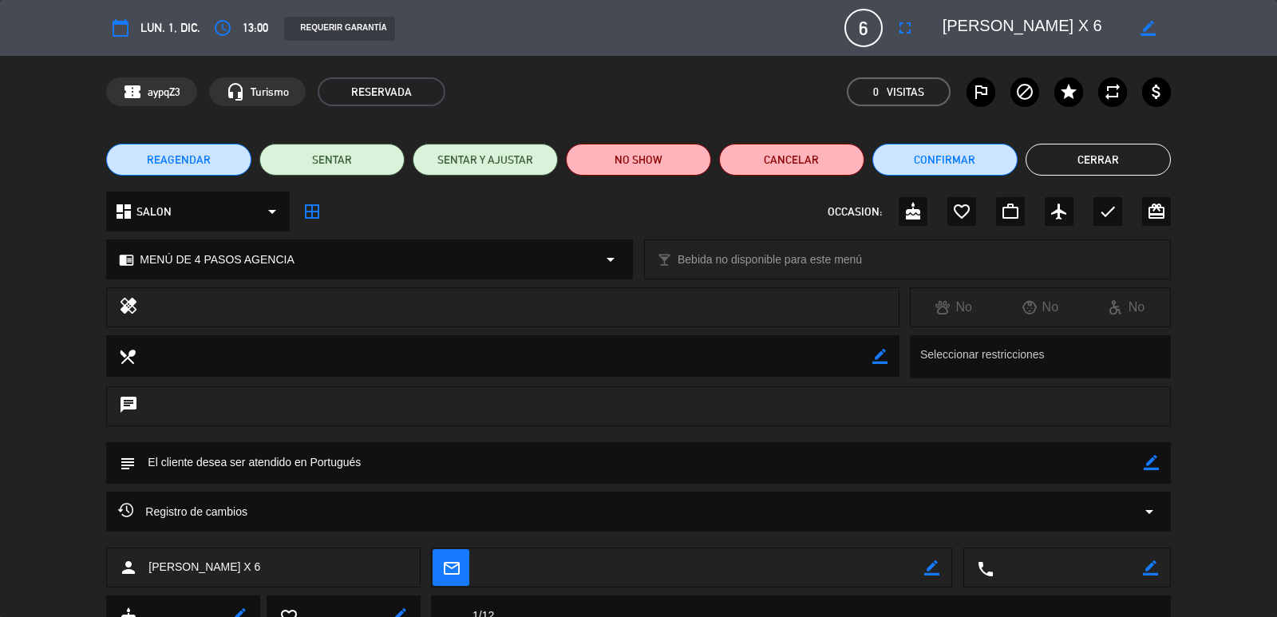
click at [164, 163] on span "REAGENDAR" at bounding box center [179, 160] width 64 height 17
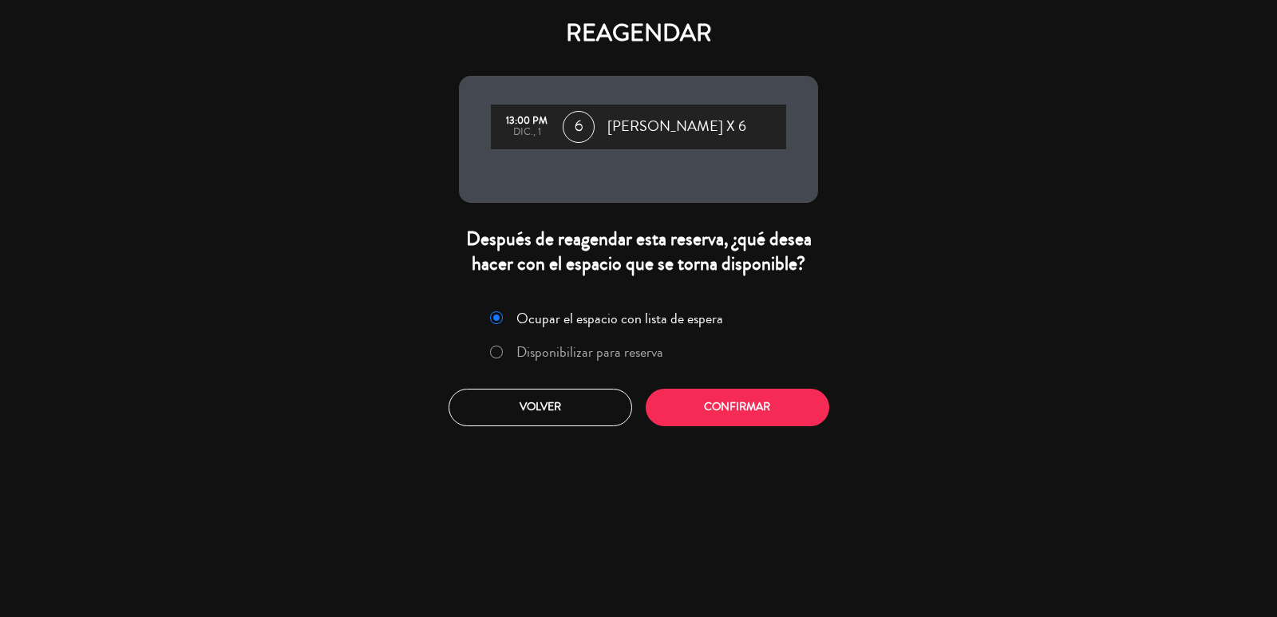
click at [501, 346] on div at bounding box center [496, 353] width 13 height 14
click at [686, 398] on button "Confirmar" at bounding box center [738, 408] width 184 height 38
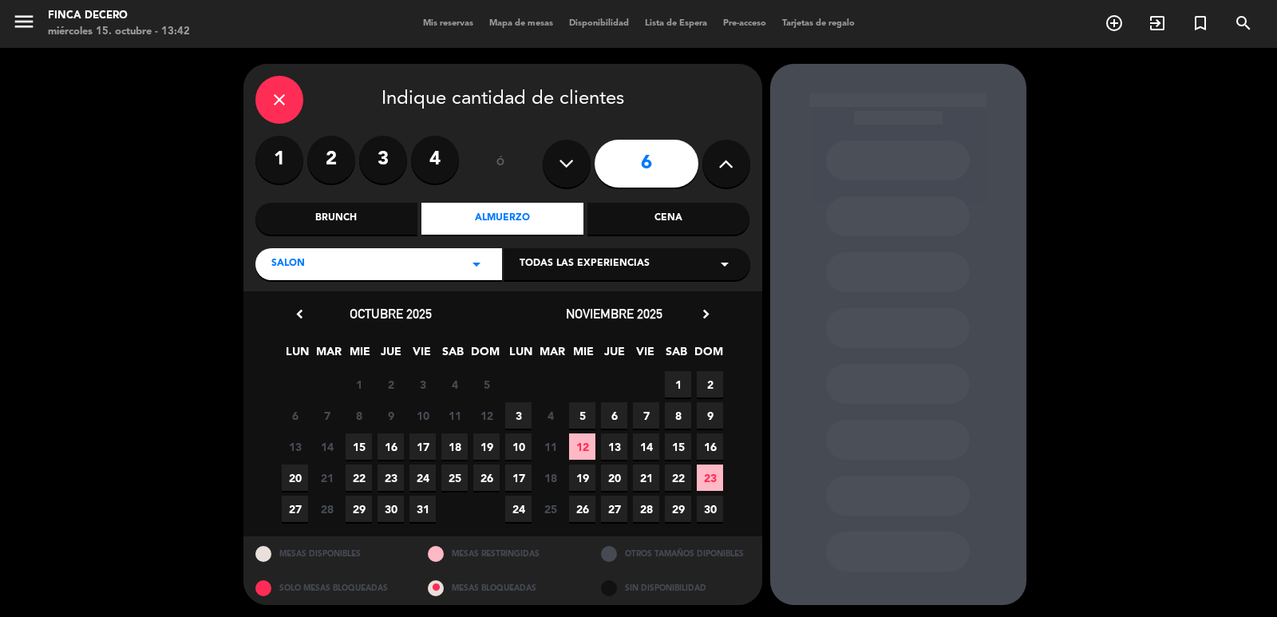
click at [714, 509] on span "30" at bounding box center [710, 509] width 26 height 26
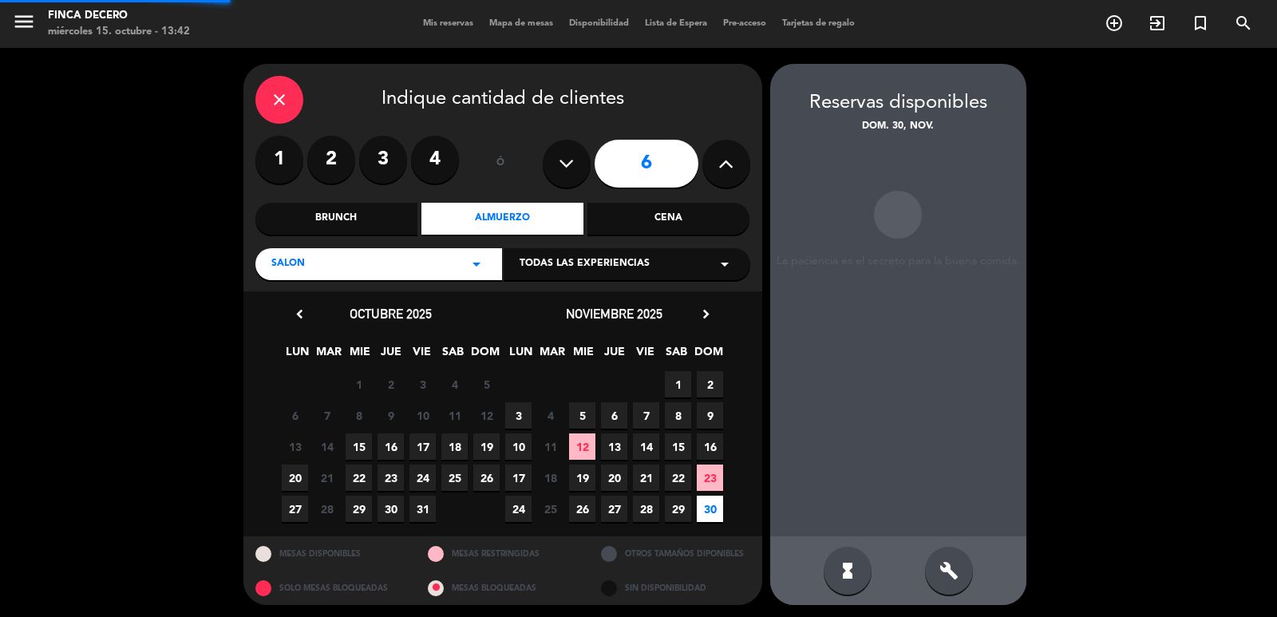
scroll to position [3, 0]
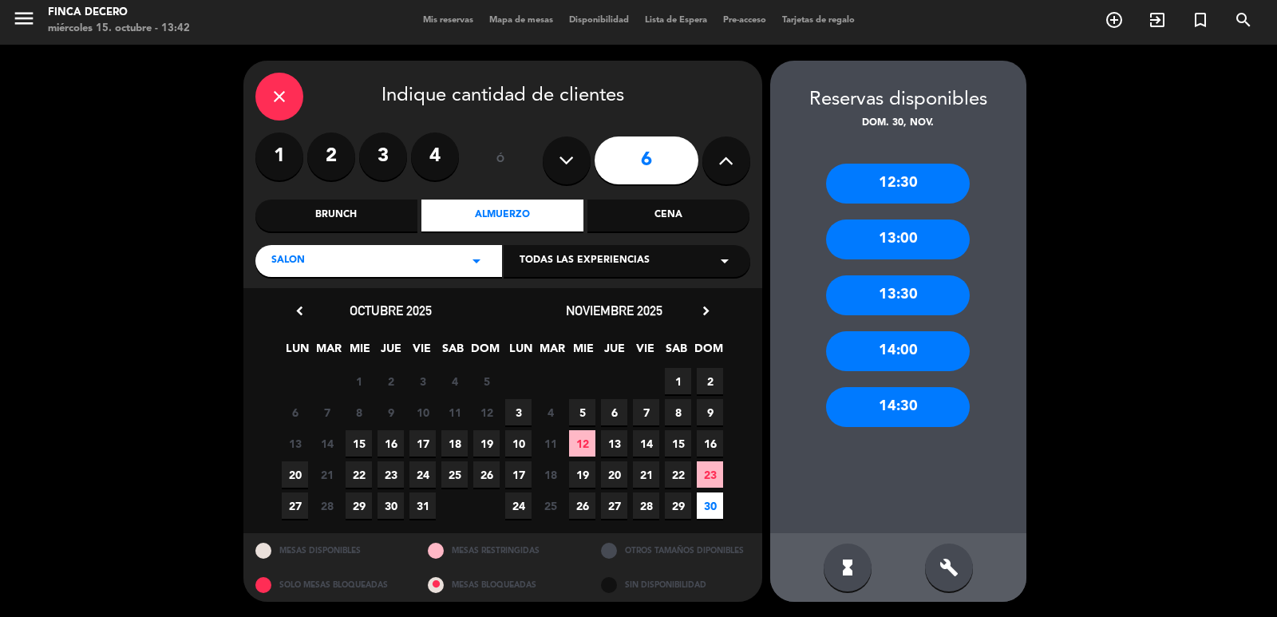
click at [897, 242] on div "13:00" at bounding box center [898, 239] width 144 height 40
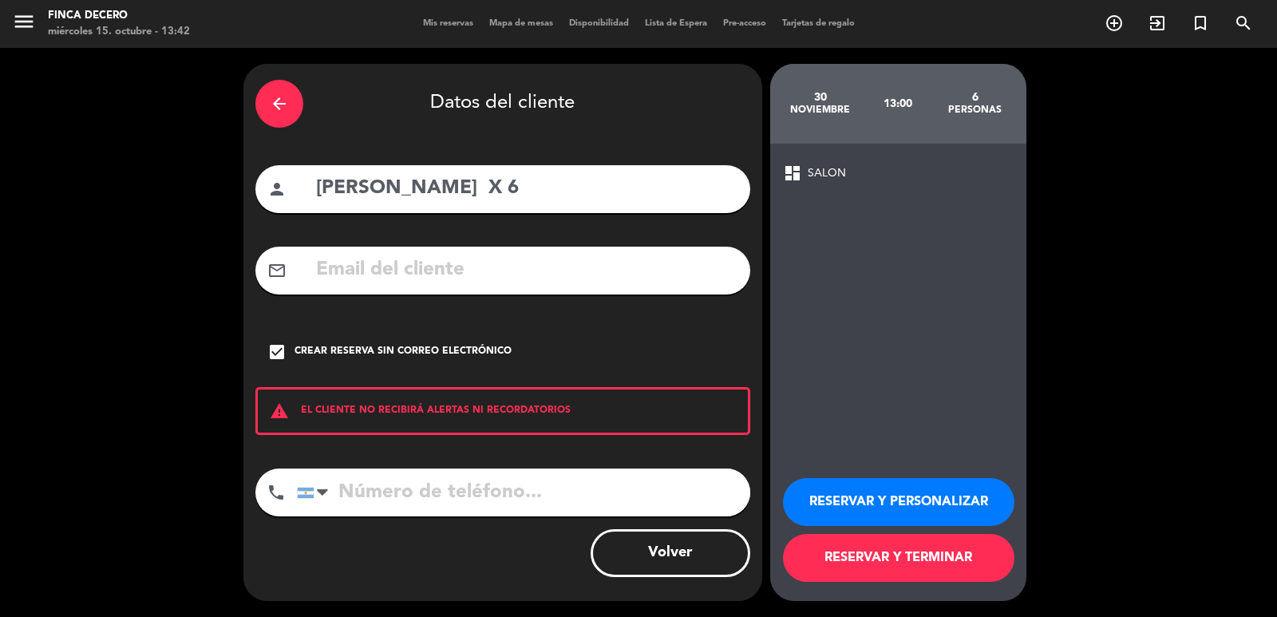
scroll to position [0, 0]
click at [934, 504] on button "RESERVAR Y PERSONALIZAR" at bounding box center [898, 502] width 231 height 48
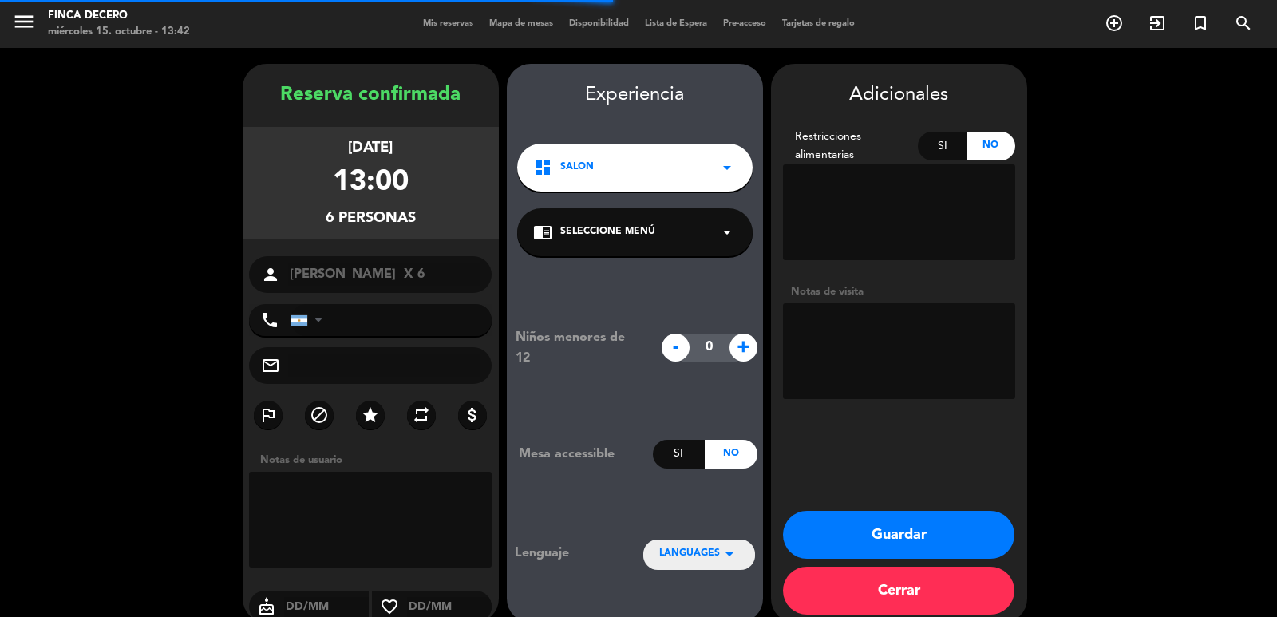
scroll to position [22, 0]
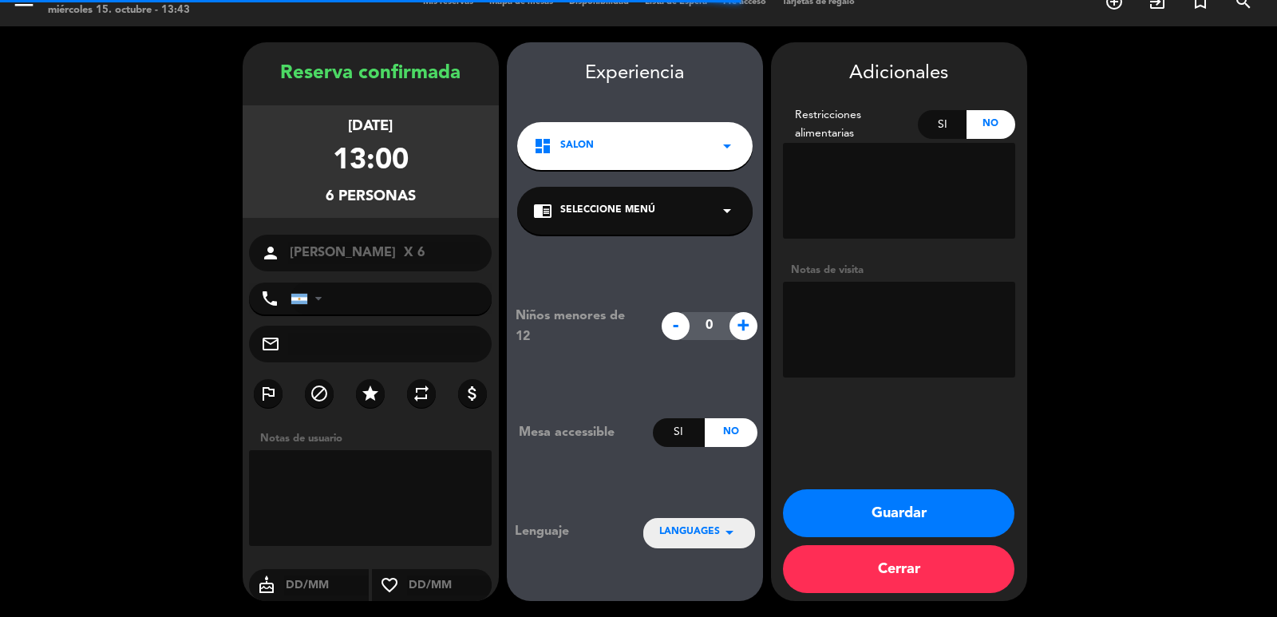
click at [708, 532] on span "LANGUAGES" at bounding box center [689, 532] width 61 height 16
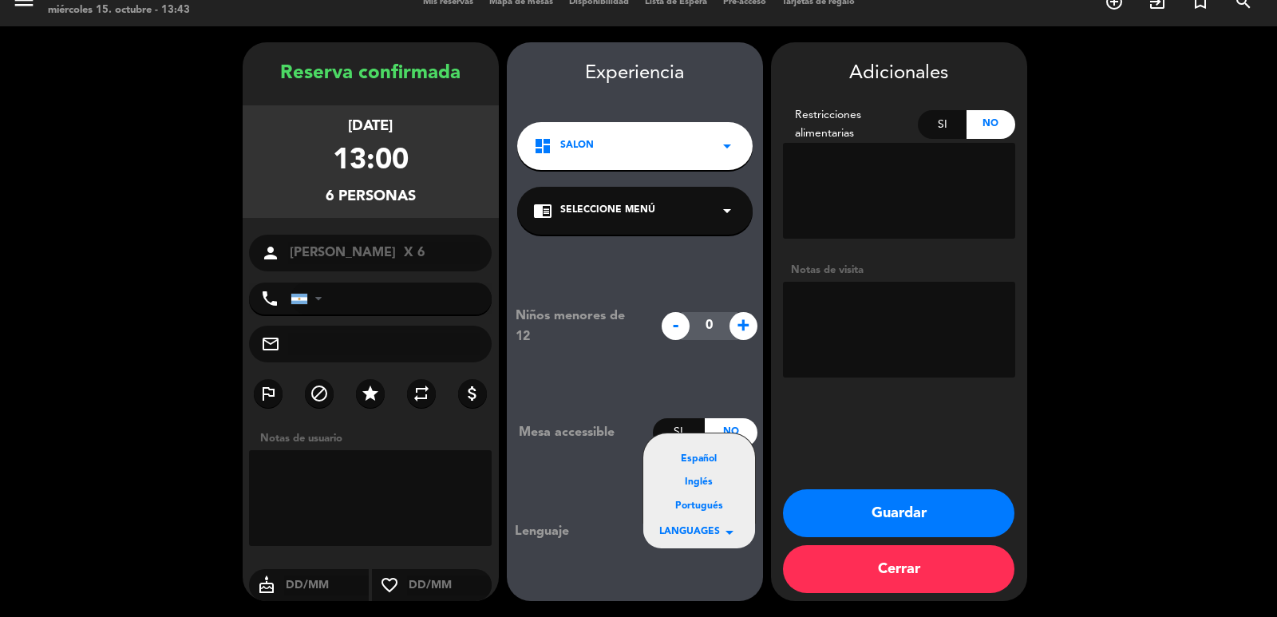
click at [677, 501] on div "Portugués" at bounding box center [699, 507] width 80 height 16
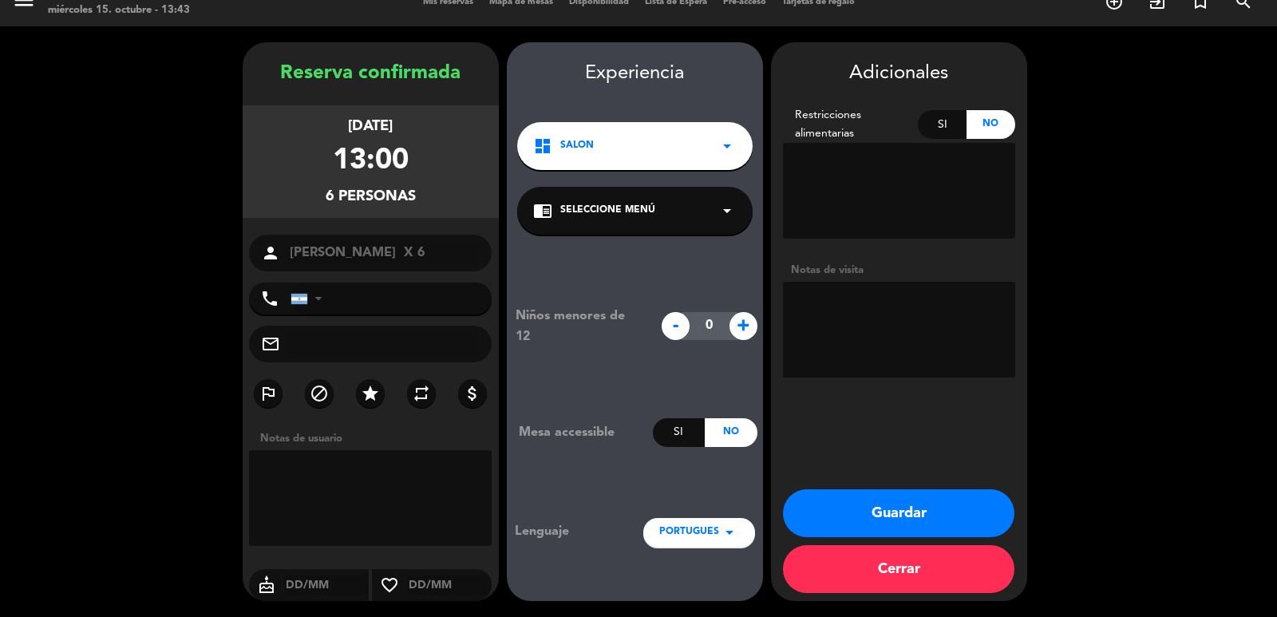
click at [389, 499] on textarea at bounding box center [370, 498] width 243 height 96
type textarea "modificada 15/10 x ws [PERSON_NAME]"
click at [884, 503] on button "Guardar" at bounding box center [898, 513] width 231 height 48
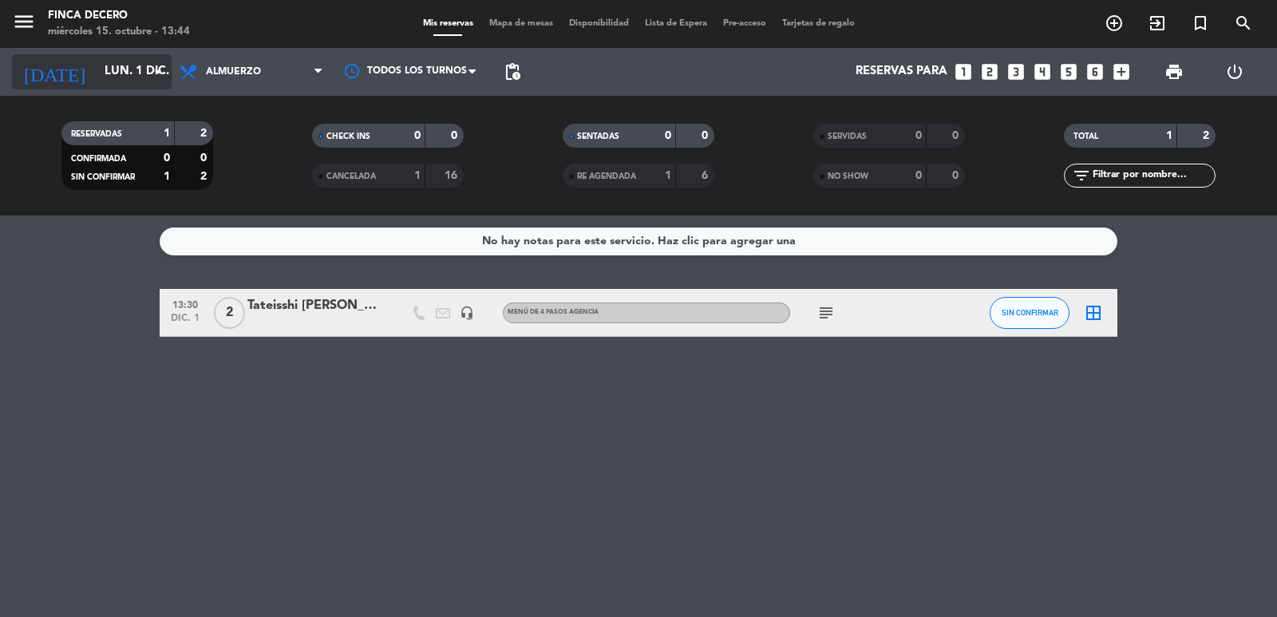
click at [163, 61] on input "lun. 1 dic." at bounding box center [174, 72] width 154 height 30
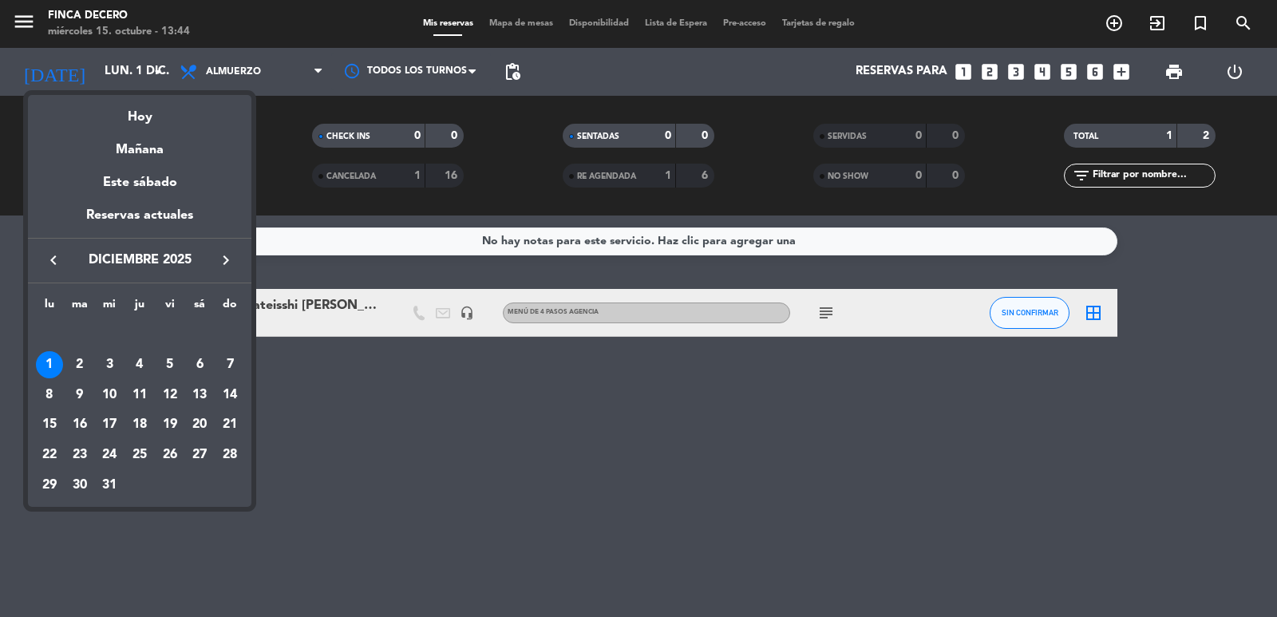
click at [55, 257] on icon "keyboard_arrow_left" at bounding box center [53, 260] width 19 height 19
click at [167, 454] on div "28" at bounding box center [169, 454] width 27 height 27
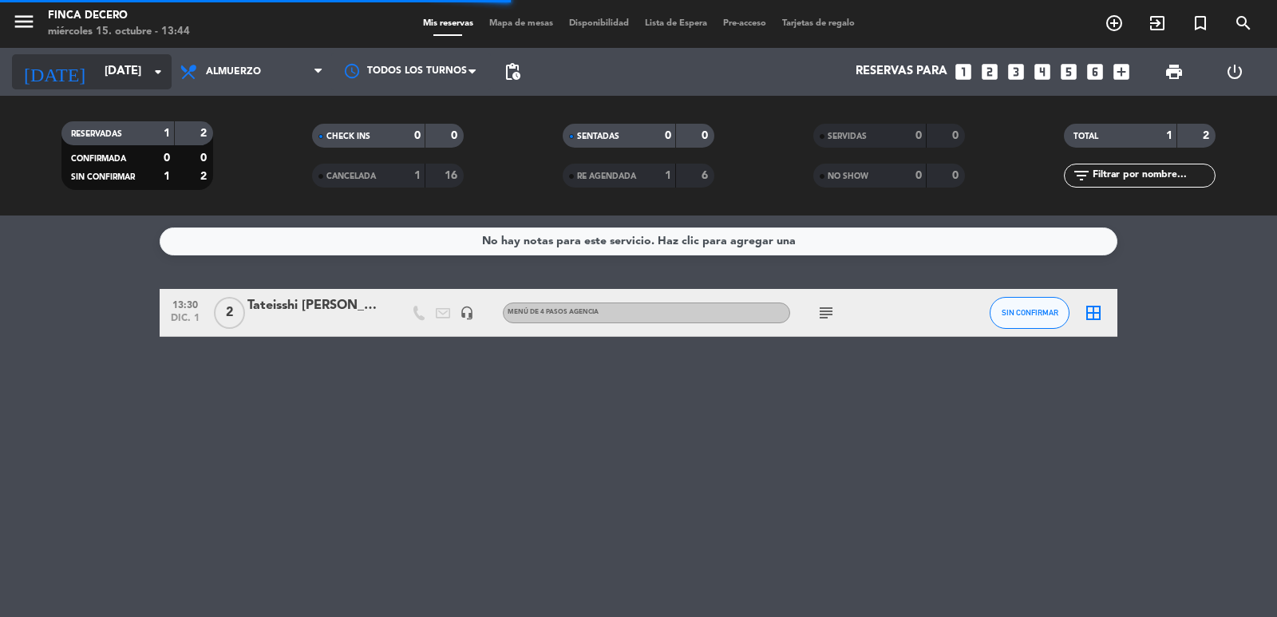
click at [112, 63] on input "[DATE]" at bounding box center [174, 72] width 154 height 30
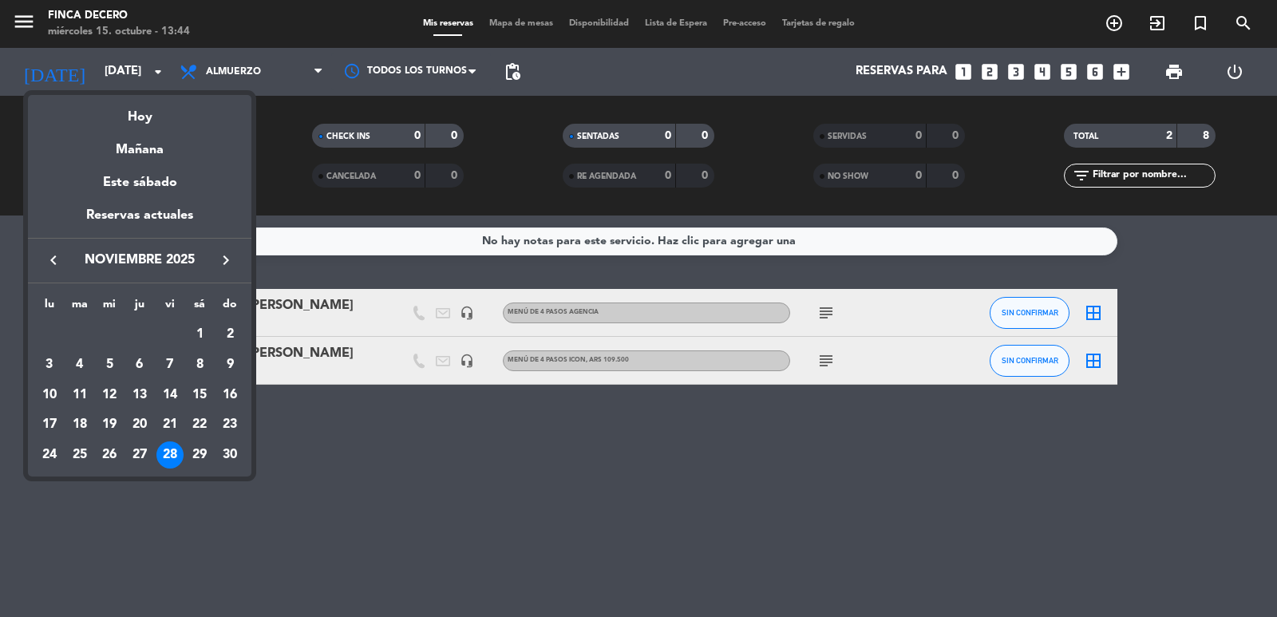
click at [57, 255] on icon "keyboard_arrow_left" at bounding box center [53, 260] width 19 height 19
click at [83, 481] on div "28" at bounding box center [79, 485] width 27 height 27
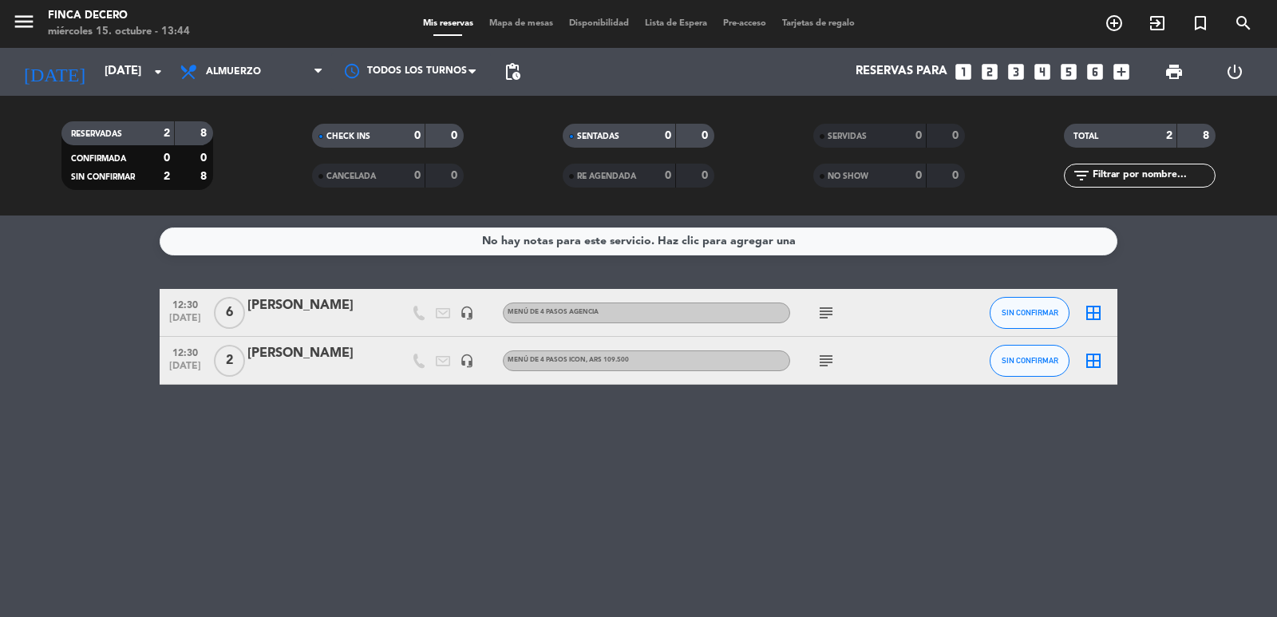
type input "[DATE]"
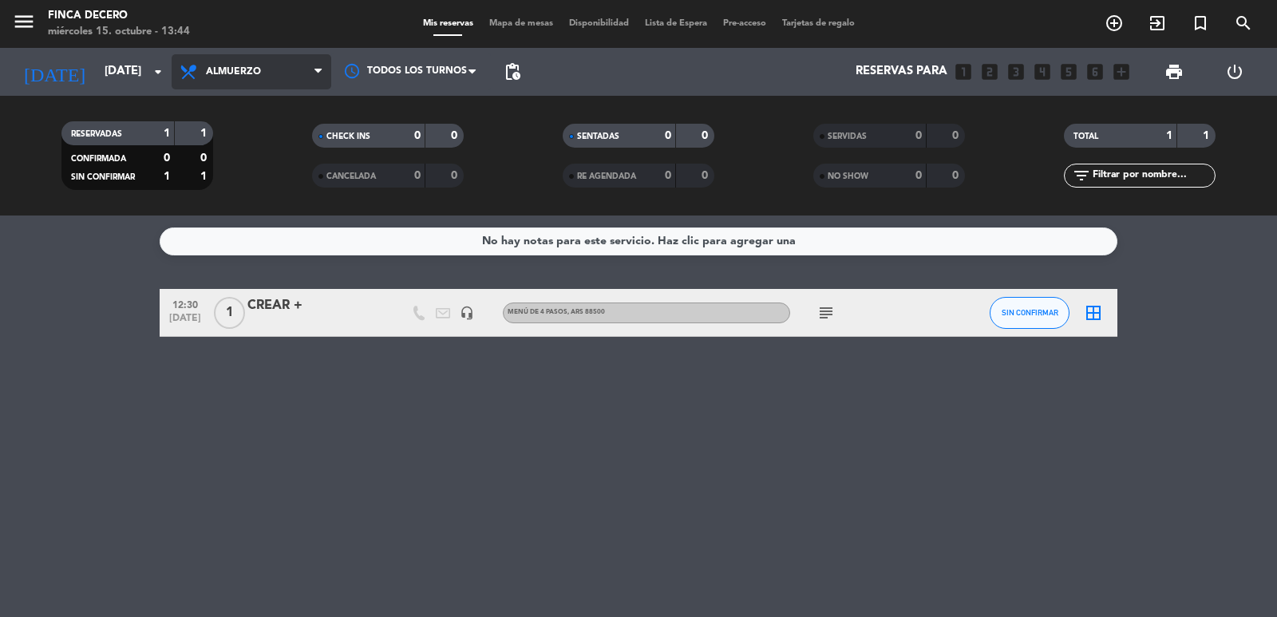
click at [251, 73] on span "Almuerzo" at bounding box center [233, 71] width 55 height 11
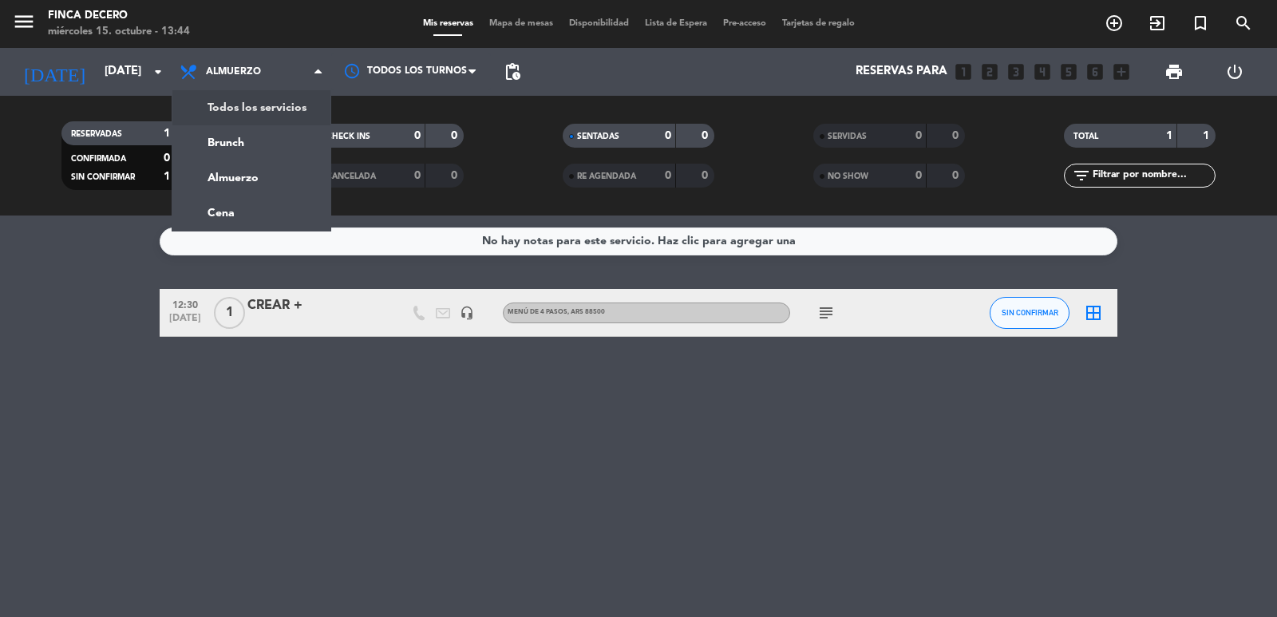
click at [256, 114] on div "menu Finca Decero [DATE] 15. octubre - 13:44 Mis reservas Mapa de mesas Disponi…" at bounding box center [638, 107] width 1277 height 215
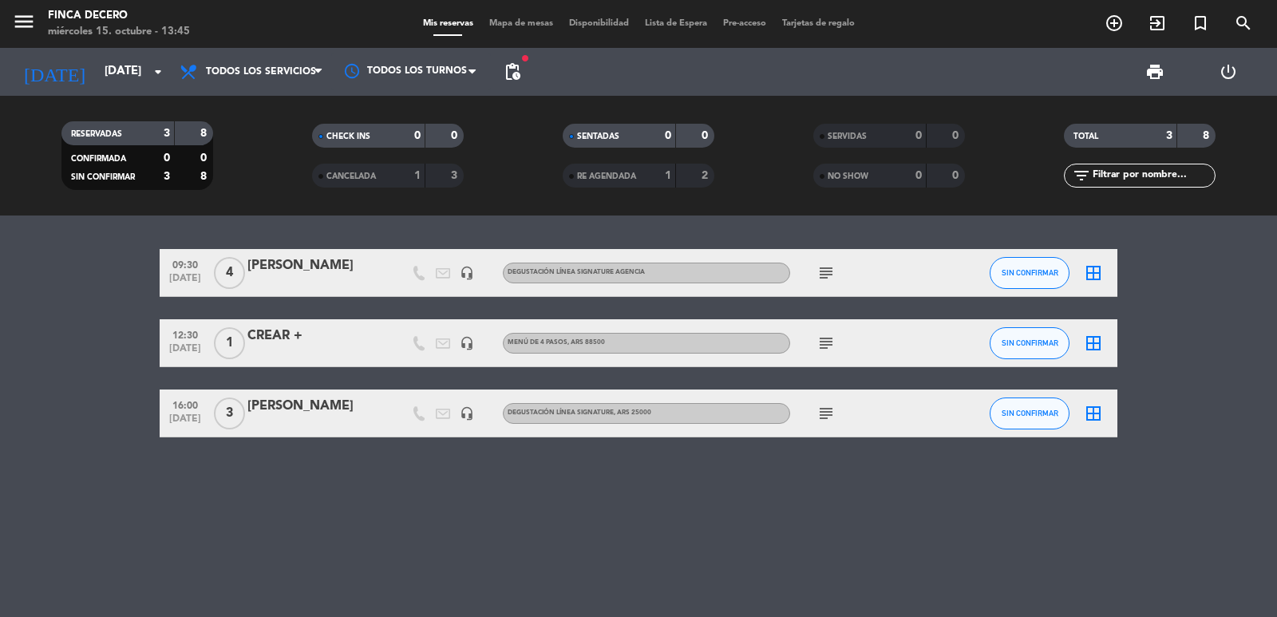
click at [292, 272] on div "[PERSON_NAME]" at bounding box center [315, 265] width 136 height 21
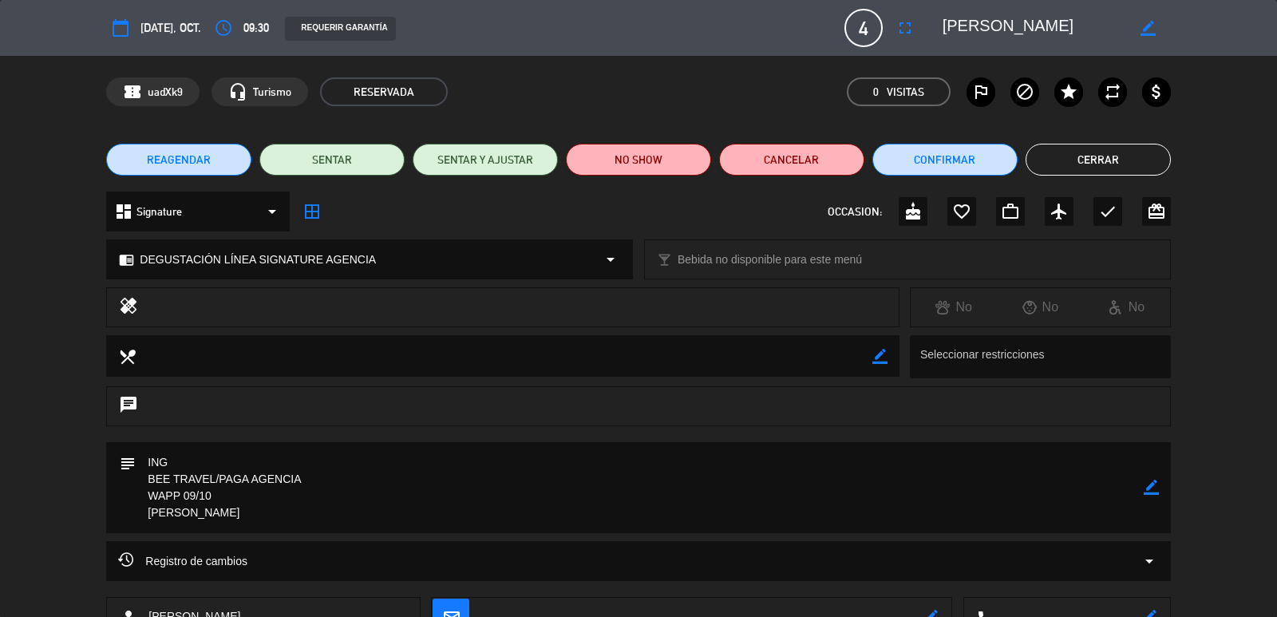
click at [160, 160] on span "REAGENDAR" at bounding box center [179, 160] width 64 height 17
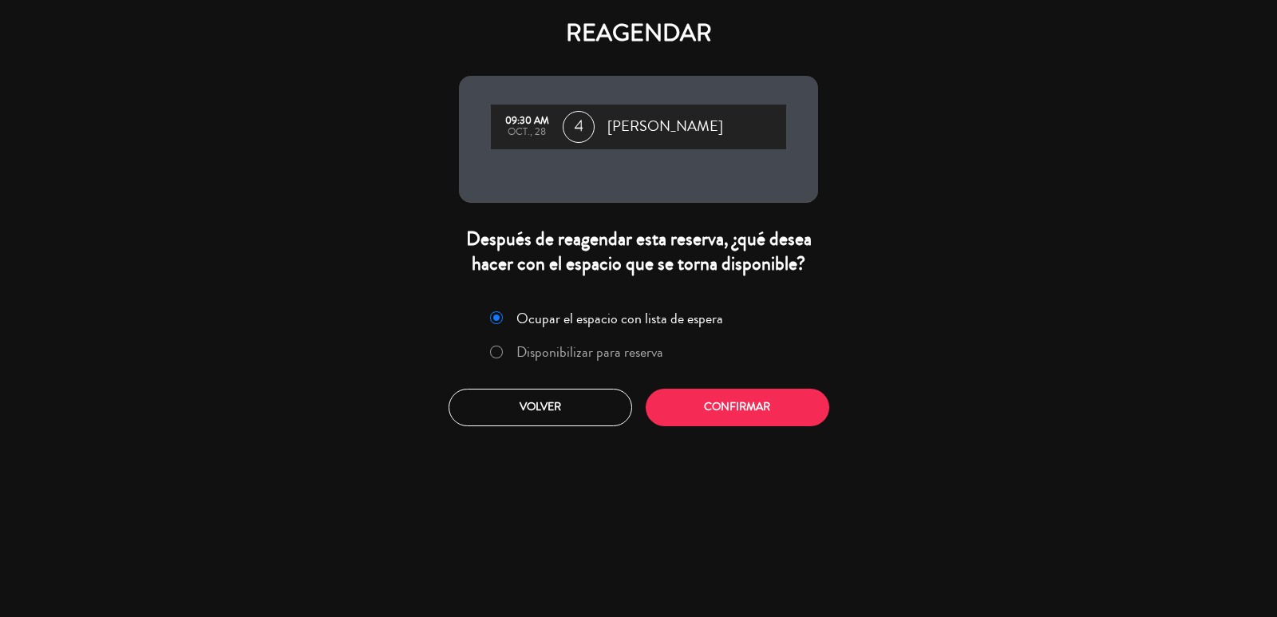
click at [505, 346] on label "Disponibilizar para reserva" at bounding box center [576, 352] width 190 height 29
click at [718, 415] on button "Confirmar" at bounding box center [738, 408] width 184 height 38
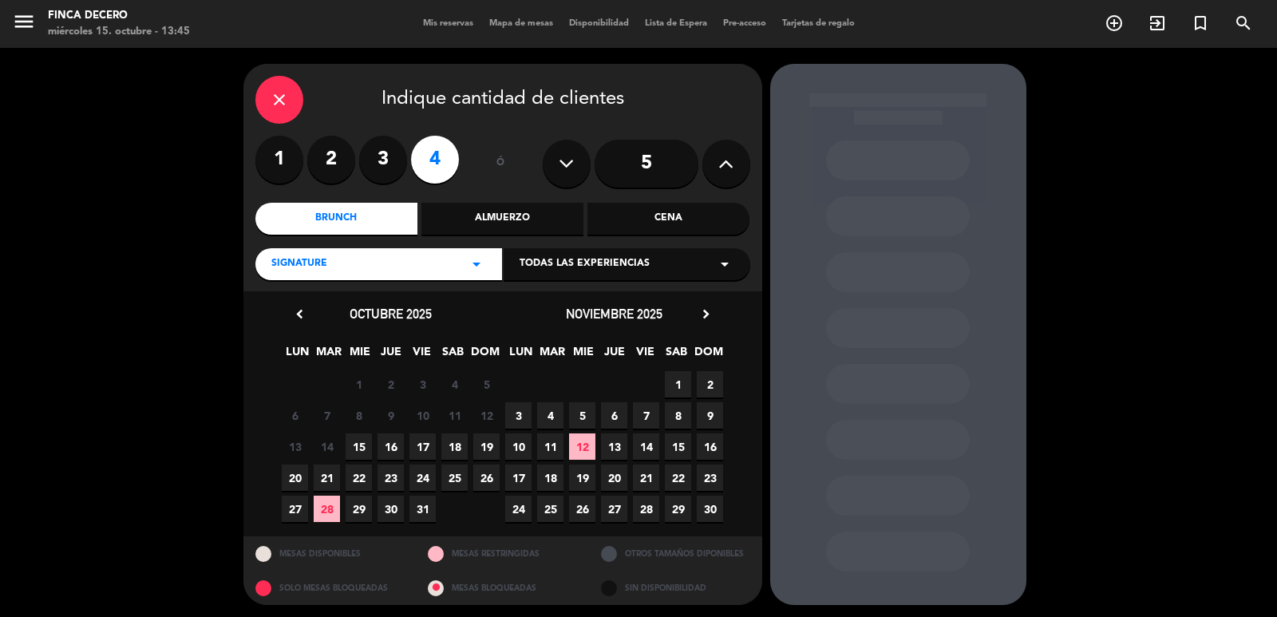
click at [318, 507] on span "28" at bounding box center [327, 509] width 26 height 26
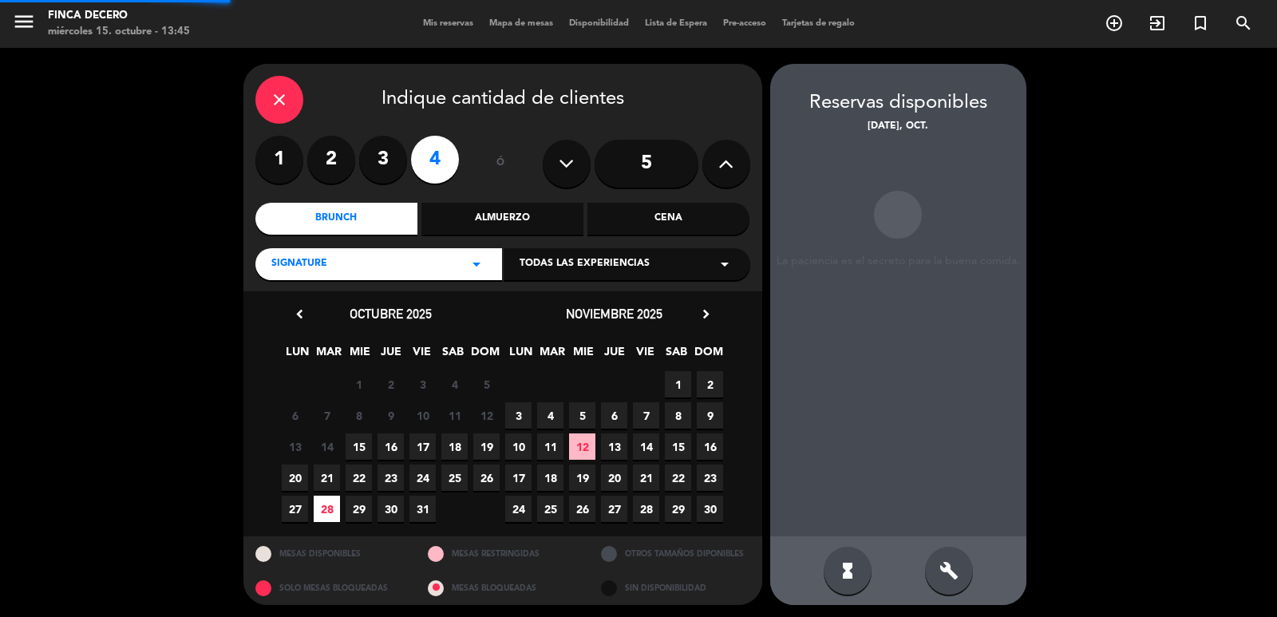
scroll to position [3, 0]
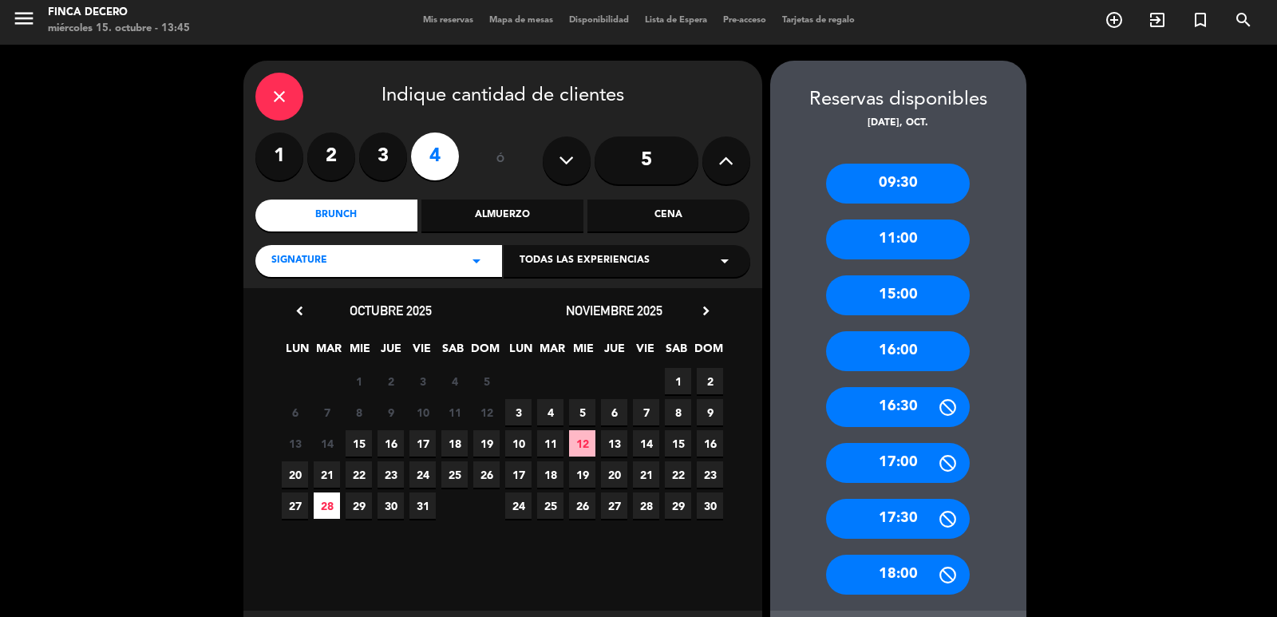
click at [902, 235] on div "11:00" at bounding box center [898, 239] width 144 height 40
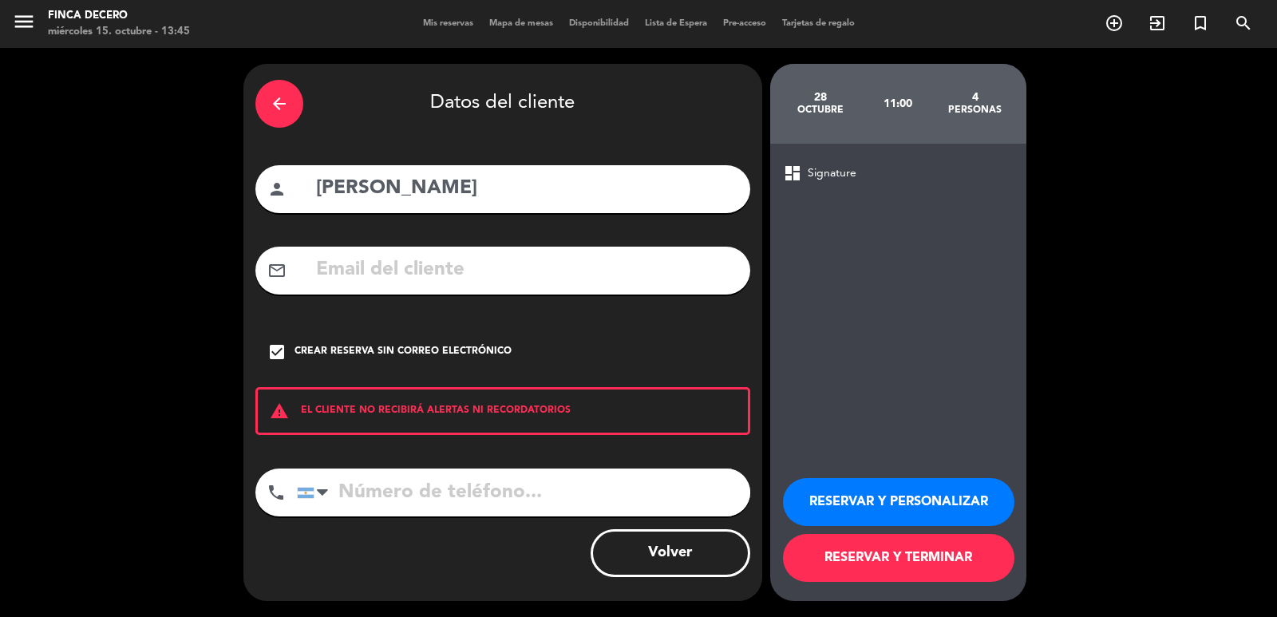
click at [918, 498] on button "RESERVAR Y PERSONALIZAR" at bounding box center [898, 502] width 231 height 48
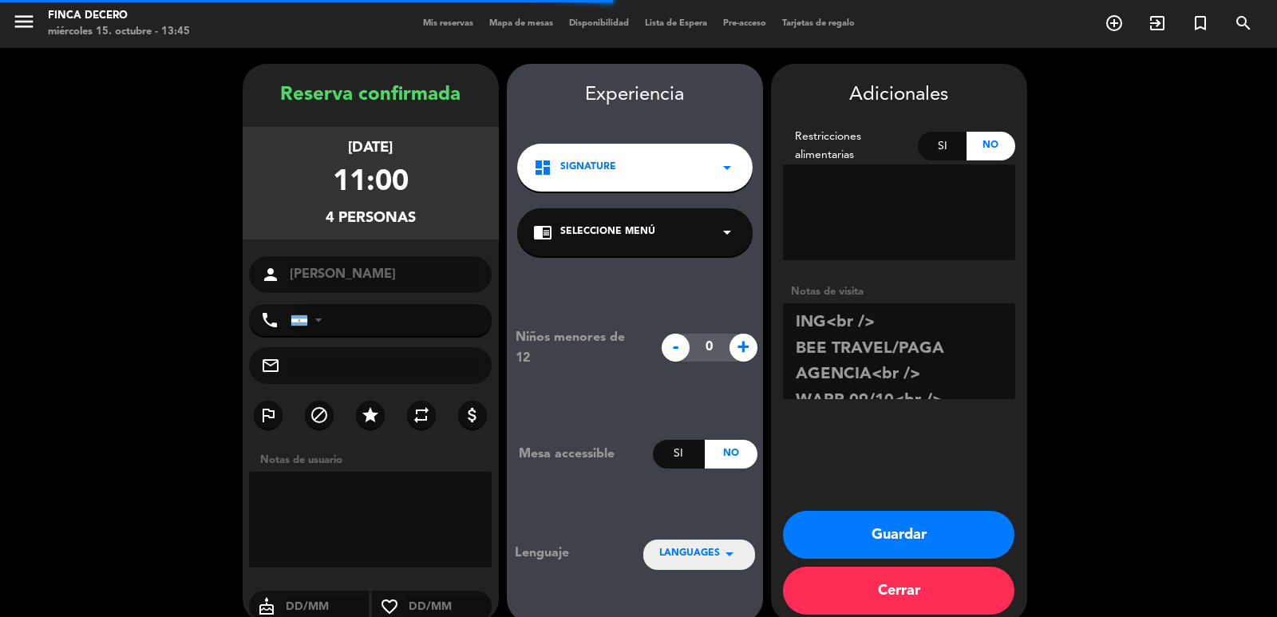
scroll to position [22, 0]
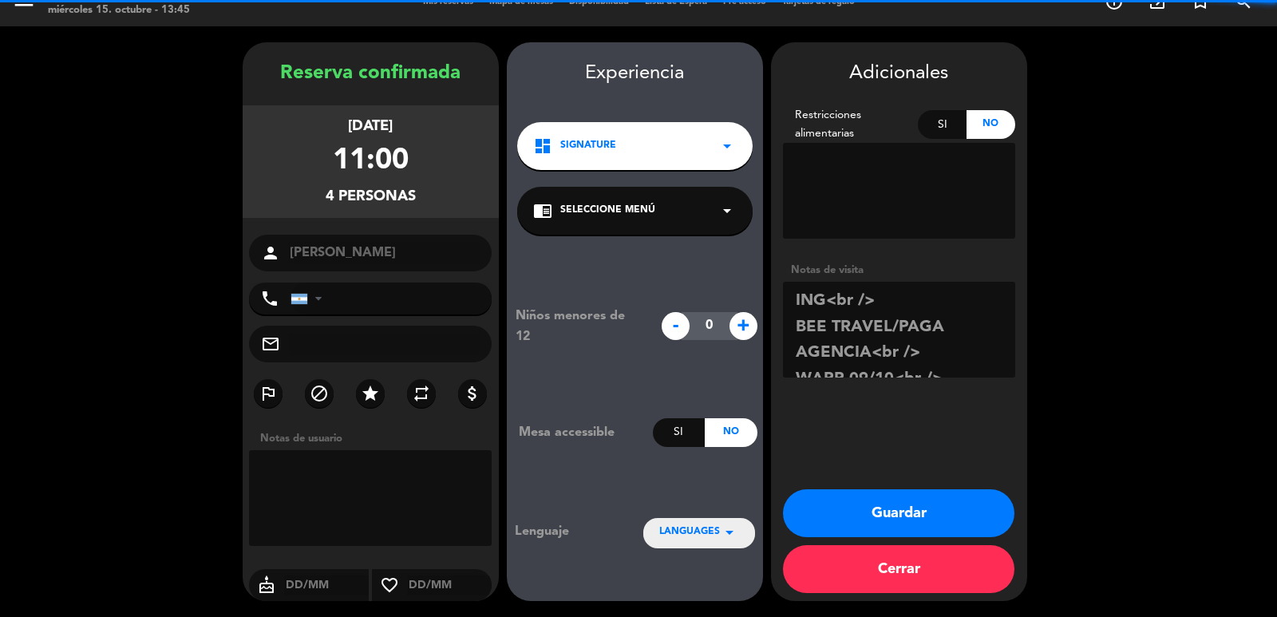
click at [682, 530] on span "LANGUAGES" at bounding box center [689, 532] width 61 height 16
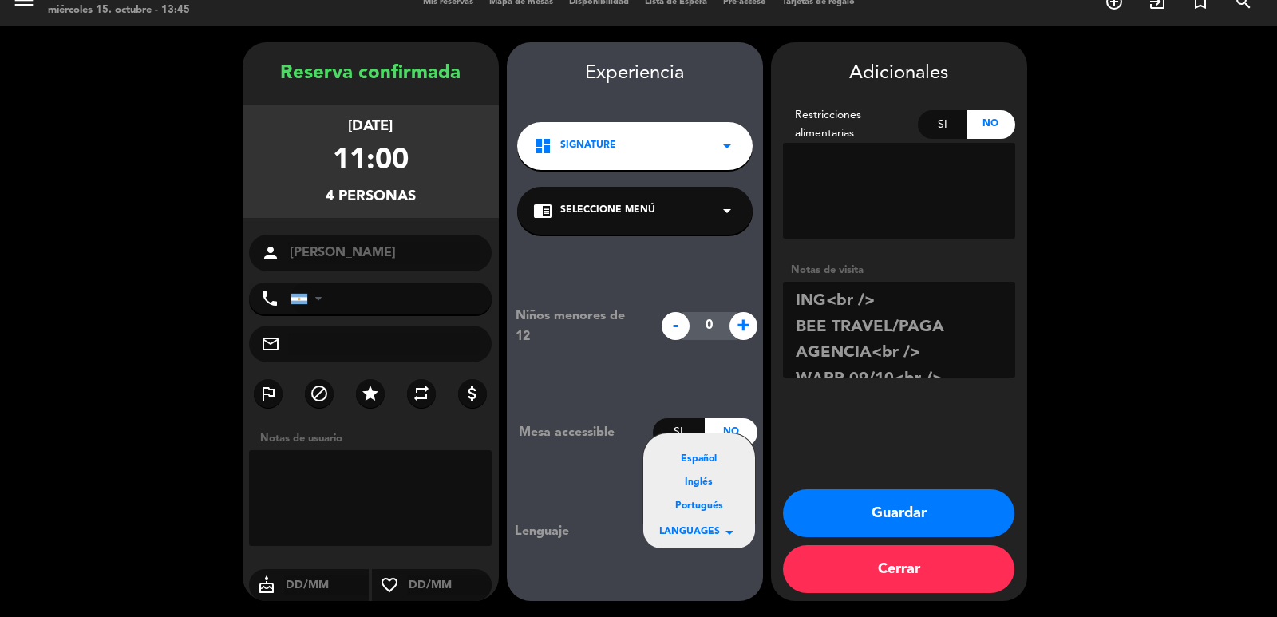
click at [693, 482] on div "Inglés" at bounding box center [699, 483] width 80 height 16
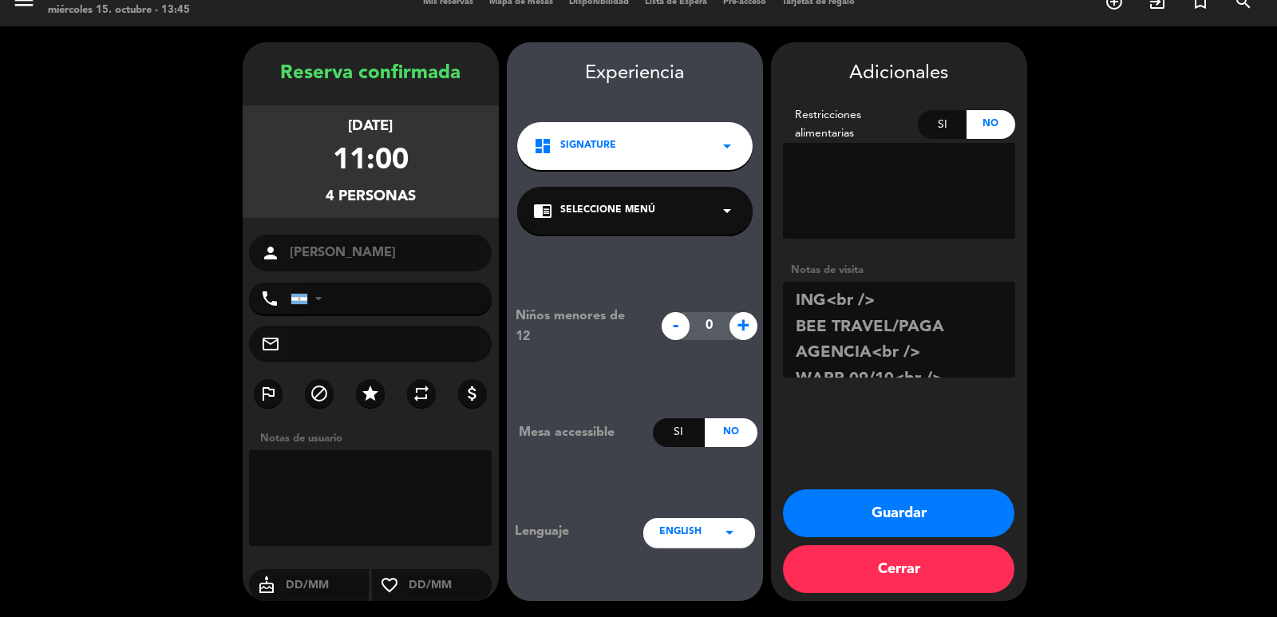
click at [314, 460] on textarea at bounding box center [370, 498] width 243 height 96
type textarea "Modifico horario via ws 15/10 Caro"
click at [930, 460] on div "Adicionales Restricciones alimentarias Si No Notas de visita Guardar Cerrar" at bounding box center [899, 321] width 256 height 559
click at [896, 516] on button "Guardar" at bounding box center [898, 513] width 231 height 48
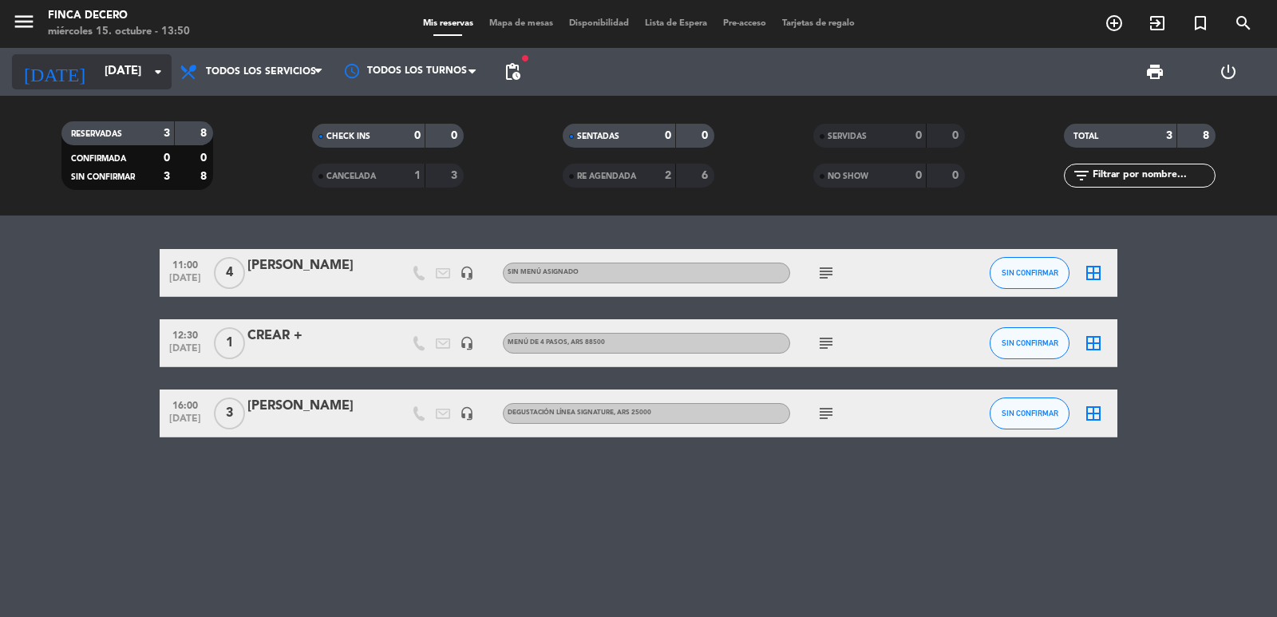
click at [116, 74] on input "[DATE]" at bounding box center [174, 72] width 154 height 30
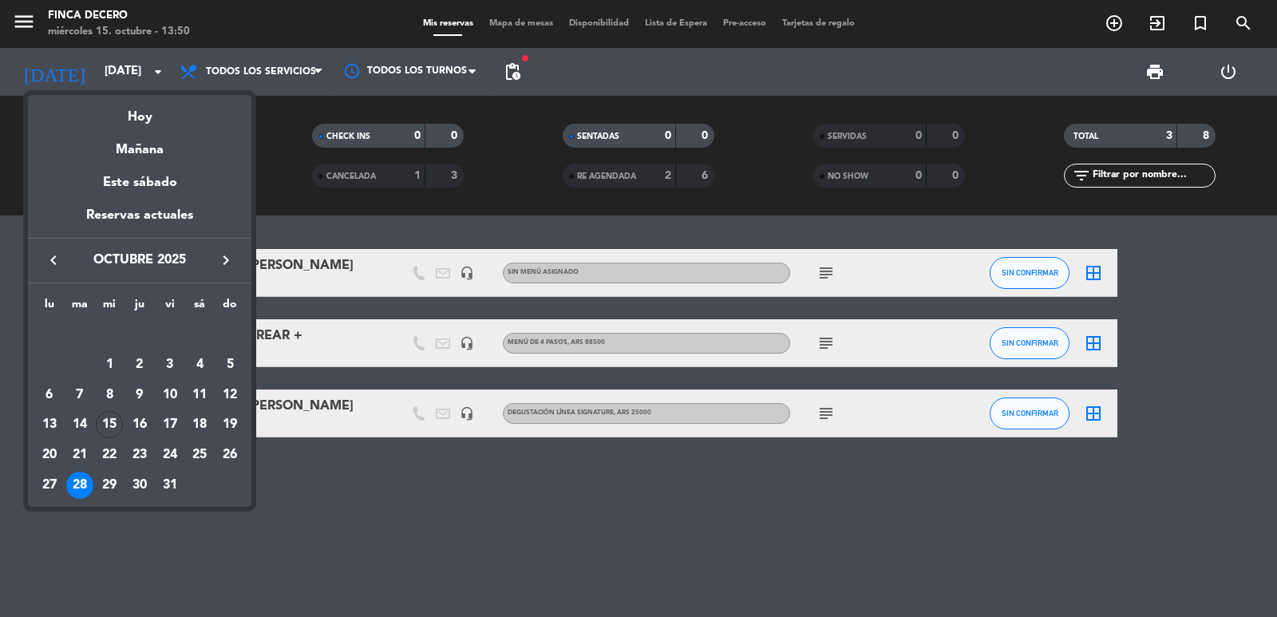
click at [232, 260] on icon "keyboard_arrow_right" at bounding box center [225, 260] width 19 height 19
click at [102, 456] on div "26" at bounding box center [109, 454] width 27 height 27
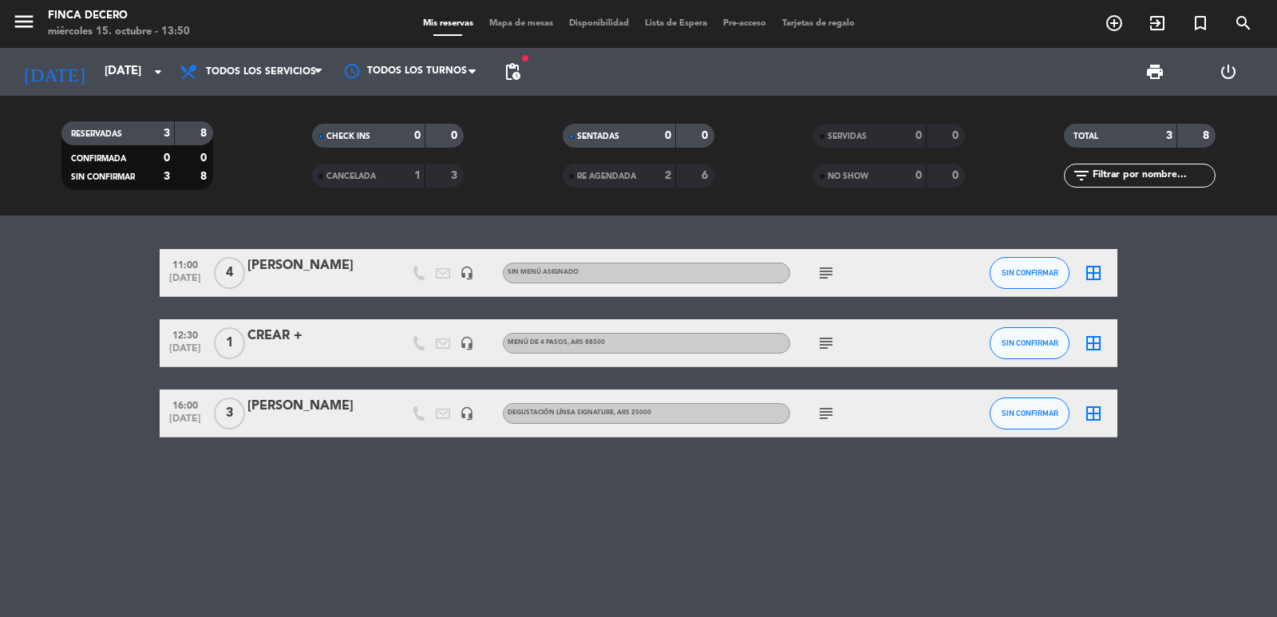
type input "[DATE]"
